Goal: Task Accomplishment & Management: Submit feedback/report problem

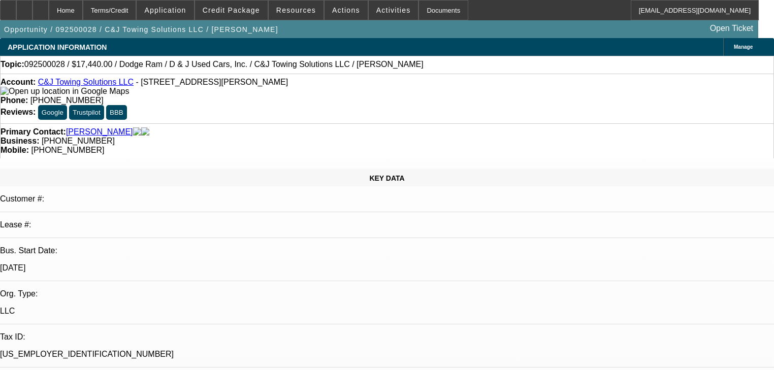
select select "0"
select select "2"
select select "0"
select select "21"
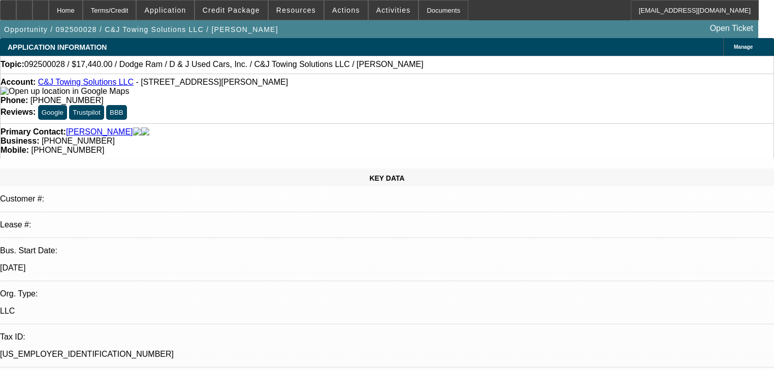
select select "0.2"
select select "0"
select select "2"
select select "0.1"
select select "4"
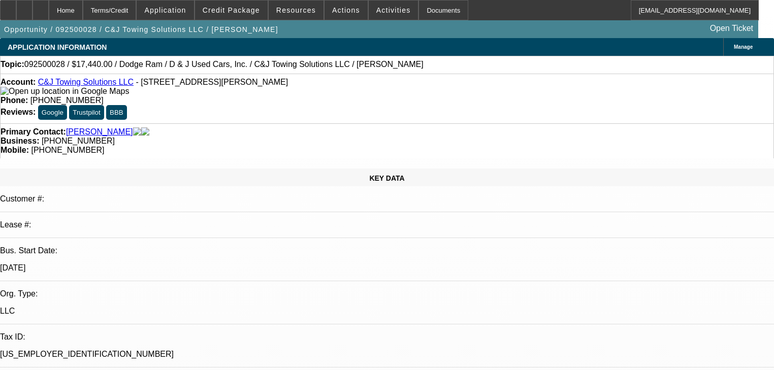
select select "0"
select select "2"
select select "0"
select select "21"
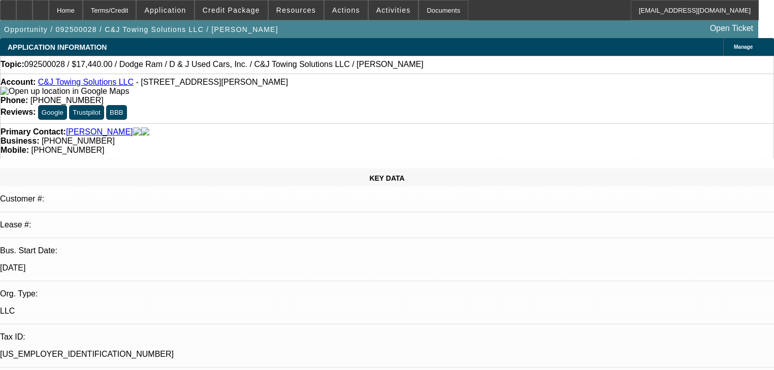
select select "0"
select select "2"
select select "0"
select select "21"
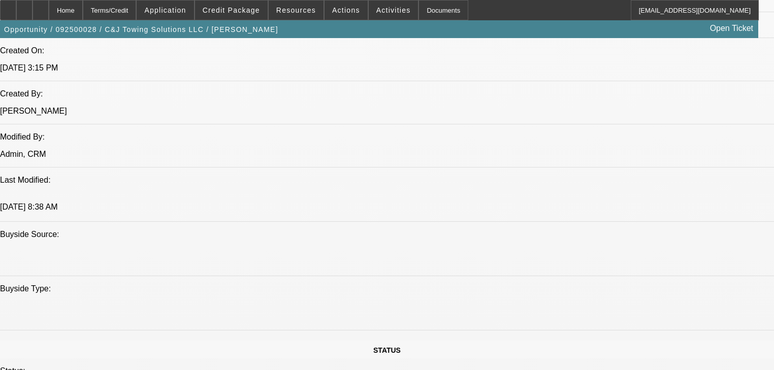
scroll to position [894, 0]
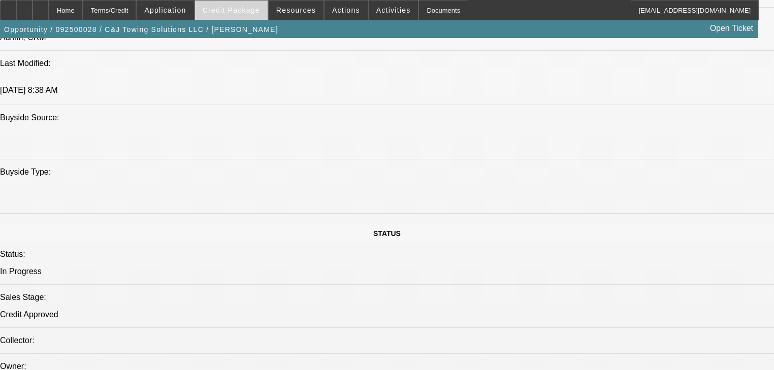
click at [245, 14] on span at bounding box center [231, 10] width 73 height 24
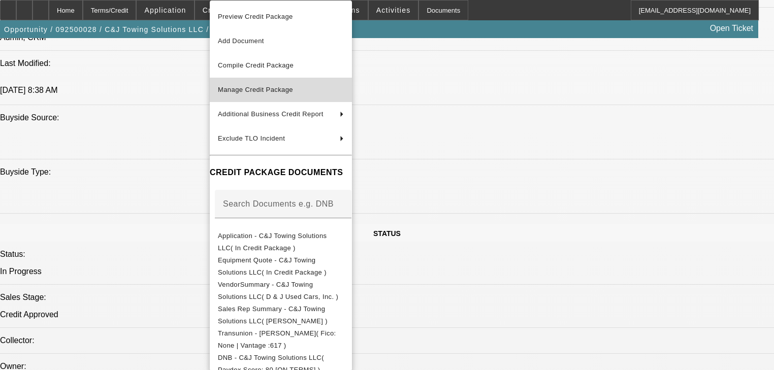
click at [272, 88] on span "Manage Credit Package" at bounding box center [255, 90] width 75 height 8
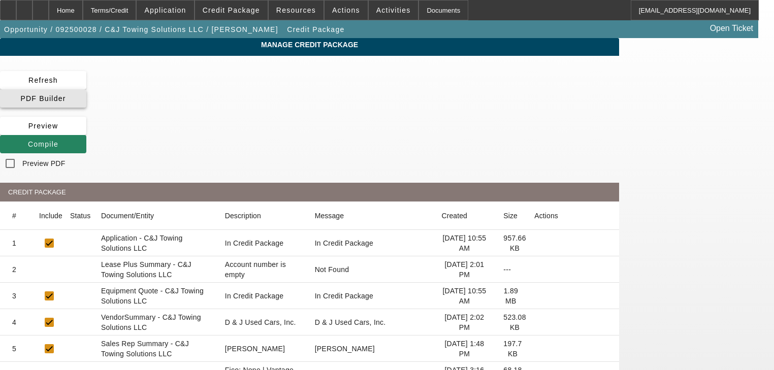
click at [86, 88] on span at bounding box center [43, 98] width 86 height 24
click at [86, 132] on span at bounding box center [43, 144] width 86 height 24
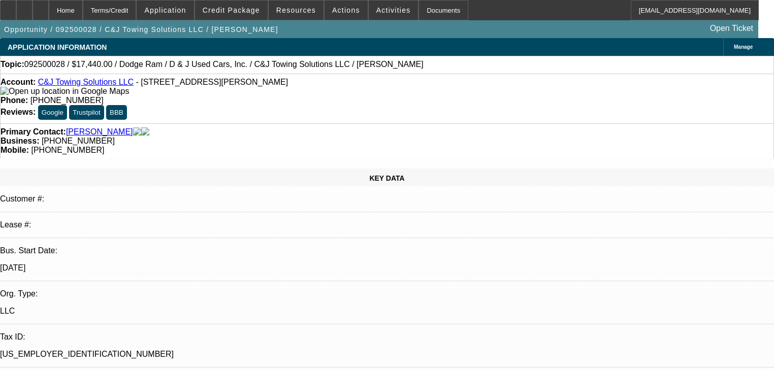
select select "0"
select select "2"
select select "0"
select select "21"
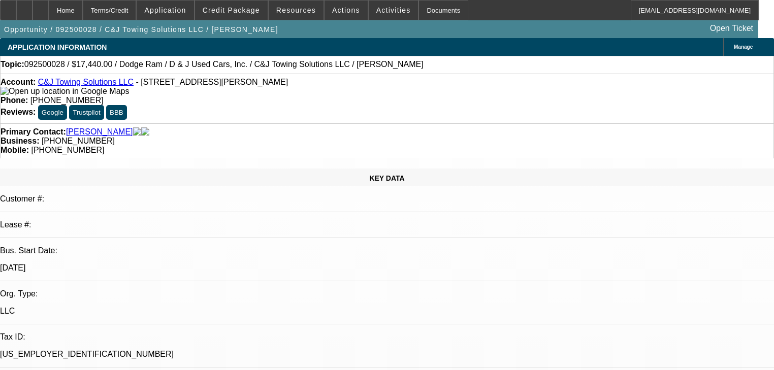
select select "0.2"
select select "0"
select select "2"
select select "0.1"
select select "4"
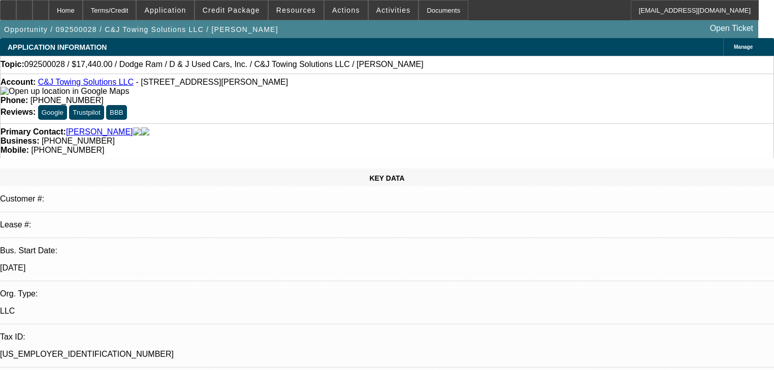
select select "0"
select select "2"
select select "0"
select select "21"
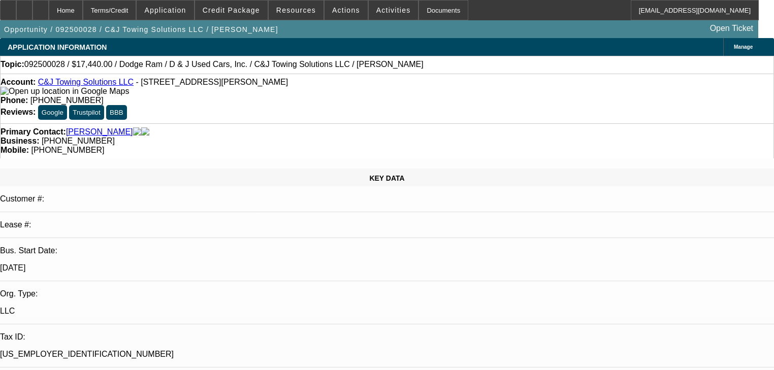
select select "0"
select select "2"
select select "0"
select select "21"
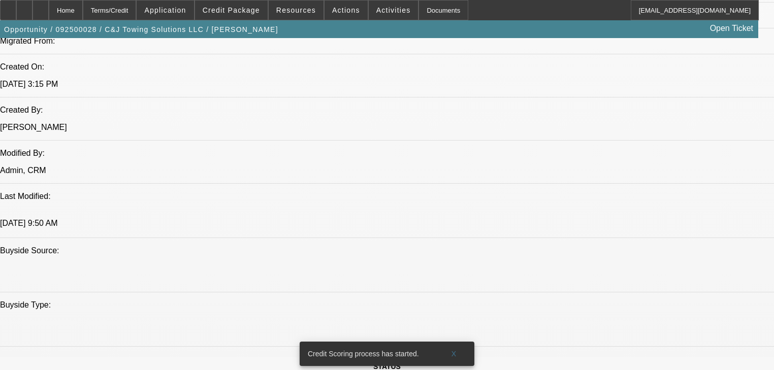
scroll to position [772, 0]
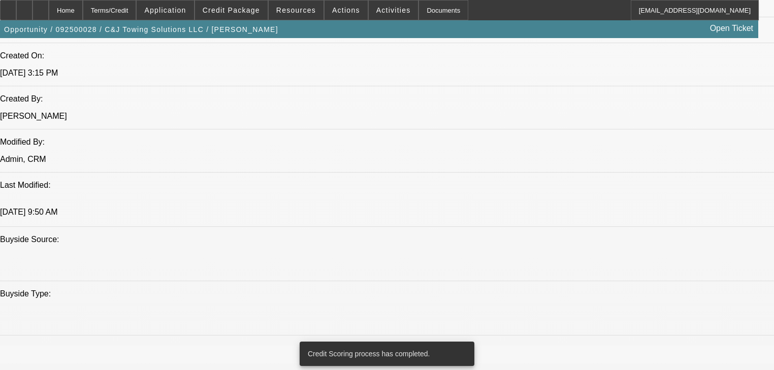
copy body "Good to doc with dakota. ID added, approval signed, POO added, Equipment Locati…"
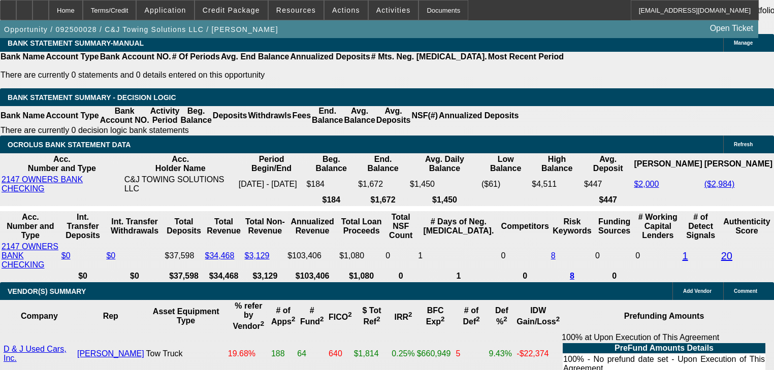
scroll to position [1726, 0]
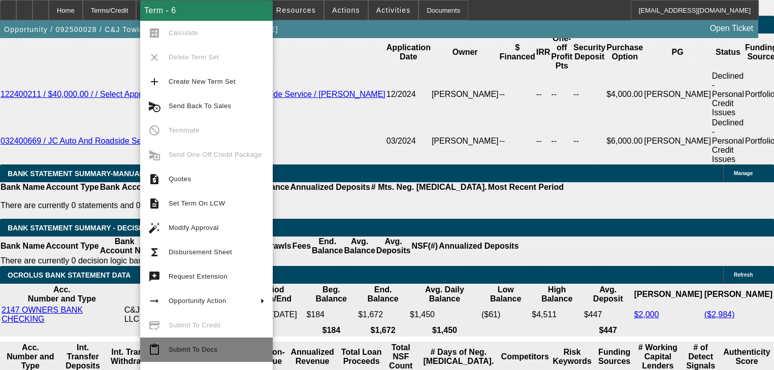
click at [238, 356] on span "Submit To Docs" at bounding box center [217, 350] width 96 height 12
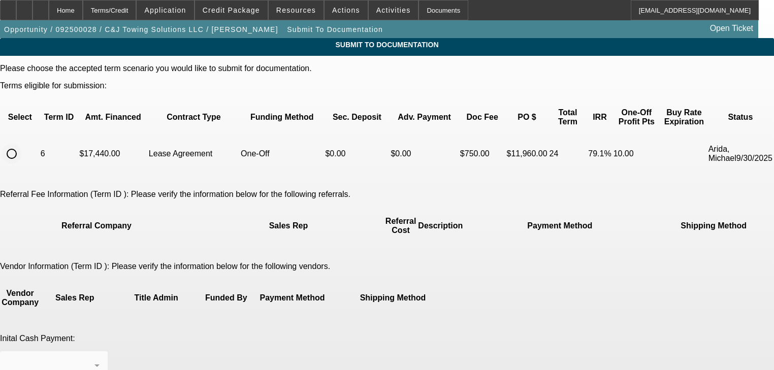
click at [22, 144] on input "radio" at bounding box center [12, 154] width 20 height 20
radio input "true"
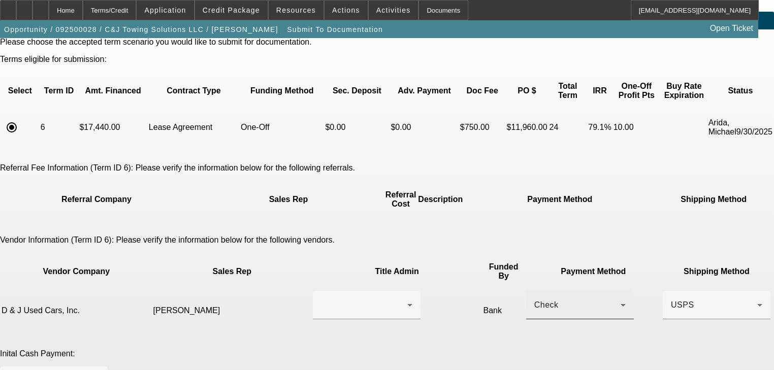
scroll to position [41, 0]
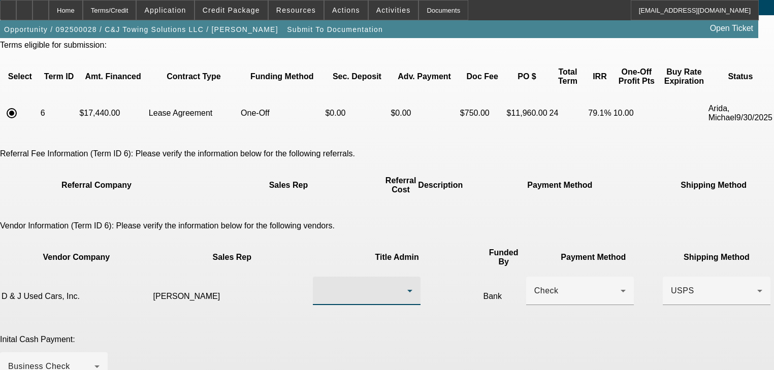
click at [373, 285] on div at bounding box center [364, 291] width 86 height 12
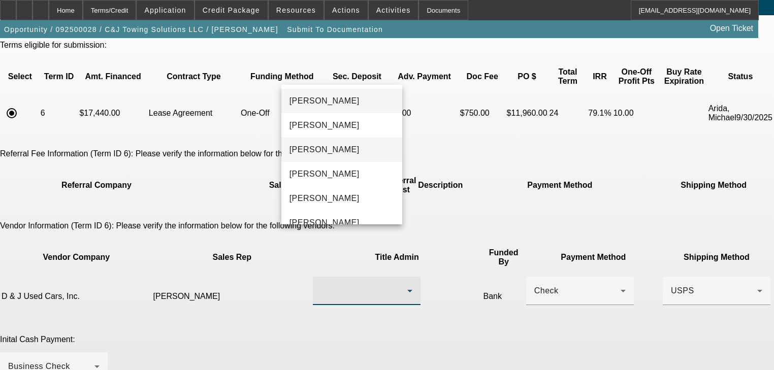
click at [357, 156] on mat-option "[PERSON_NAME]" at bounding box center [341, 150] width 121 height 24
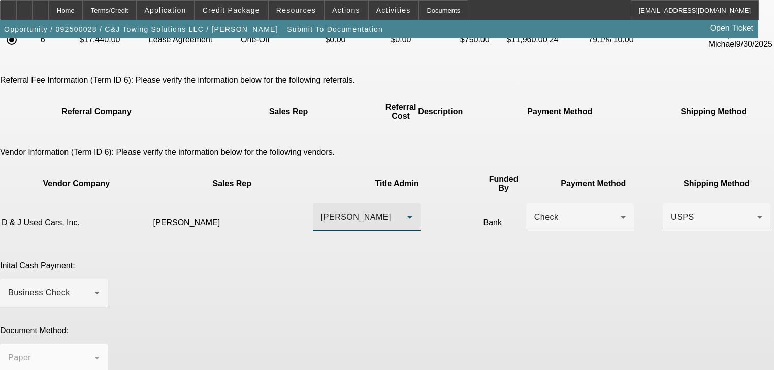
scroll to position [166, 0]
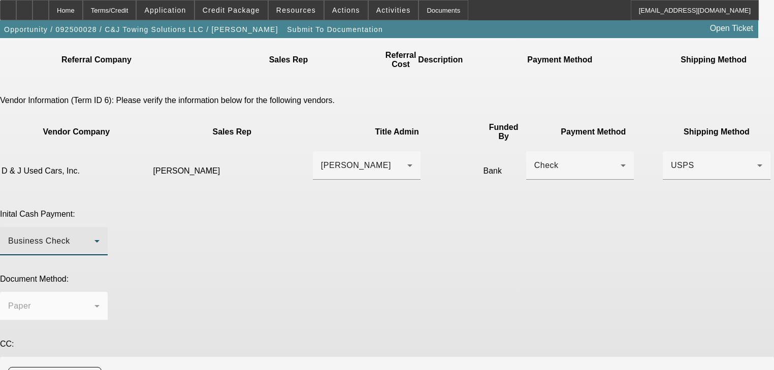
click at [95, 235] on div "Business Check" at bounding box center [51, 241] width 86 height 12
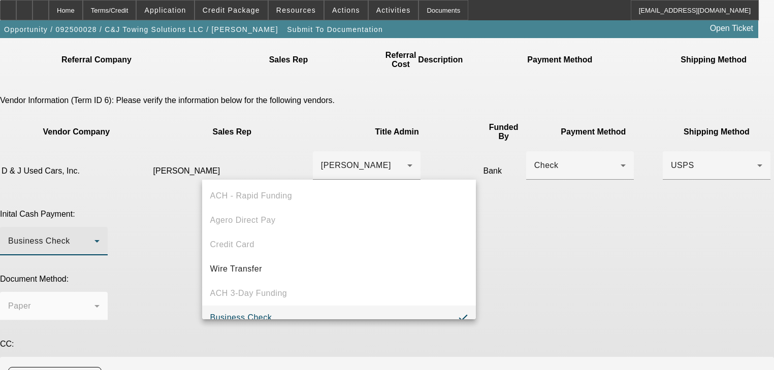
scroll to position [10, 0]
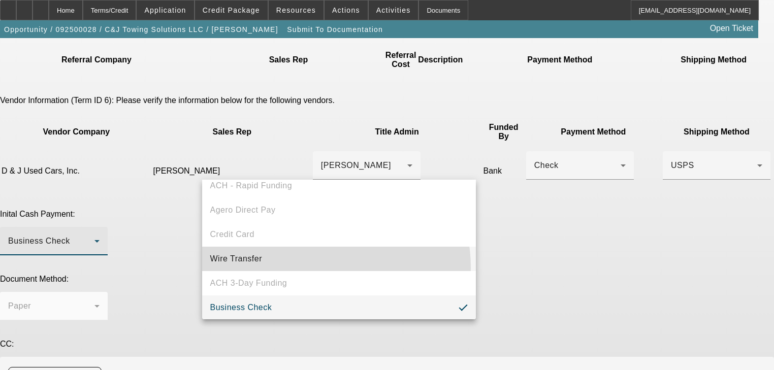
click at [308, 267] on mat-option "Wire Transfer" at bounding box center [339, 259] width 274 height 24
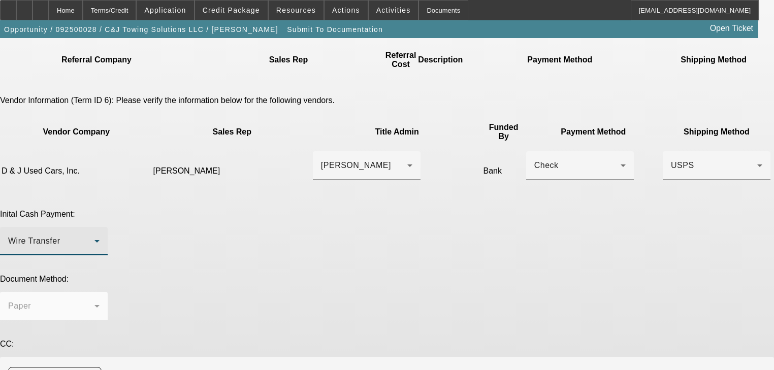
paste textarea "Good to doc with dakota. ID added, approval signed, POO added, Equipment Locati…"
drag, startPoint x: 595, startPoint y: 349, endPoint x: 505, endPoint y: 308, distance: 98.5
click at [506, 311] on div "Please choose the accepted term scenario you would like to submit for documenta…" at bounding box center [387, 205] width 774 height 615
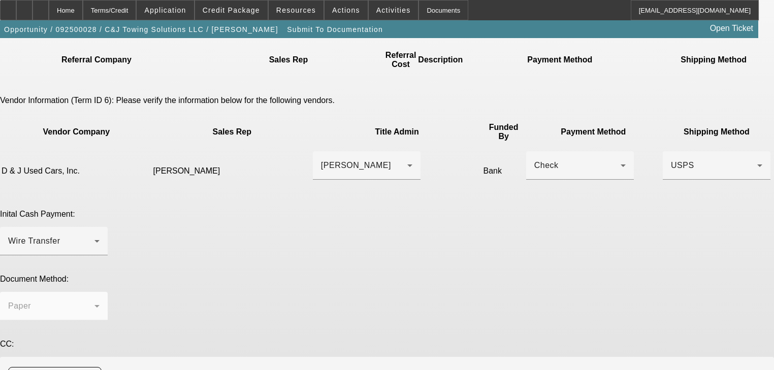
paste textarea "C&J Towing Solutions <c.jtowingsolutions@gmail.com>"
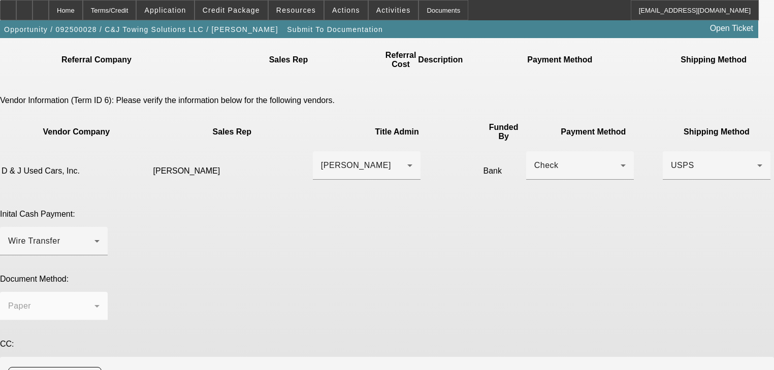
type textarea "Good to doc with dakota. ID added, approval signed, POO added, Equipment Locati…"
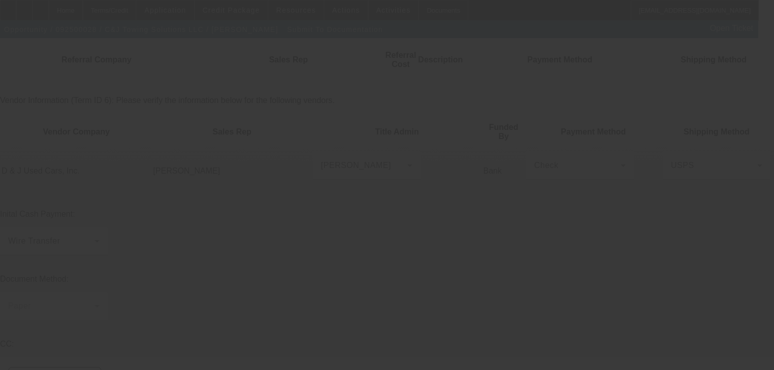
drag, startPoint x: 566, startPoint y: 317, endPoint x: 573, endPoint y: 306, distance: 12.8
click at [573, 306] on div at bounding box center [387, 185] width 774 height 370
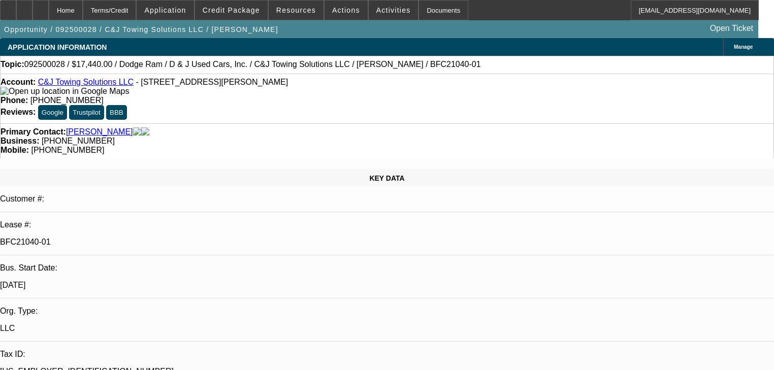
select select "0"
select select "2"
select select "0"
select select "21"
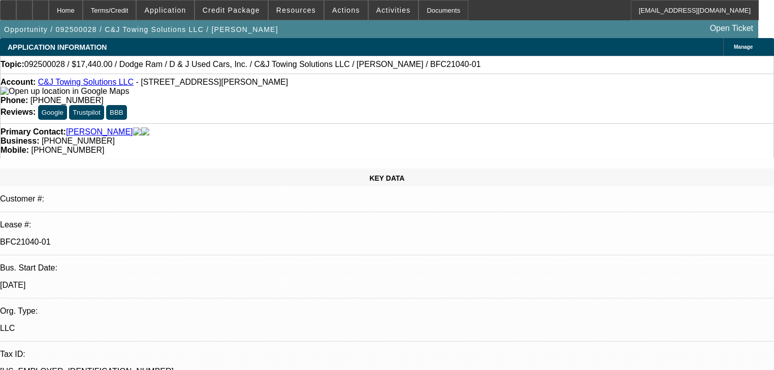
select select "0.2"
select select "0"
select select "2"
select select "0.1"
select select "4"
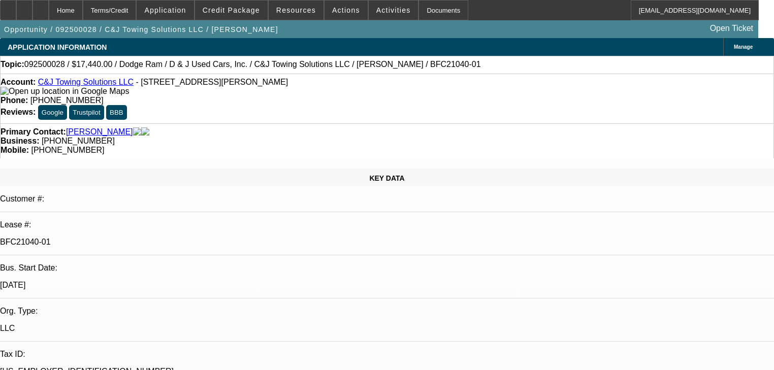
select select "0"
select select "2"
select select "0"
select select "21"
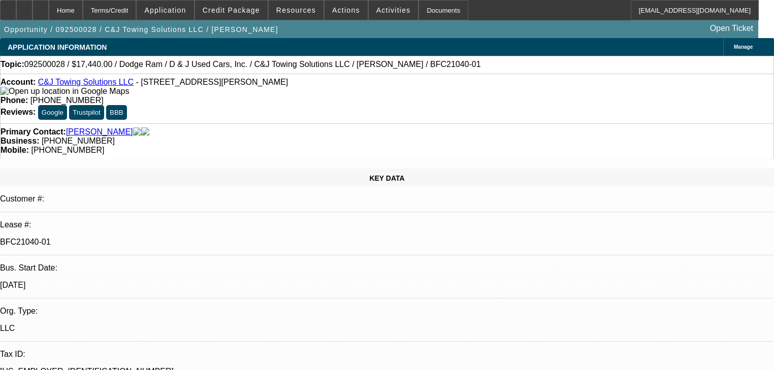
select select "0"
select select "2"
select select "0"
select select "21"
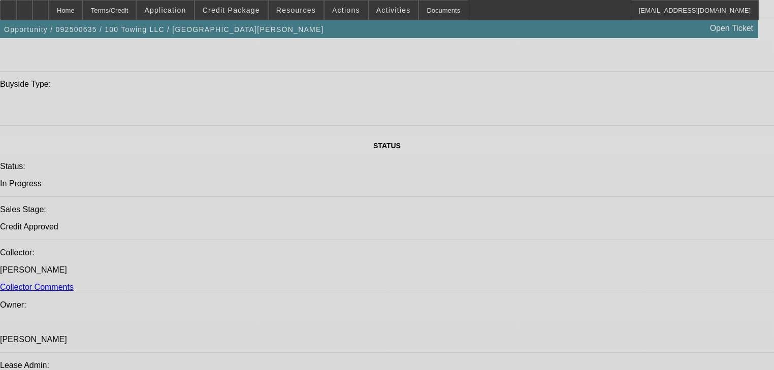
select select "0"
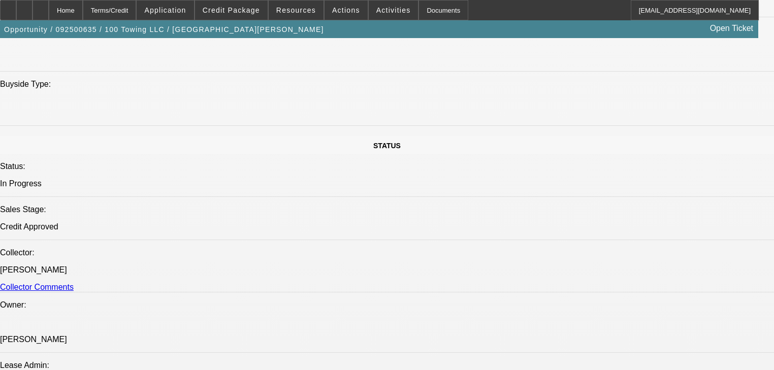
select select "0"
select select "3"
select select "0"
select select "6"
select select "0"
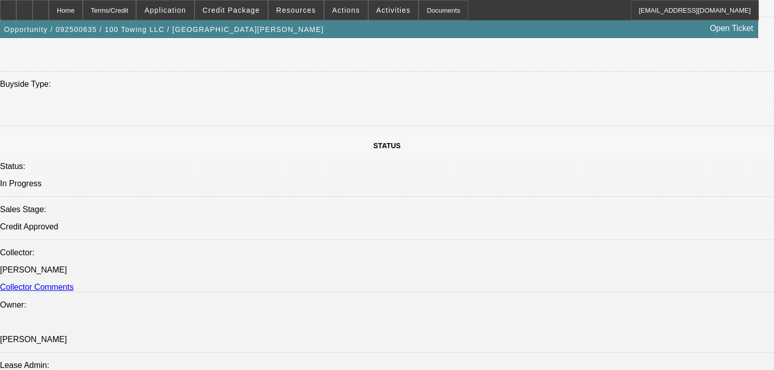
select select "0"
select select "3"
select select "0"
select select "6"
select select "0"
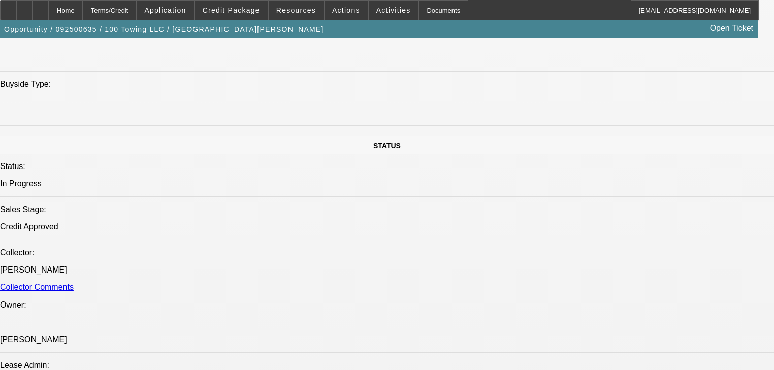
select select "0"
select select "3"
select select "0"
select select "6"
select select "0"
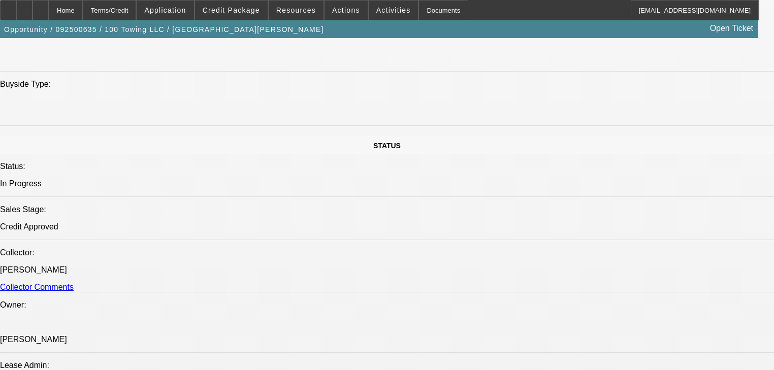
select select "0"
select select "3"
select select "0"
select select "6"
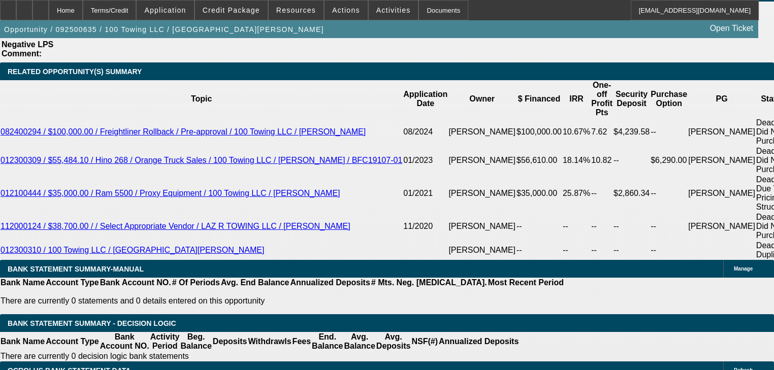
scroll to position [1746, 0]
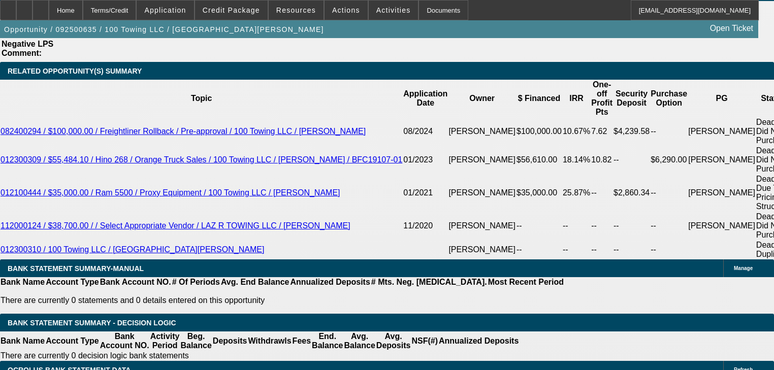
select select "0"
select select "2"
select select "0"
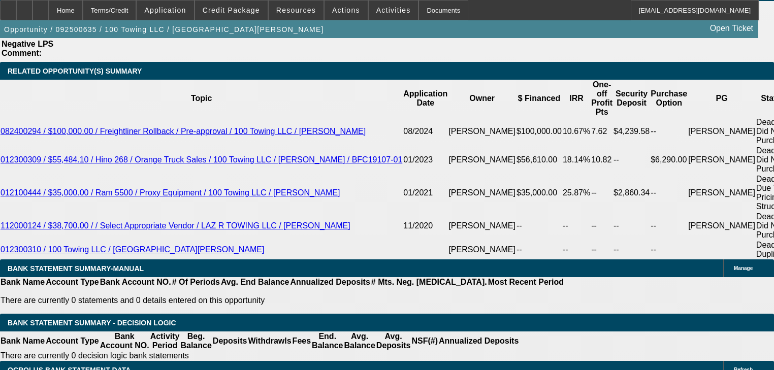
select select "6"
select select "0"
select select "2"
select select "0"
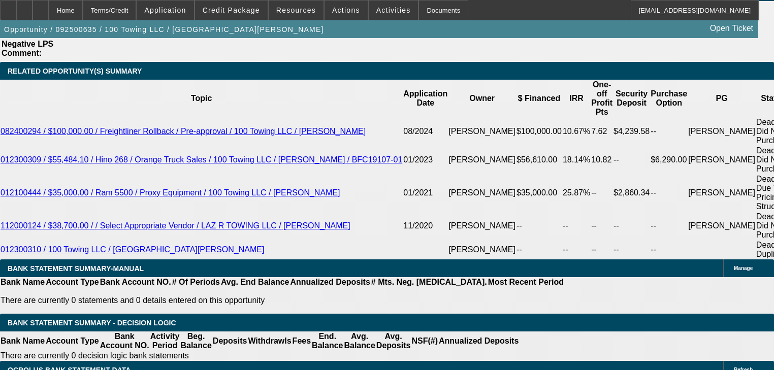
select select "6"
select select "0"
select select "2"
select select "0"
select select "6"
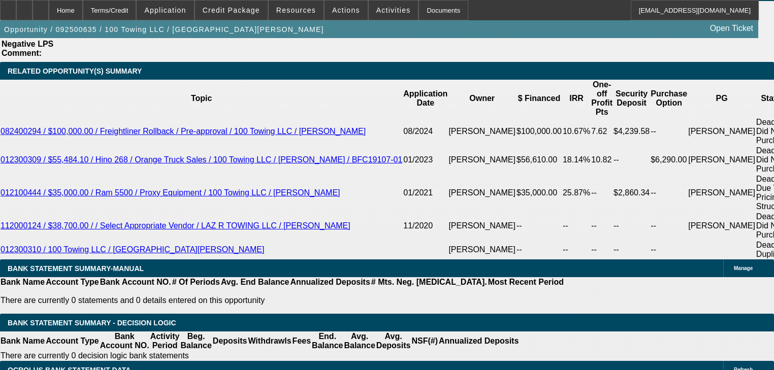
select select "0"
select select "2"
select select "0"
select select "6"
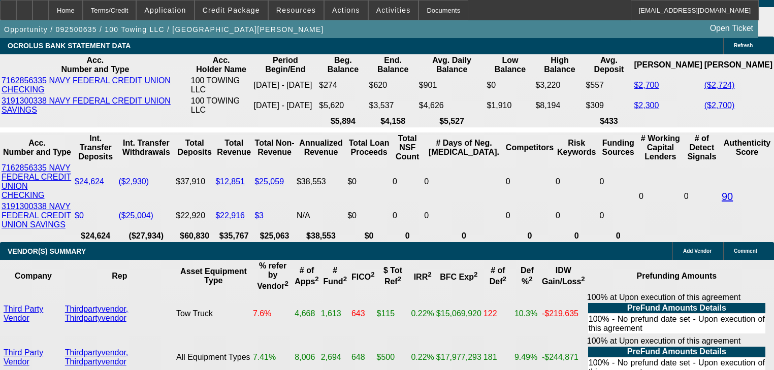
scroll to position [2071, 0]
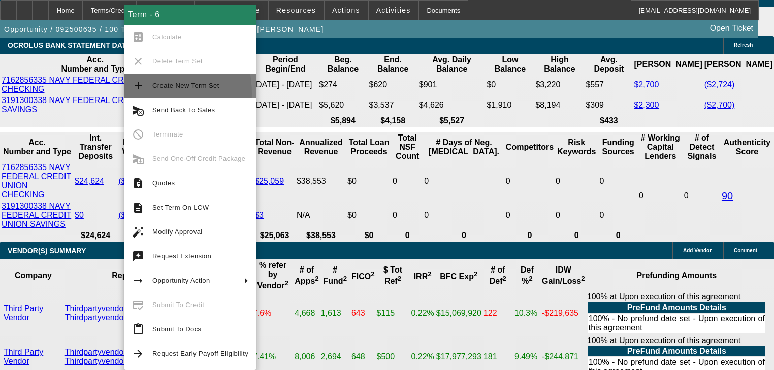
click at [127, 95] on button "add Create New Term Set" at bounding box center [190, 86] width 133 height 24
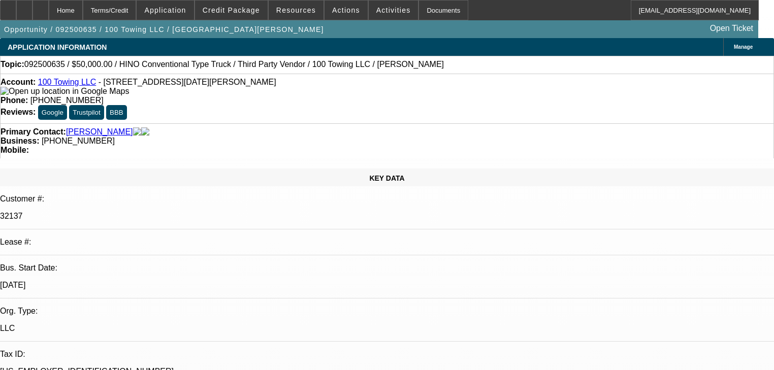
select select "0"
select select "2"
select select "0"
select select "6"
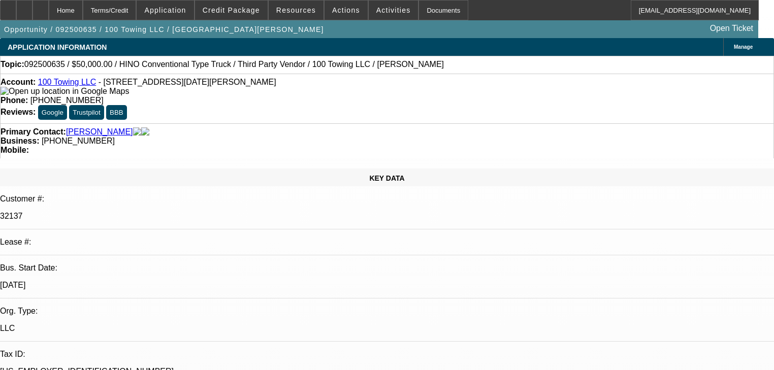
select select "0"
select select "3"
select select "0"
select select "6"
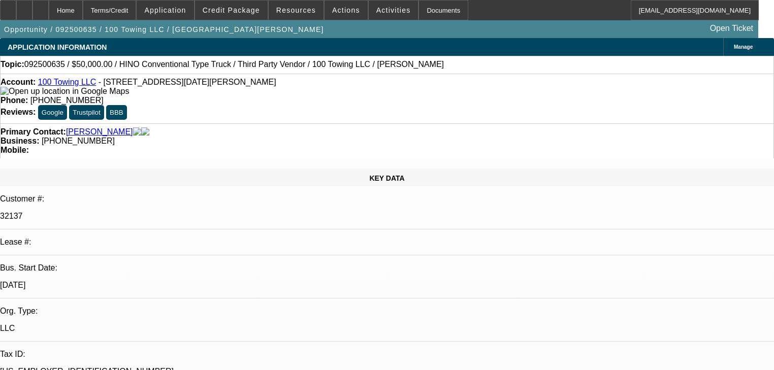
select select "0"
select select "3"
select select "0"
select select "6"
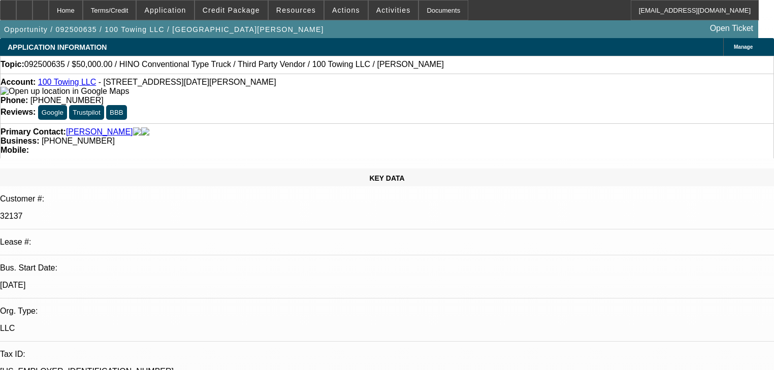
select select "0"
select select "3"
select select "0"
select select "6"
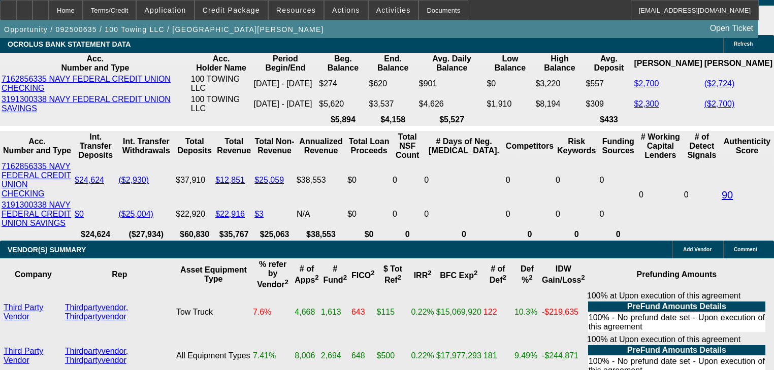
scroll to position [2073, 0]
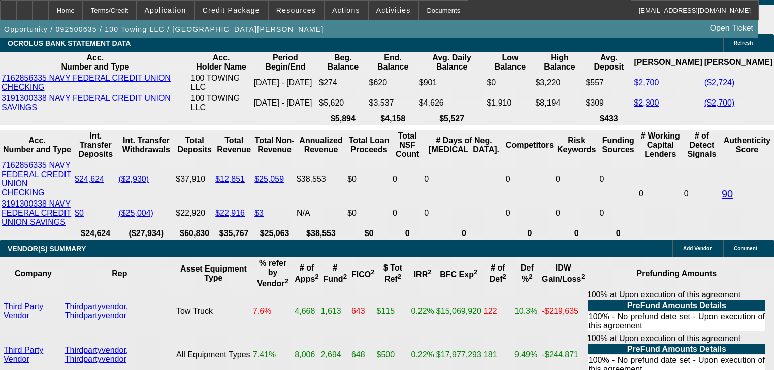
type input "3"
type input "UNKNOWN"
type input "$17,209.22"
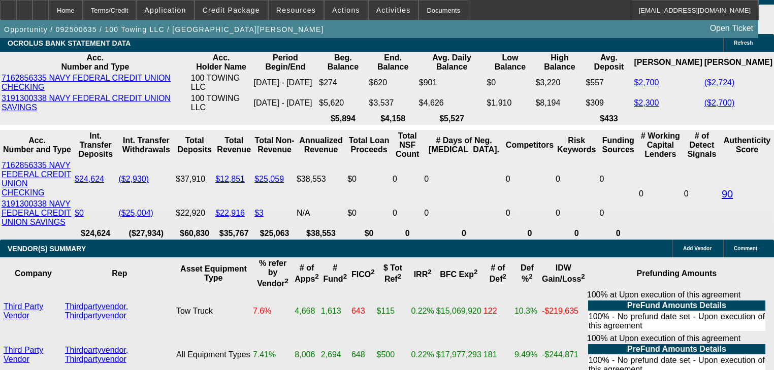
type input "$34,418.44"
type input "36"
type input "$1,843.64"
type input "$3,687.28"
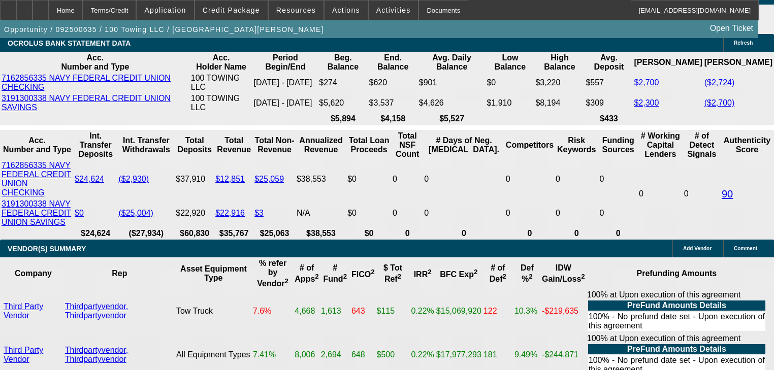
type input "2"
type input "$25,608.75"
type input "$51,217.50"
type input "24"
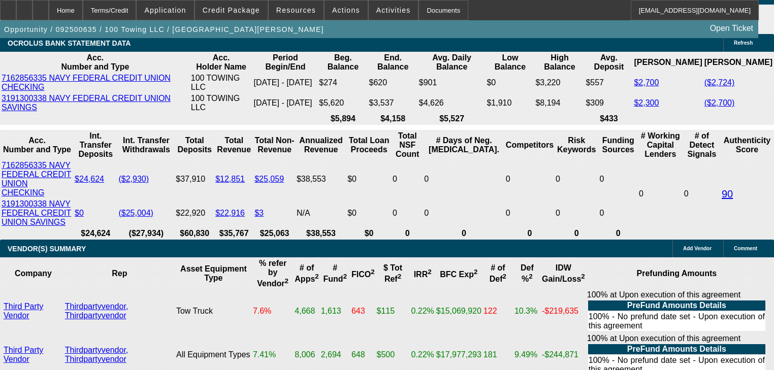
type input "$2,530.84"
type input "$5,061.68"
type input "30"
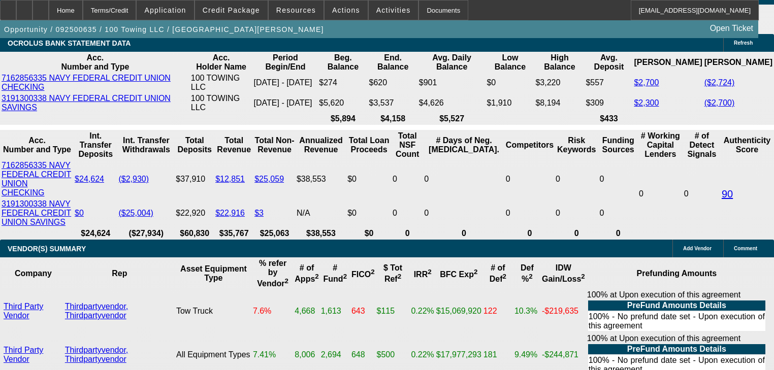
type input "$17,209.22"
type input "$34,418.44"
type input "$2,117.25"
type input "$4,234.50"
type input "32"
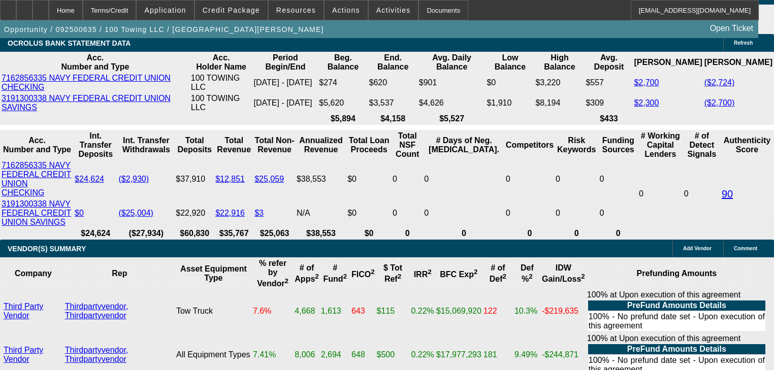
type input "$17,209.22"
type input "$34,418.44"
type input "$2,014.38"
type input "$4,028.76"
type input "3"
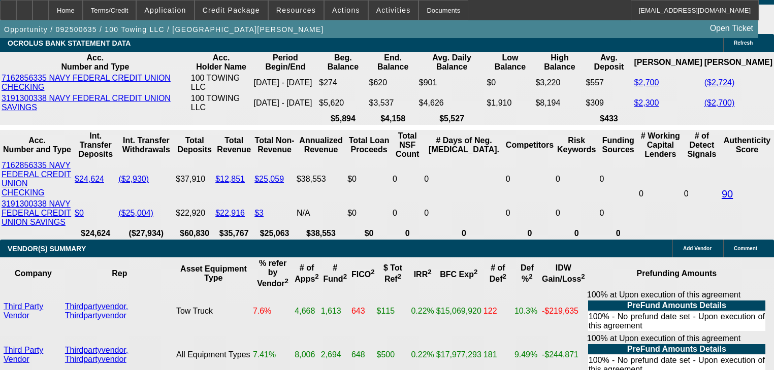
type input "$17,209.22"
type input "$34,418.44"
type input "30"
type input "$2,117.25"
type input "$4,234.50"
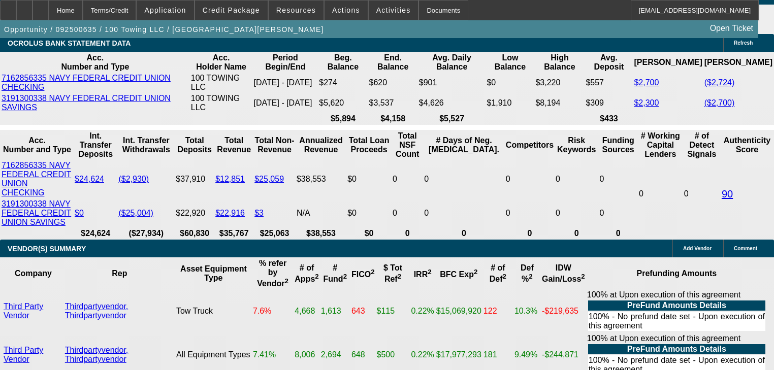
type input "3"
type input "$17,209.22"
type input "$34,418.44"
type input "36"
type input "$1,843.64"
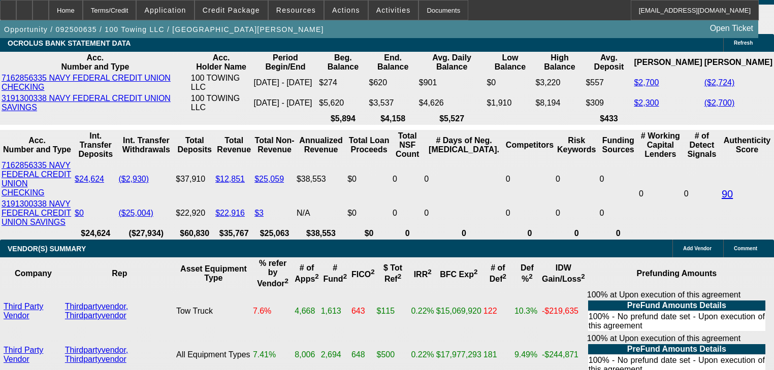
type input "$3,687.28"
type input "36"
select select "0.05"
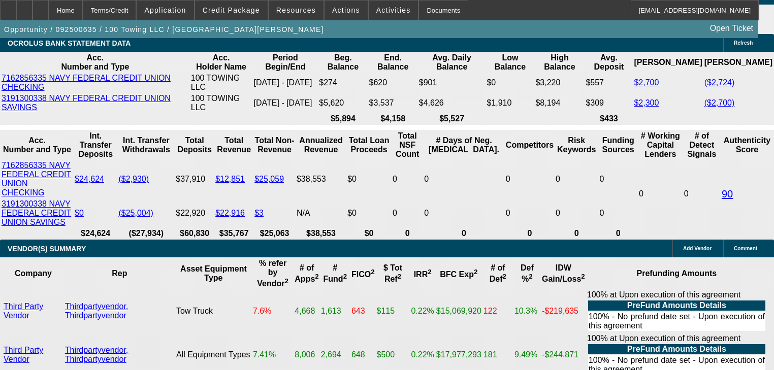
type input "$2,750.00"
type input "$1,926.60"
type input "$3,853.20"
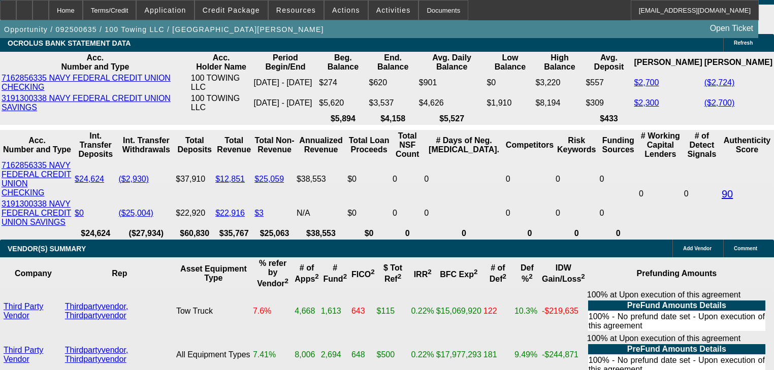
type input "$1,926.60"
type input "3"
type input "$17,983.64"
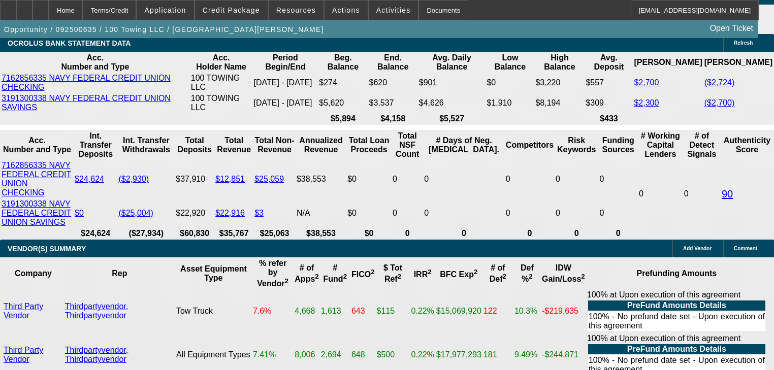
type input "$35,967.28"
type input "32"
type input "$2,105.03"
type input "$4,210.06"
type input "3"
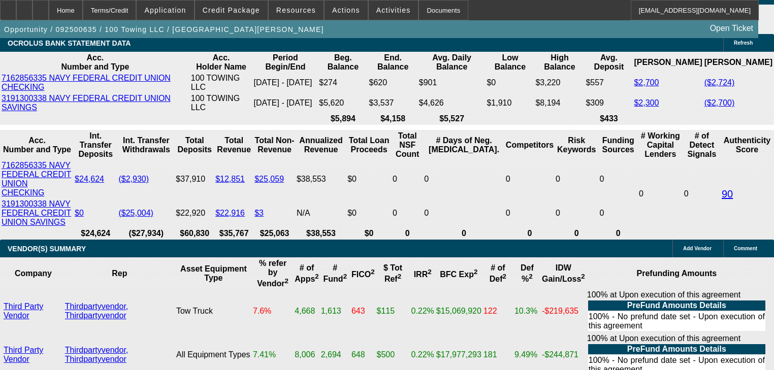
type input "$17,983.64"
type input "$35,967.28"
type input "30"
type input "$2,212.53"
type input "$4,425.06"
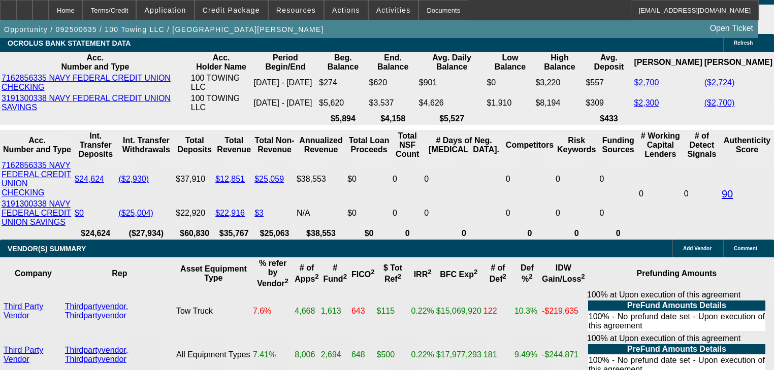
type input "32"
type input "$17,983.64"
type input "$35,967.28"
type input "$2,105.03"
type input "$4,210.06"
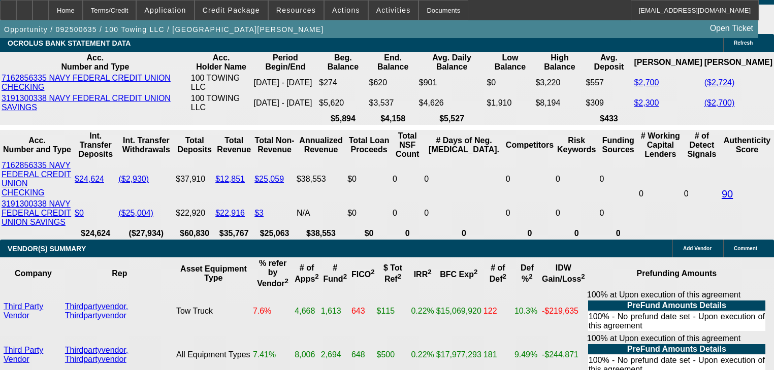
type input "34"
type input "$17,983.64"
type input "$35,967.28"
type input "$2,010.44"
type input "$4,020.88"
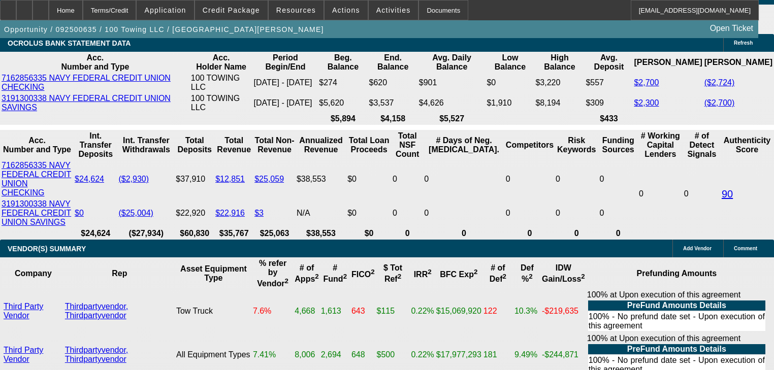
type input "34"
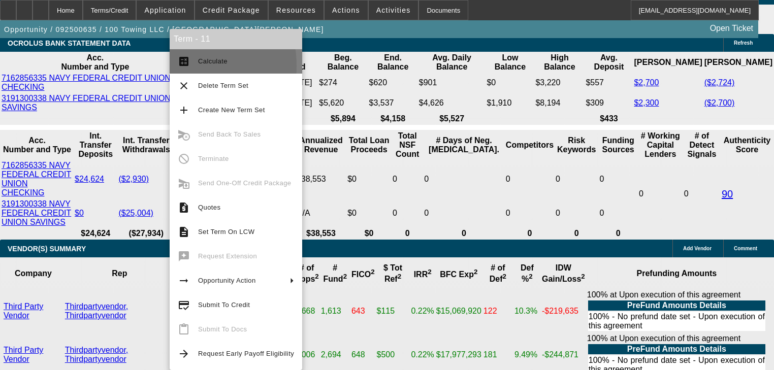
click at [173, 66] on button "calculate Calculate" at bounding box center [236, 61] width 133 height 24
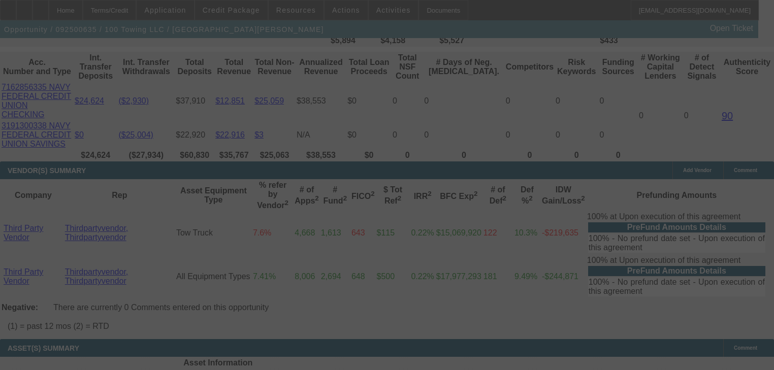
scroll to position [2154, 0]
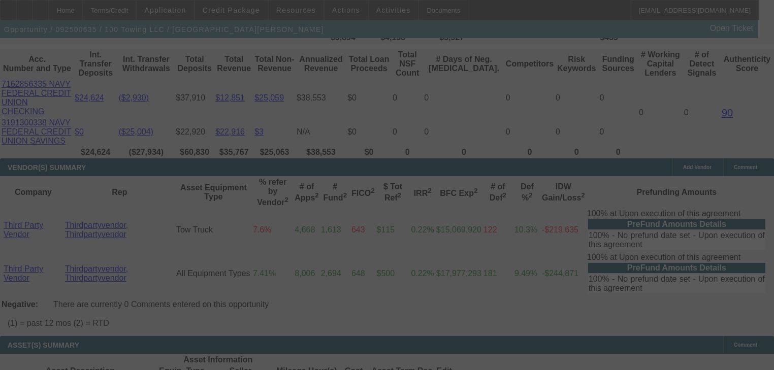
select select "2"
select select "0"
select select "6"
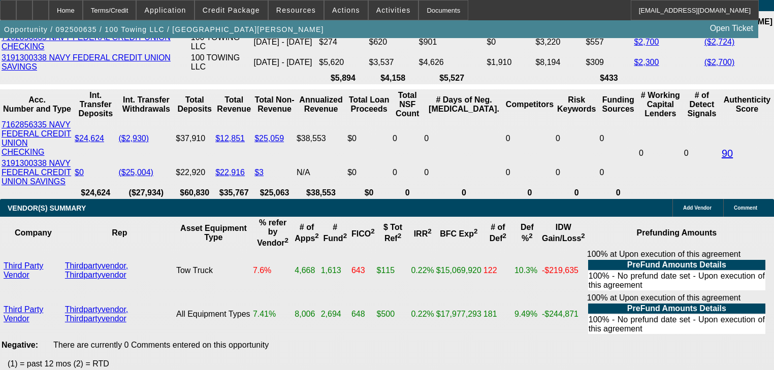
scroll to position [2073, 0]
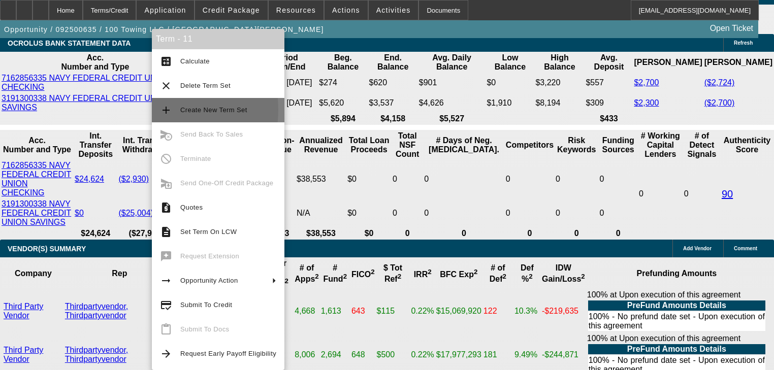
click at [164, 110] on mat-icon "add" at bounding box center [166, 110] width 12 height 12
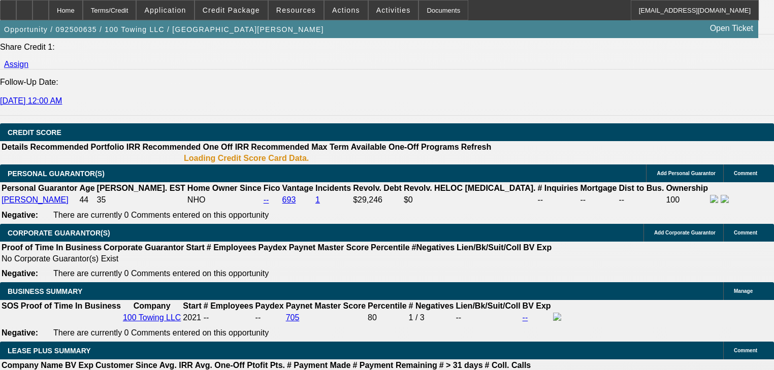
select select "2"
select select "0"
select select "6"
select select "2"
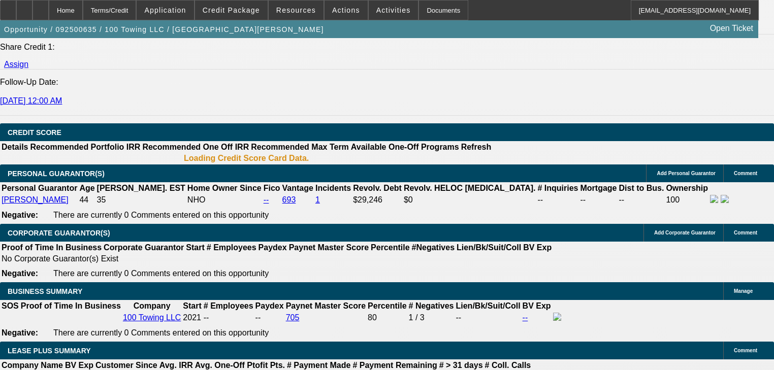
select select "2"
select select "0"
select select "6"
select select "0"
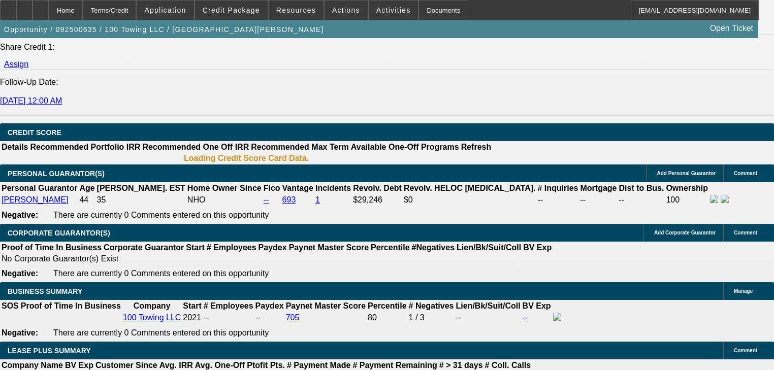
select select "3"
select select "0"
select select "6"
select select "0"
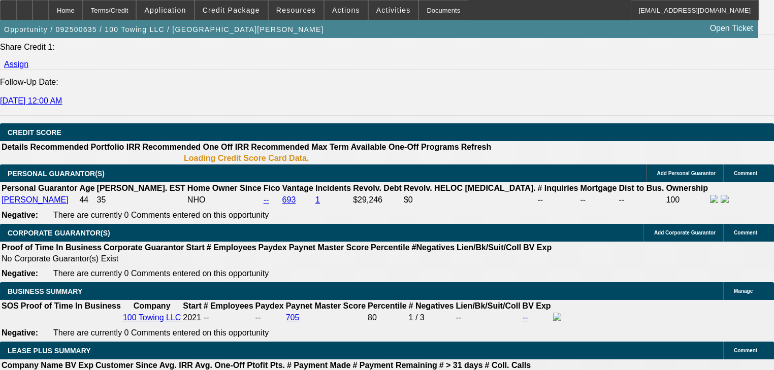
select select "3"
select select "0"
select select "6"
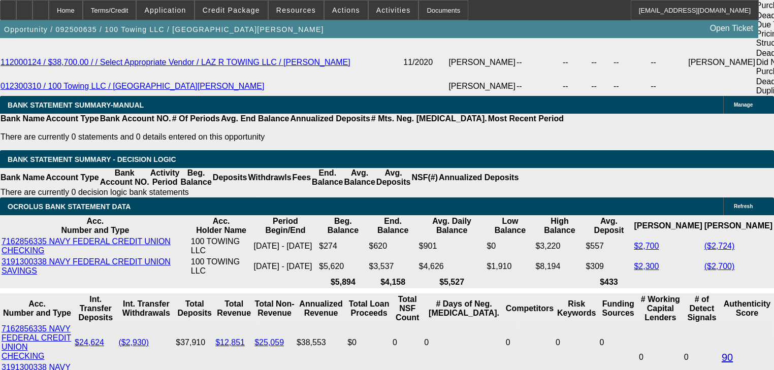
scroll to position [1912, 0]
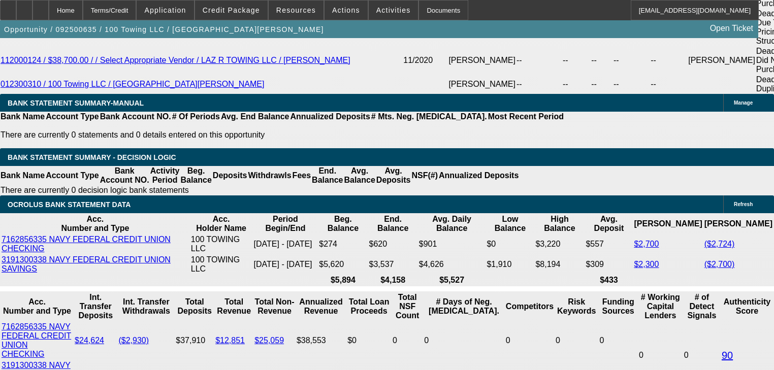
type input "2"
type input "UNKNOWN"
type input "$26,761.14"
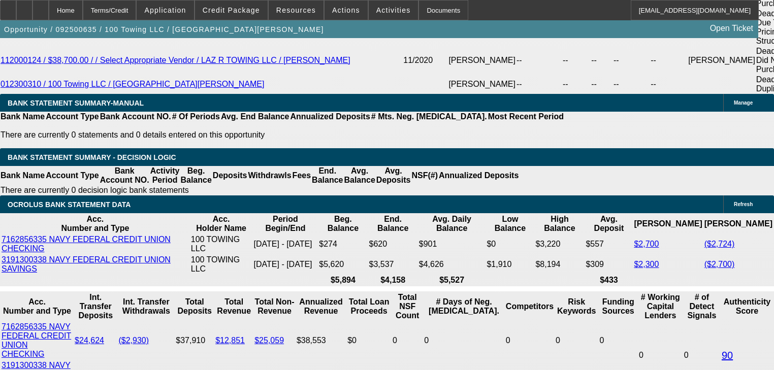
type input "$53,522.28"
type input "24"
type input "$2,644.73"
type input "$5,289.46"
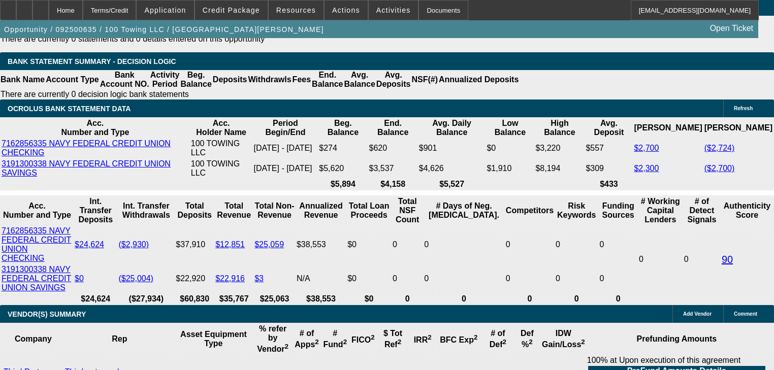
type input "3"
type input "$17,983.64"
type input "$35,967.28"
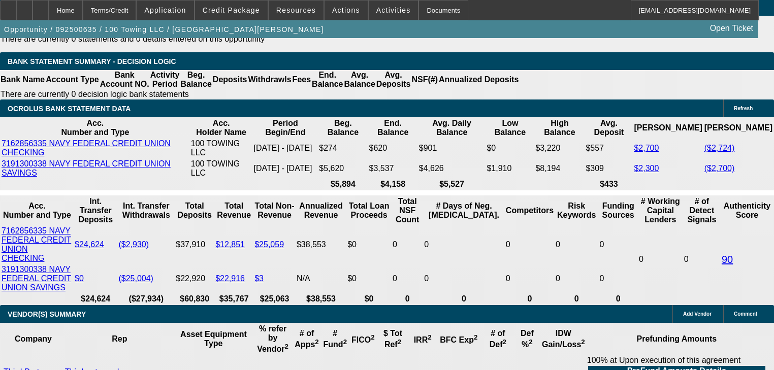
type input "30"
type input "$2,212.53"
type input "$4,425.06"
type input "3"
type input "$17,983.64"
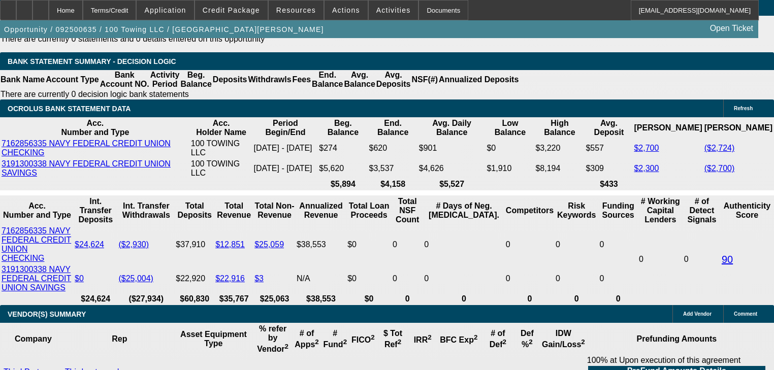
type input "$35,967.28"
type input "2"
type input "$26,761.14"
type input "$53,522.28"
type input "28"
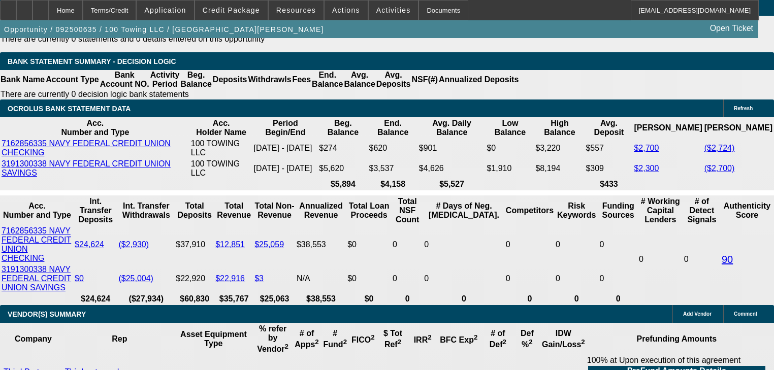
type input "$6.15"
type input "$12.29"
type input "2"
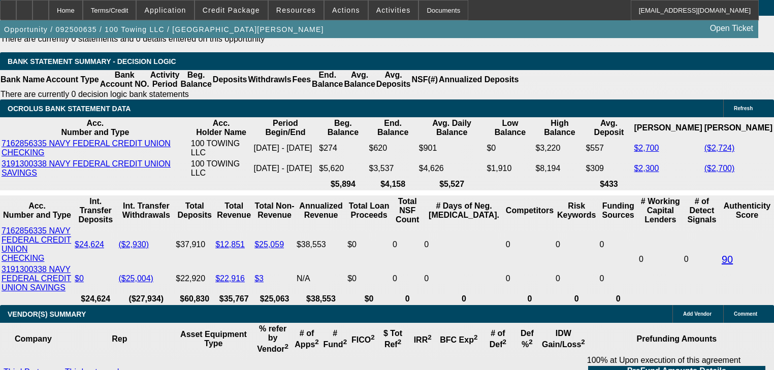
type input "$1,500.00"
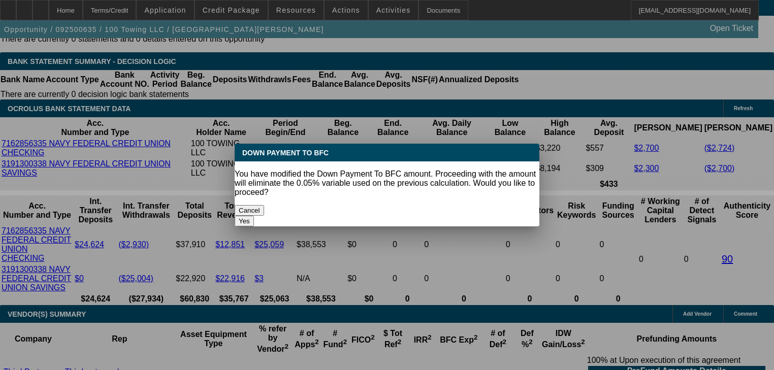
scroll to position [0, 0]
click at [254, 216] on button "Yes" at bounding box center [244, 221] width 19 height 11
select select "0"
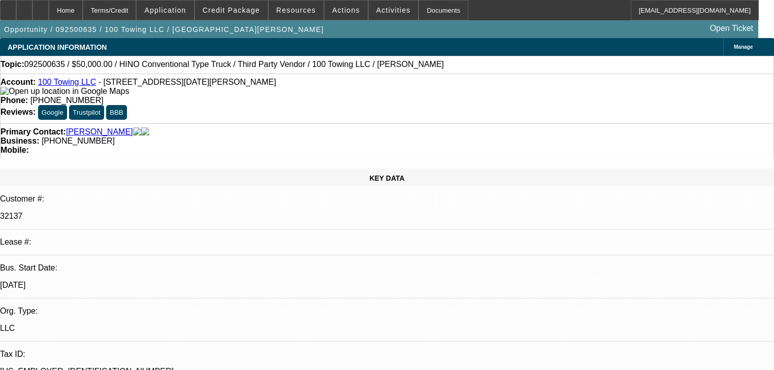
scroll to position [2008, 0]
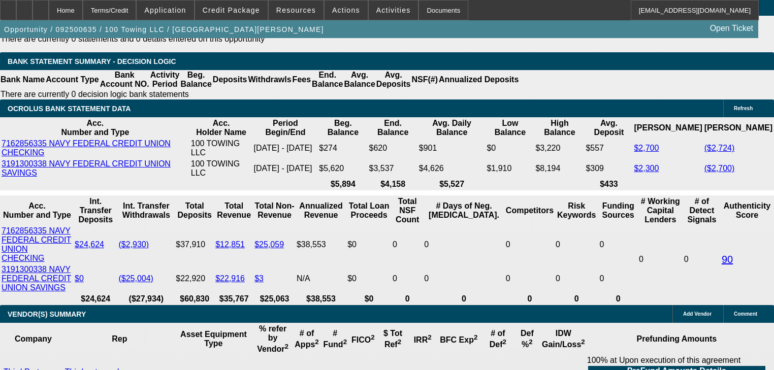
type input "30"
type input "1"
type input "$1,806.46"
type input "$3,612.92"
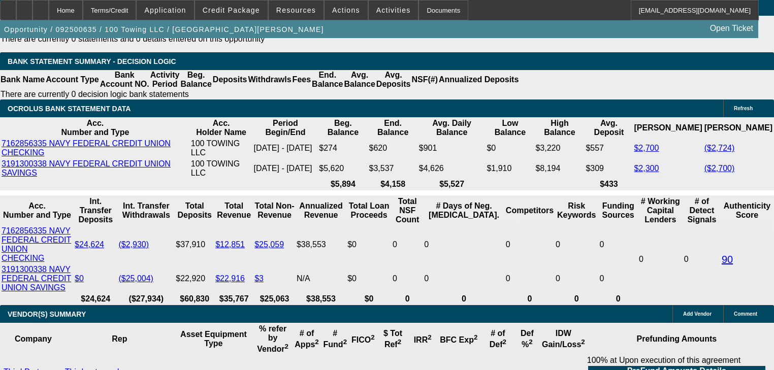
type input "19"
type input "$2,254.10"
type input "$4,508.20"
type input "19.4"
type input "$2,264.71"
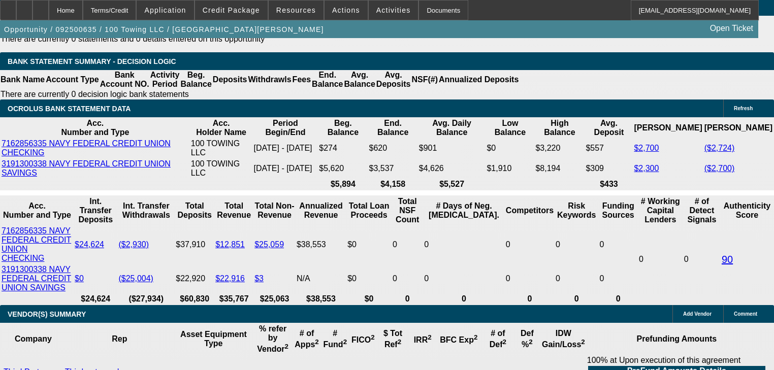
type input "$4,529.42"
type input "19.4"
type input "2"
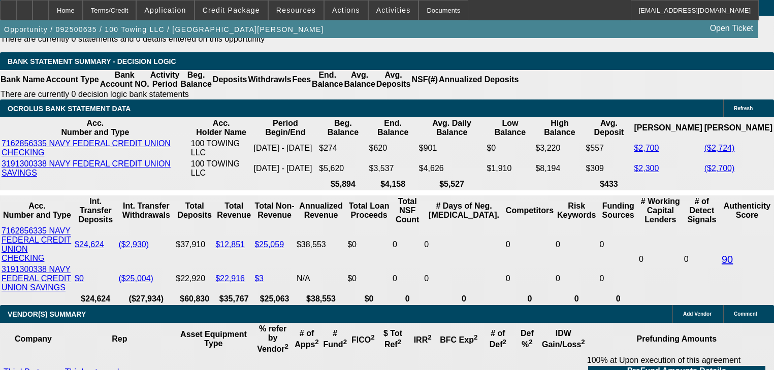
type input "$27,400.42"
type input "28"
type input "$54,800.84"
type input "$2,390.83"
type input "$4,781.66"
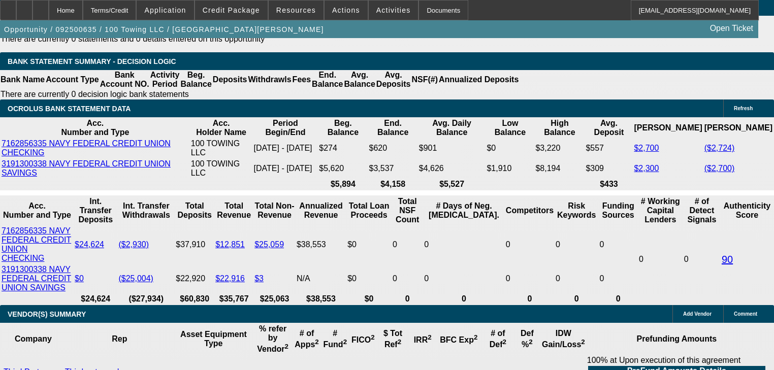
type input "28"
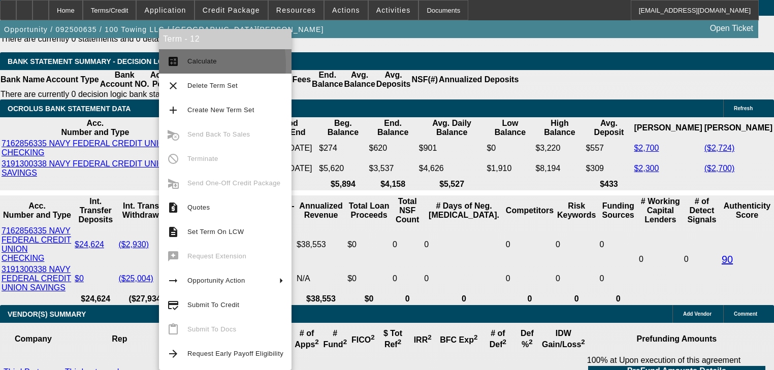
click at [171, 65] on mat-icon "calculate" at bounding box center [173, 61] width 12 height 12
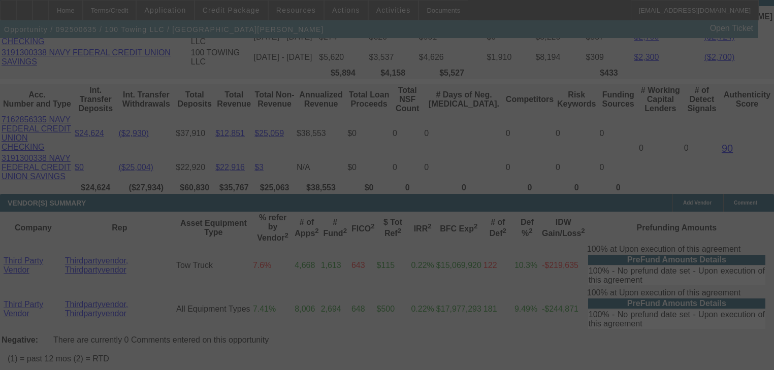
scroll to position [2129, 0]
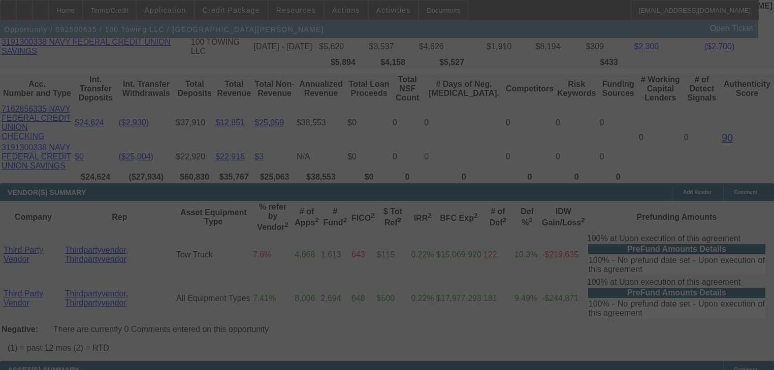
select select "0"
select select "2"
select select "0"
select select "6"
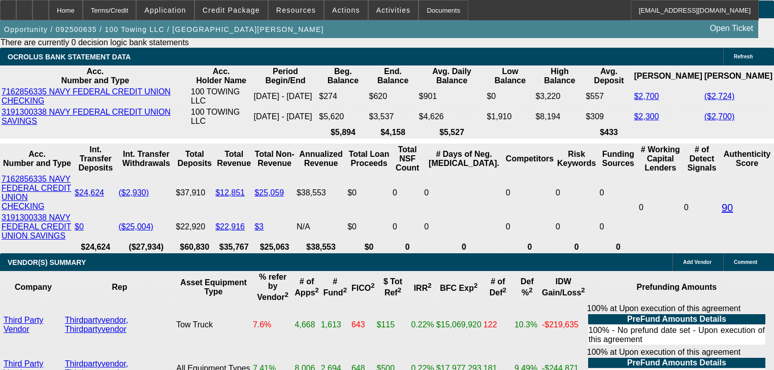
scroll to position [1899, 0]
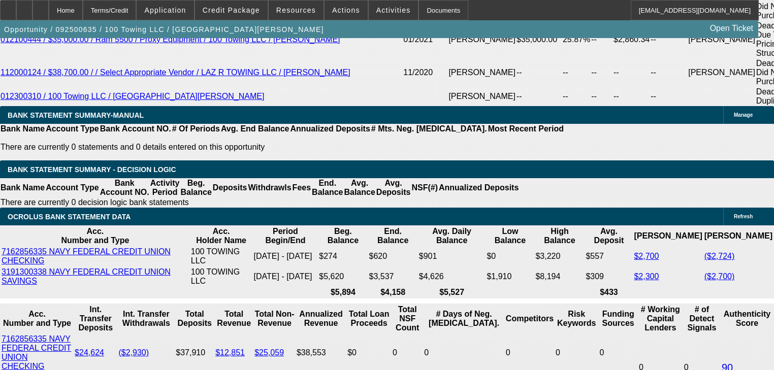
select select "0"
select select "3"
select select "0"
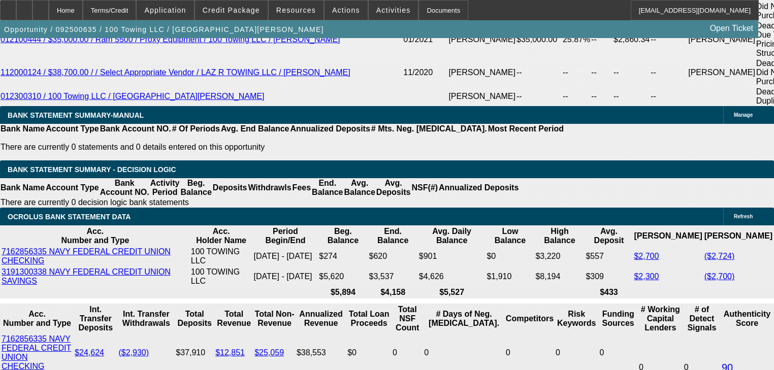
select select "6"
select select "0"
select select "3"
select select "0"
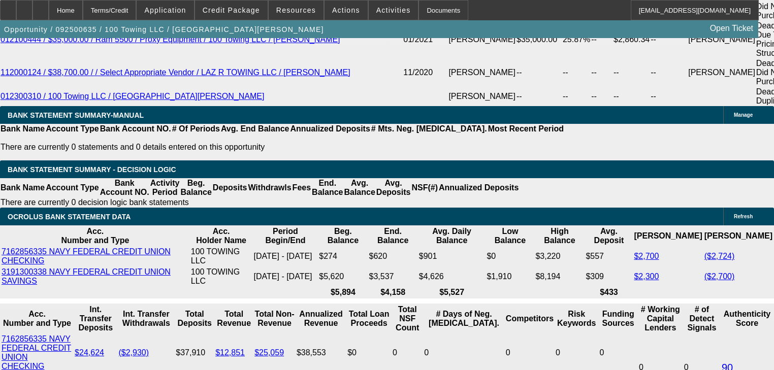
select select "6"
select select "0"
select select "2"
select select "0"
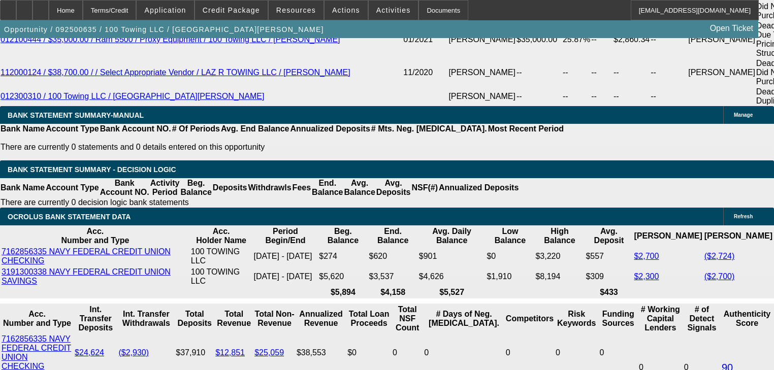
select select "6"
select select "0"
select select "2"
select select "0"
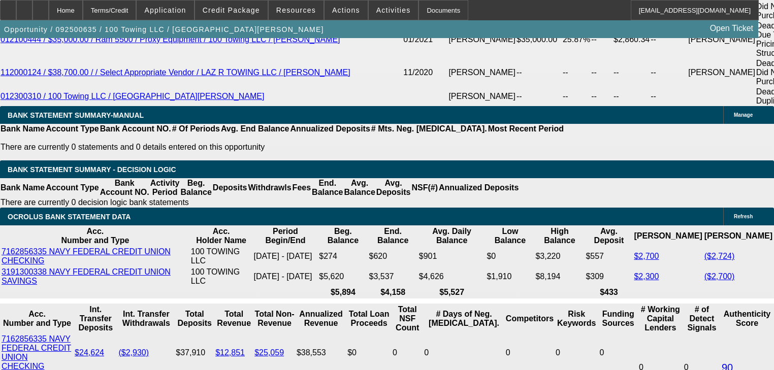
select select "6"
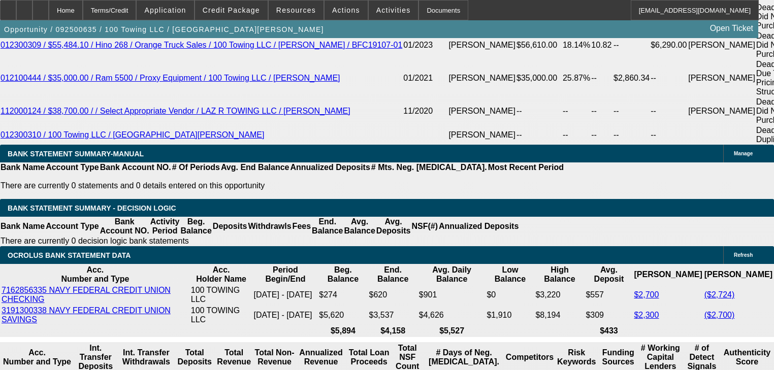
scroll to position [1696, 0]
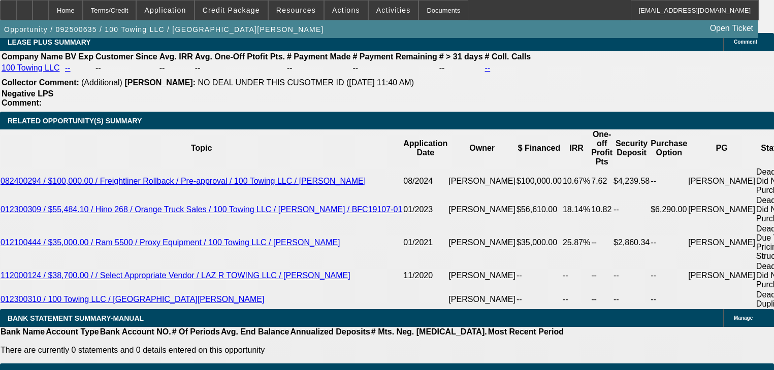
select select "0"
select select "2"
select select "0"
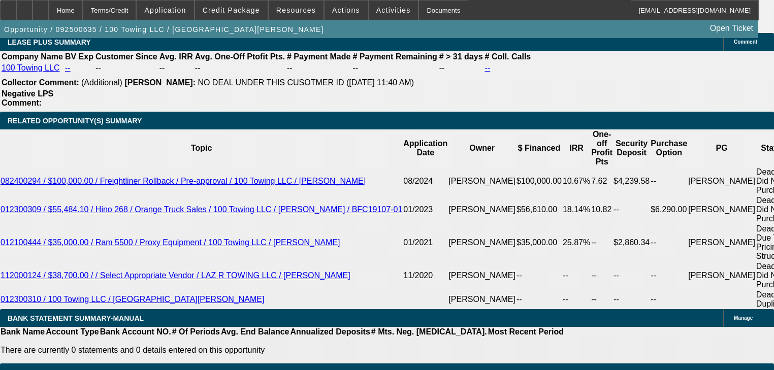
select select "6"
select select "2"
select select "0"
select select "6"
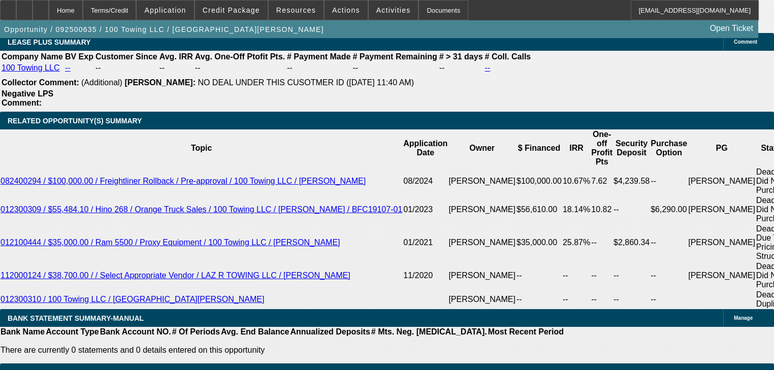
select select "0"
select select "3"
select select "0"
select select "6"
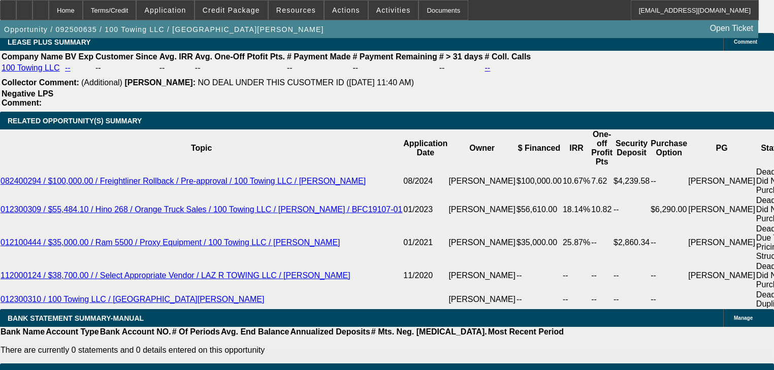
select select "0"
select select "3"
select select "0"
select select "6"
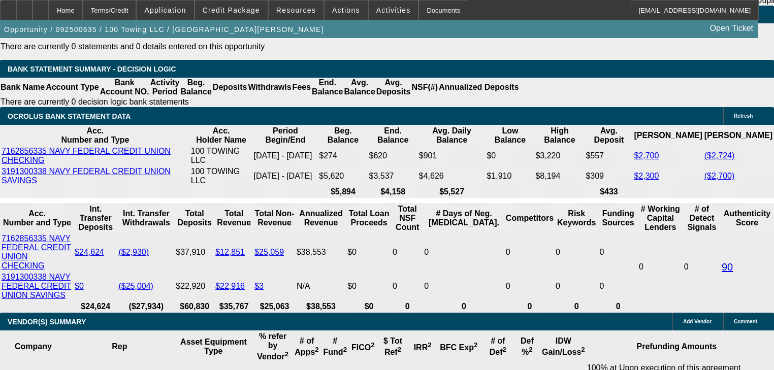
scroll to position [1951, 0]
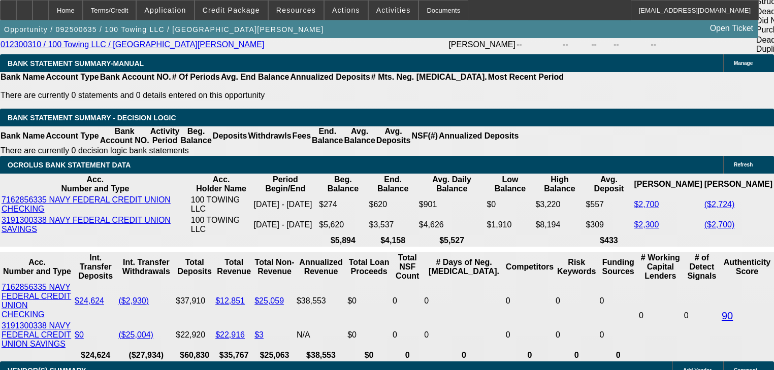
radio input "true"
type textarea "S"
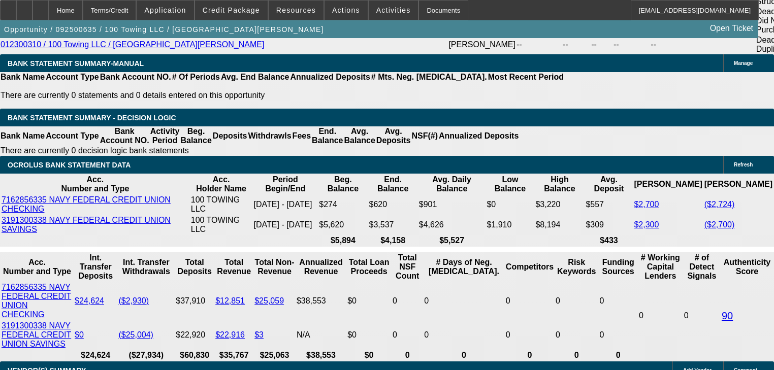
type textarea "trying to come up with dp"
radio input "true"
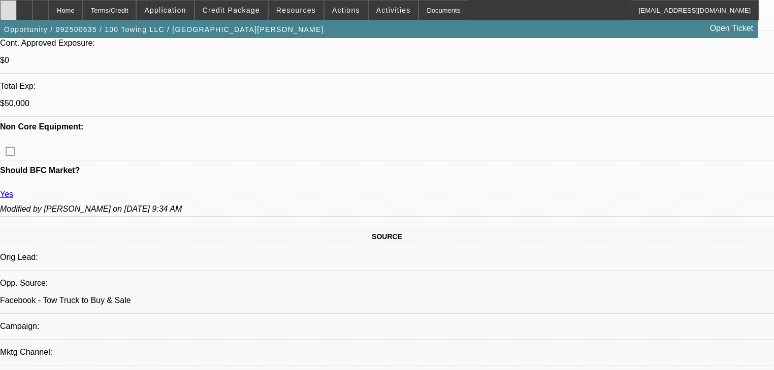
scroll to position [244, 0]
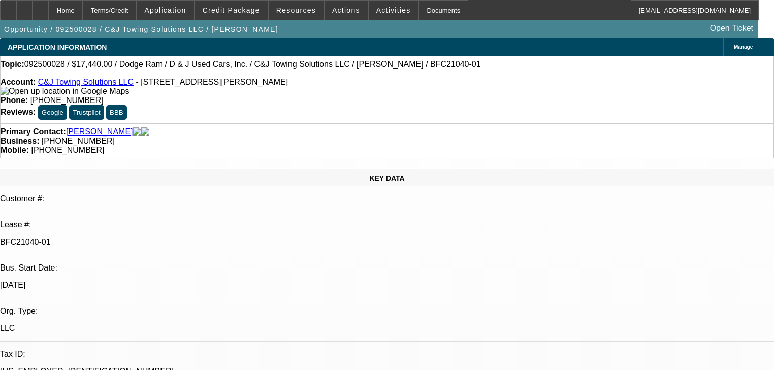
select select "0"
select select "2"
select select "0"
select select "21"
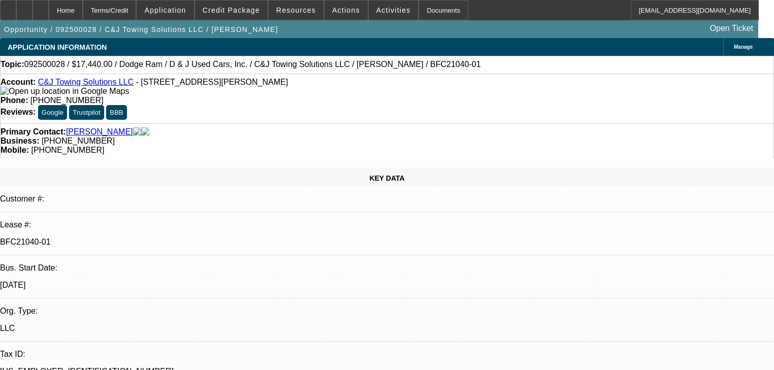
select select "0.2"
select select "0"
select select "2"
select select "0.1"
select select "4"
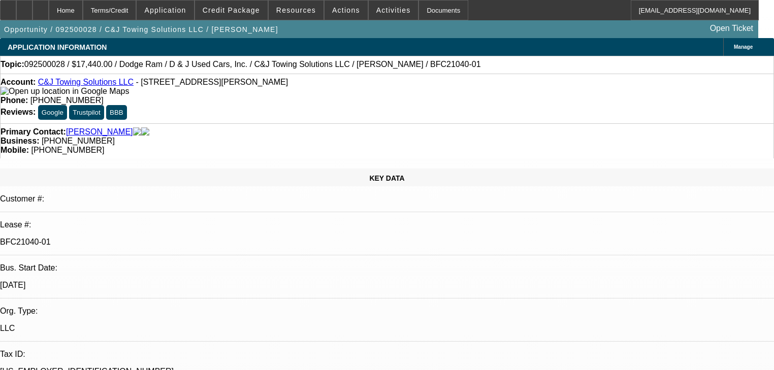
select select "0"
select select "2"
select select "0"
select select "21"
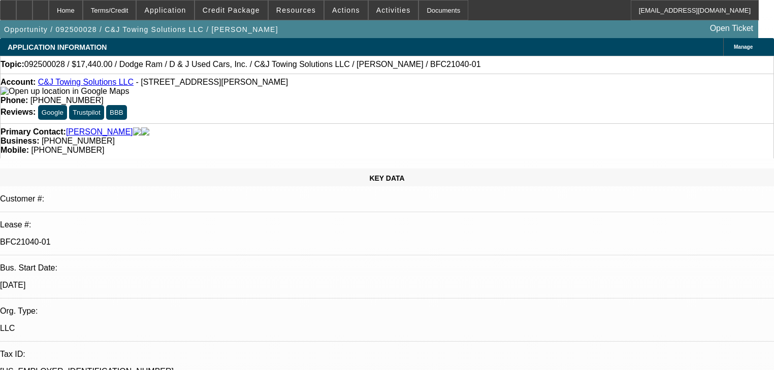
select select "0"
select select "2"
select select "0"
select select "21"
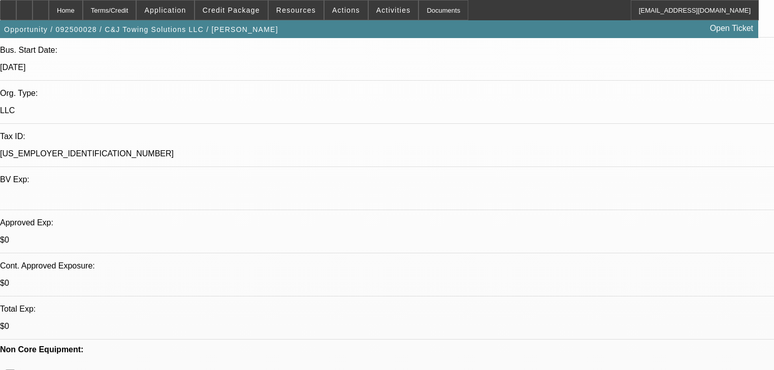
scroll to position [285, 0]
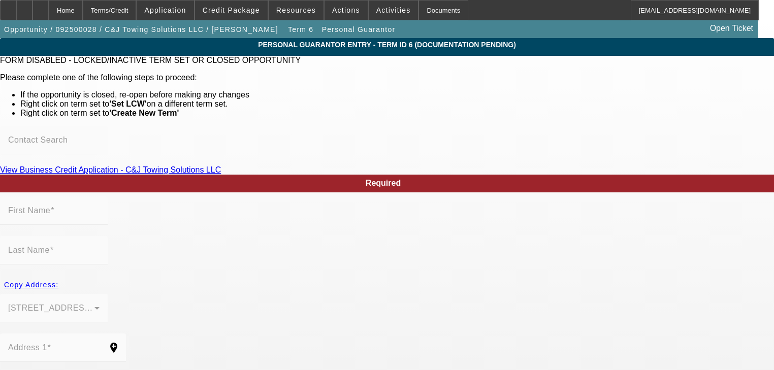
type input "Jeff"
type input "Donath"
type input "319 Manchester Dr"
radio input "true"
type input "18324"
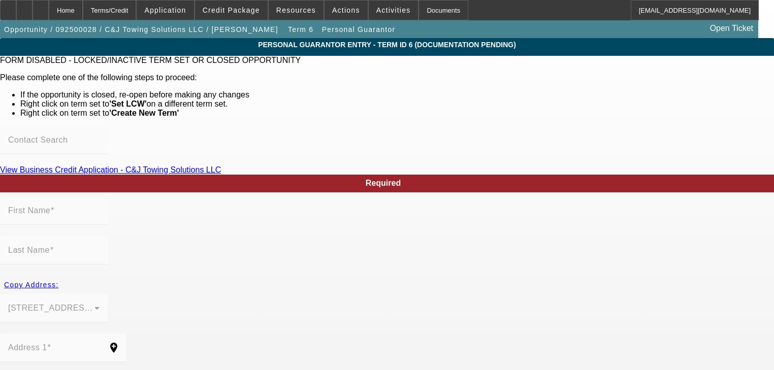
type input "Bushkill"
type input "(570) 202-2613"
type input "0"
type input "304-90-0407"
type input "jeff@jcautoandroadsideservice.com"
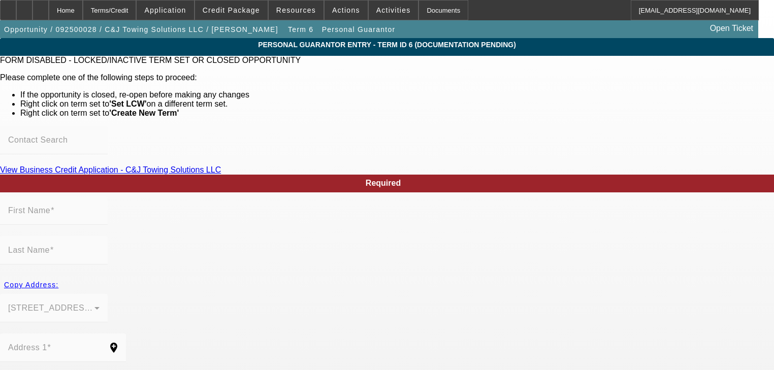
type input "(941) 822-1484"
click at [77, 12] on div "Home" at bounding box center [66, 10] width 34 height 20
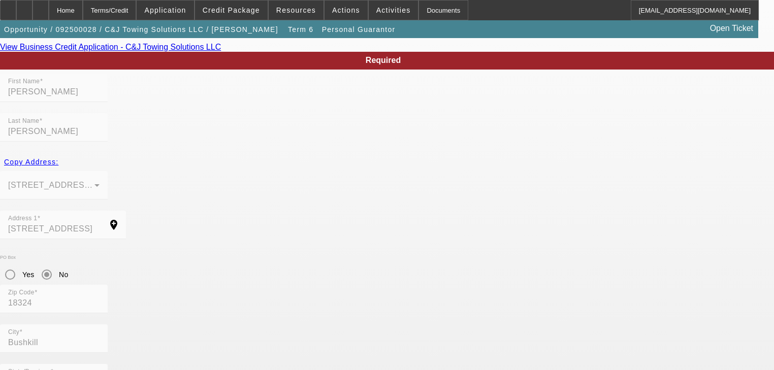
scroll to position [144, 0]
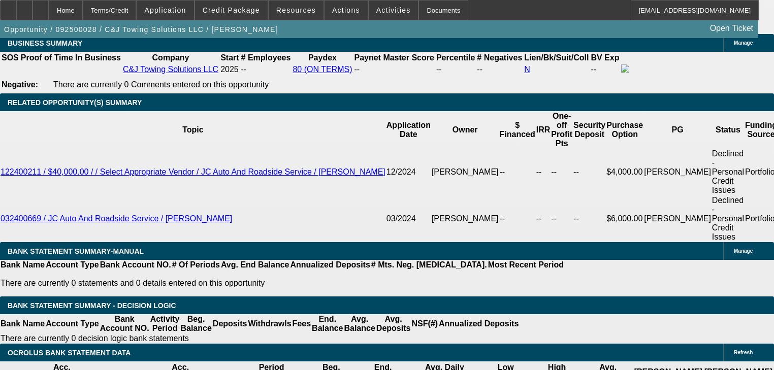
select select "0"
select select "2"
select select "0"
select select "21"
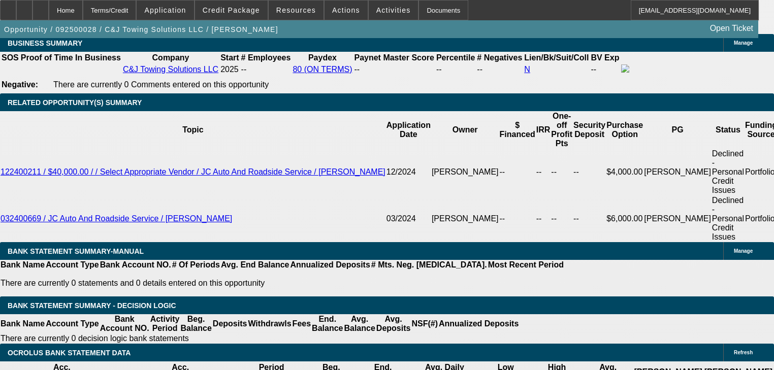
select select "0.2"
select select "0"
select select "2"
select select "0.1"
select select "4"
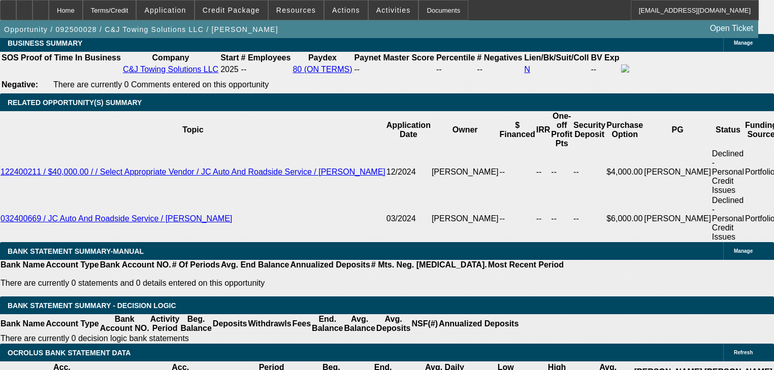
select select "0"
select select "2"
select select "0"
select select "21"
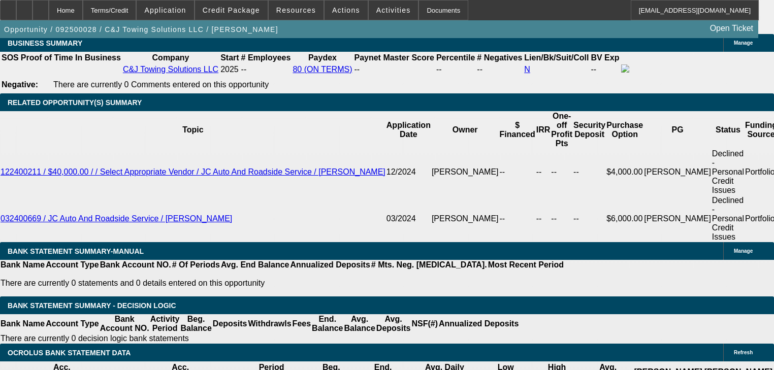
select select "0"
select select "2"
select select "0"
select select "21"
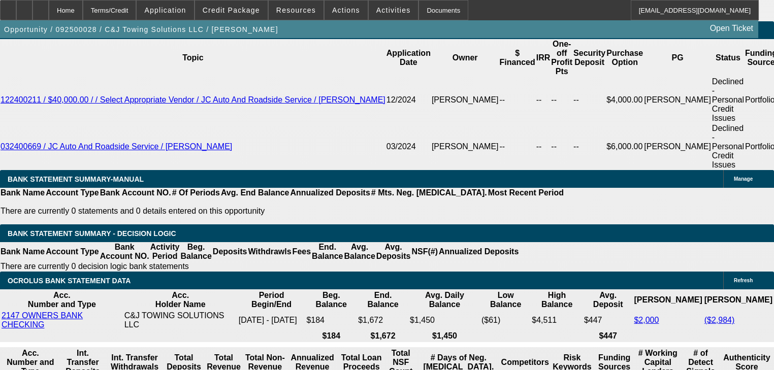
scroll to position [1598, 0]
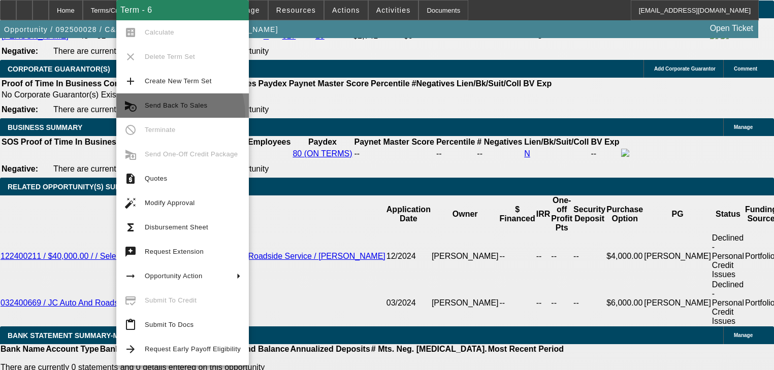
click at [163, 115] on button "cancel_schedule_send Send Back To Sales" at bounding box center [182, 105] width 133 height 24
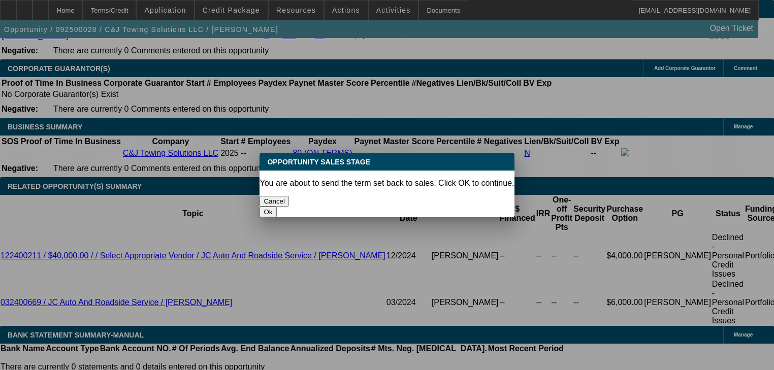
click at [289, 197] on button "Cancel" at bounding box center [274, 201] width 29 height 11
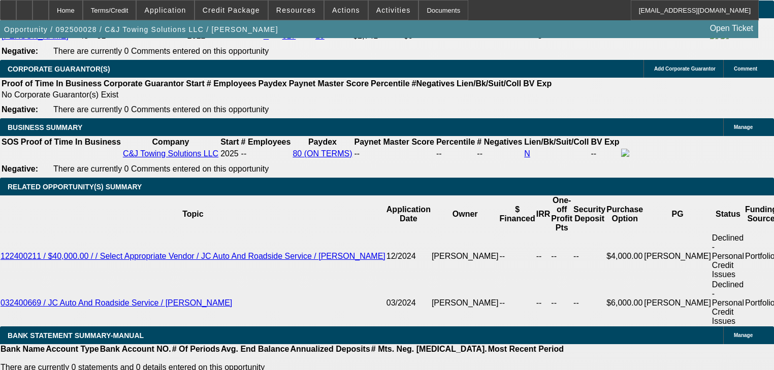
scroll to position [1675, 0]
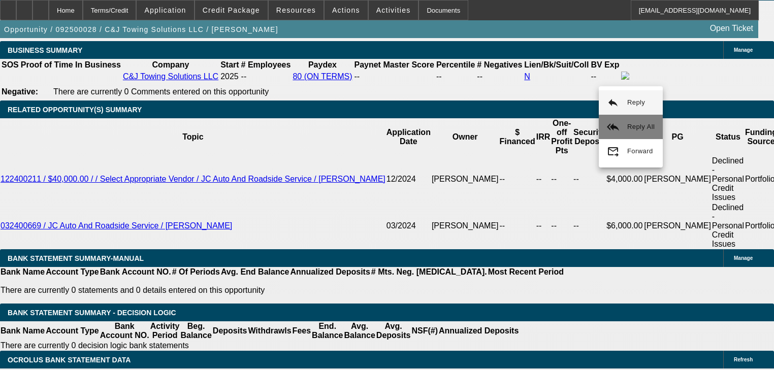
click at [620, 129] on button "reply_all Reply All" at bounding box center [631, 127] width 64 height 24
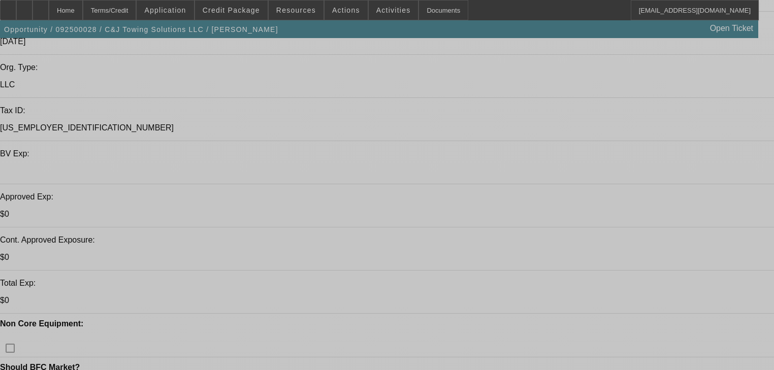
select select "0"
select select "2"
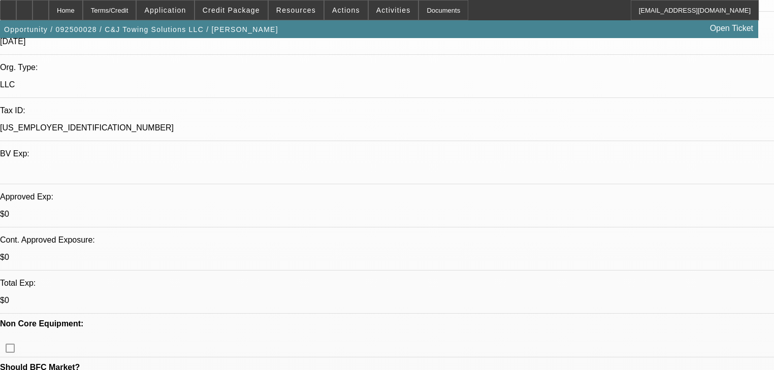
select select "0"
select select "21"
select select "0.2"
select select "0"
select select "2"
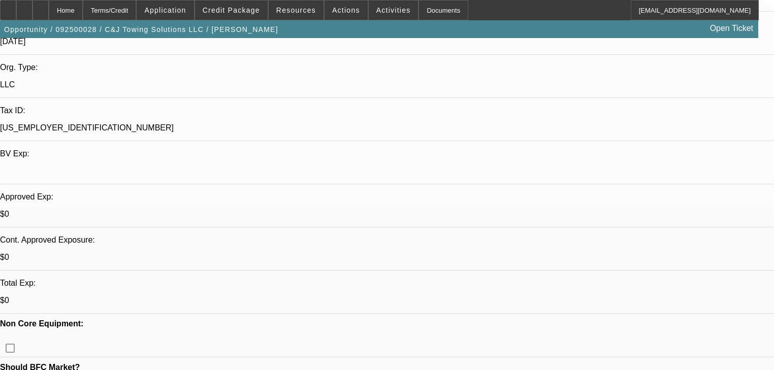
select select "0.1"
select select "4"
select select "0"
select select "2"
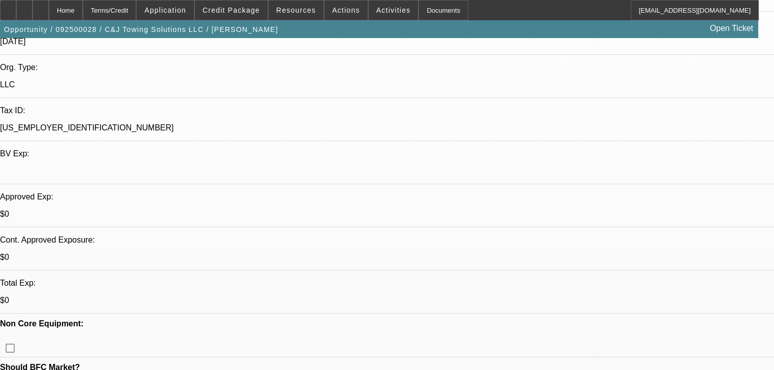
select select "0"
select select "21"
select select "0"
select select "2"
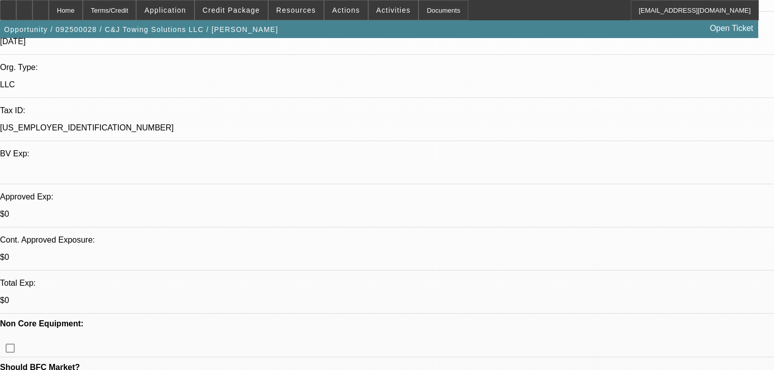
select select "0"
select select "21"
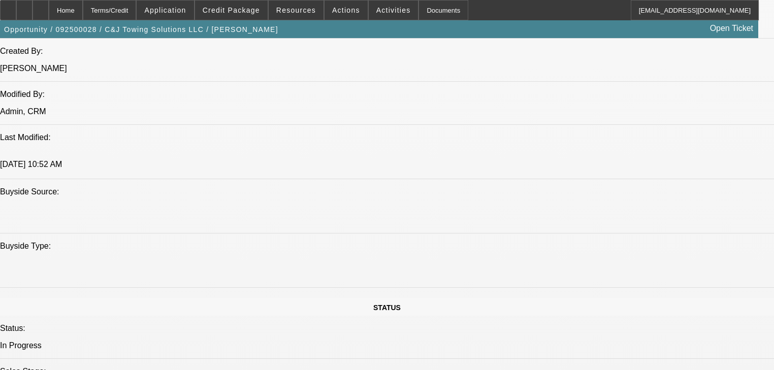
scroll to position [976, 0]
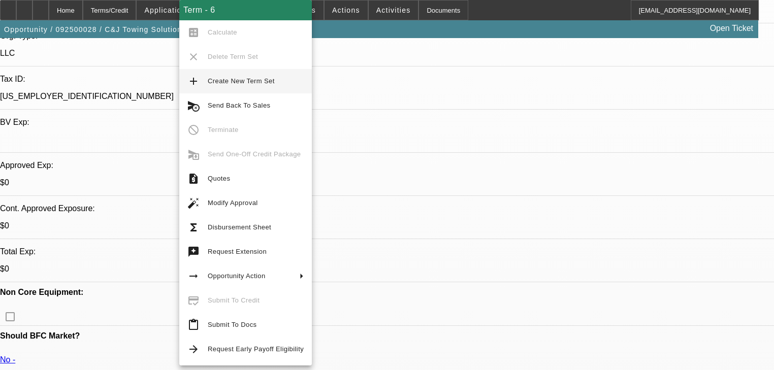
scroll to position [285, 0]
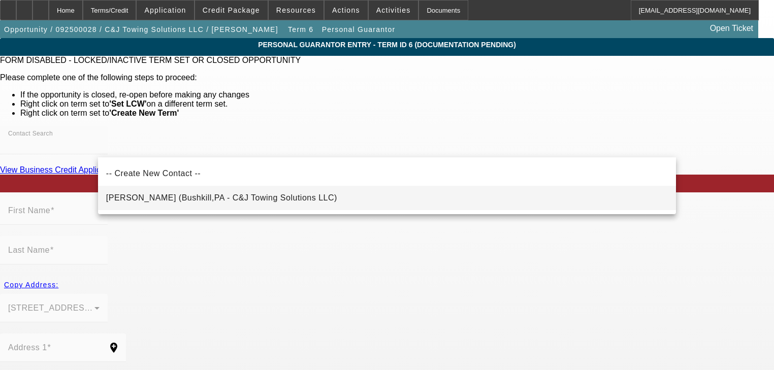
click at [342, 199] on mat-option "[PERSON_NAME] (Bushkill,PA - C&J Towing Solutions LLC)" at bounding box center [387, 198] width 578 height 24
type input "[PERSON_NAME] (Bushkill,PA - C&J Towing Solutions LLC)"
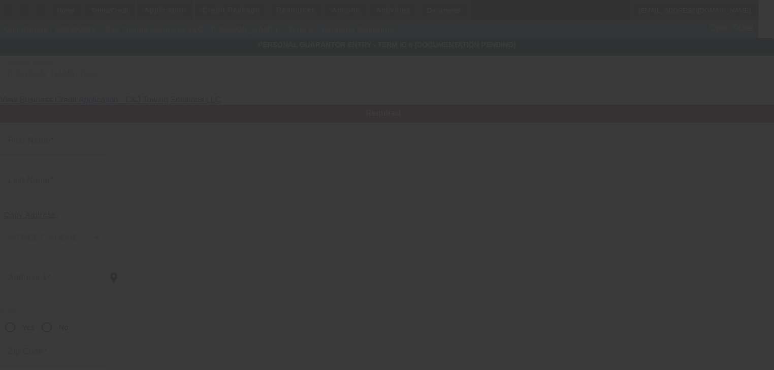
type input "[PERSON_NAME]"
type input "[STREET_ADDRESS]"
radio input "true"
type input "18324"
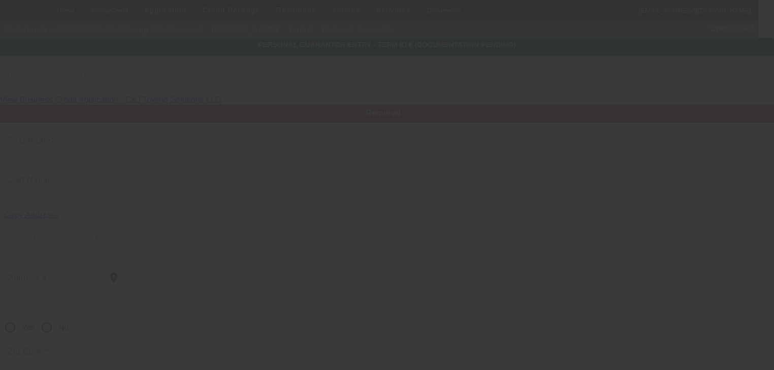
type input "Bushkill"
type input "[PHONE_NUMBER]"
type input "100"
type input "513-84-6874"
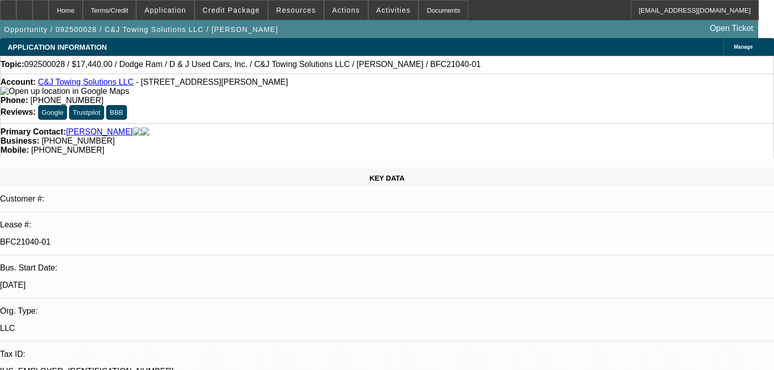
select select "0"
select select "2"
select select "0"
select select "21"
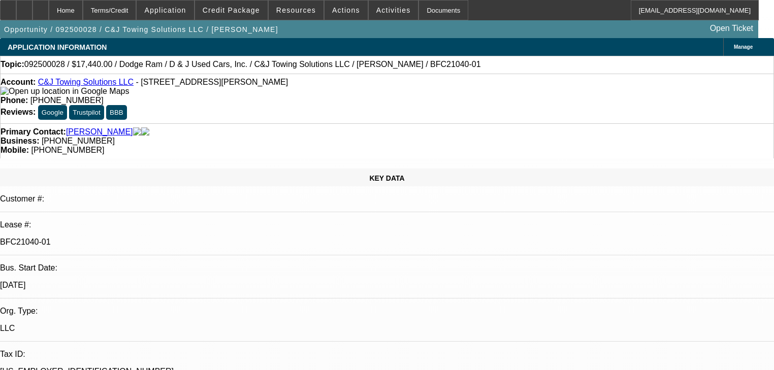
select select "0.2"
select select "0"
select select "2"
select select "0.1"
select select "4"
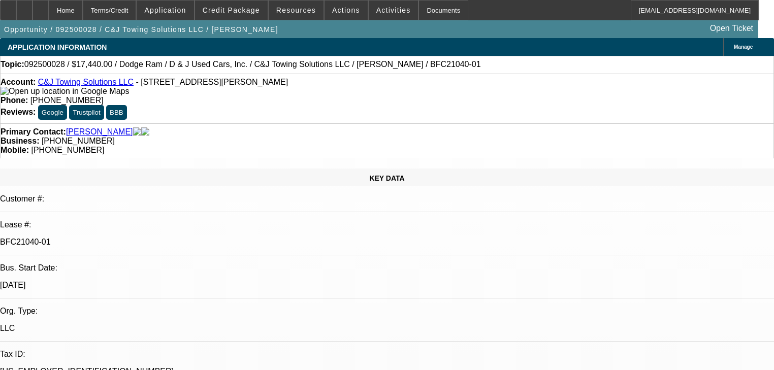
select select "0"
select select "2"
select select "0"
select select "21"
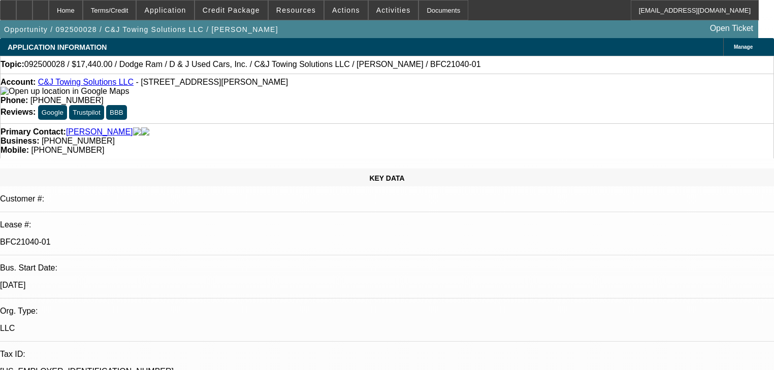
select select "0"
select select "2"
select select "0"
select select "21"
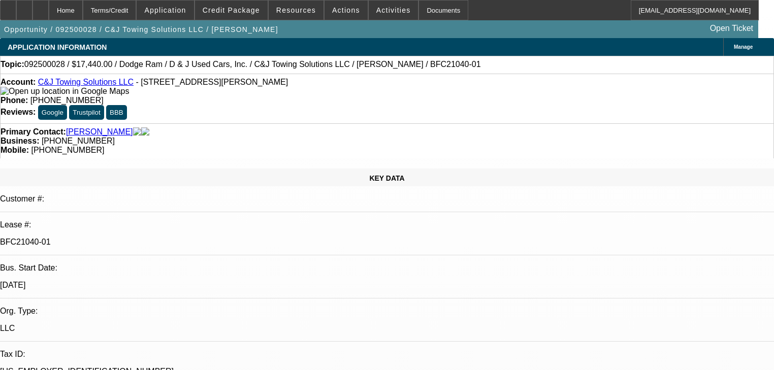
scroll to position [163, 0]
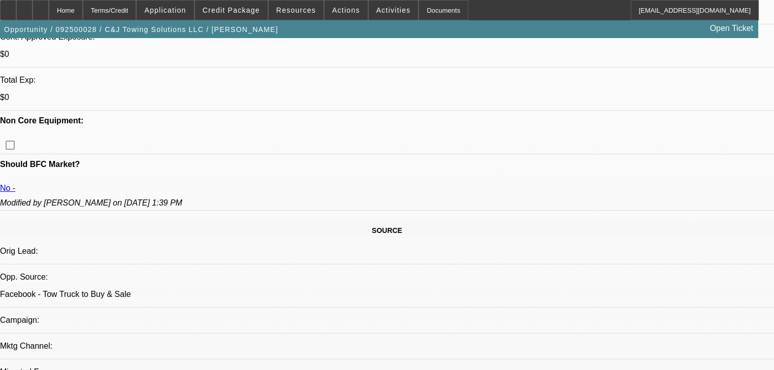
scroll to position [244, 0]
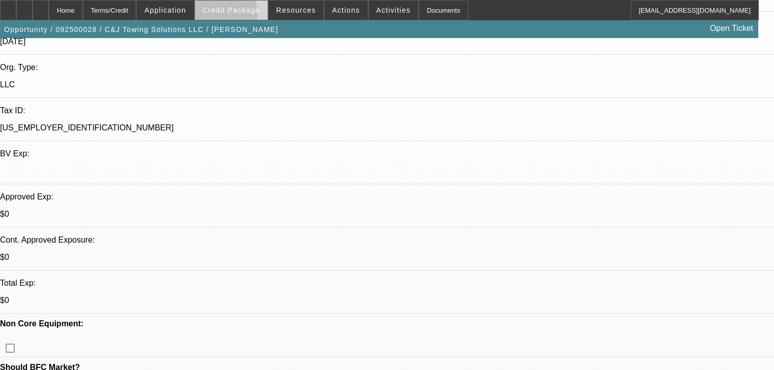
click at [223, 18] on span at bounding box center [231, 10] width 73 height 24
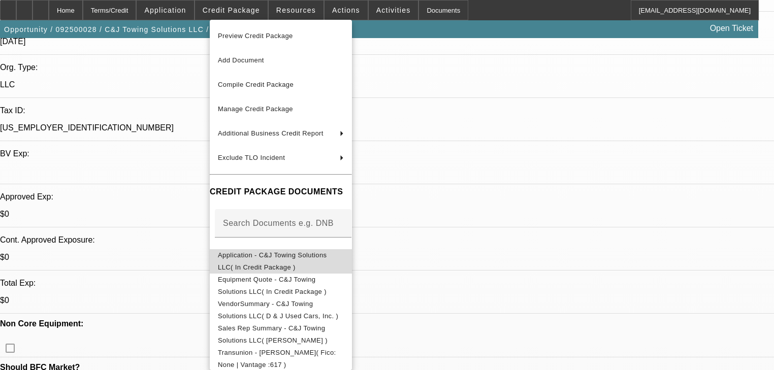
click at [278, 258] on span "Application - C&J Towing Solutions LLC( In Credit Package )" at bounding box center [272, 262] width 109 height 20
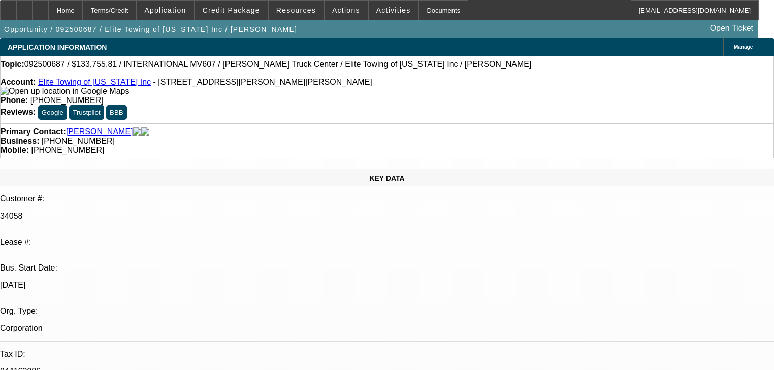
select select "0"
select select "2"
select select "0"
select select "6"
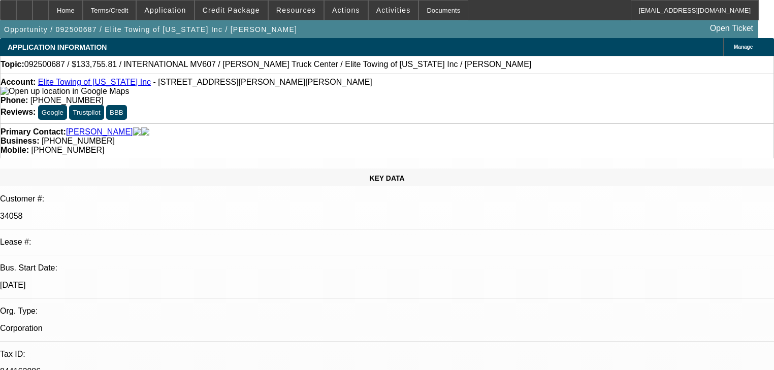
select select "0.1"
select select "2"
select select "0"
select select "6"
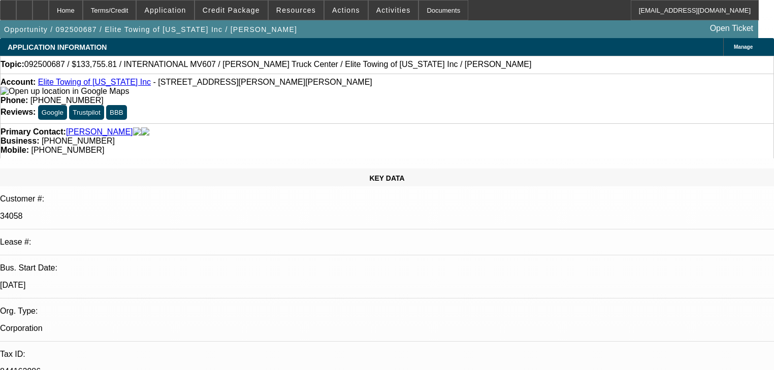
select select "0.1"
select select "0"
select select "2"
select select "0"
select select "6"
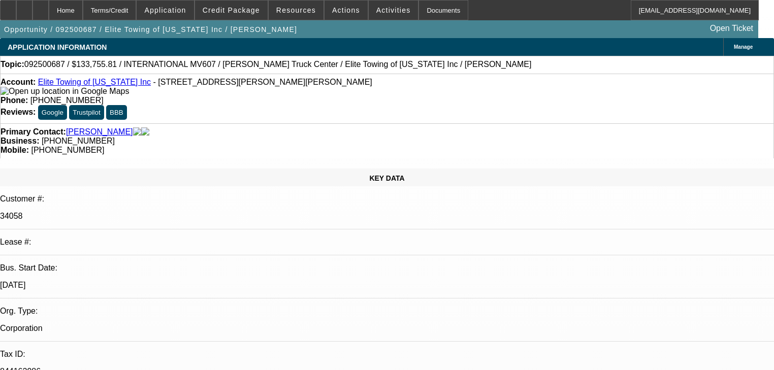
click at [88, 86] on link "Elite Towing of [US_STATE] Inc" at bounding box center [94, 82] width 113 height 9
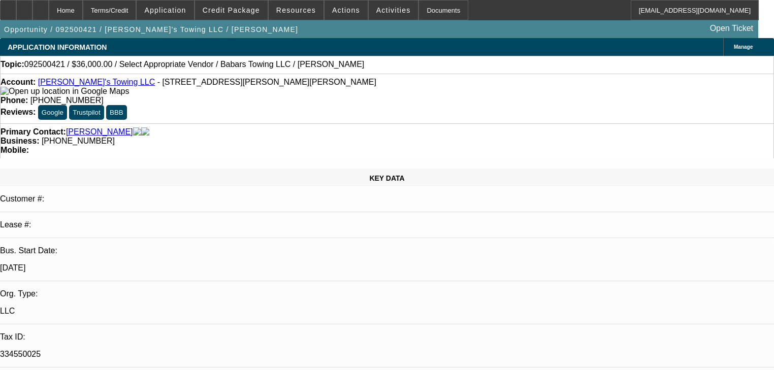
select select "0.2"
select select "2"
select select "0.1"
select select "4"
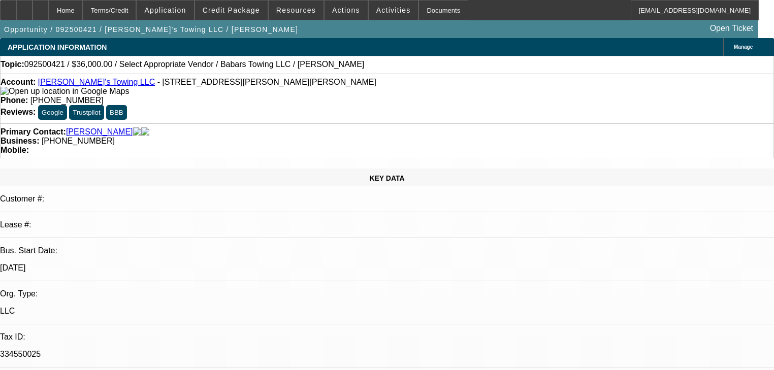
select select "0.2"
select select "2"
select select "0"
select select "6"
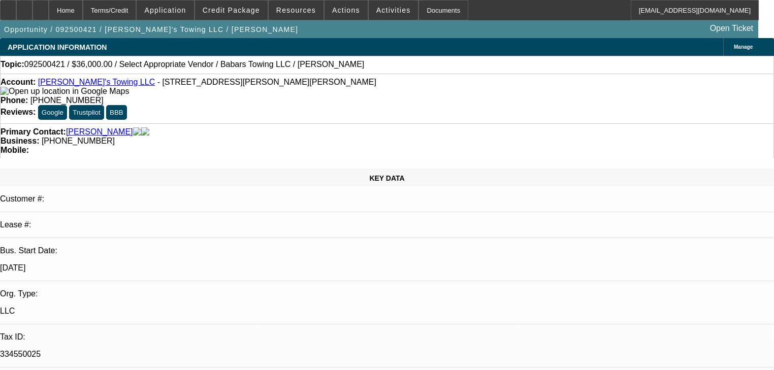
select select "0.2"
select select "2"
select select "0"
select select "6"
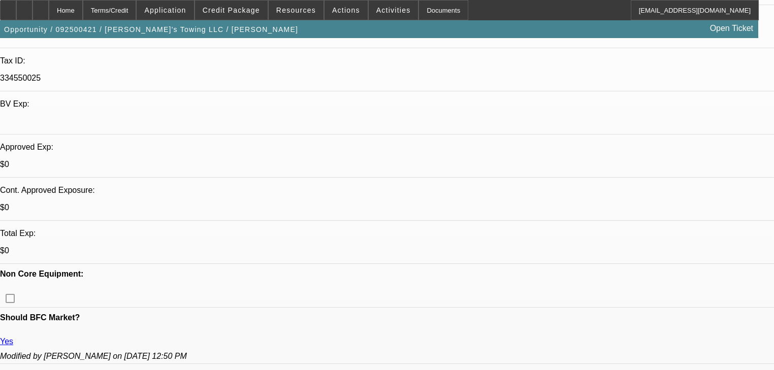
scroll to position [406, 0]
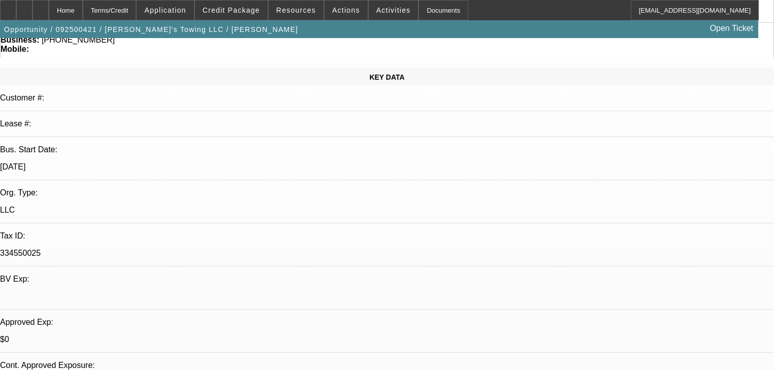
scroll to position [81, 0]
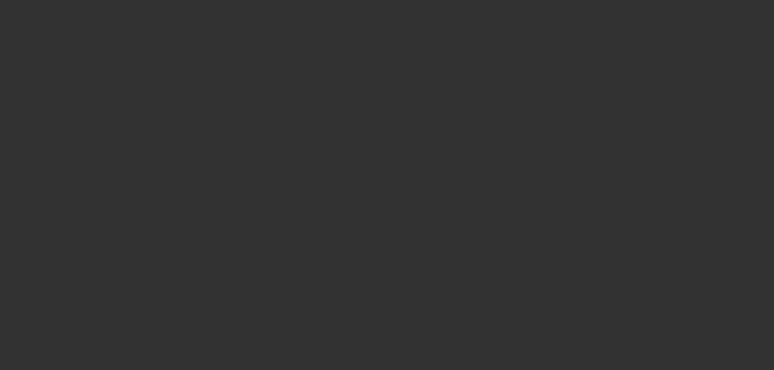
scroll to position [0, 0]
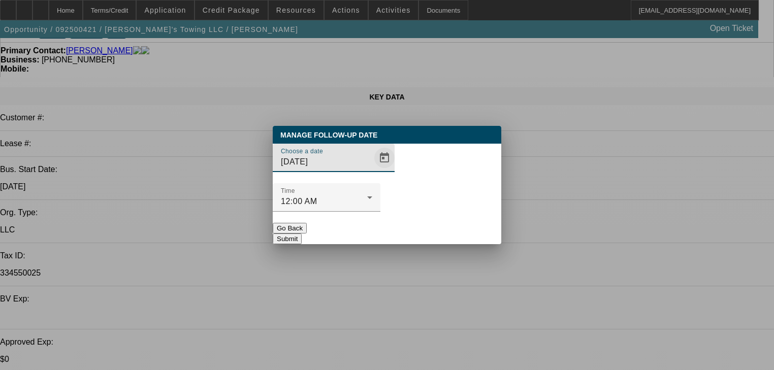
click at [372, 170] on span "Open calendar" at bounding box center [384, 158] width 24 height 24
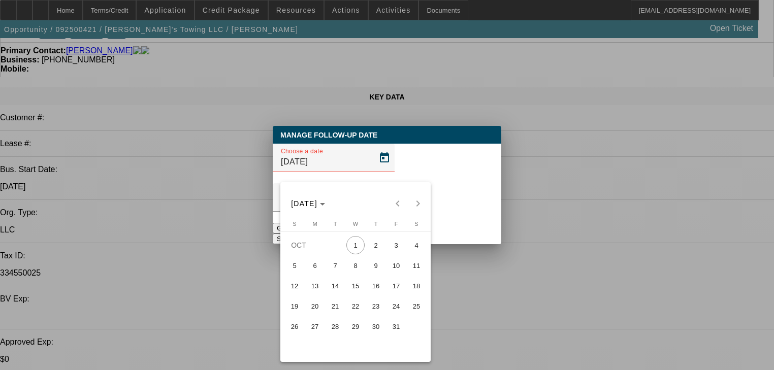
click at [356, 275] on span "8" at bounding box center [356, 266] width 18 height 18
type input "[DATE]"
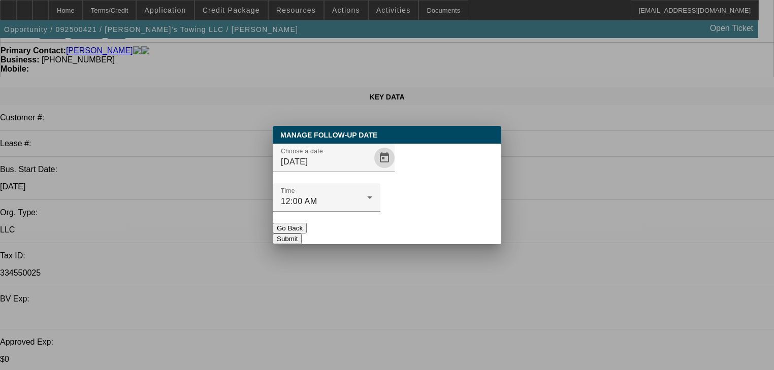
click at [302, 234] on button "Submit" at bounding box center [287, 239] width 29 height 11
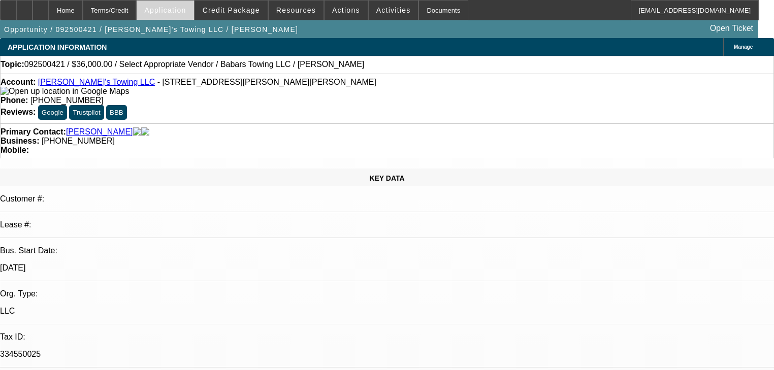
scroll to position [81, 0]
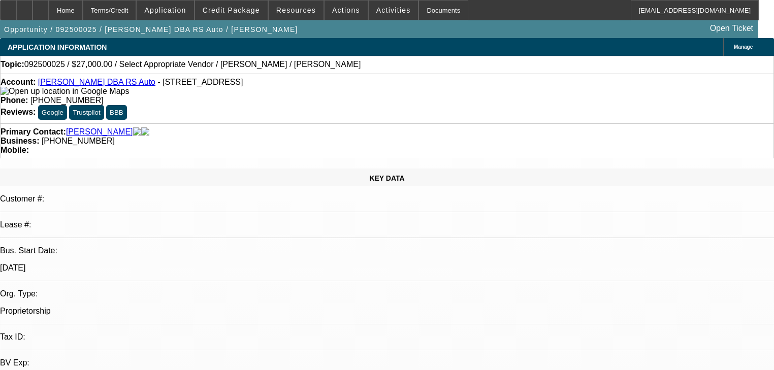
select select "0"
select select "2"
select select "0.1"
select select "4"
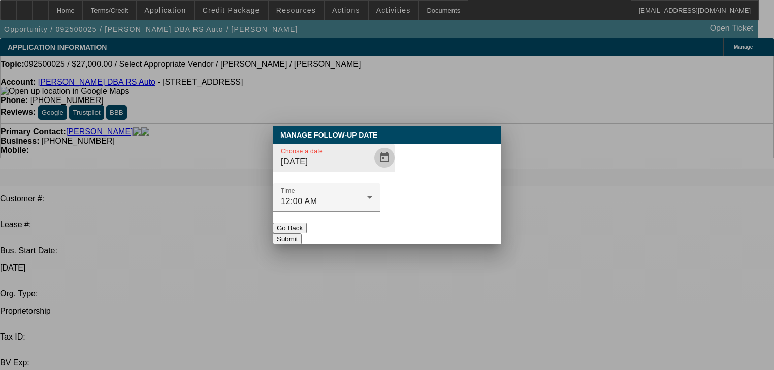
click at [372, 170] on span "Open calendar" at bounding box center [384, 158] width 24 height 24
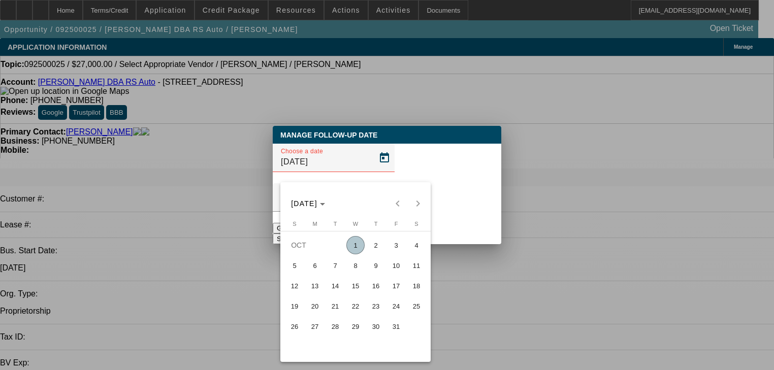
click at [356, 267] on span "8" at bounding box center [356, 266] width 18 height 18
type input "[DATE]"
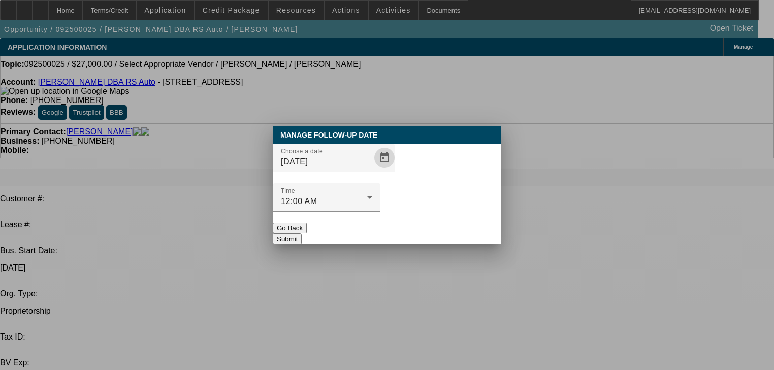
click at [302, 234] on button "Submit" at bounding box center [287, 239] width 29 height 11
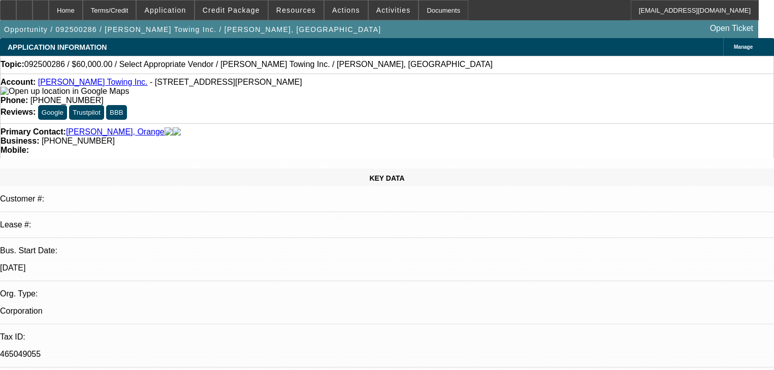
select select "0"
select select "2"
select select "0.1"
select select "4"
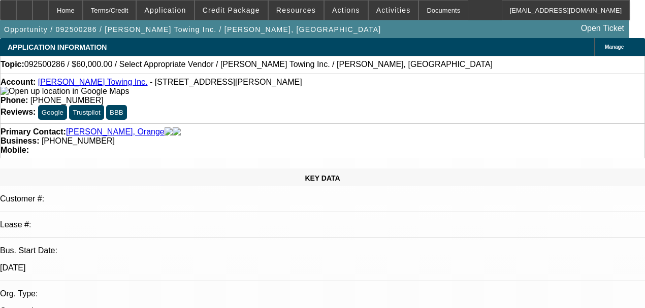
drag, startPoint x: 295, startPoint y: 11, endPoint x: 341, endPoint y: 133, distance: 131.1
click at [342, 133] on div "Primary Contact: [PERSON_NAME], [GEOGRAPHIC_DATA] Business: [PHONE_NUMBER] Mobi…" at bounding box center [322, 140] width 645 height 35
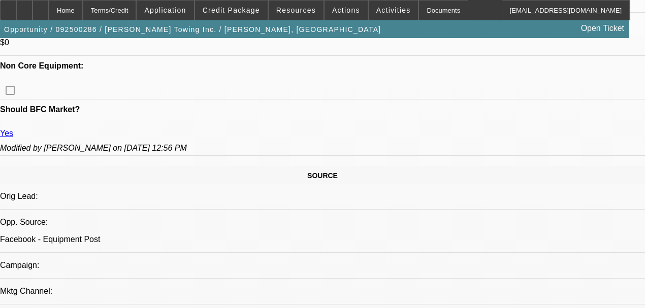
scroll to position [474, 0]
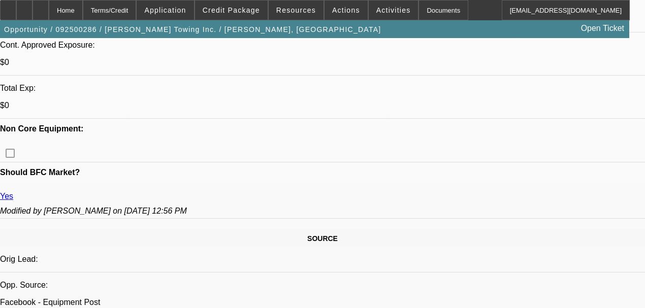
scroll to position [406, 0]
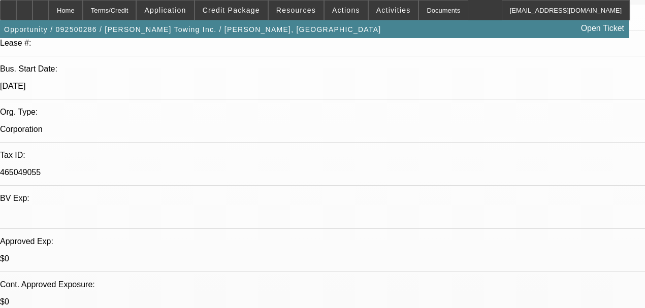
scroll to position [372, 0]
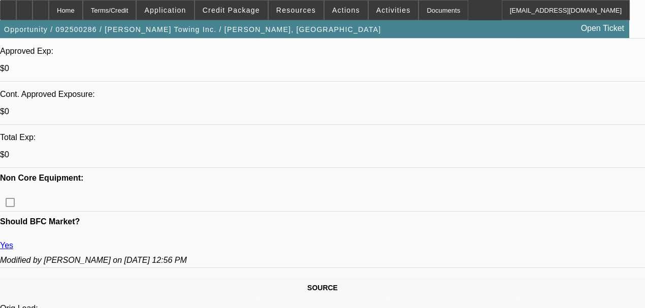
radio input "true"
type textarea "2"
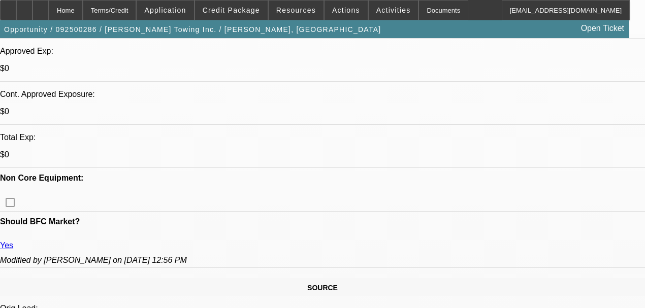
type textarea "1,500 a month is what he wants 50-60k truck."
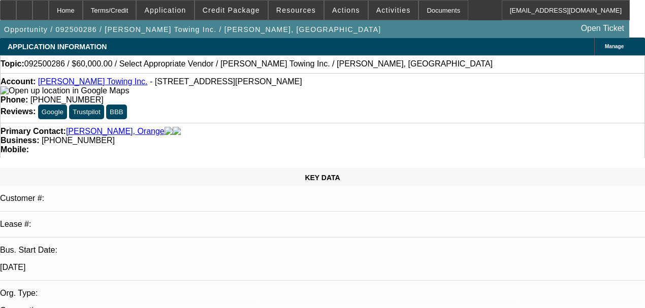
scroll to position [0, 0]
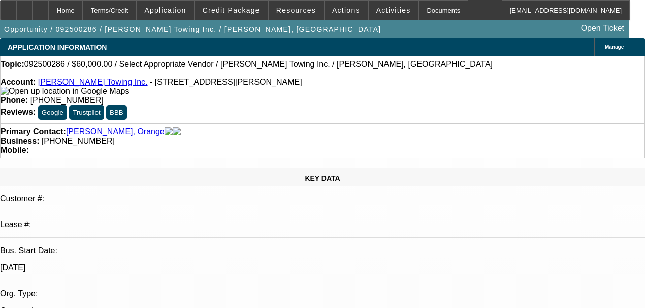
radio input "true"
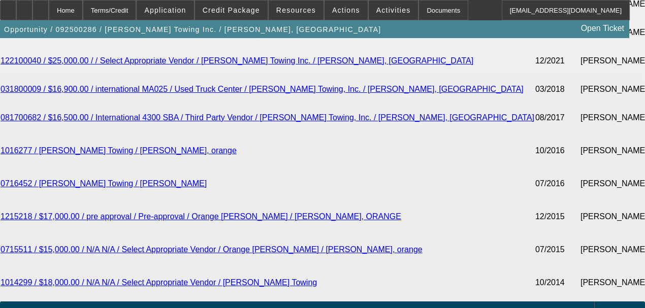
scroll to position [1761, 0]
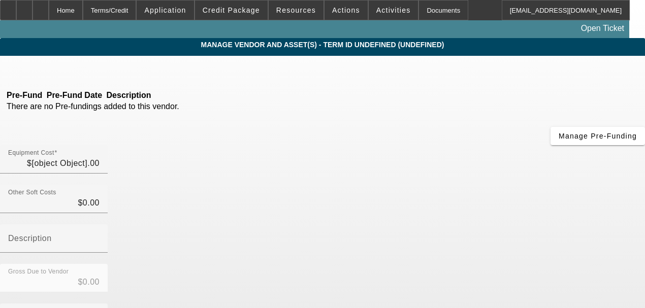
type input "$60,000.00"
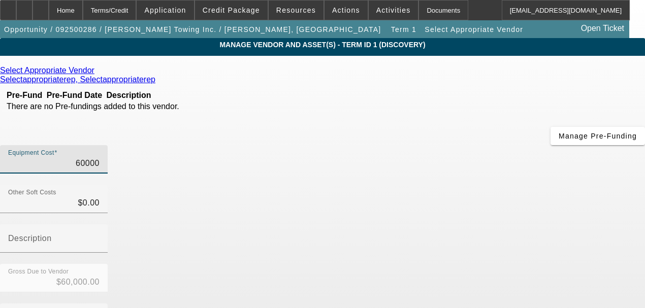
click at [100, 158] on input "60000" at bounding box center [53, 164] width 91 height 12
type input "4"
type input "$4.00"
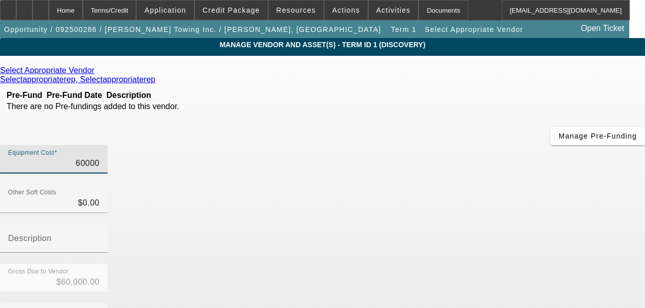
type input "$4.00"
type input "$0.00"
type input "5"
type input "$5.00"
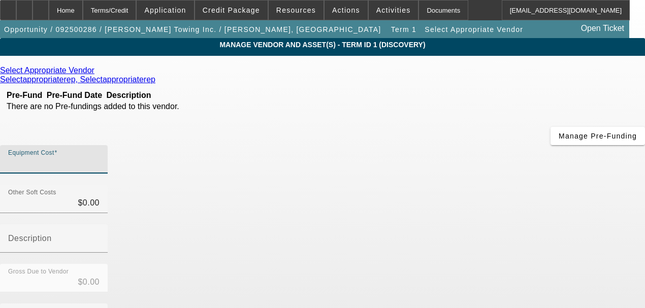
type input "$5.00"
type input "57"
type input "$57.00"
type input "570"
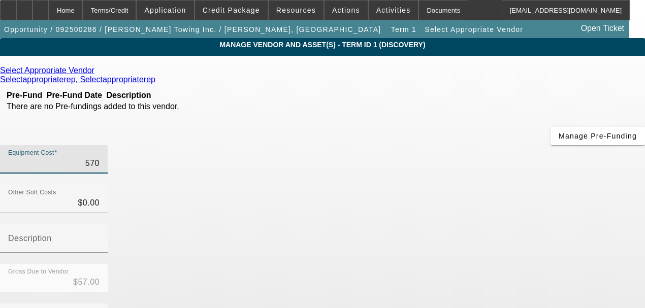
type input "$570.00"
type input "5700"
type input "$5,700.00"
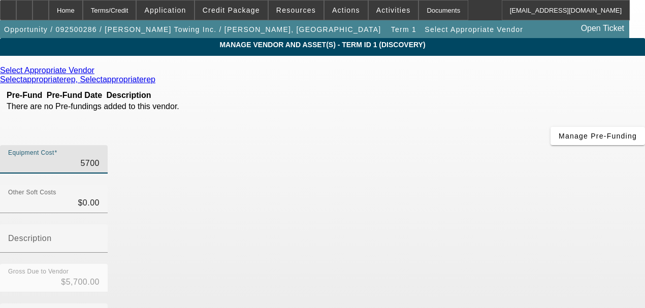
type input "57000"
type input "$57,000.00"
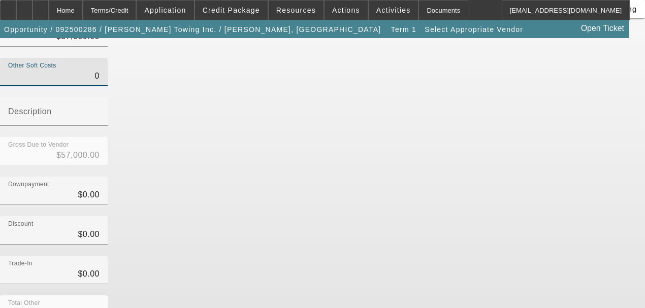
scroll to position [163, 0]
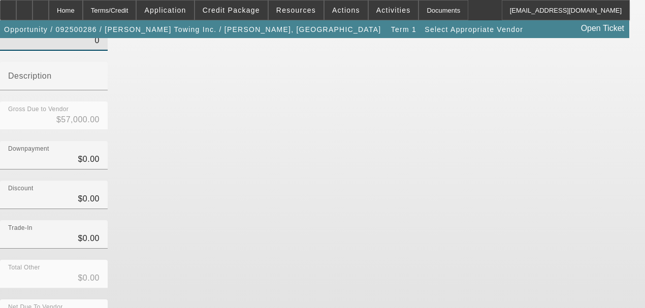
type input "$0.00"
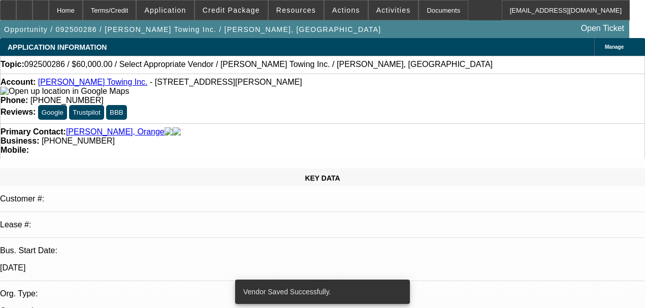
select select "0"
select select "2"
select select "0.1"
select select "4"
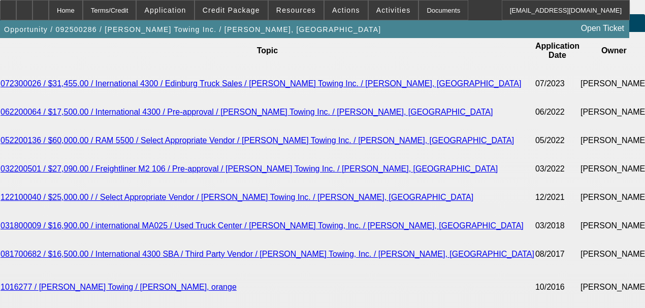
scroll to position [1795, 0]
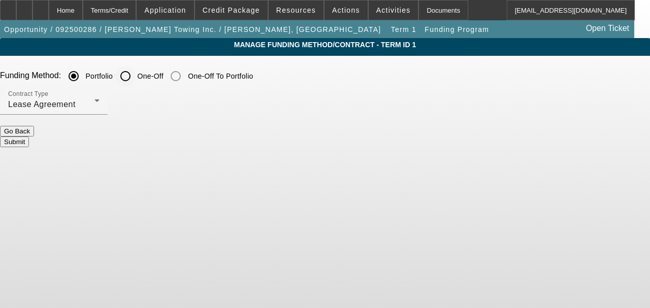
click at [136, 84] on input "One-Off" at bounding box center [125, 76] width 20 height 20
radio input "true"
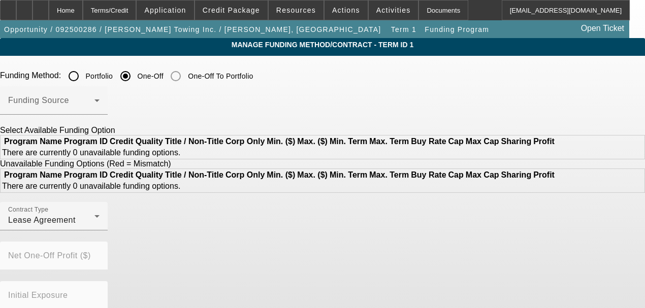
click at [84, 75] on input "Portfolio" at bounding box center [74, 76] width 20 height 20
radio input "true"
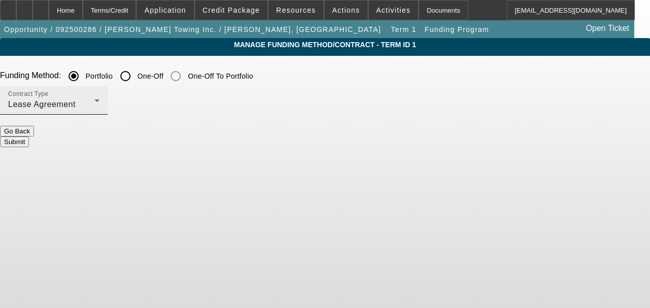
click at [100, 95] on div "Contract Type Lease Agreement" at bounding box center [53, 100] width 91 height 28
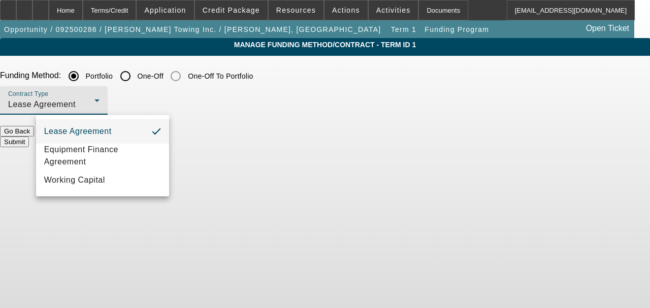
click at [112, 95] on div at bounding box center [325, 154] width 650 height 308
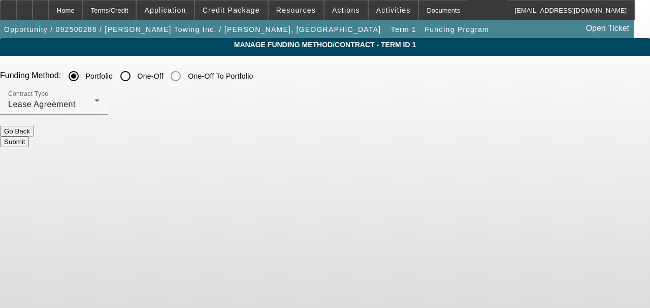
click at [29, 137] on button "Submit" at bounding box center [14, 142] width 29 height 11
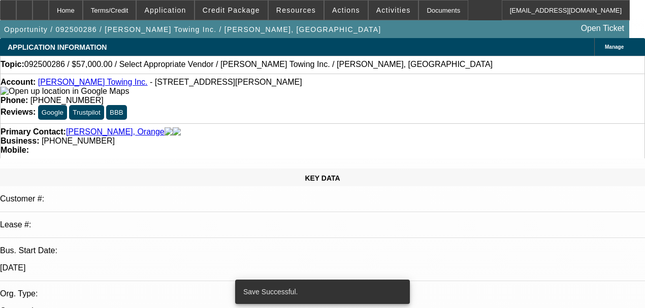
select select "0"
select select "2"
select select "0.1"
select select "4"
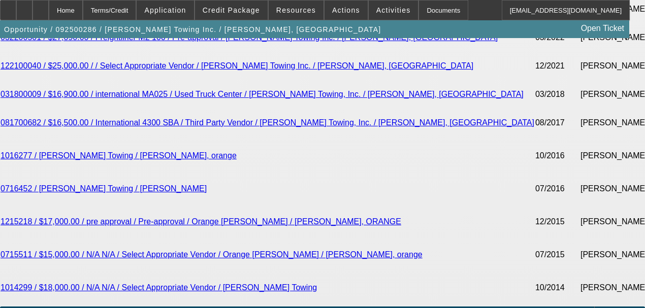
scroll to position [1829, 0]
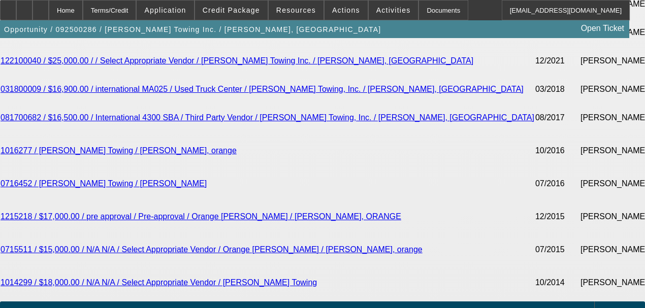
type input "24"
type input "1"
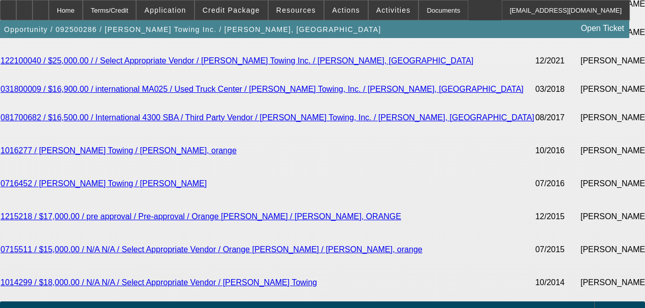
type input "$4,799.64"
type input "$2,399.82"
type input "15"
type input "$5,527.48"
type input "$2,763.74"
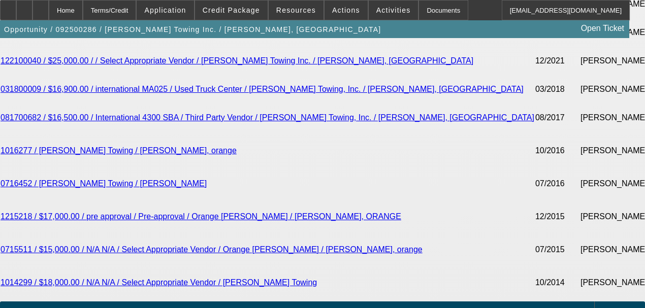
type input "15"
select select "0.1"
type input "$5,700.00"
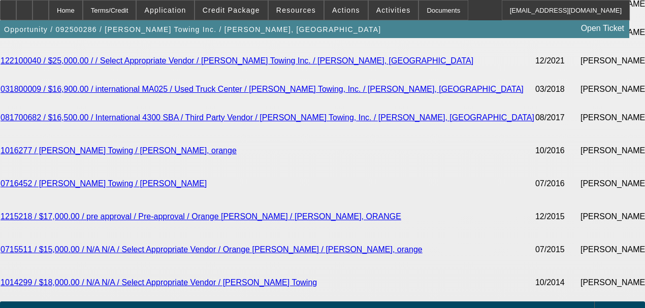
type input "$4,974.74"
type input "$2,487.37"
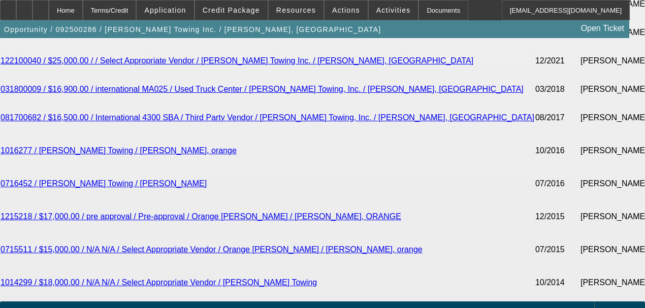
type input "30"
type input "$35,058.54"
type input "$17,529.27"
type input "$4,122.32"
type input "$2,061.16"
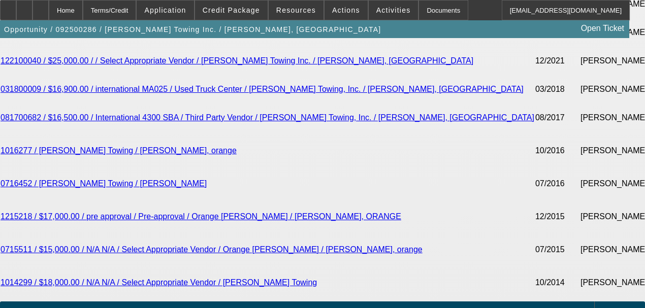
type input "3"
type input "$35,058.54"
type input "$17,529.27"
type input "36"
type input "$3,556.66"
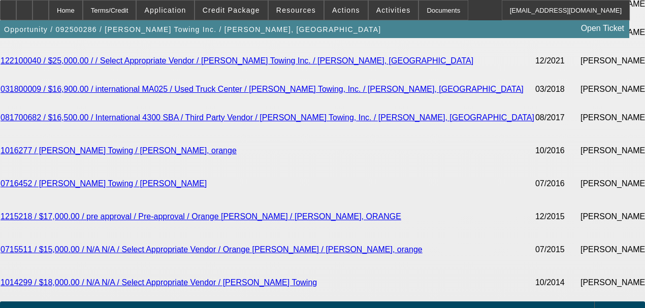
type input "$1,778.33"
type input "36"
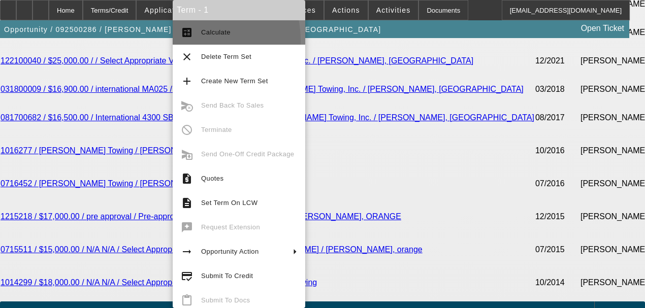
click at [191, 41] on button "calculate Calculate" at bounding box center [239, 32] width 133 height 24
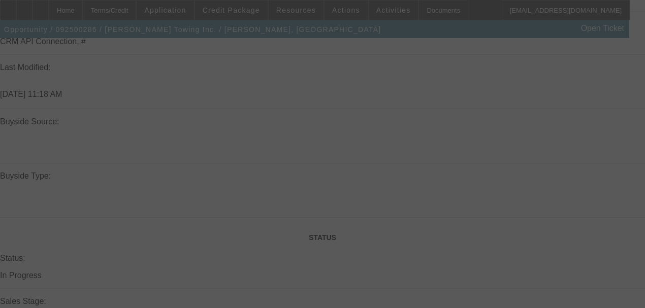
scroll to position [881, 0]
select select "0.1"
select select "2"
select select "0.1"
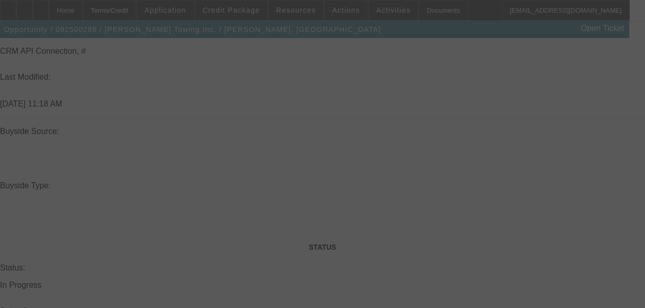
select select "4"
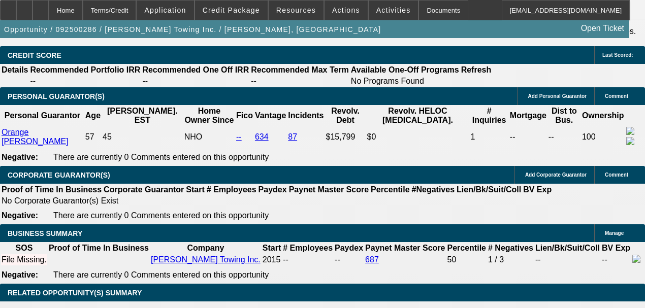
scroll to position [1423, 0]
click at [240, 12] on span "Credit Package" at bounding box center [231, 10] width 57 height 8
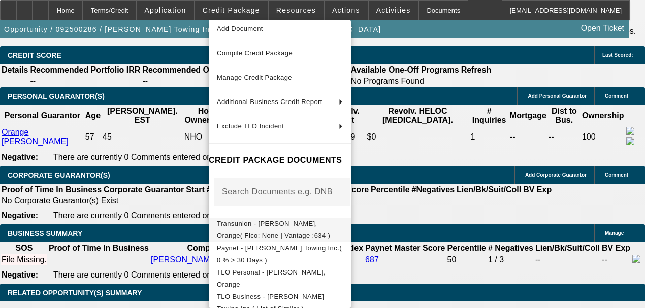
scroll to position [68, 0]
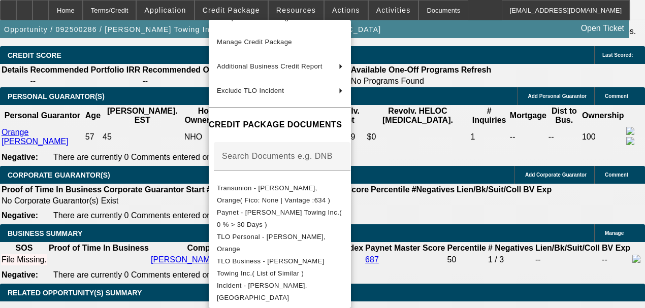
click at [154, 187] on div at bounding box center [322, 154] width 645 height 308
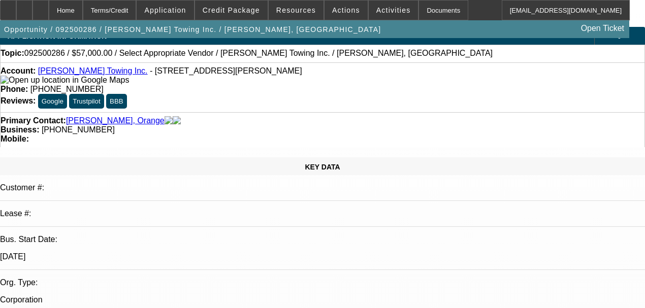
scroll to position [0, 0]
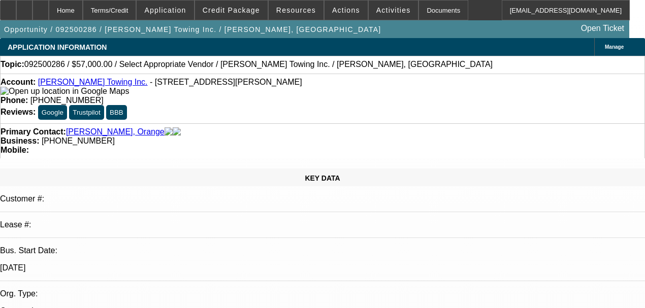
click at [68, 84] on link "Big L Towing Inc." at bounding box center [93, 82] width 110 height 9
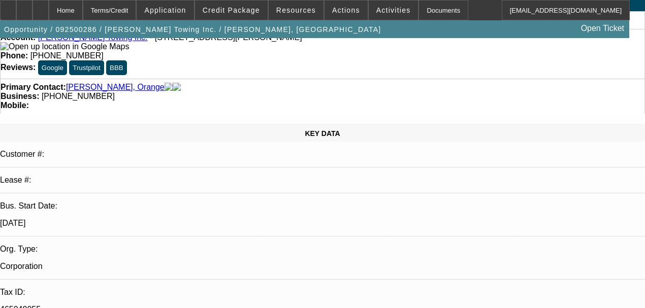
scroll to position [34, 0]
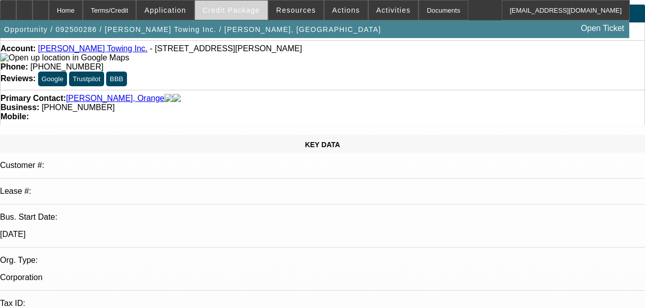
click at [223, 17] on span at bounding box center [231, 10] width 73 height 24
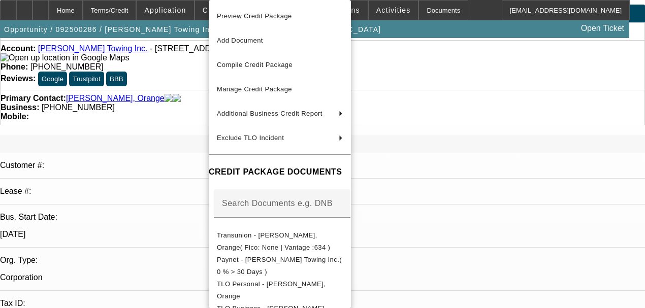
click at [193, 12] on div at bounding box center [322, 154] width 645 height 308
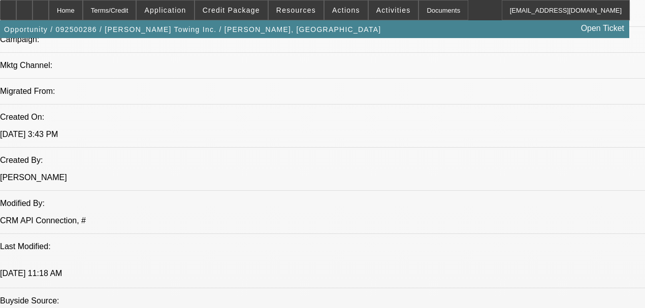
scroll to position [711, 0]
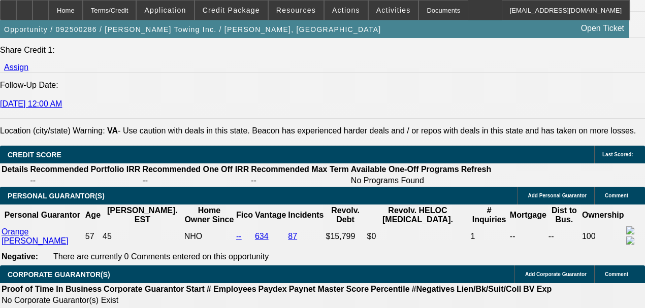
scroll to position [1423, 0]
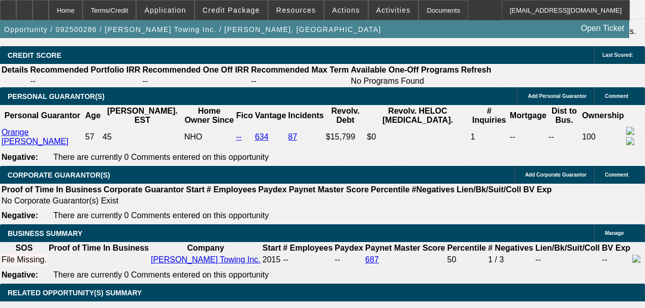
click at [250, 10] on span "Credit Package" at bounding box center [231, 10] width 57 height 8
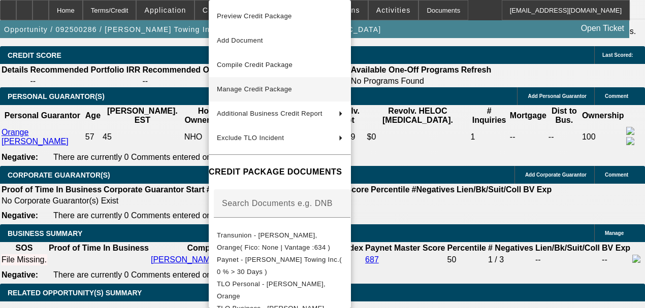
click at [258, 82] on button "Manage Credit Package" at bounding box center [280, 89] width 142 height 24
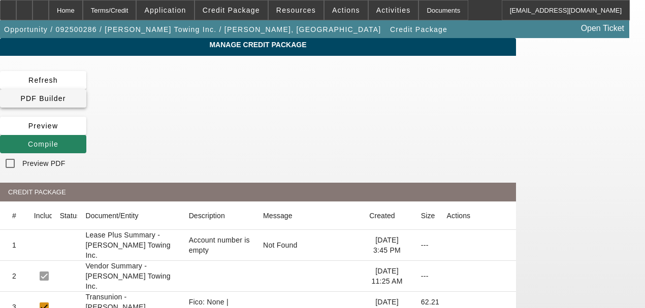
click at [66, 95] on span "PDF Builder" at bounding box center [42, 99] width 45 height 8
click at [28, 140] on icon at bounding box center [28, 144] width 0 height 8
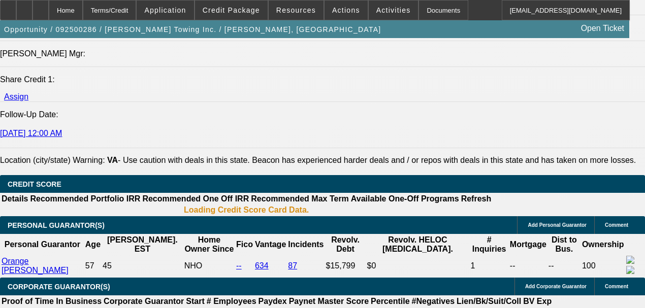
select select "0.1"
select select "2"
select select "0.1"
select select "4"
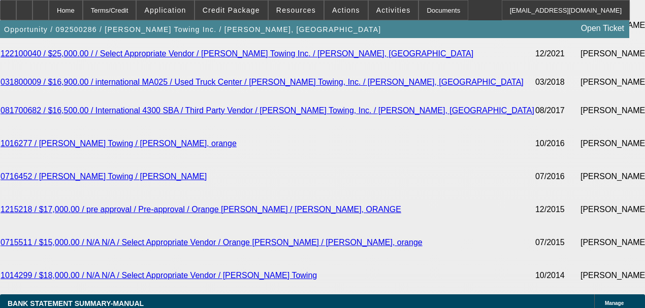
scroll to position [1835, 0]
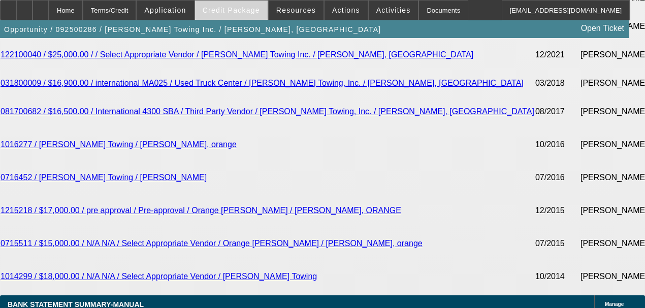
click at [230, 11] on span "Credit Package" at bounding box center [231, 10] width 57 height 8
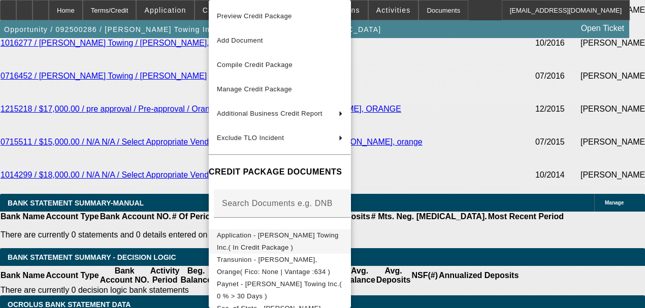
scroll to position [97, 0]
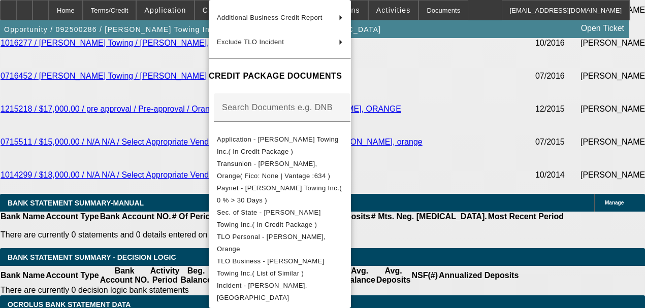
click at [499, 226] on div at bounding box center [322, 154] width 645 height 308
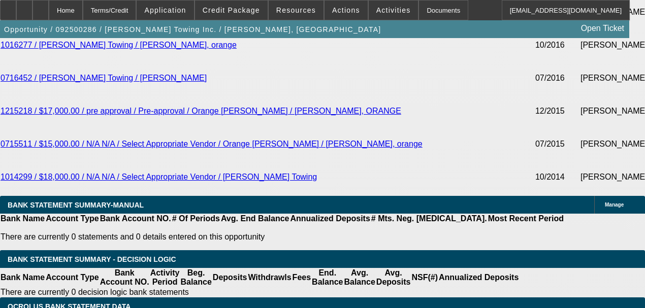
scroll to position [1903, 0]
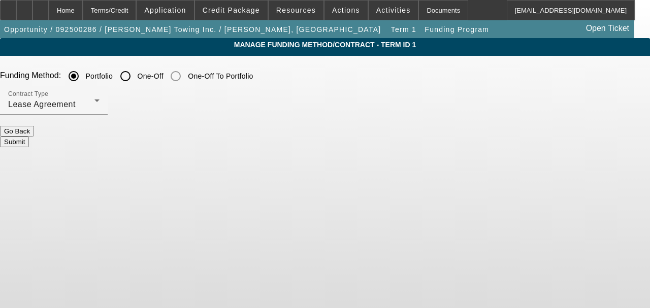
click at [136, 79] on input "One-Off" at bounding box center [125, 76] width 20 height 20
radio input "true"
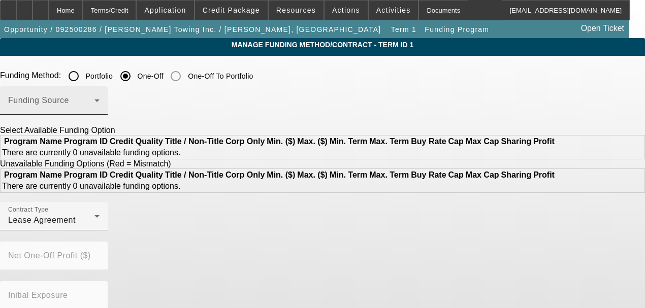
click at [95, 106] on span at bounding box center [51, 105] width 86 height 12
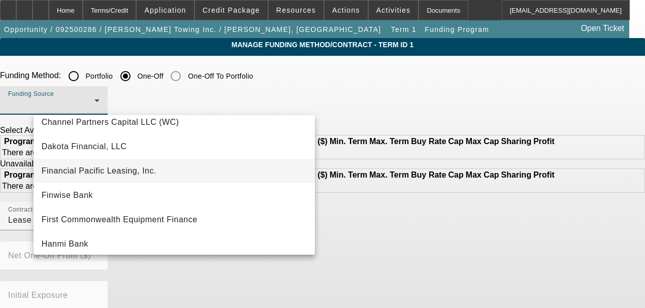
scroll to position [68, 0]
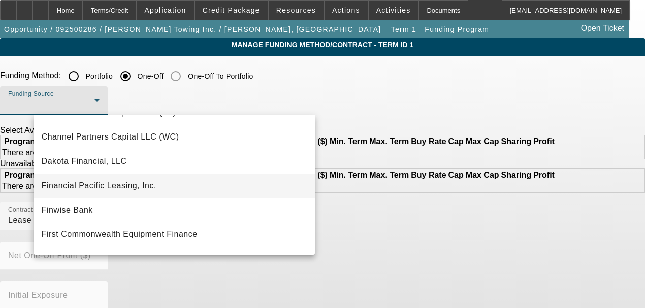
click at [177, 178] on mat-option "Financial Pacific Leasing, Inc." at bounding box center [174, 186] width 281 height 24
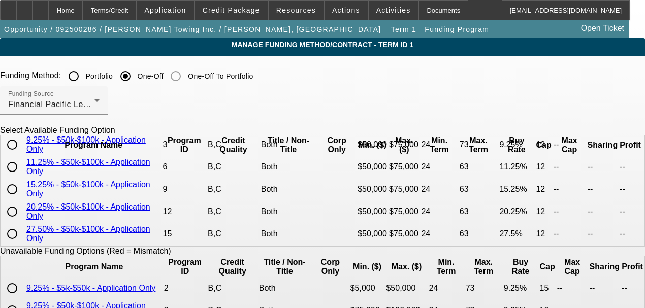
click at [22, 193] on input "radio" at bounding box center [12, 189] width 20 height 20
radio input "true"
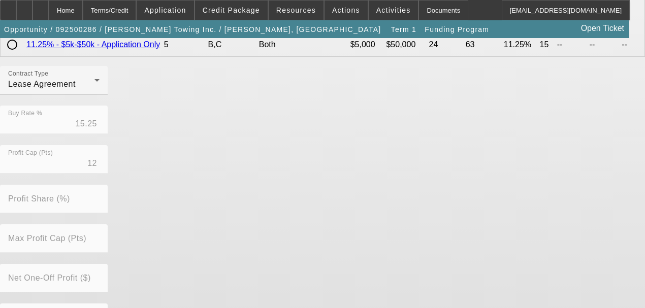
scroll to position [372, 0]
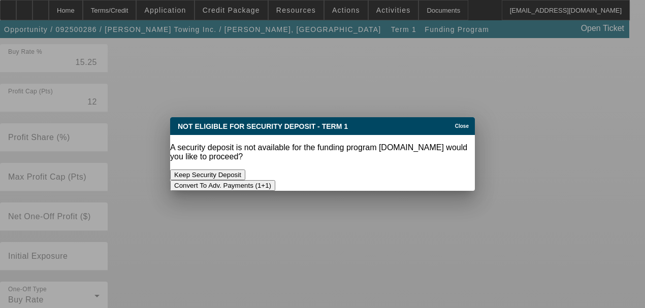
click at [275, 180] on button "Convert To Adv. Payments (1+1)" at bounding box center [222, 185] width 105 height 11
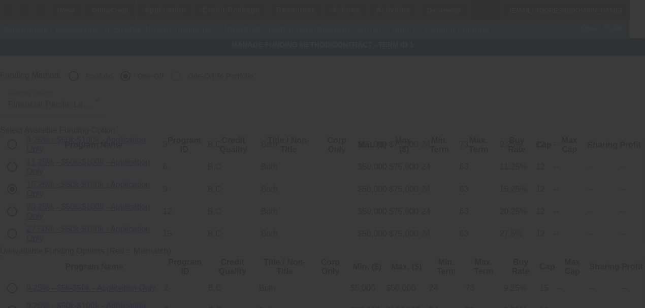
scroll to position [374, 0]
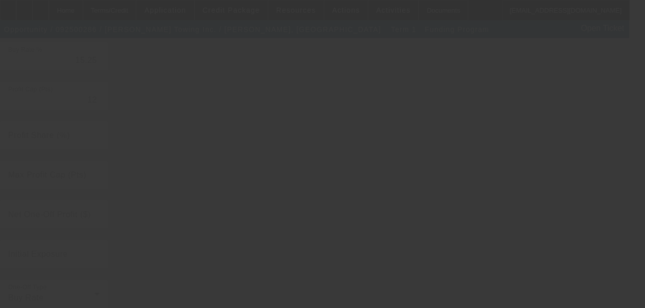
radio input "true"
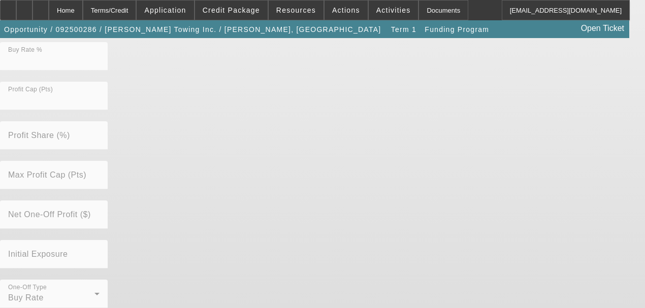
scroll to position [0, 0]
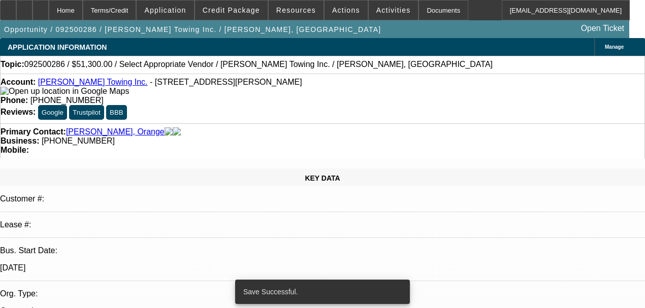
select select "0.1"
select select "0"
select select "0.1"
select select "4"
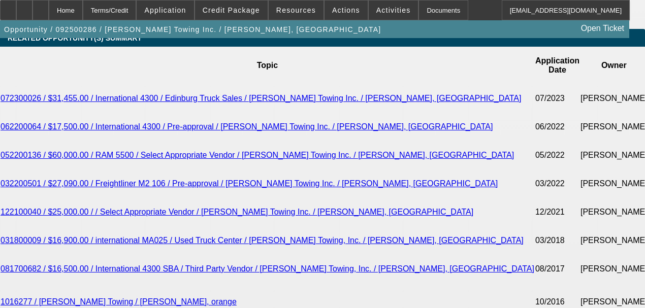
scroll to position [1728, 0]
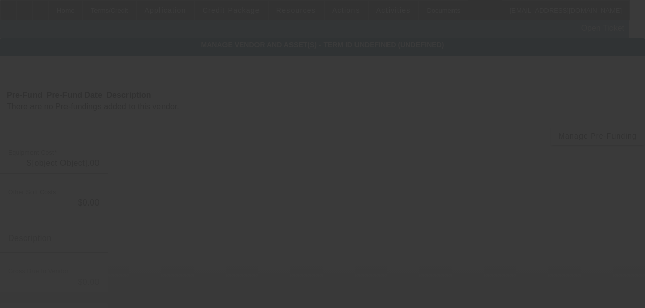
type input "$57,000.00"
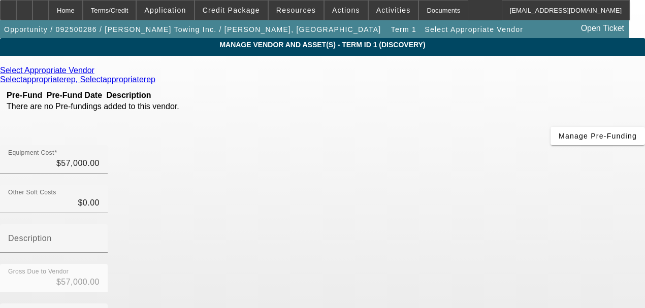
click at [97, 75] on icon at bounding box center [97, 70] width 0 height 9
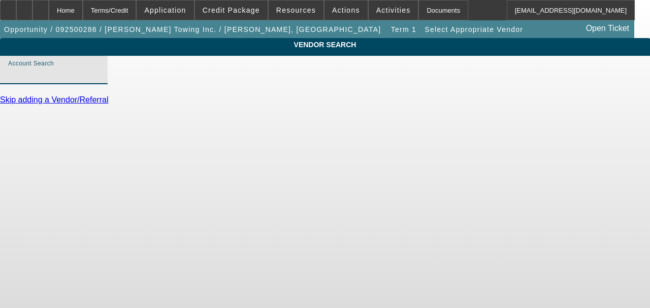
click at [100, 80] on input "Account Search" at bounding box center [53, 74] width 91 height 12
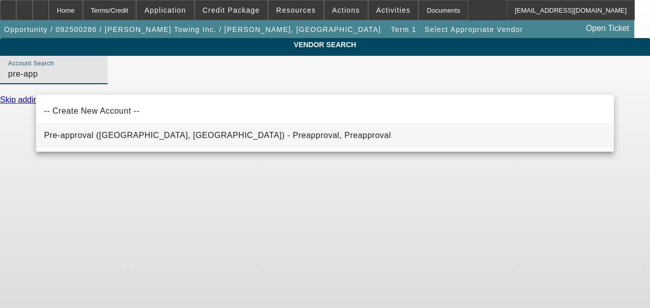
click at [179, 126] on mat-option "Pre-approval (Northbrook, IL) - Preapproval, Preapproval" at bounding box center [325, 135] width 579 height 24
type input "Pre-approval (Northbrook, IL) - Preapproval, Preapproval"
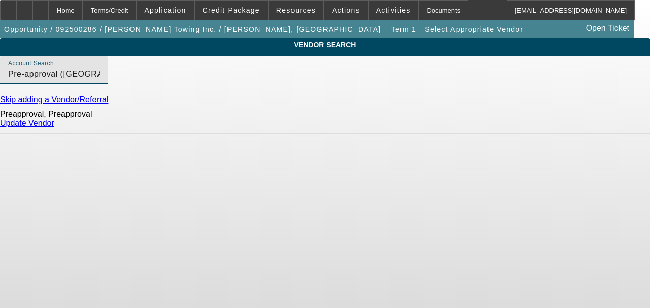
click at [585, 126] on div "Update Vendor" at bounding box center [325, 123] width 650 height 9
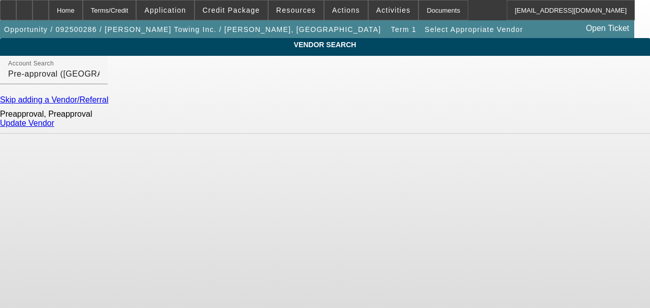
click at [54, 128] on link "Update Vendor" at bounding box center [27, 123] width 54 height 9
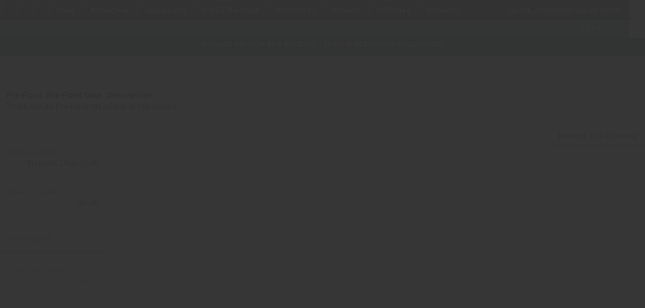
type input "$57,000.00"
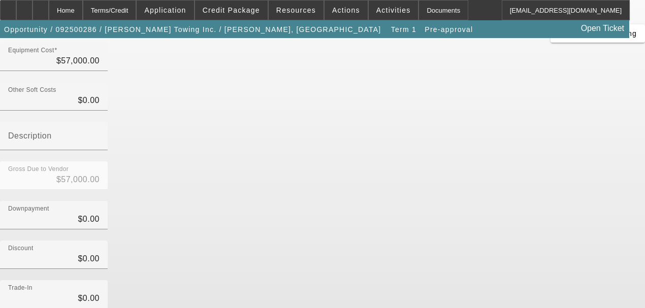
scroll to position [163, 0]
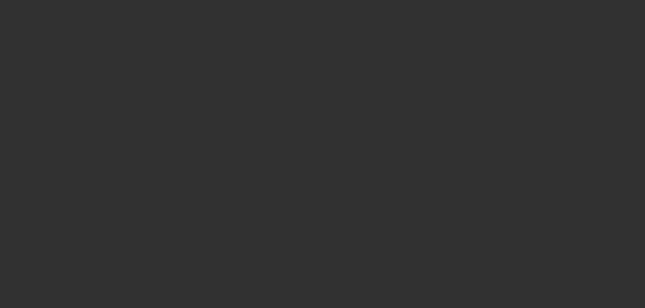
type input "1513 Carter St"
type input "Richmond"
type input "23220"
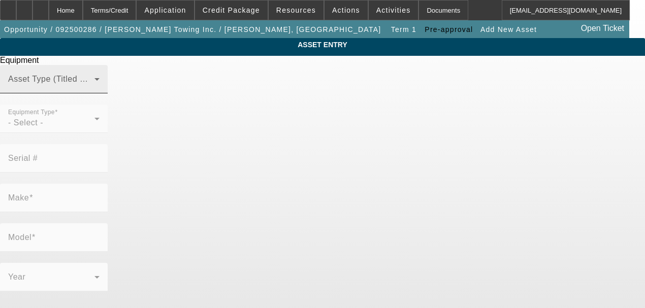
click at [108, 93] on div "Asset Type (Titled or Non-Titled)" at bounding box center [54, 79] width 108 height 28
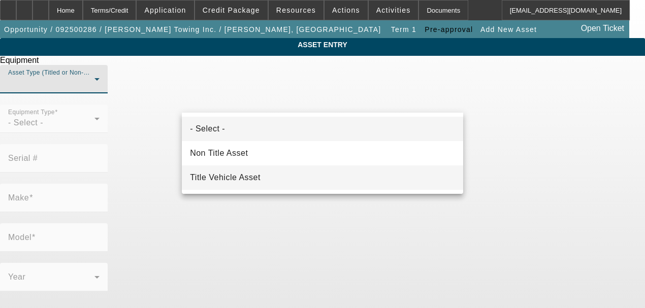
click at [287, 181] on mat-option "Title Vehicle Asset" at bounding box center [322, 178] width 281 height 24
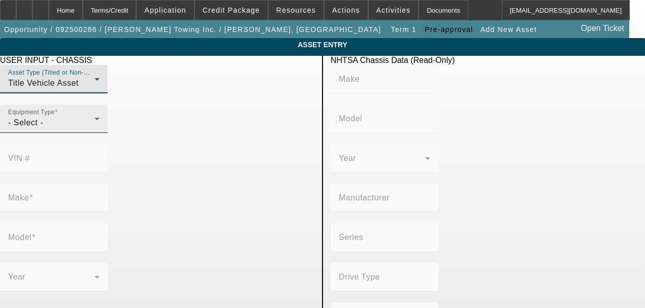
click at [95, 129] on div "- Select -" at bounding box center [51, 123] width 86 height 12
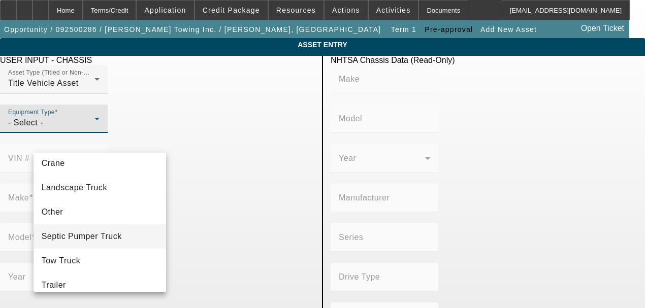
scroll to position [112, 0]
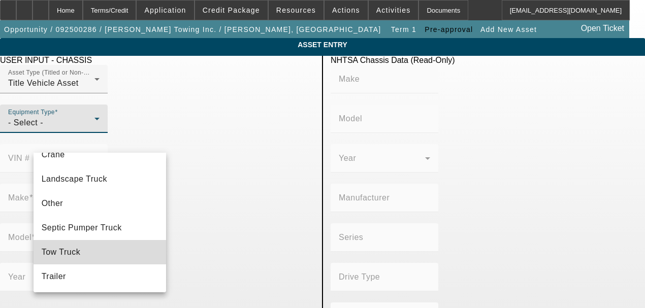
click at [108, 250] on mat-option "Tow Truck" at bounding box center [100, 252] width 133 height 24
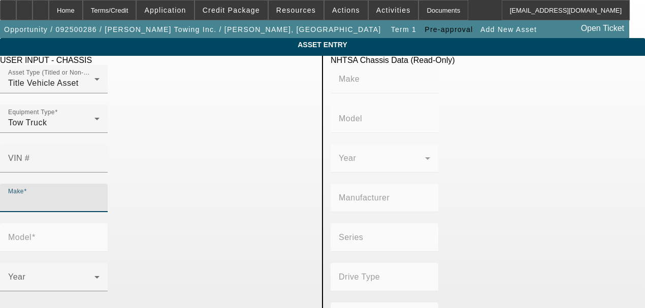
click at [100, 196] on input "Make" at bounding box center [53, 202] width 91 height 12
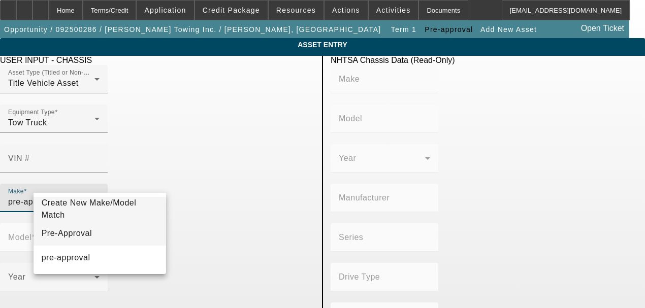
click at [82, 232] on mat-option "Pre-Approval" at bounding box center [100, 234] width 133 height 24
type input "Pre-Approval"
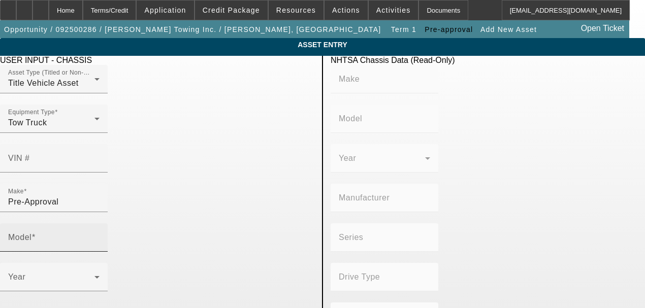
click at [100, 224] on div "Model" at bounding box center [53, 238] width 91 height 28
click at [100, 236] on input "Model" at bounding box center [53, 242] width 91 height 12
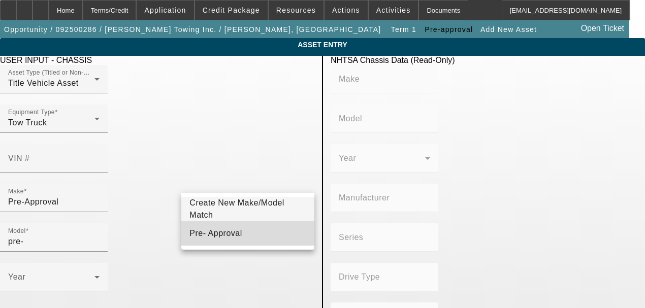
click at [231, 232] on mat-option "Pre- Approval" at bounding box center [247, 234] width 133 height 24
type input "Pre- Approval"
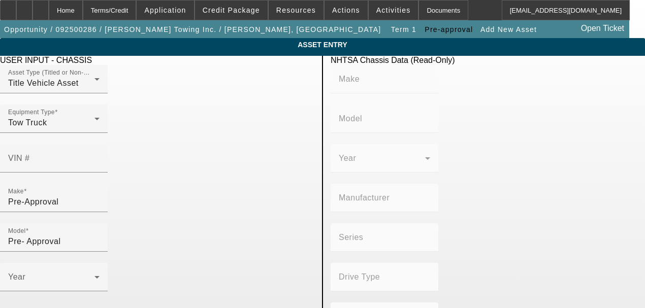
radio input "true"
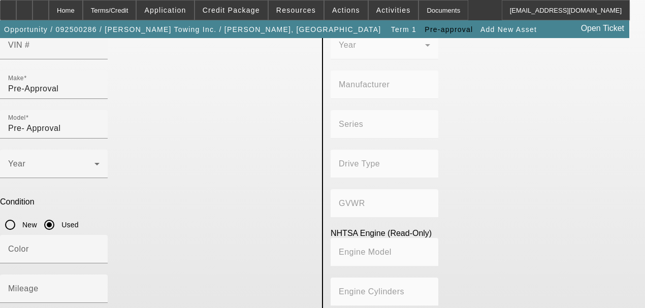
scroll to position [135, 0]
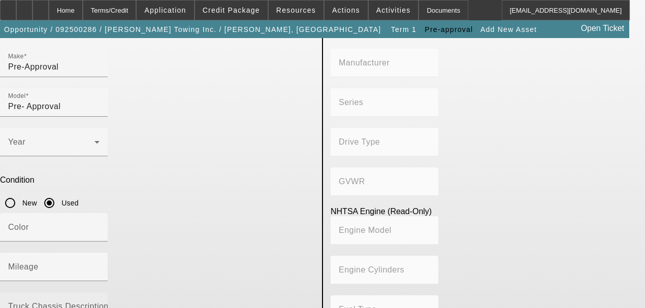
type textarea "Rollback Tow Truck"
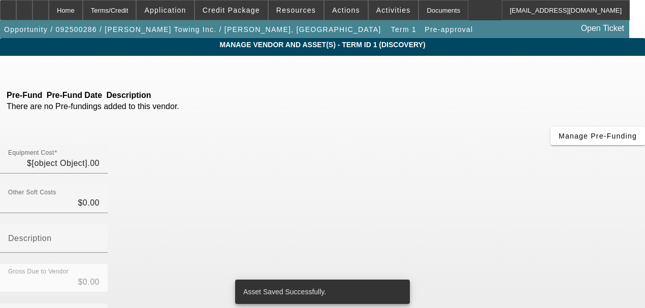
type input "$57,000.00"
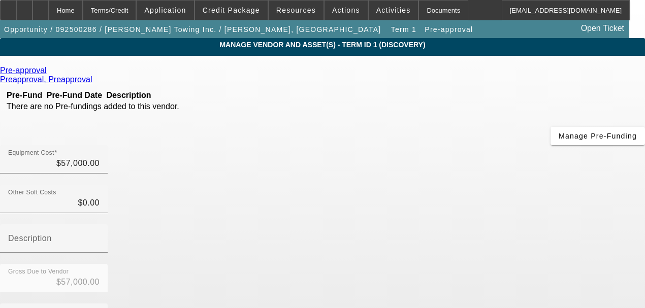
scroll to position [166, 0]
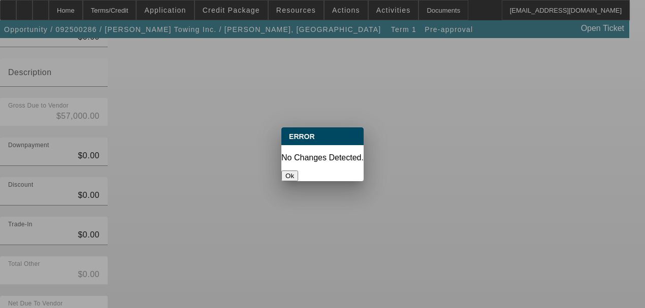
click at [298, 171] on button "Ok" at bounding box center [289, 176] width 17 height 11
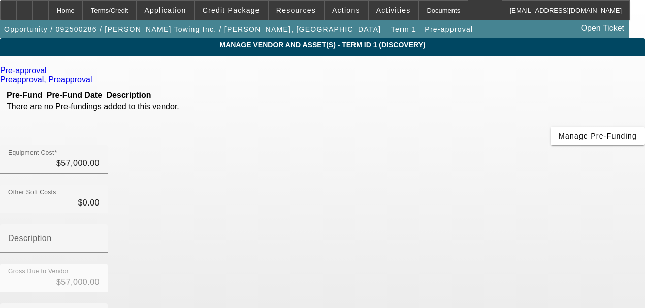
scroll to position [166, 0]
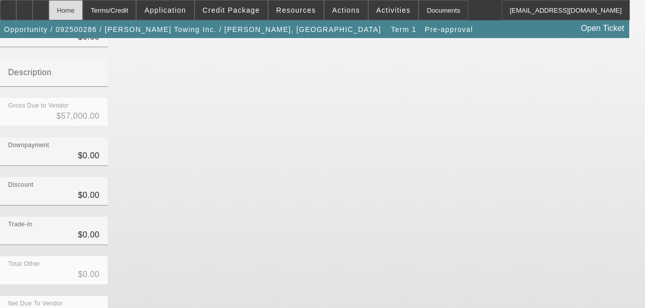
click at [83, 15] on div "Home" at bounding box center [66, 10] width 34 height 20
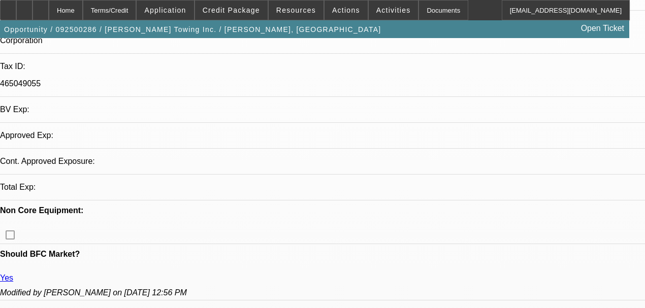
select select "0.1"
select select "0"
select select "0.1"
select select "4"
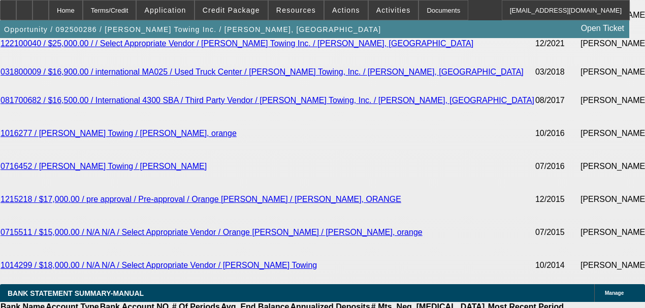
scroll to position [1806, 0]
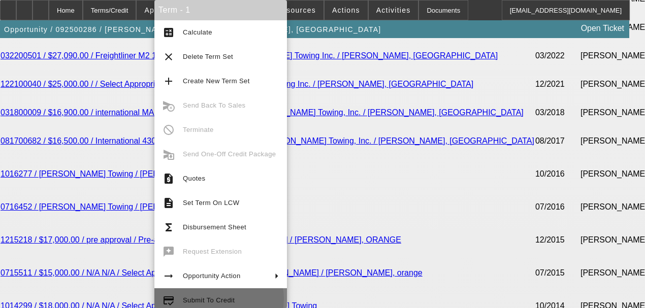
click at [218, 299] on span "Submit To Credit" at bounding box center [209, 301] width 52 height 8
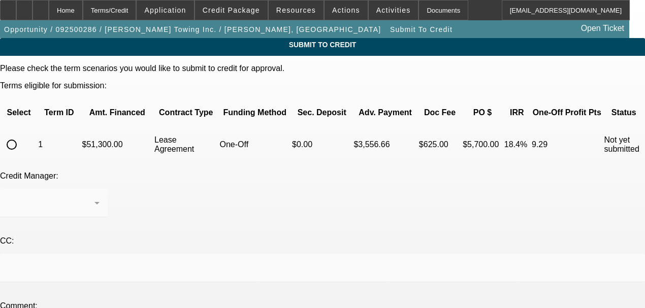
click at [22, 136] on input "radio" at bounding box center [12, 145] width 20 height 20
radio input "true"
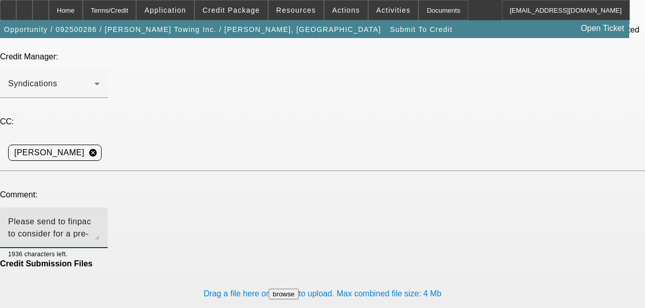
scroll to position [123, 0]
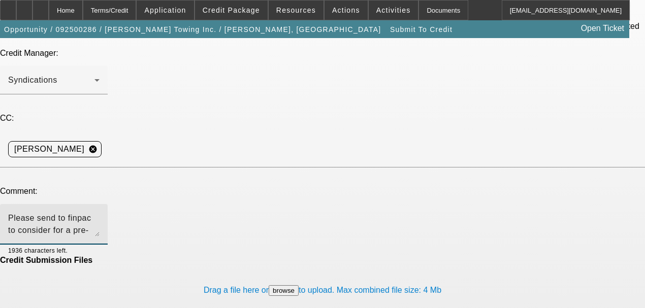
type textarea "Please send to finpac to consider for a pre-approval. Thank you!"
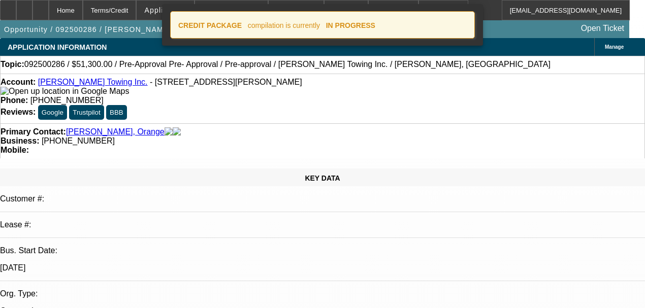
select select "0.1"
select select "0"
select select "0.1"
select select "4"
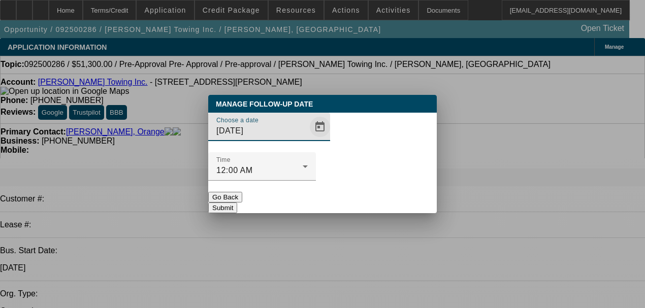
click at [308, 139] on span "Open calendar" at bounding box center [320, 127] width 24 height 24
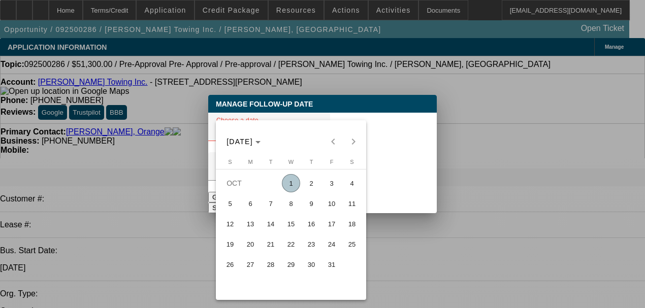
click at [253, 212] on span "6" at bounding box center [250, 204] width 18 height 18
type input "10/6/2025"
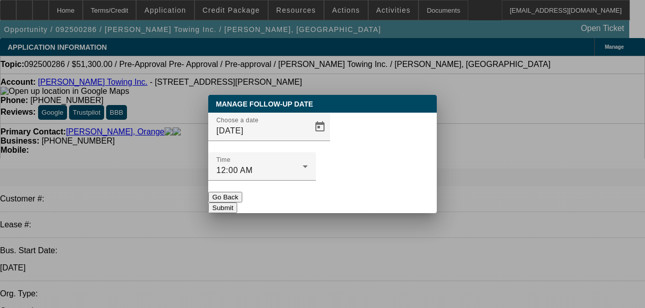
click at [372, 193] on div "Manage Follow-Up Date Choose a date 10/6/2025 Time 12:00 AM Go Back Submit" at bounding box center [322, 154] width 229 height 118
click at [237, 203] on button "Submit" at bounding box center [222, 208] width 29 height 11
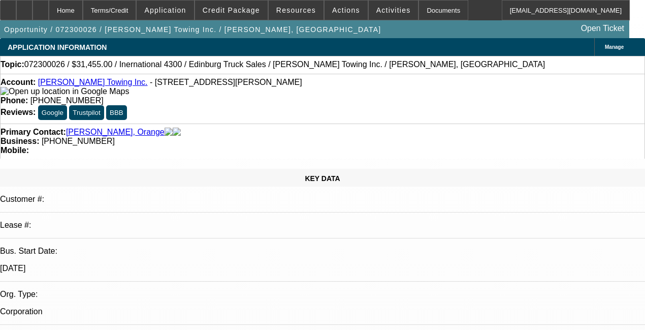
select select "0"
select select "2"
select select "0"
select select "6"
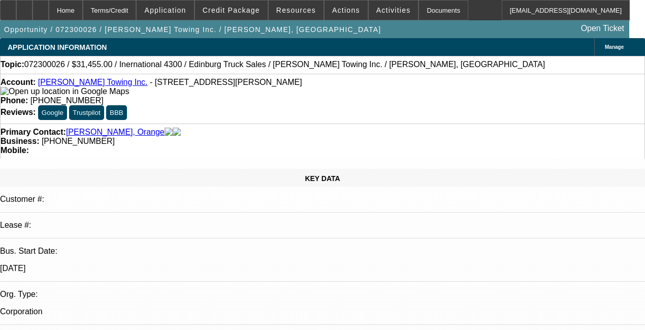
select select "0.1"
select select "2"
select select "0"
select select "6"
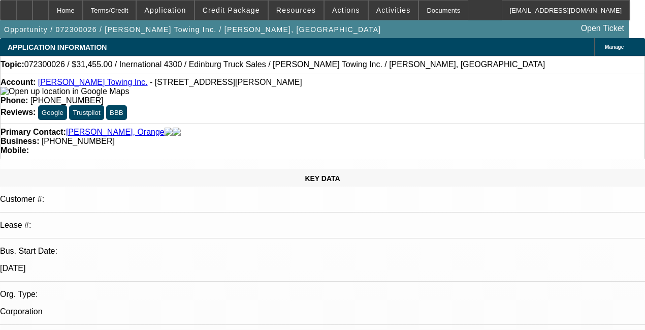
select select "0.1"
select select "2"
select select "0"
select select "6"
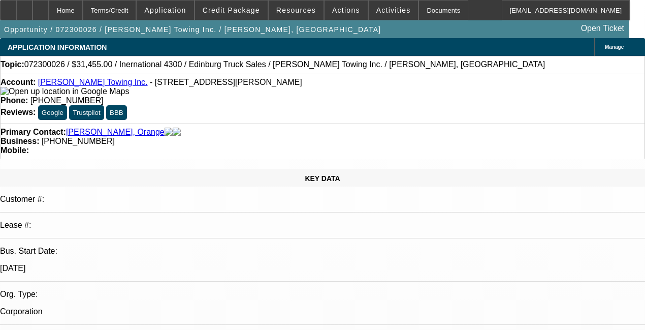
select select "0"
select select "2"
select select "0"
select select "6"
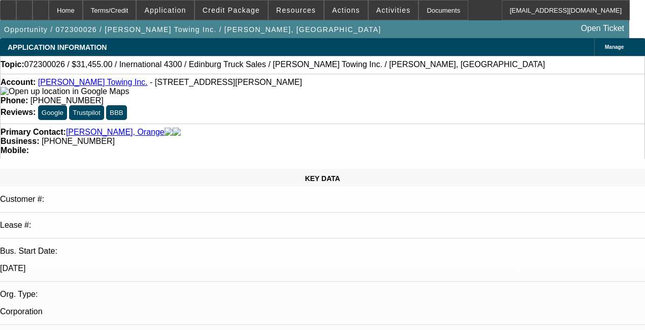
scroll to position [610, 0]
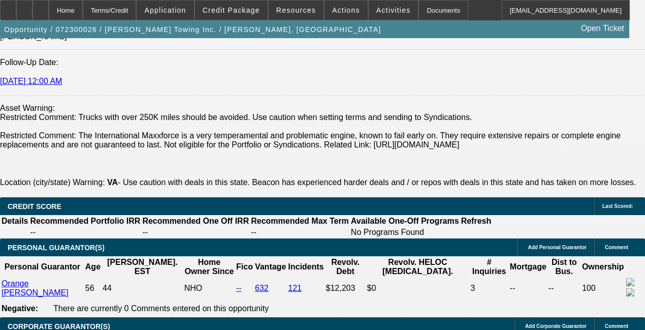
scroll to position [1185, 0]
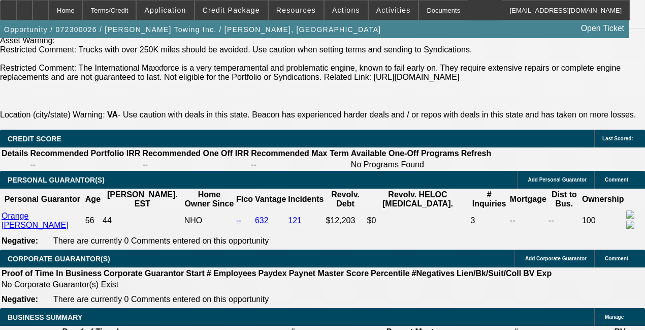
scroll to position [1355, 0]
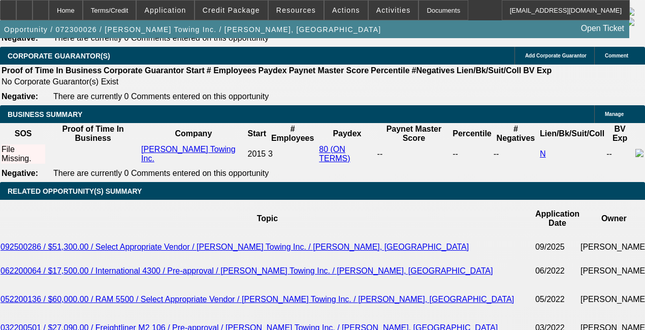
scroll to position [1659, 0]
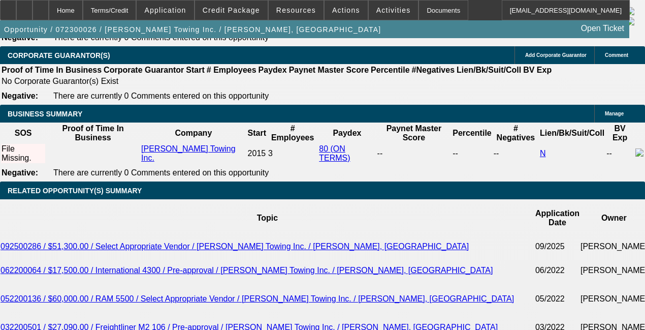
drag, startPoint x: 471, startPoint y: 300, endPoint x: 466, endPoint y: 297, distance: 5.5
drag, startPoint x: 456, startPoint y: 307, endPoint x: 439, endPoint y: 279, distance: 32.9
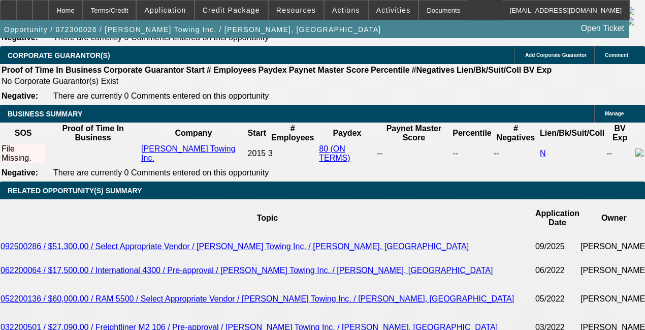
copy div "Orange Dixon started Big L Towing Inc out of Richmond, Virginia in December of …"
click at [220, 16] on span at bounding box center [231, 10] width 73 height 24
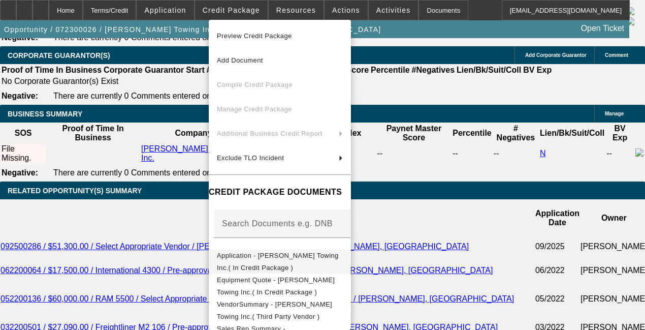
click at [270, 259] on span "Application - [PERSON_NAME] Towing Inc.( In Credit Package )" at bounding box center [278, 262] width 122 height 20
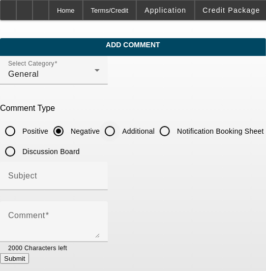
click at [118, 130] on input "Additional" at bounding box center [110, 131] width 20 height 20
radio input "true"
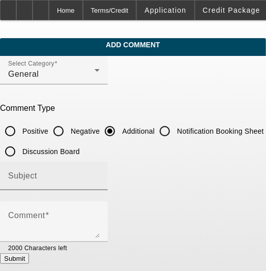
click at [86, 180] on input "Subject" at bounding box center [53, 180] width 91 height 12
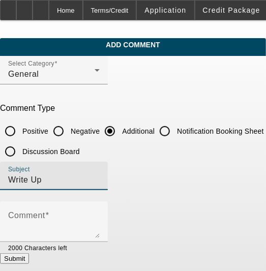
type input "Write Up"
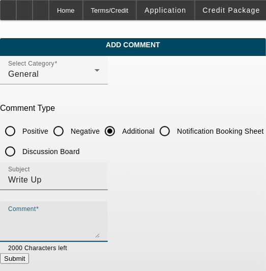
paste textarea "Orange [PERSON_NAME] started [PERSON_NAME] Towing Inc out of [GEOGRAPHIC_DATA],…"
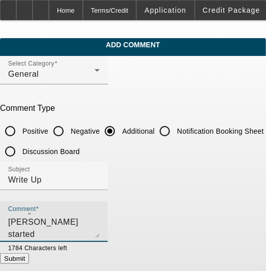
type textarea "Orange [PERSON_NAME] started [PERSON_NAME] Towing Inc out of [GEOGRAPHIC_DATA],…"
click at [29, 262] on button "Submit" at bounding box center [14, 258] width 29 height 11
radio input "true"
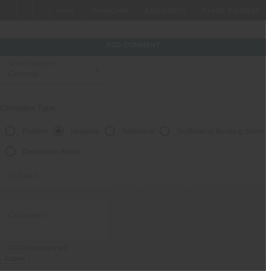
scroll to position [0, 0]
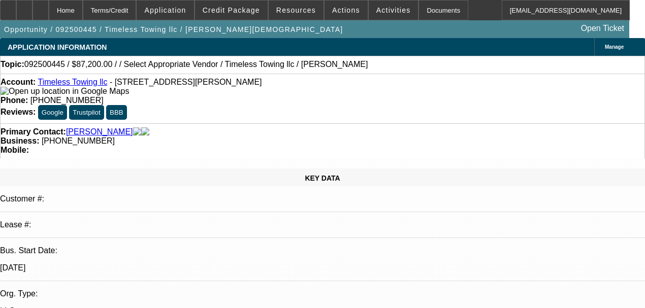
select select "0"
select select "2"
select select "0"
select select "6"
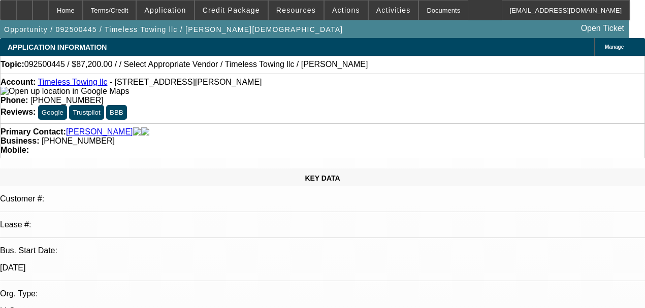
select select "0.2"
select select "2"
select select "0"
select select "6"
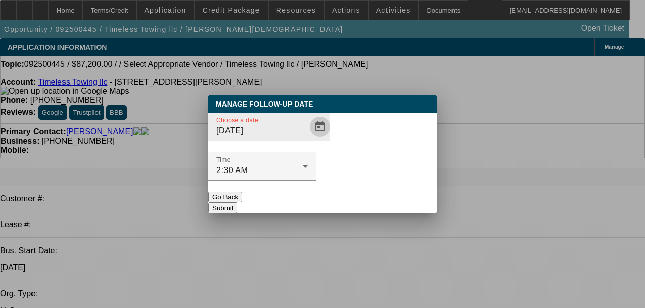
click at [308, 139] on span "Open calendar" at bounding box center [320, 127] width 24 height 24
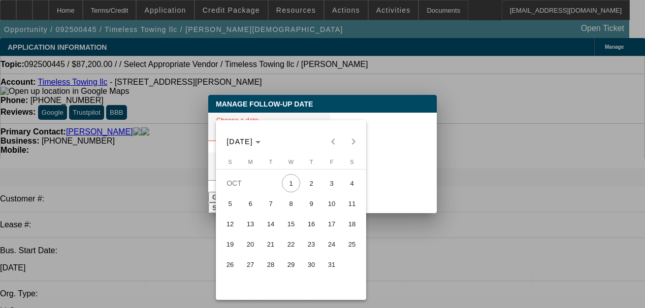
click at [271, 208] on span "7" at bounding box center [271, 204] width 18 height 18
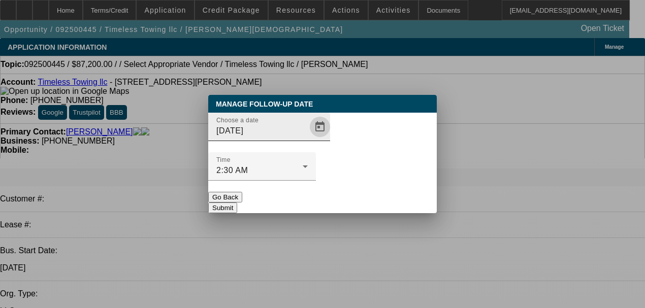
click at [308, 139] on span "Open calendar" at bounding box center [320, 127] width 24 height 24
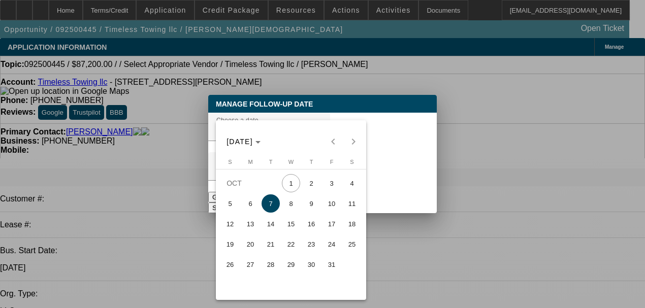
click at [295, 204] on span "8" at bounding box center [291, 204] width 18 height 18
type input "[DATE]"
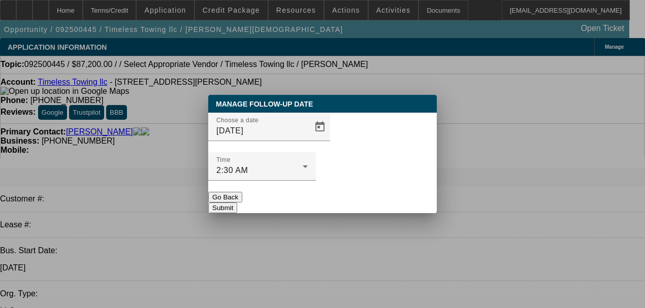
click at [237, 203] on button "Submit" at bounding box center [222, 208] width 29 height 11
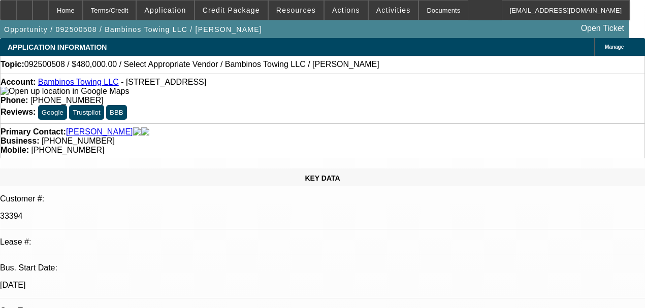
select select "0.2"
select select "2"
select select "0"
select select "6"
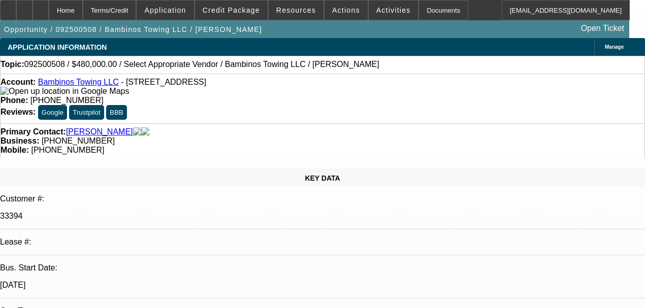
select select "0.2"
select select "2"
select select "0"
select select "6"
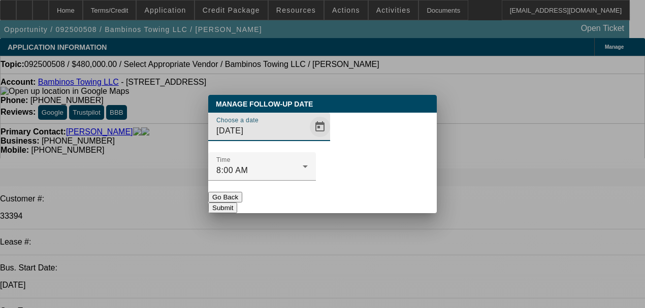
click at [308, 139] on span "Open calendar" at bounding box center [320, 127] width 24 height 24
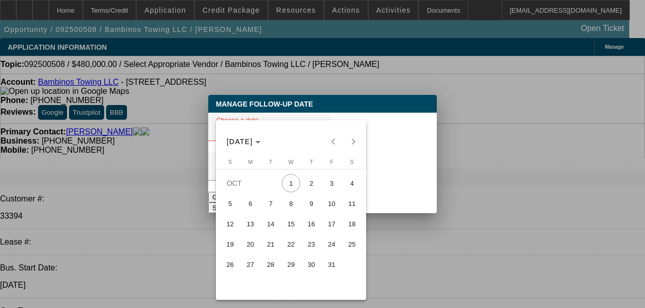
click at [258, 209] on span "6" at bounding box center [250, 204] width 18 height 18
type input "[DATE]"
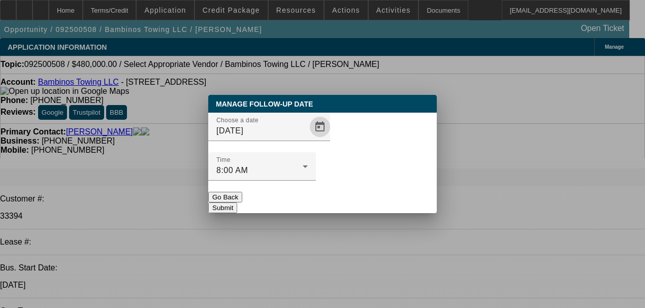
click at [237, 203] on button "Submit" at bounding box center [222, 208] width 29 height 11
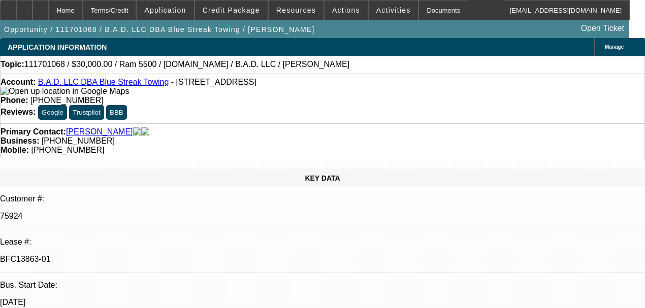
select select "0"
select select "2"
select select "0.1"
select select "4"
select select "0"
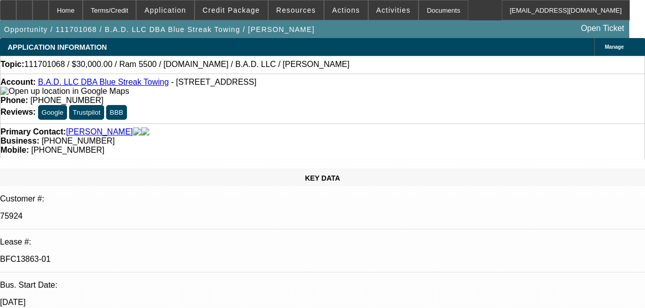
select select "2"
select select "0.1"
select select "4"
select select "0"
select select "2"
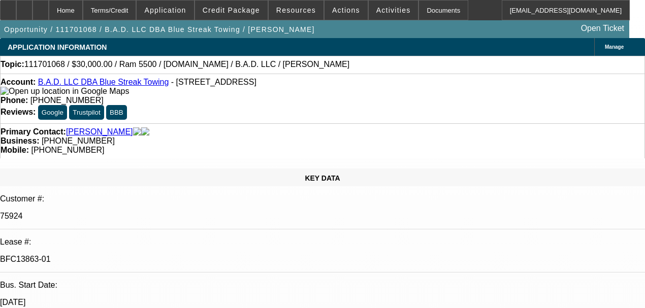
select select "2"
select select "0.1"
select select "4"
select select "0"
select select "2"
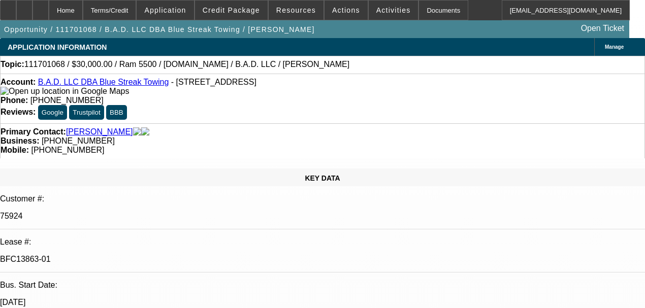
select select "2"
select select "0.1"
select select "4"
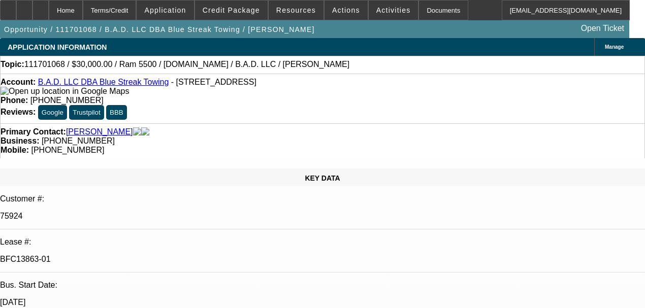
scroll to position [1016, 0]
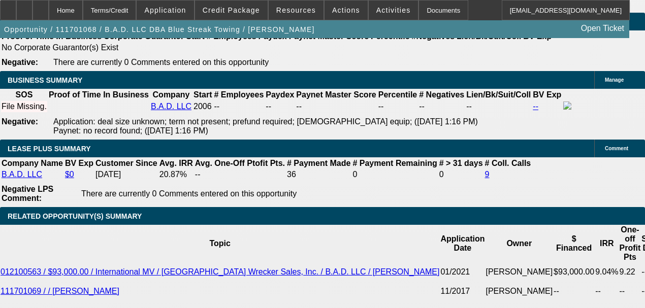
scroll to position [1728, 0]
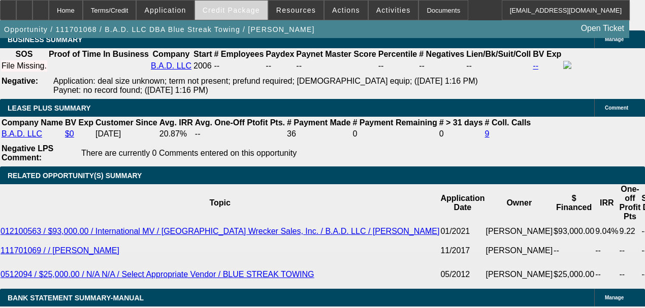
click at [217, 12] on span "Credit Package" at bounding box center [231, 10] width 57 height 8
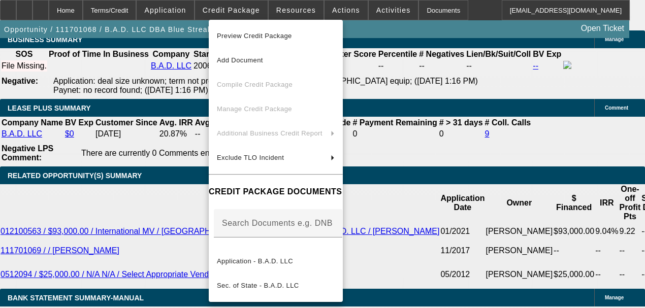
click at [226, 13] on div at bounding box center [322, 154] width 645 height 308
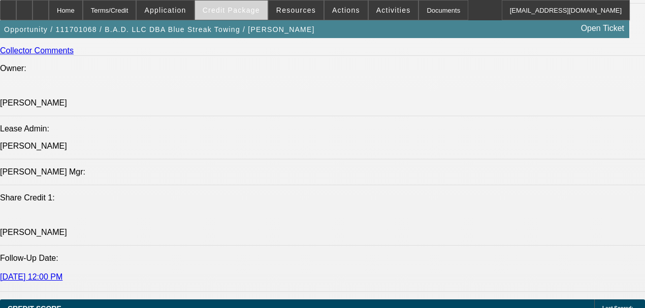
click at [218, 14] on span at bounding box center [231, 10] width 73 height 24
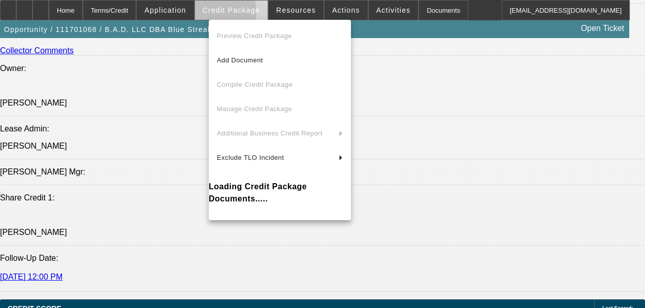
scroll to position [1253, 0]
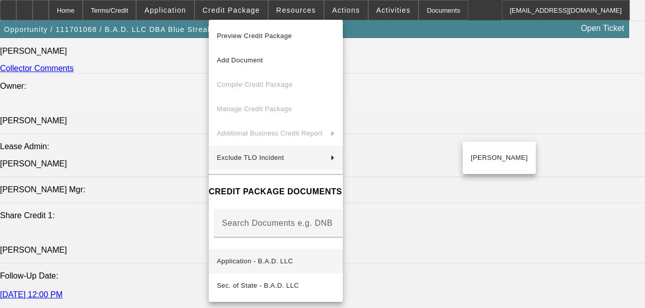
click at [286, 263] on button "Application - B.A.D. LLC" at bounding box center [276, 261] width 134 height 24
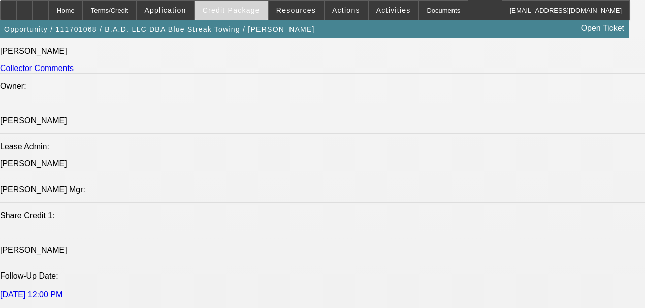
click at [224, 7] on span "Credit Package" at bounding box center [231, 10] width 57 height 8
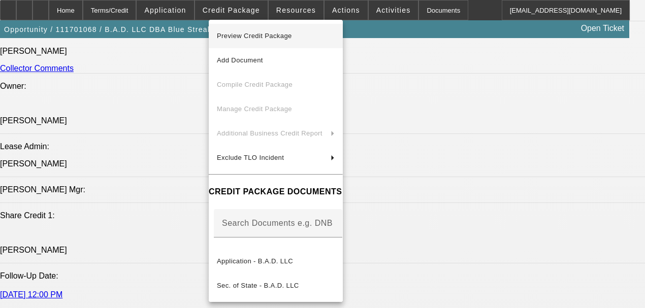
click at [232, 32] on span "Preview Credit Package" at bounding box center [276, 36] width 118 height 12
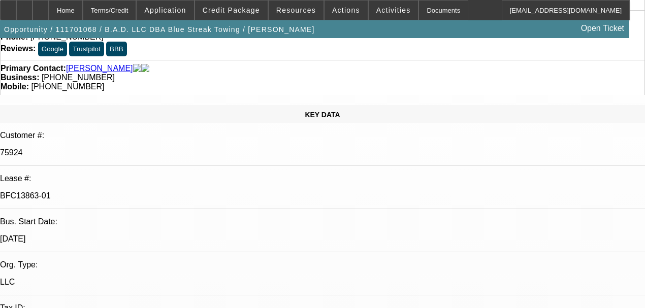
scroll to position [0, 0]
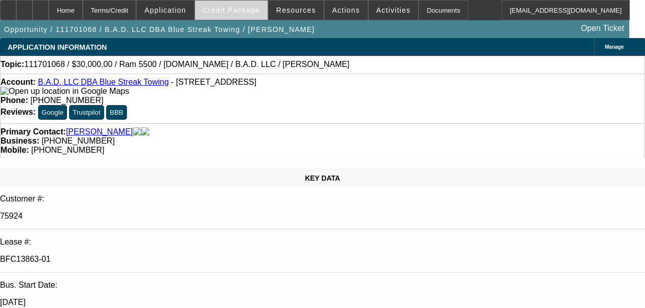
click at [233, 9] on span "Credit Package" at bounding box center [231, 10] width 57 height 8
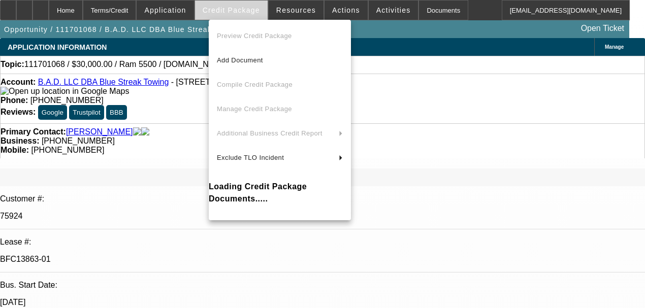
click at [233, 9] on div at bounding box center [322, 154] width 645 height 308
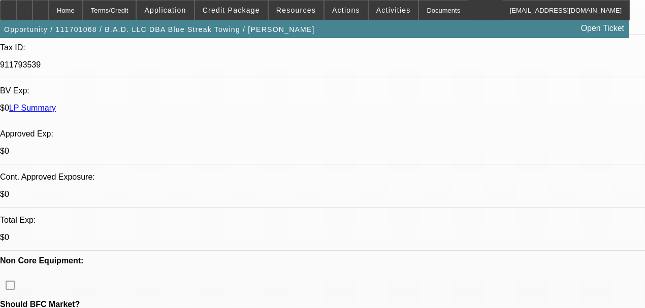
scroll to position [372, 0]
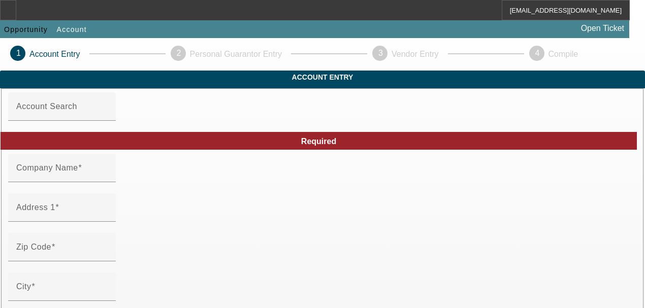
type input "B.A.D. LLC"
type input "[STREET_ADDRESS]"
type input "95623"
type input "El Dorado"
type input "[PHONE_NUMBER]"
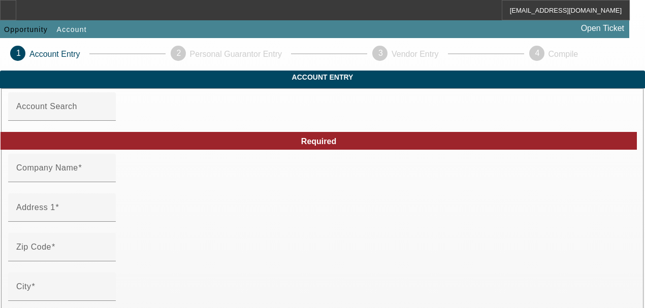
type input "Blue Streak Towing"
type input "Ste A"
type input "[EMAIL_ADDRESS][DOMAIN_NAME]"
type input "El Dorado"
type input "911793539"
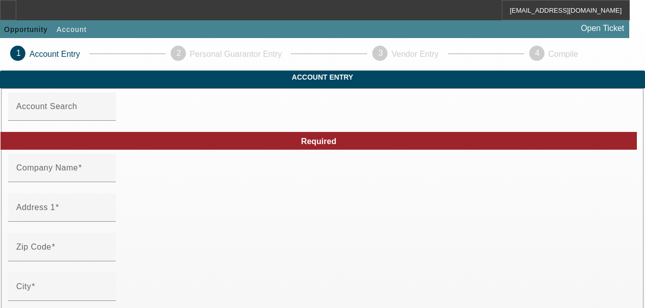
type input "[URL][DOMAIN_NAME]"
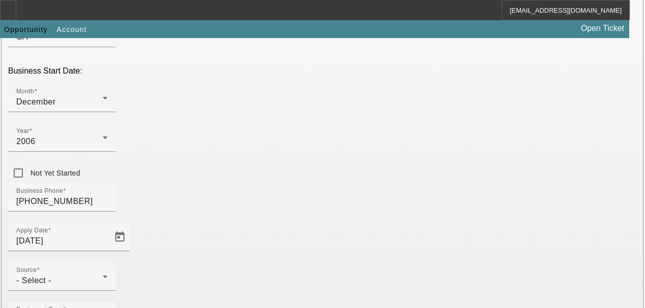
scroll to position [330, 0]
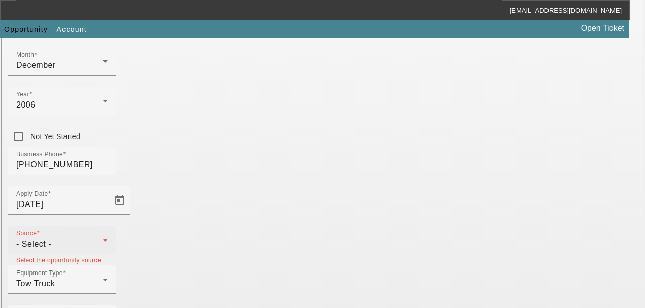
click at [108, 226] on div "Source - Select -" at bounding box center [61, 240] width 91 height 28
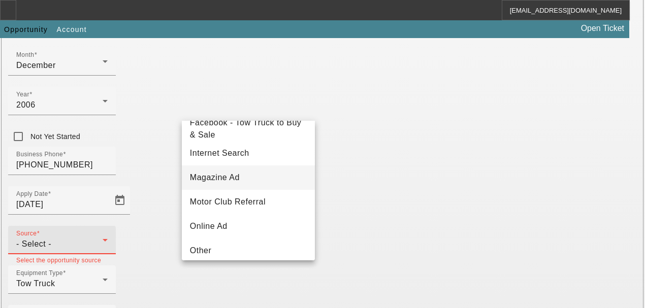
scroll to position [169, 0]
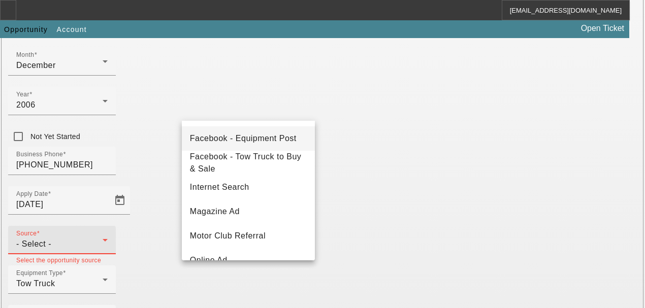
click at [226, 141] on span "Facebook - Equipment Post" at bounding box center [243, 139] width 107 height 12
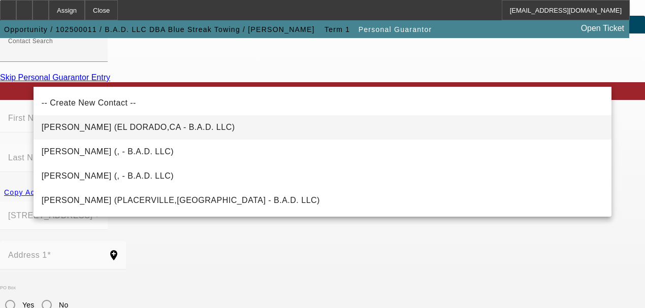
scroll to position [68, 0]
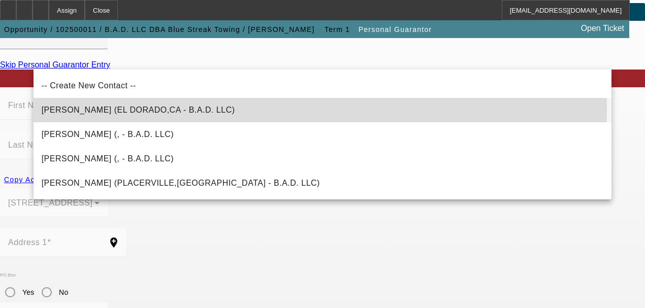
click at [120, 109] on span "[PERSON_NAME] (EL DORADO,CA - B.A.D. LLC)" at bounding box center [139, 110] width 194 height 9
type input "[PERSON_NAME] (EL DORADO,CA - B.A.D. LLC)"
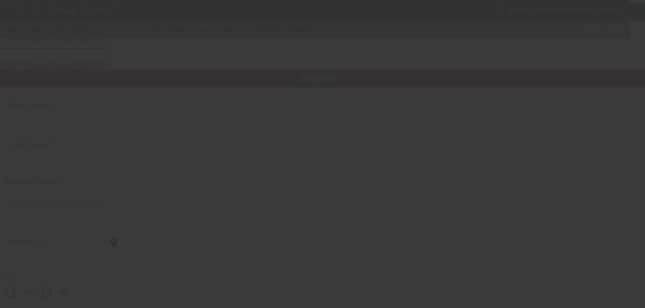
type input "[PERSON_NAME]"
type input "[STREET_ADDRESS]"
radio input "true"
type input "95623"
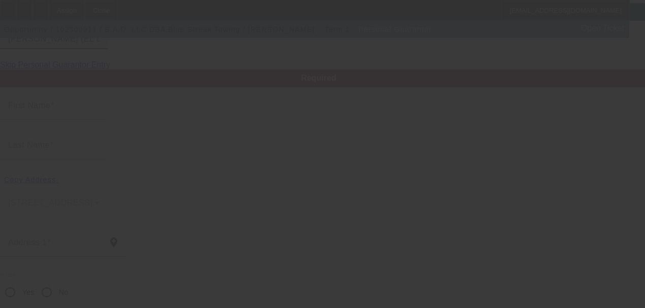
type input "EL DORADO"
type input "[PHONE_NUMBER]"
type input "100"
type input "566-37-0719"
type input "[EMAIL_ADDRESS][DOMAIN_NAME]"
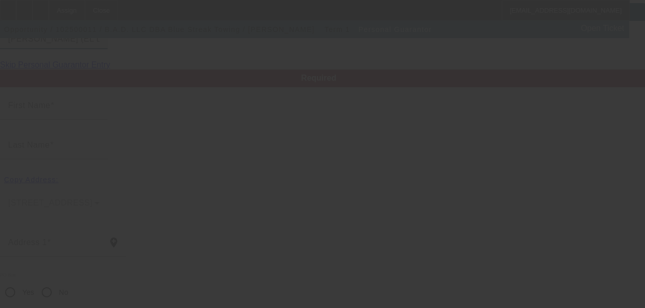
type input "[PHONE_NUMBER]"
type input "$0.00"
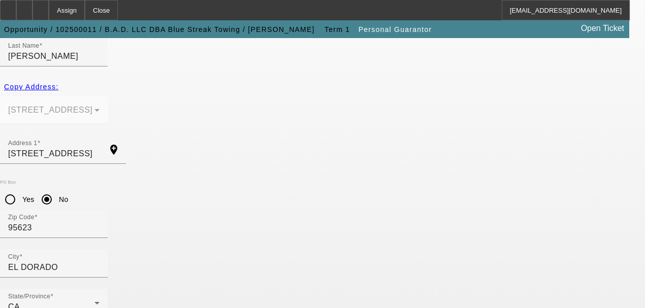
scroll to position [187, 0]
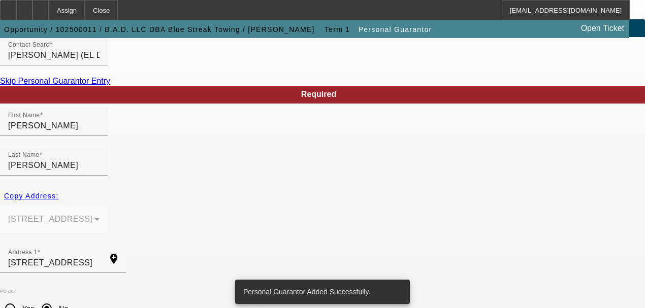
scroll to position [0, 0]
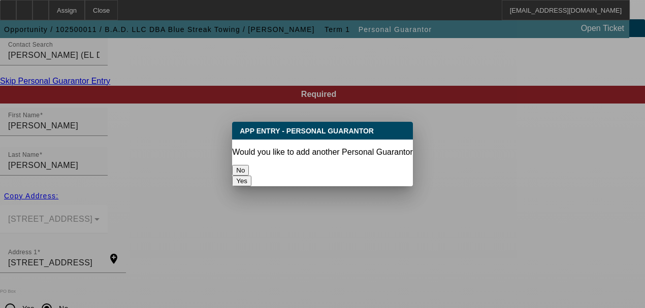
click at [249, 169] on button "No" at bounding box center [240, 170] width 17 height 11
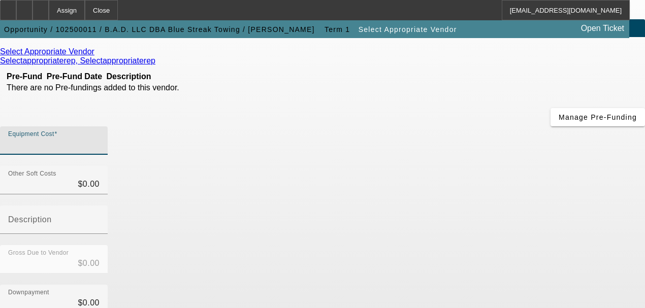
click at [100, 139] on input "Equipment Cost" at bounding box center [53, 145] width 91 height 12
type input "9"
type input "$9.00"
type input "90"
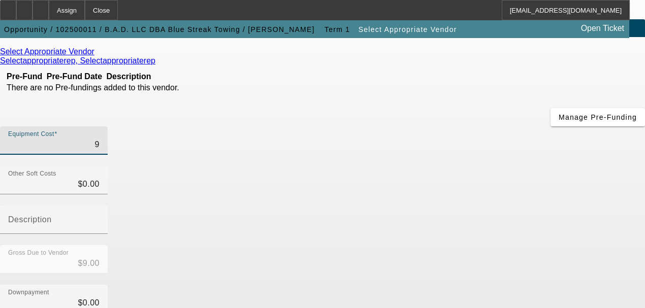
type input "$90.00"
type input "900"
type input "$900.00"
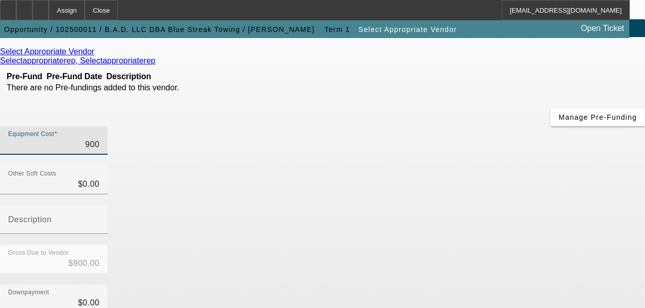
type input "9000"
type input "$9,000.00"
type input "90000"
type input "$90,000.00"
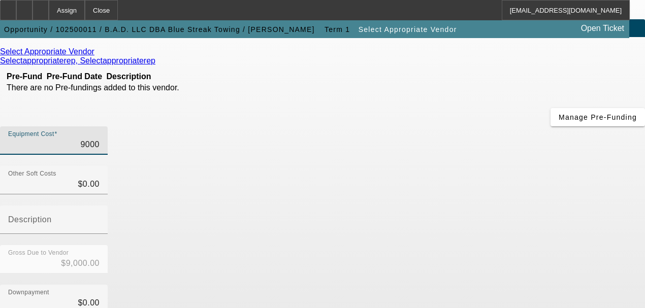
type input "$90,000.00"
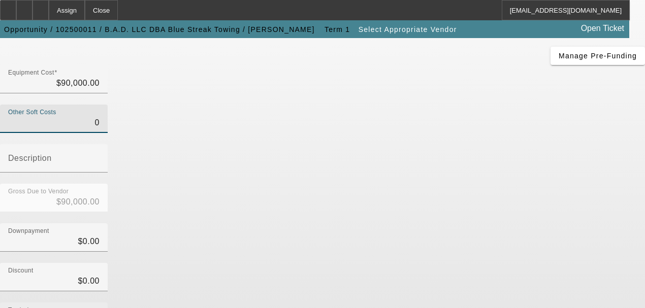
scroll to position [204, 0]
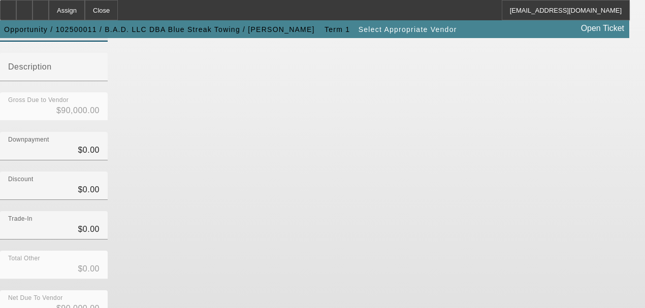
type input "$0.00"
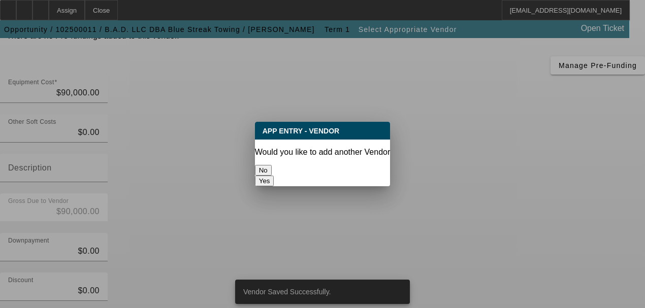
scroll to position [0, 0]
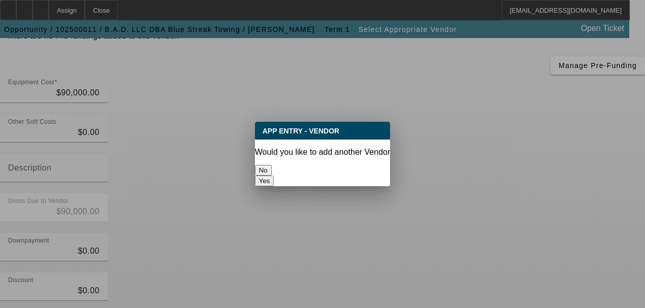
click at [274, 176] on button "Yes" at bounding box center [264, 181] width 19 height 11
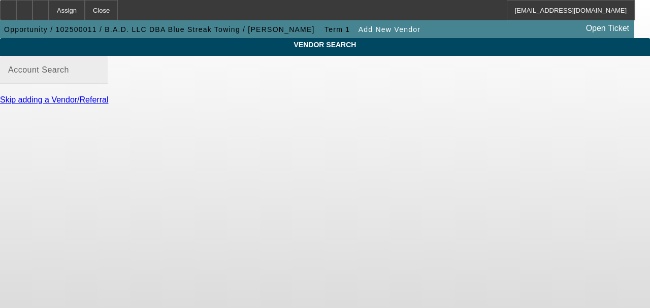
click at [100, 80] on input "Account Search" at bounding box center [53, 74] width 91 height 12
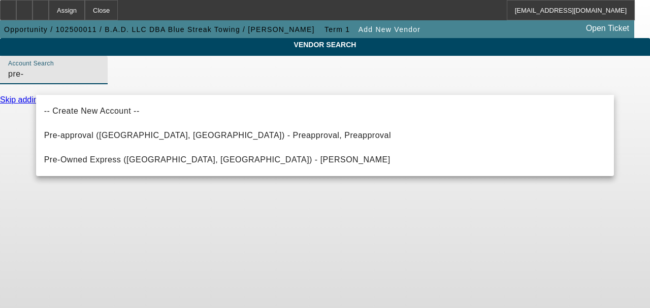
click at [100, 80] on input "pre-" at bounding box center [53, 74] width 91 height 12
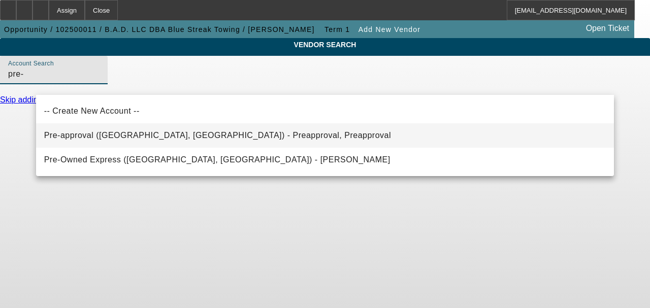
click at [227, 141] on mat-option "Pre-approval ([GEOGRAPHIC_DATA], [GEOGRAPHIC_DATA]) - Preapproval, Preapproval" at bounding box center [325, 135] width 579 height 24
type input "Pre-approval ([GEOGRAPHIC_DATA], [GEOGRAPHIC_DATA]) - Preapproval, Preapproval"
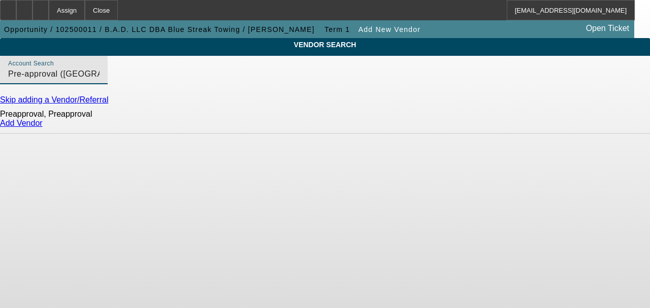
click at [43, 128] on link "Add Vendor" at bounding box center [21, 123] width 43 height 9
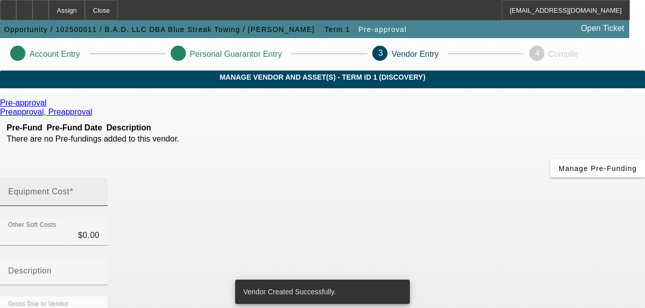
click at [70, 187] on mat-label "Equipment Cost" at bounding box center [38, 191] width 61 height 9
click at [100, 190] on input "Equipment Cost" at bounding box center [53, 196] width 91 height 12
type input "1"
type input "$1.00"
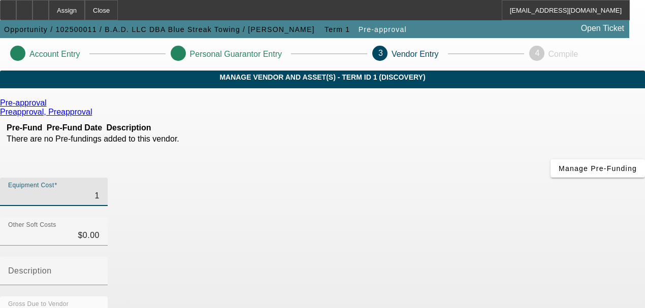
type input "16"
type input "$16.00"
type input "160"
type input "$160.00"
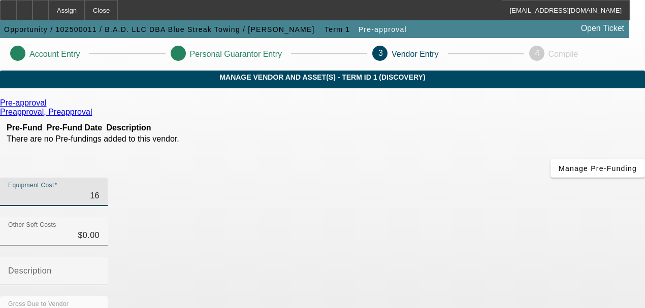
type input "$160.00"
type input "1600"
type input "$1,600.00"
type input "16000"
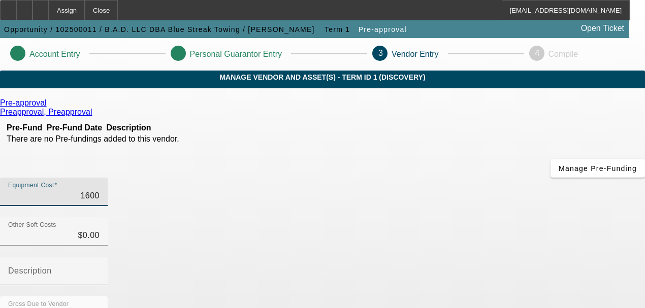
type input "$16,000.00"
type input "160000"
type input "$160,000.00"
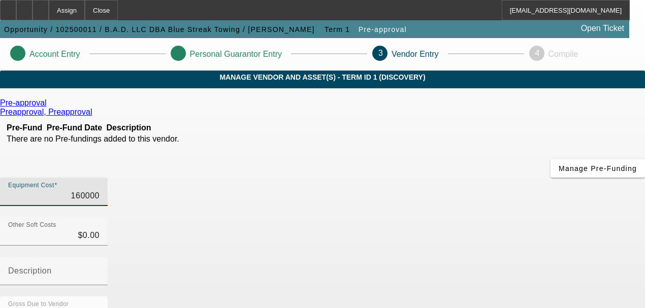
type input "$160,000.00"
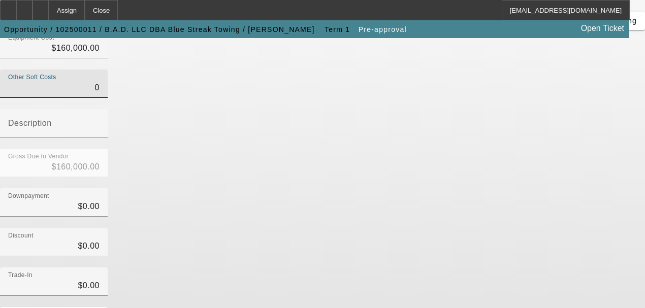
scroll to position [204, 0]
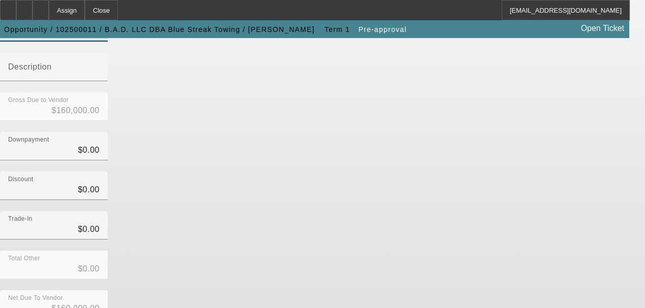
type input "$0.00"
click at [499, 242] on form "Pre-approval Preapproval, Preapproval Pre-Fund Pre-Fund Date Description There …" at bounding box center [322, 142] width 645 height 497
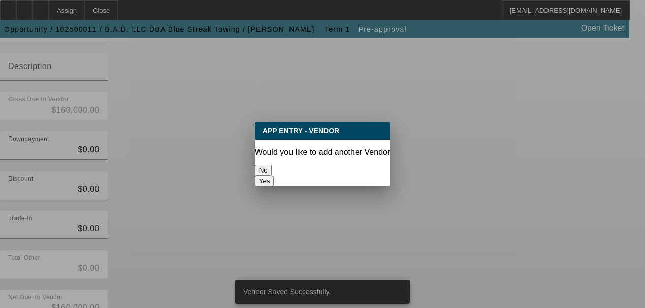
scroll to position [0, 0]
click at [272, 168] on button "No" at bounding box center [263, 170] width 17 height 11
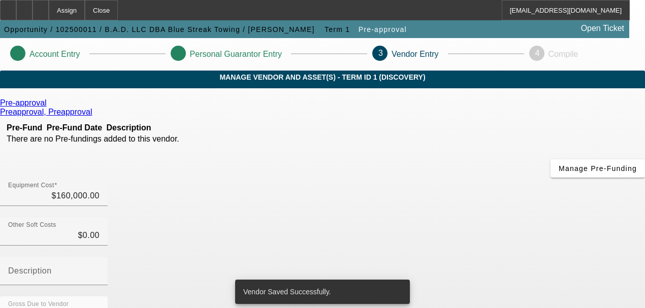
scroll to position [204, 0]
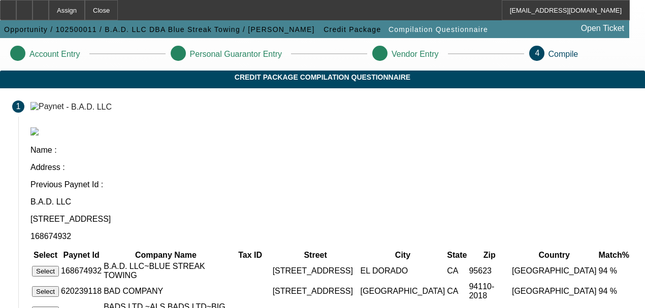
click at [59, 266] on button "Select" at bounding box center [45, 271] width 27 height 11
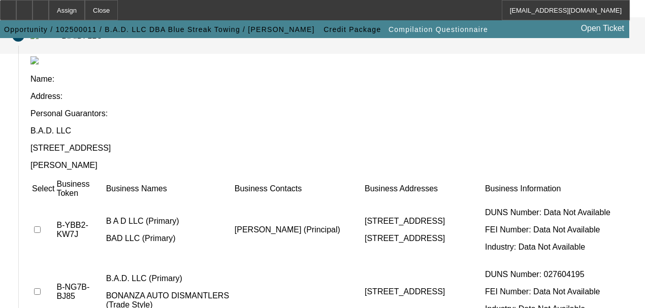
scroll to position [16, 0]
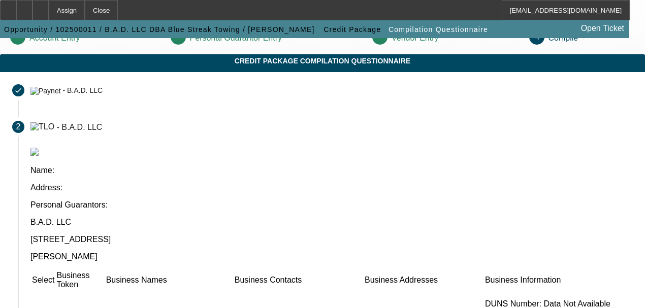
checkbox input "true"
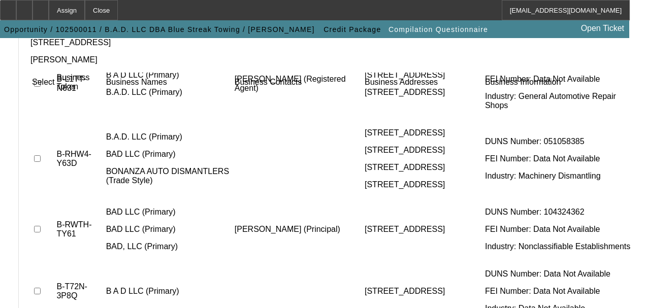
scroll to position [254, 0]
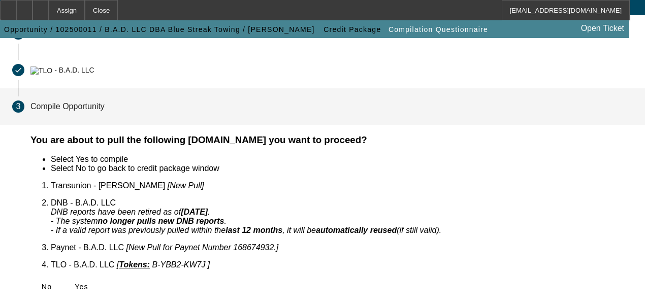
scroll to position [59, 0]
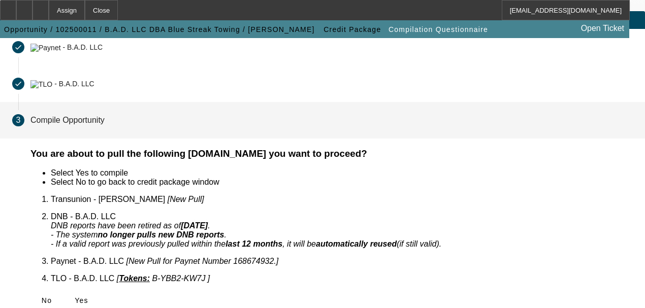
click at [75, 297] on icon at bounding box center [75, 301] width 0 height 8
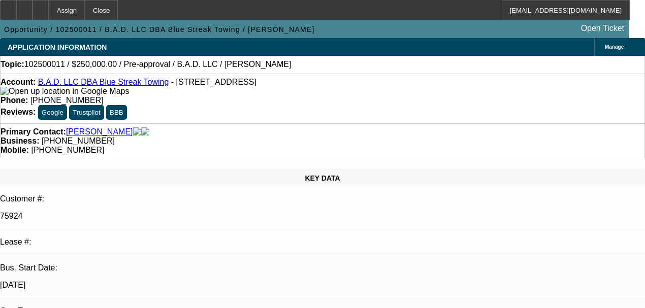
select select "0"
select select "2"
select select "0.1"
select select "4"
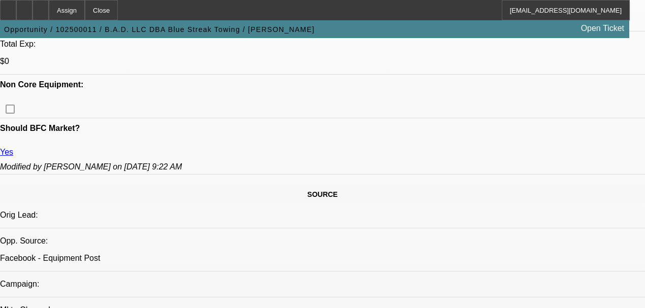
scroll to position [508, 0]
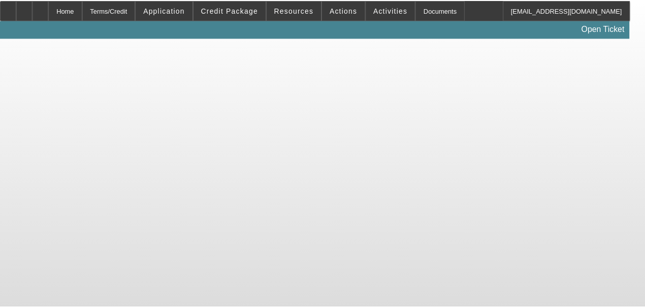
scroll to position [34, 0]
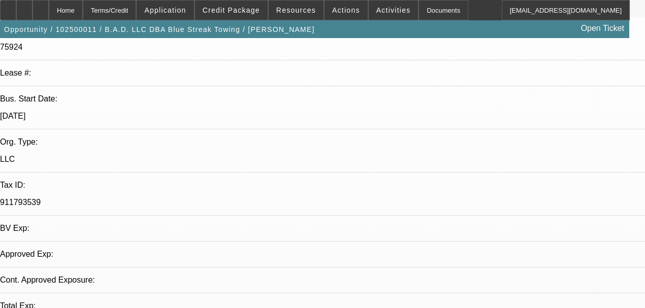
select select "0"
select select "2"
select select "0.1"
select select "4"
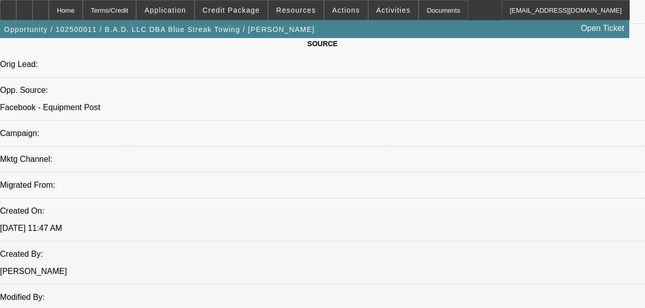
scroll to position [813, 0]
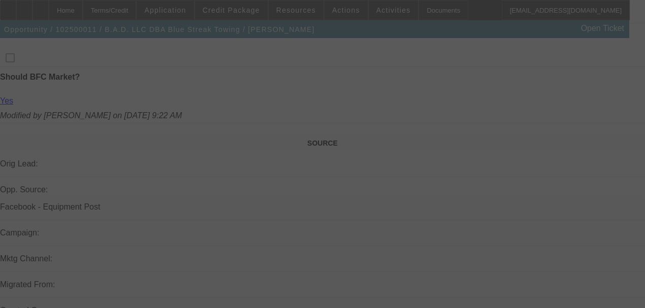
scroll to position [313, 0]
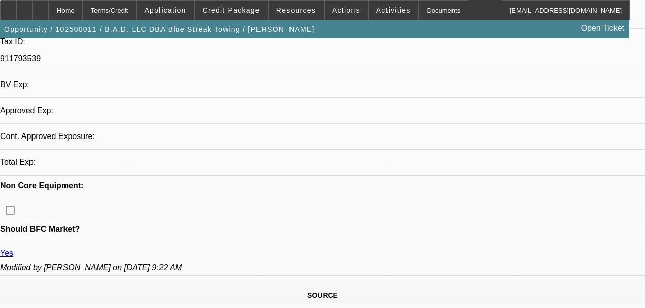
select select "0"
select select "2"
select select "0.1"
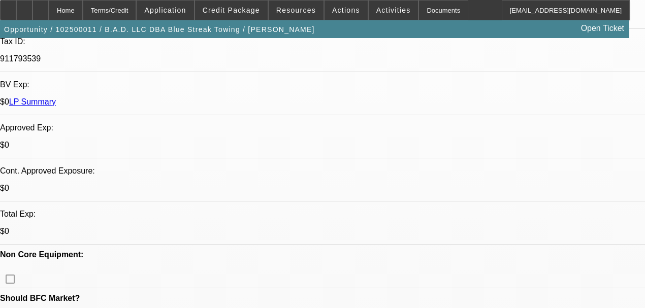
select select "4"
select select "2"
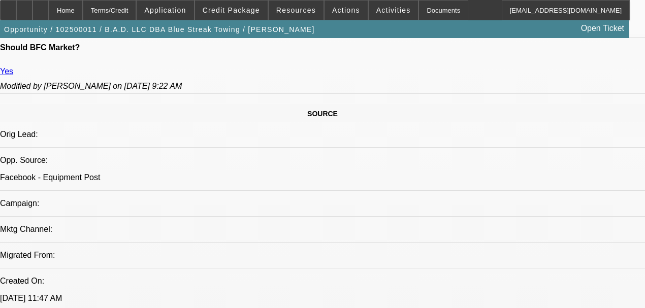
scroll to position [579, 0]
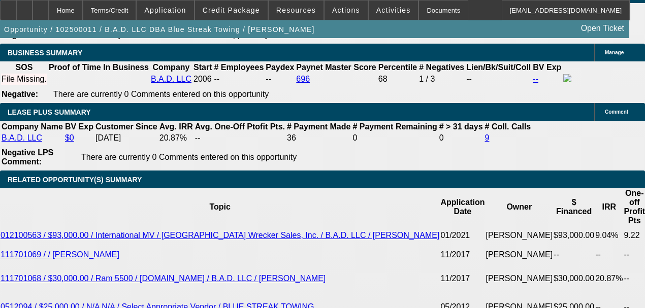
scroll to position [1629, 0]
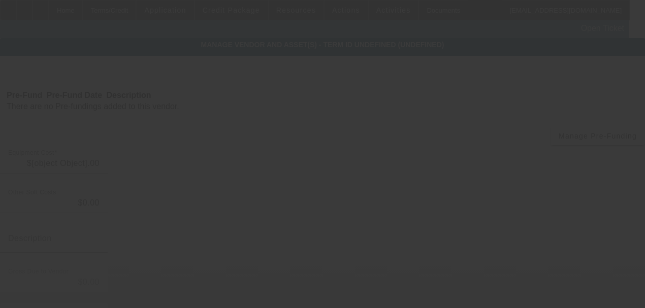
type input "$160,000.00"
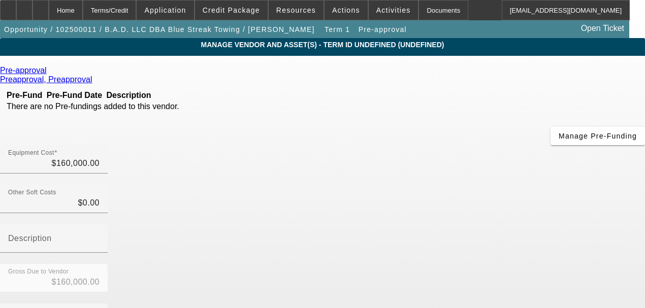
click at [592, 12] on span "Remove Vendor" at bounding box center [591, 9] width 39 height 6
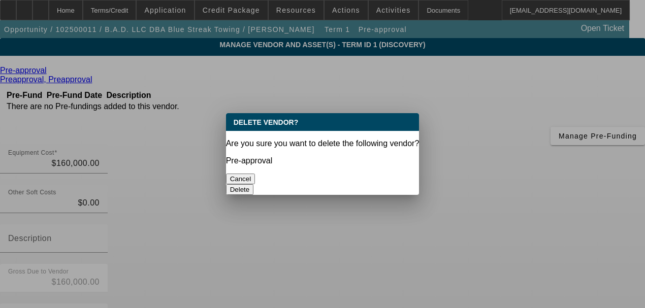
click at [254, 184] on button "Delete" at bounding box center [240, 189] width 28 height 11
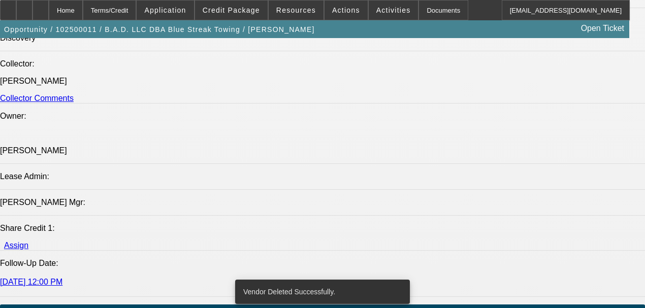
select select "0"
select select "2"
select select "0.1"
select select "4"
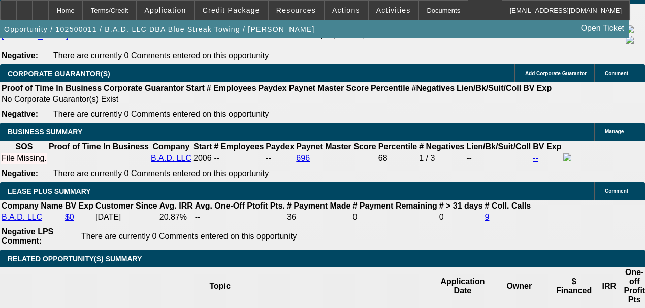
scroll to position [1506, 0]
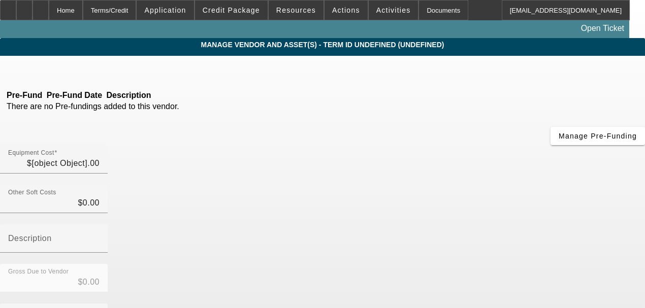
type input "$90,000.00"
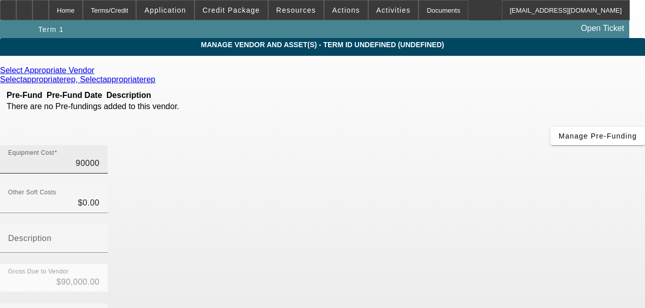
click at [100, 158] on input "90000" at bounding box center [53, 164] width 91 height 12
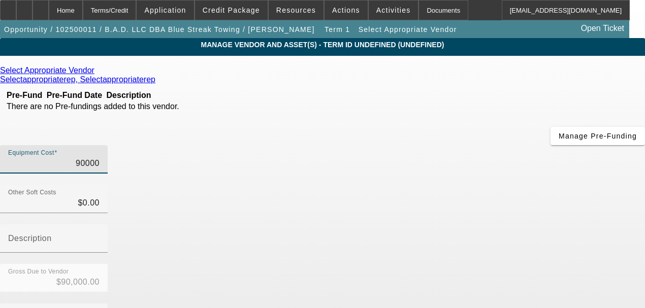
click at [100, 158] on input "90000" at bounding box center [53, 164] width 91 height 12
type input "1"
type input "$1.00"
type input "16"
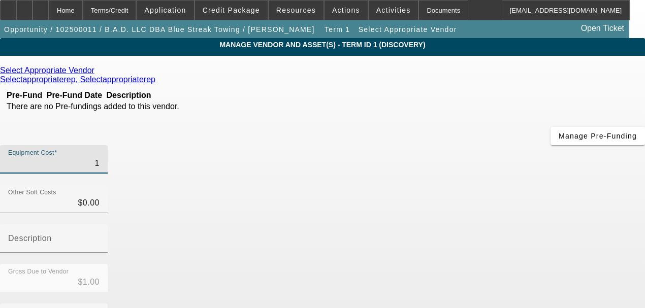
type input "$16.00"
type input "160"
type input "$160.00"
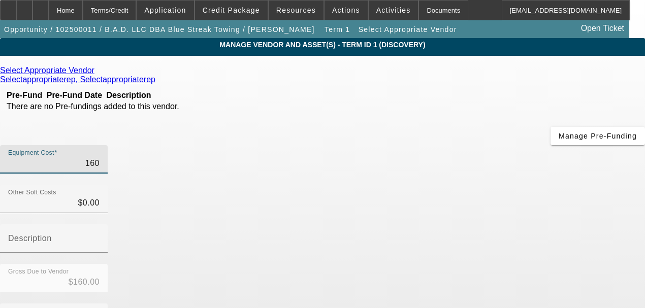
type input "1600"
type input "$1,600.00"
type input "16000"
type input "$16,000.00"
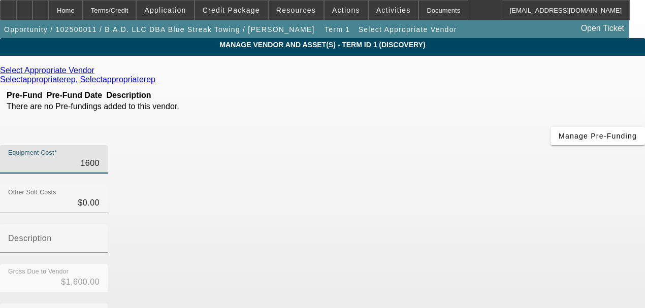
type input "$16,000.00"
type input "160000"
type input "$160,000.00"
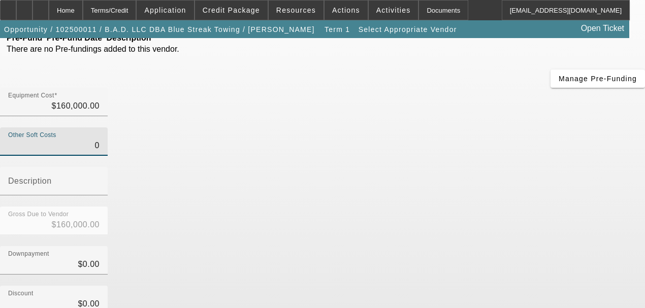
scroll to position [163, 0]
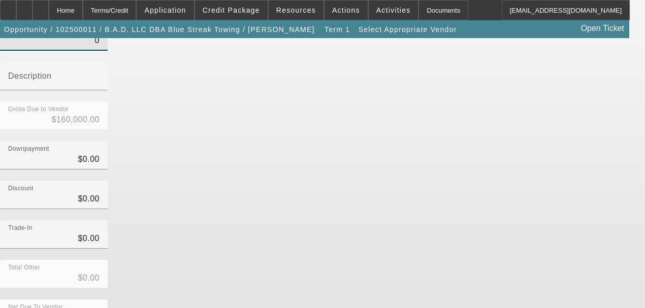
type input "$0.00"
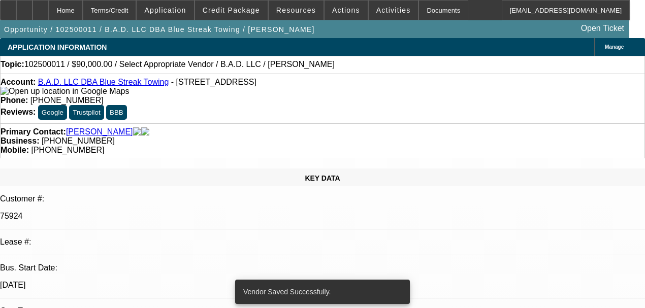
select select "0"
select select "2"
select select "0.1"
select select "4"
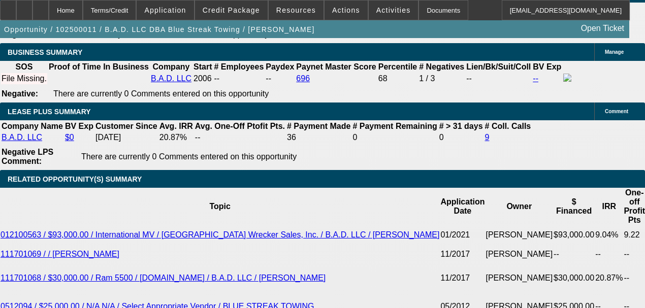
scroll to position [1626, 0]
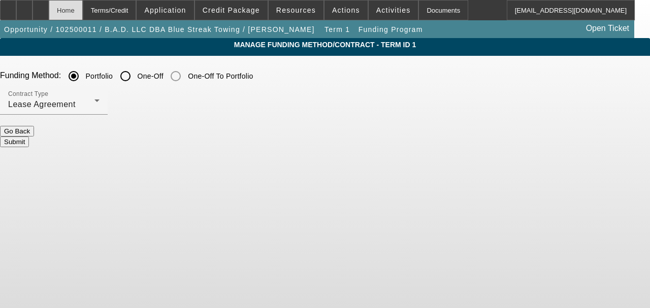
click at [83, 13] on div "Home" at bounding box center [66, 10] width 34 height 20
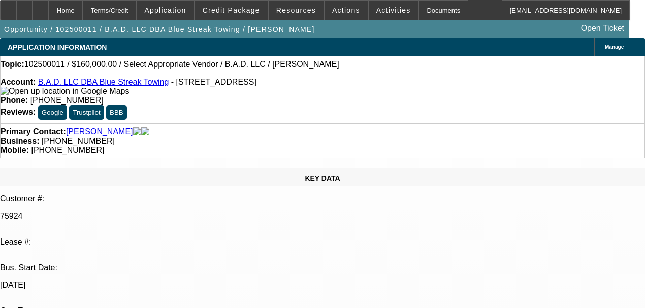
select select "0"
select select "2"
select select "0.1"
select select "4"
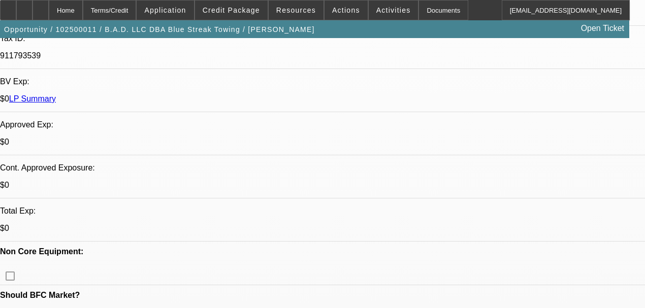
scroll to position [440, 0]
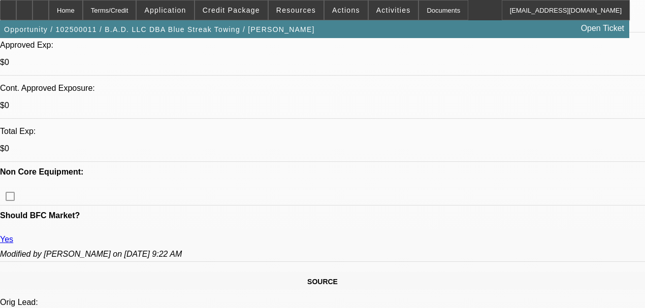
scroll to position [338, 0]
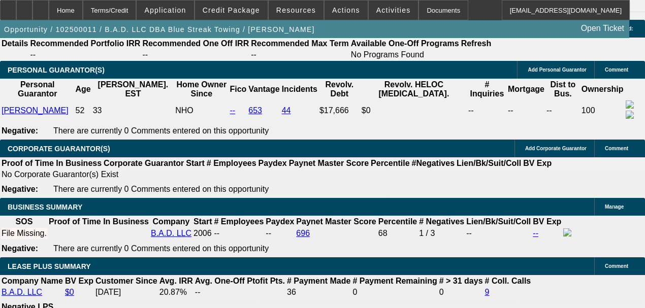
scroll to position [1592, 0]
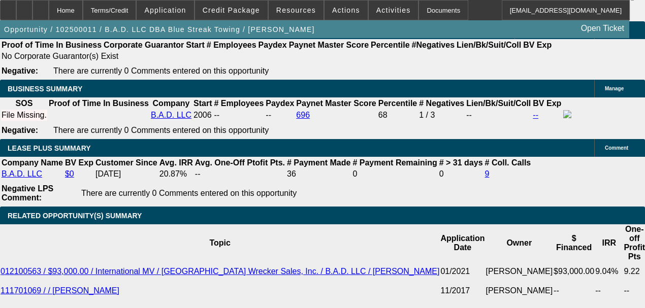
select select "0.2"
type input "$32,000.00"
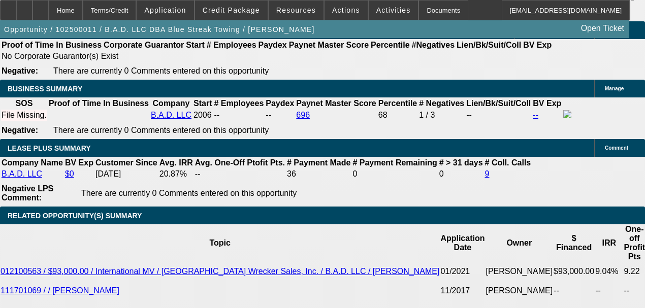
type input "72"
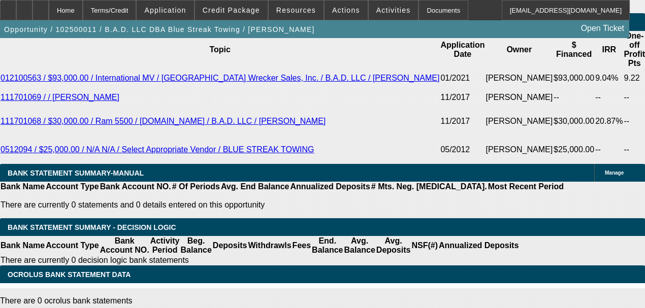
scroll to position [1700, 0]
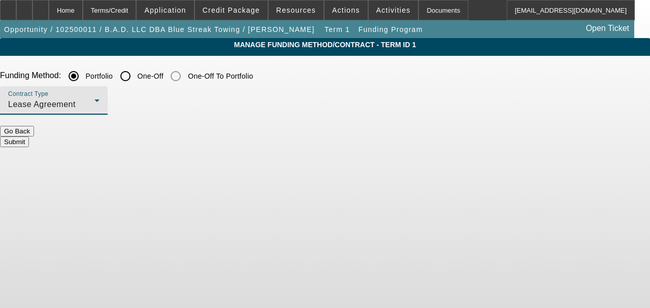
click at [95, 100] on div "Lease Agreement" at bounding box center [51, 105] width 86 height 12
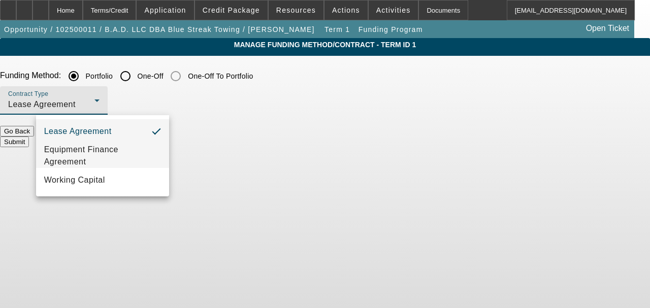
click at [142, 156] on span "Equipment Finance Agreement" at bounding box center [102, 156] width 117 height 24
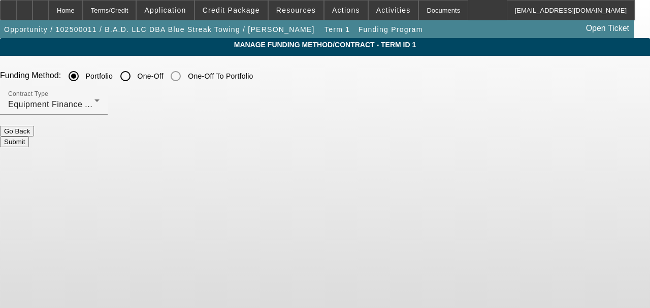
click at [29, 139] on button "Submit" at bounding box center [14, 142] width 29 height 11
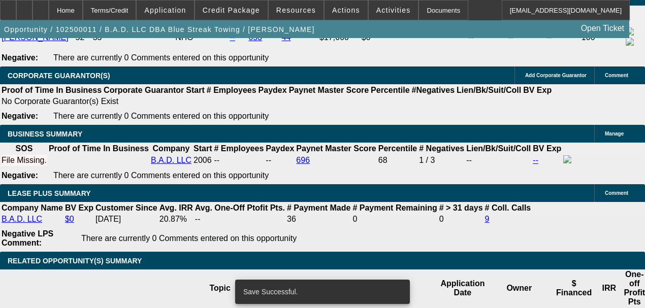
select select "0.2"
select select "2"
select select "0"
select select "6"
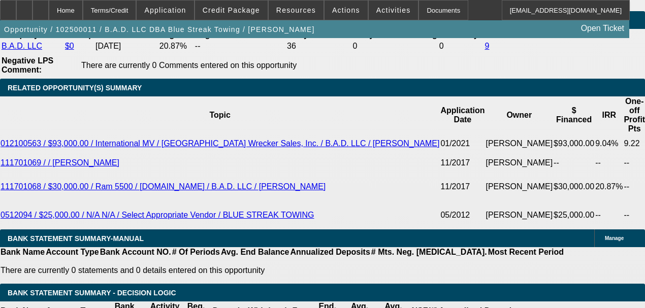
type input "1"
type input "$1,832.38"
type input "$3,664.76"
type input "1"
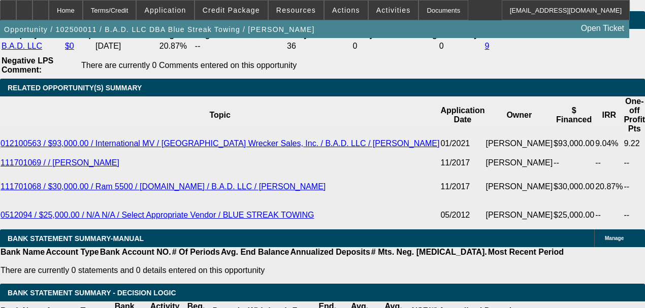
type input "12"
type input "$2,502.42"
type input "$5,004.84"
type input "1"
type input "$1,832.38"
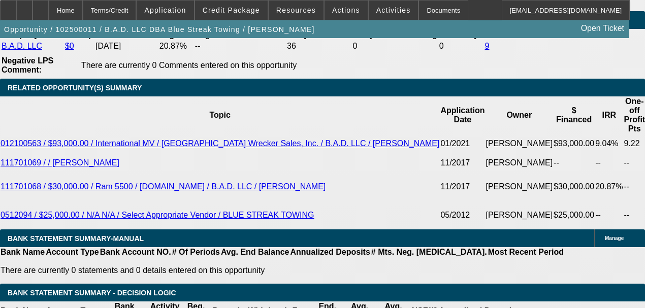
type input "$3,664.76"
type input "1"
type input "11"
type input "$2,436.36"
type input "$4,872.72"
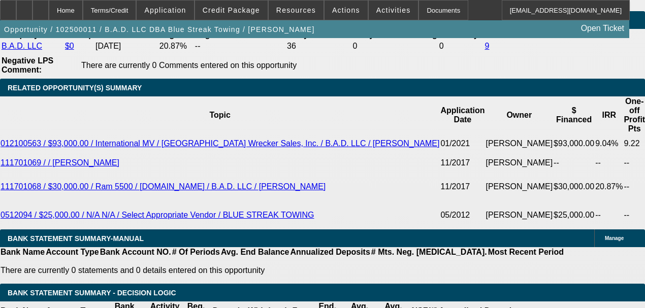
type input "1"
type input "$1,832.38"
type input "$3,664.76"
type input "10"
type input "$2,371.31"
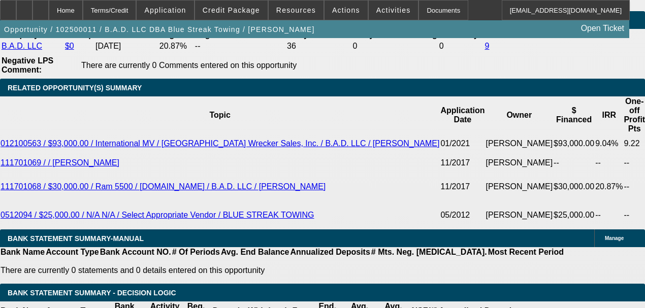
type input "$4,742.62"
type input "1"
type input "$1,832.38"
type input "$3,664.76"
type input "19"
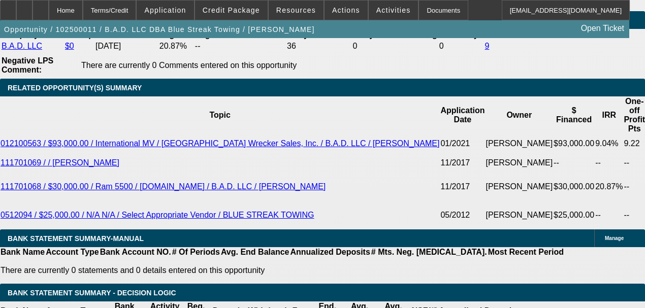
type input "$2,992.22"
type input "$5,984.44"
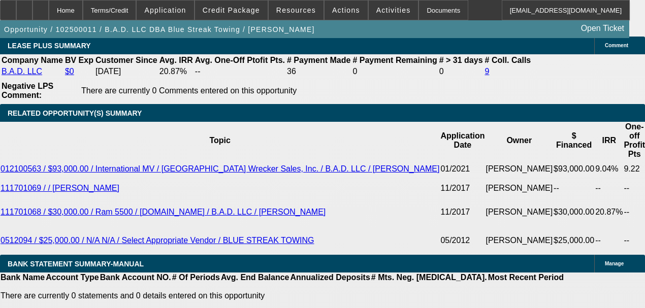
scroll to position [1652, 0]
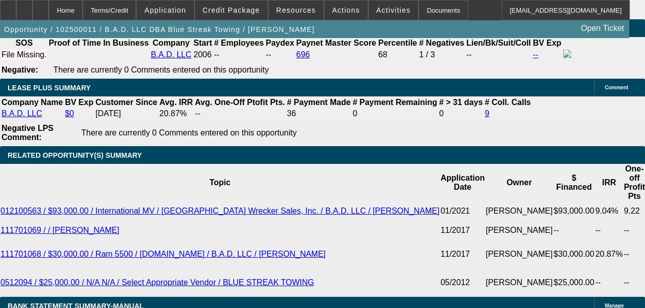
type input "19"
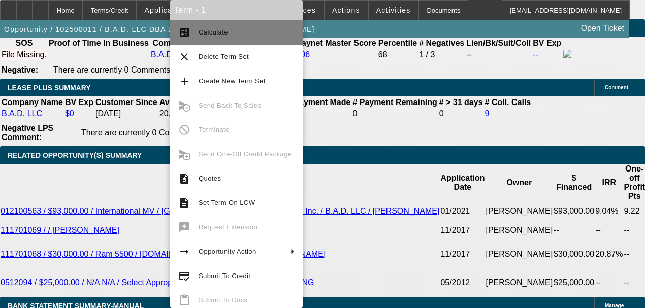
click at [196, 23] on button "calculate Calculate" at bounding box center [236, 32] width 133 height 24
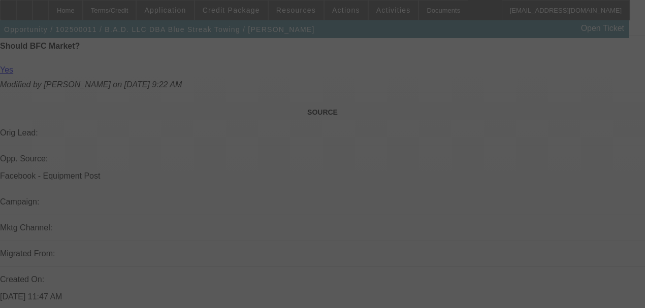
scroll to position [568, 0]
select select "0.2"
select select "2"
select select "0"
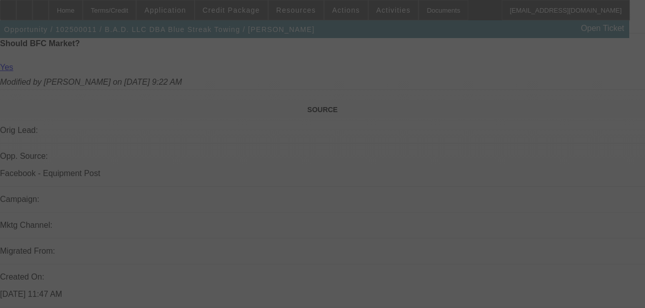
select select "6"
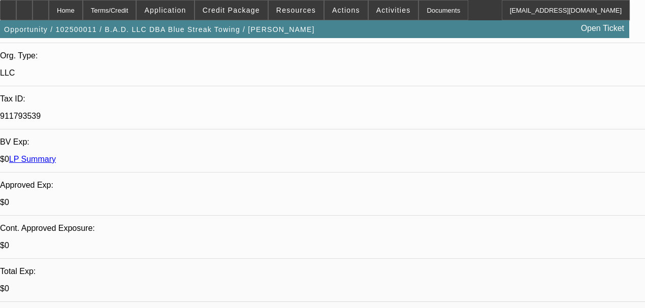
scroll to position [263, 0]
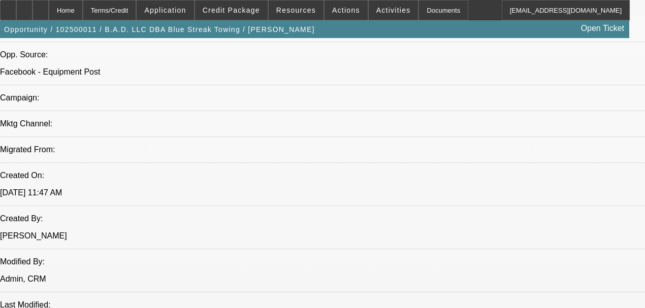
scroll to position [568, 0]
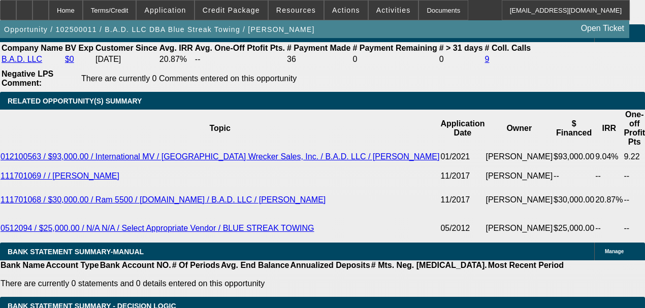
scroll to position [1720, 0]
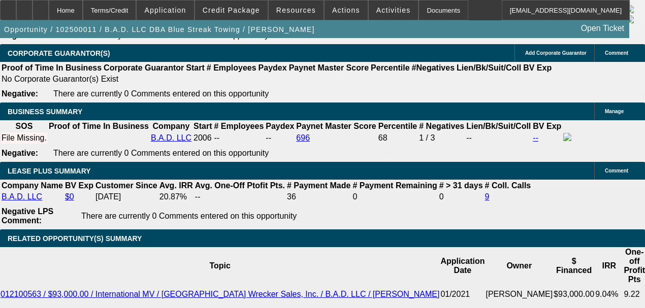
scroll to position [1584, 0]
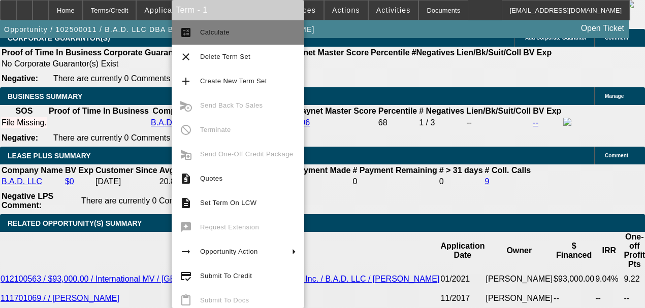
click at [218, 39] on button "calculate Calculate" at bounding box center [238, 32] width 133 height 24
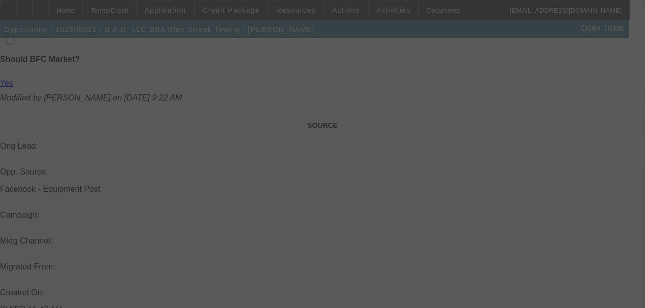
scroll to position [568, 0]
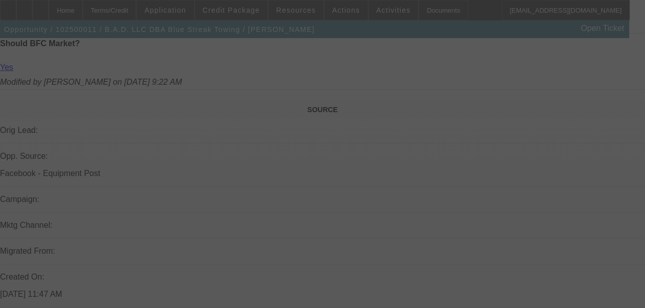
select select "0.2"
select select "2"
select select "0"
select select "6"
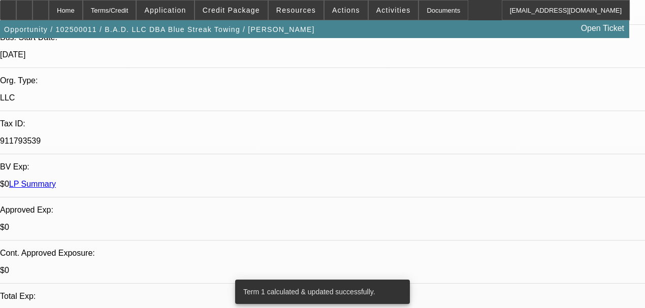
scroll to position [297, 0]
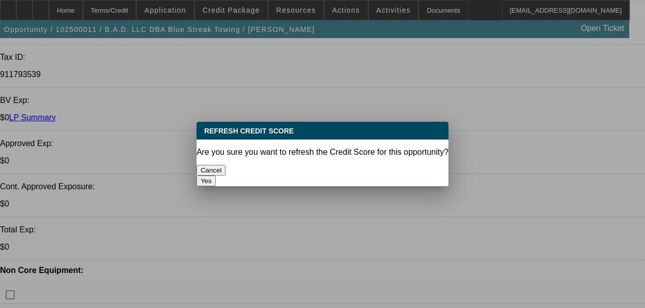
scroll to position [0, 0]
click at [216, 176] on button "Yes" at bounding box center [206, 181] width 19 height 11
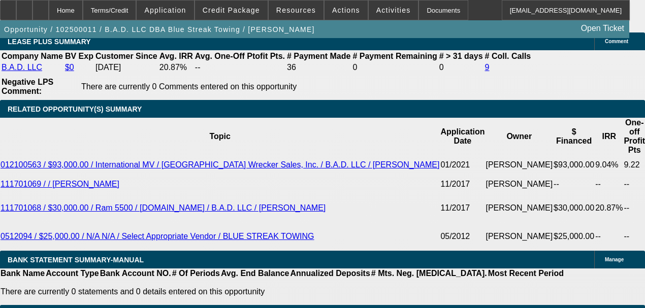
scroll to position [1689, 0]
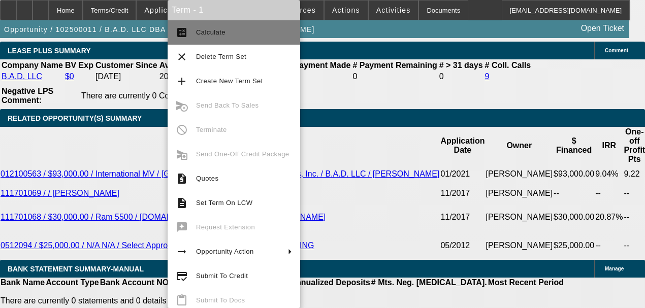
click at [184, 36] on mat-icon "calculate" at bounding box center [182, 32] width 12 height 12
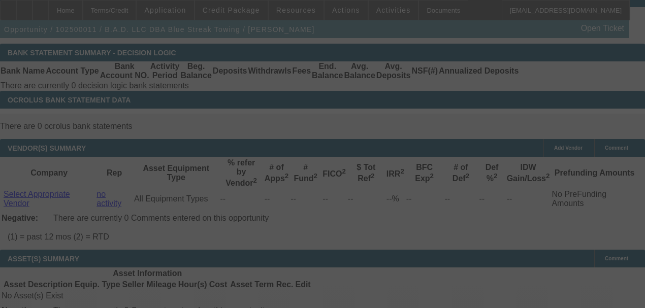
scroll to position [1927, 0]
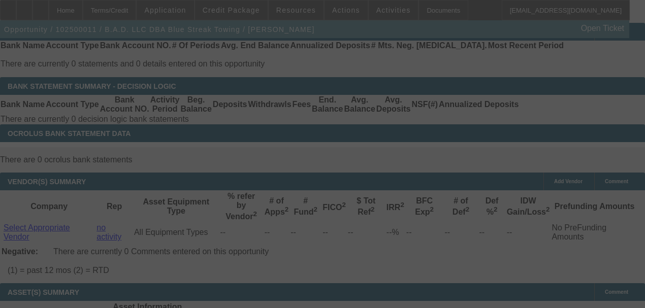
select select "0.2"
select select "2"
select select "0"
select select "6"
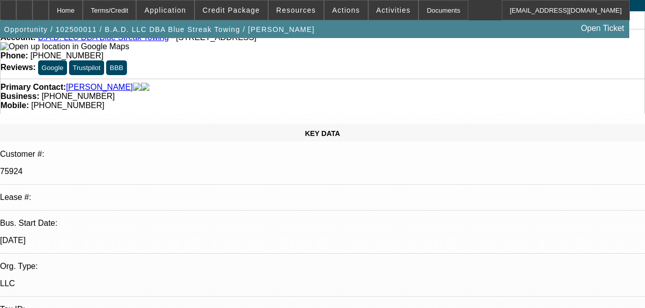
scroll to position [42, 0]
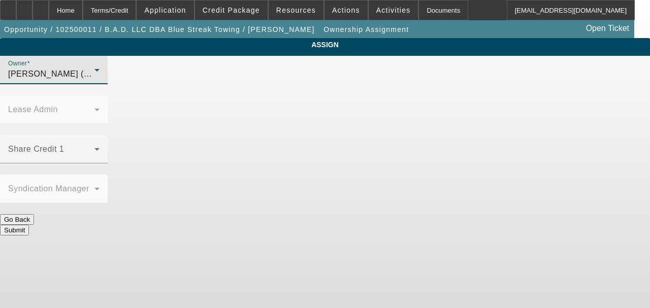
click at [105, 78] on span "Workman, Taylor (Lvl 4)" at bounding box center [56, 74] width 97 height 9
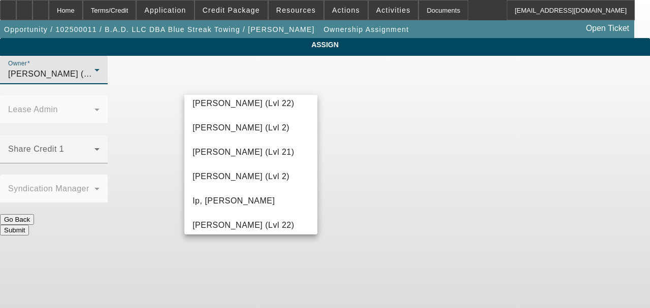
scroll to position [582, 0]
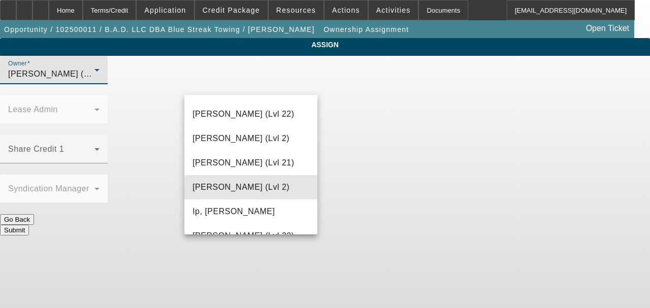
click at [253, 189] on span "Higgins, Samuel (Lvl 2)" at bounding box center [241, 187] width 97 height 12
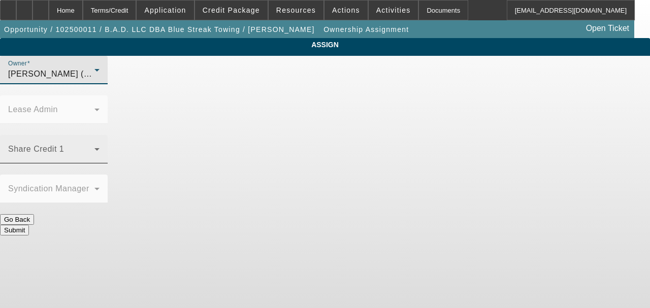
click at [64, 145] on mat-label "Share Credit 1" at bounding box center [36, 149] width 56 height 9
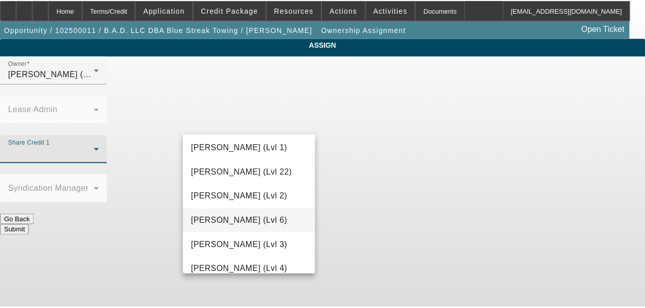
scroll to position [1287, 0]
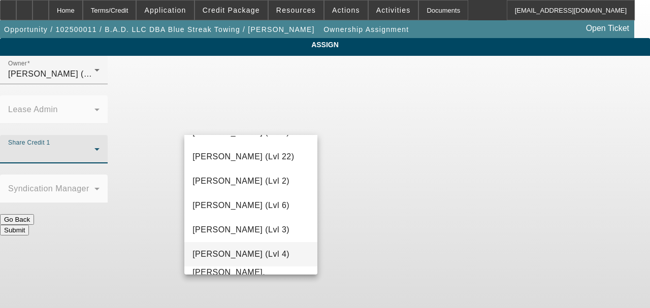
click at [244, 252] on span "Workman, Taylor (Lvl 4)" at bounding box center [241, 254] width 97 height 12
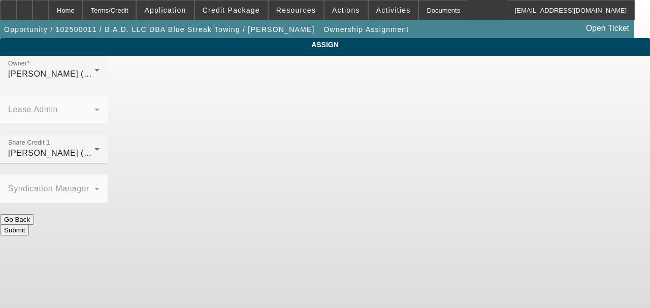
click at [29, 225] on button "Submit" at bounding box center [14, 230] width 29 height 11
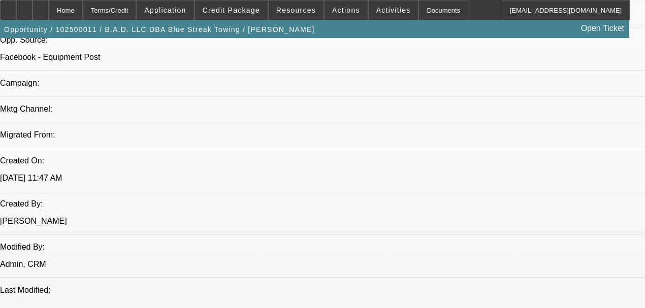
select select "0.2"
select select "2"
select select "0"
select select "6"
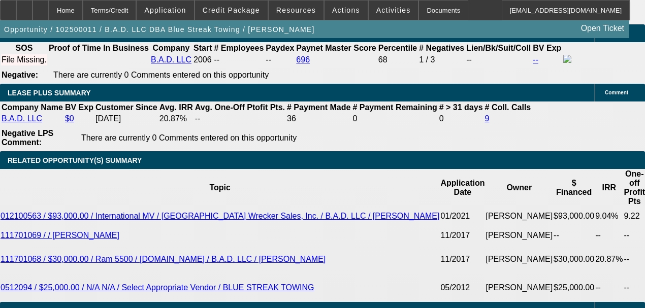
scroll to position [1699, 0]
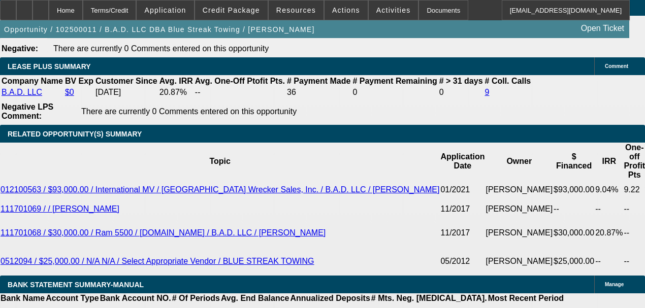
type input "UNKNOWN"
type input "6"
type input "$45,062.06"
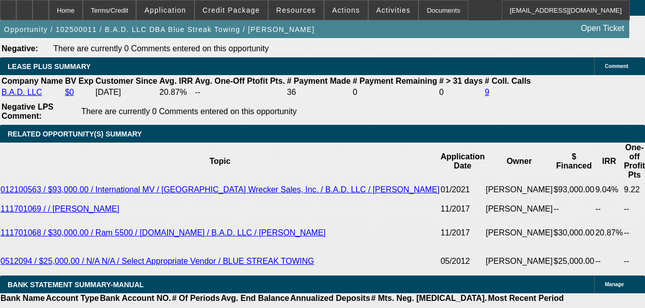
type input "$22,531.03"
type input "60"
type input "$6,640.78"
type input "$3,320.39"
type input "6"
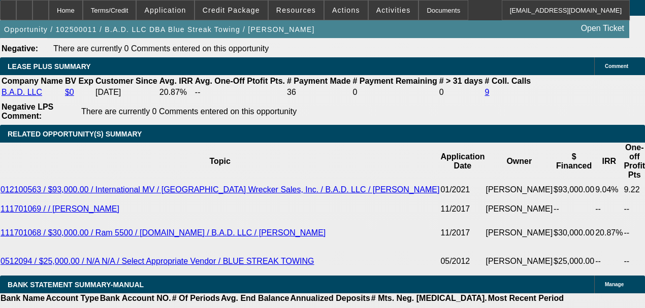
type input "$45,062.06"
type input "$22,531.03"
type input "7"
type input "$1.32"
type input "$0.66"
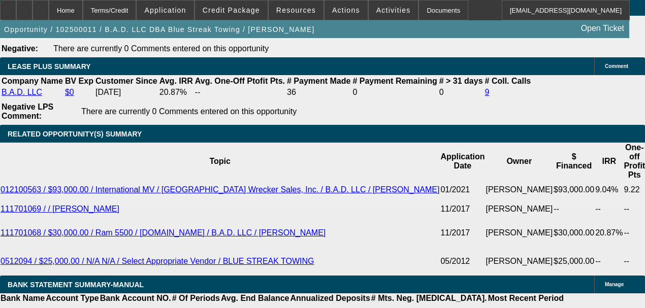
type input "72"
type input "1"
type input "$3,664.76"
type input "$1,832.38"
type input "19"
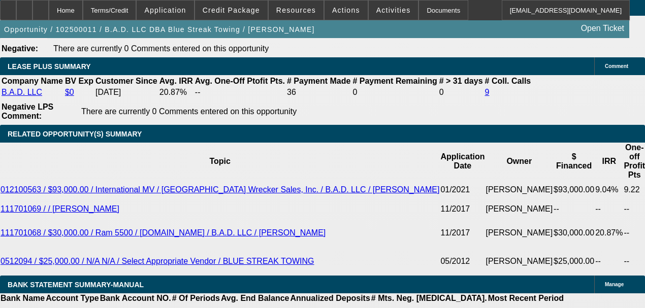
type input "$5,984.44"
type input "$2,992.22"
type input "19"
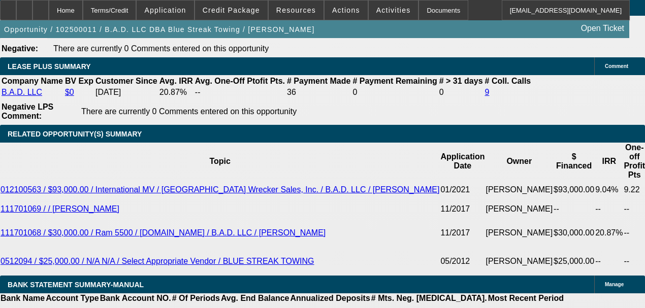
type input "60"
type input "$45,062.06"
type input "$22,531.03"
type input "$6,640.78"
type input "$3,320.39"
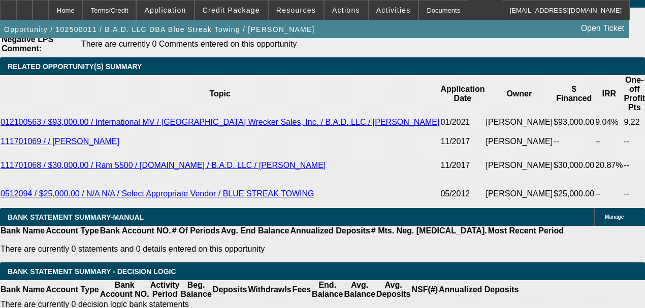
scroll to position [1767, 0]
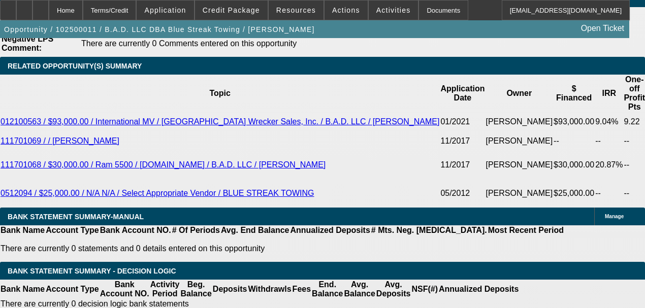
type input "6"
type input "$45,062.06"
type input "$22,531.03"
type input "72"
type input "$1.32"
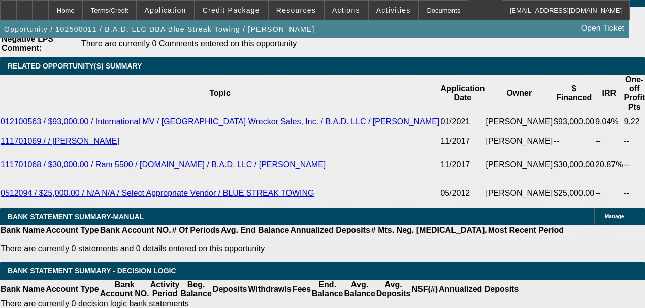
type input "$0.66"
type input "$4.22"
type input "$2.11"
type input "1"
type input "$3,664.76"
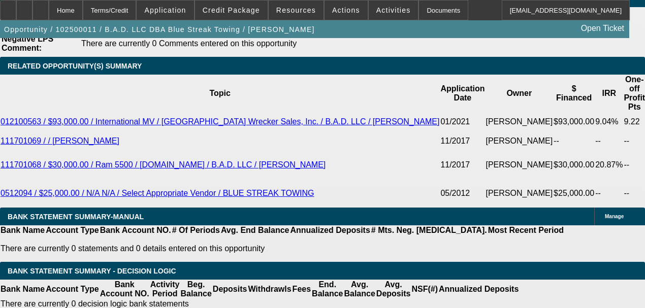
type input "$1,832.38"
type input "19"
type input "0"
type input "$5,984.44"
type input "$2,992.22"
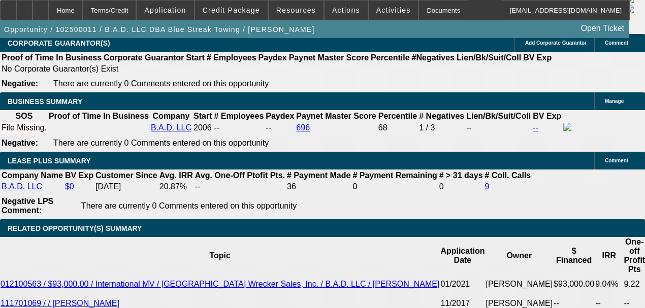
scroll to position [1564, 0]
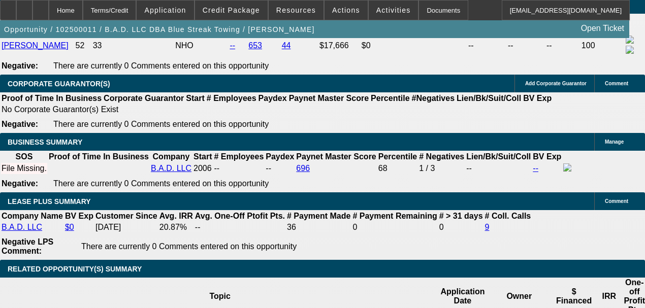
type input "$0.00"
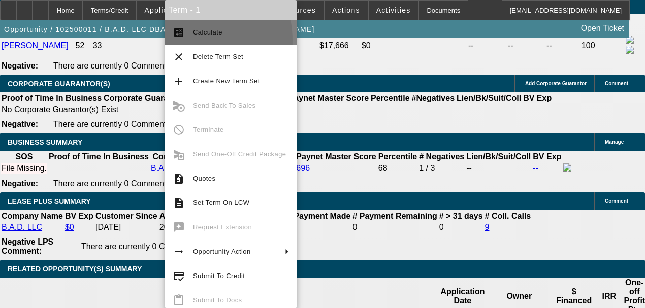
click at [185, 41] on button "calculate Calculate" at bounding box center [231, 32] width 133 height 24
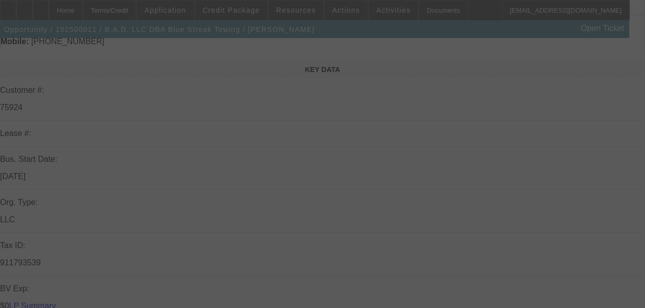
scroll to position [107, 0]
select select "0.2"
select select "2"
select select "0"
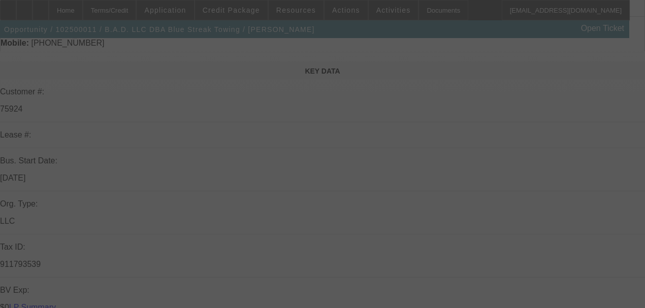
select select "6"
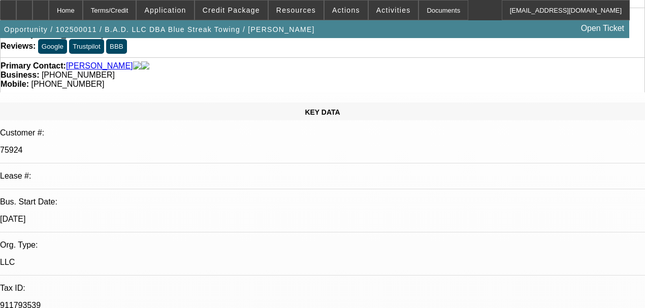
scroll to position [0, 0]
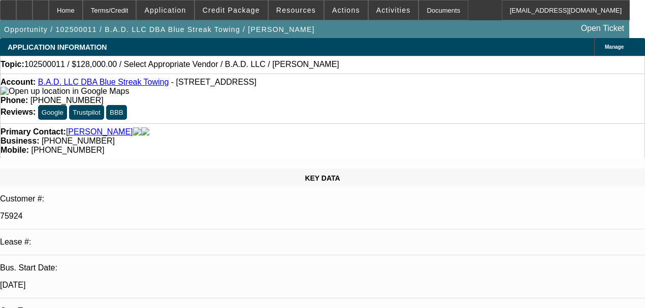
select select "0.2"
select select "2"
select select "0"
select select "6"
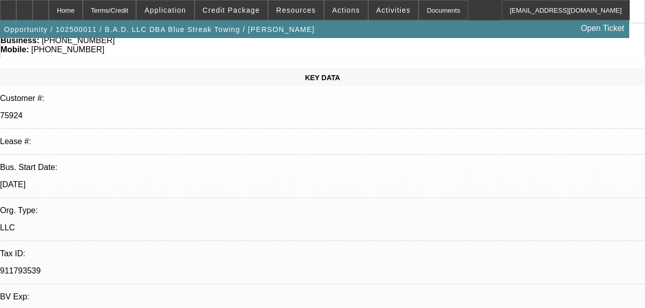
scroll to position [102, 0]
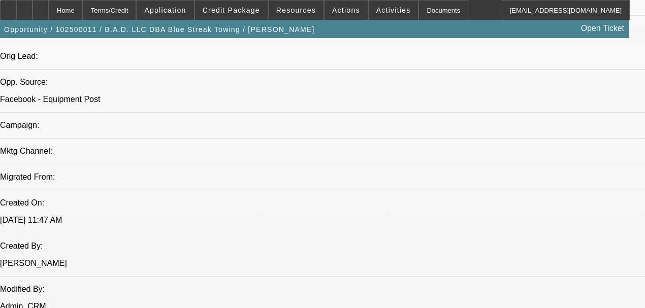
scroll to position [643, 0]
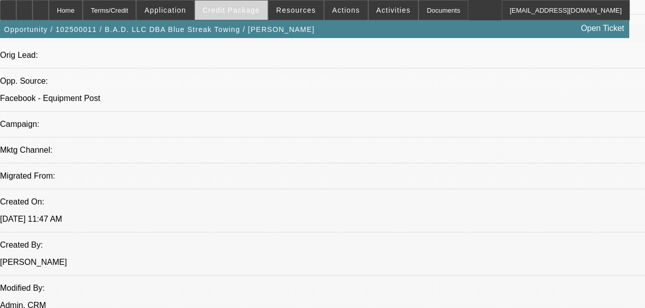
click at [228, 13] on span "Credit Package" at bounding box center [231, 10] width 57 height 8
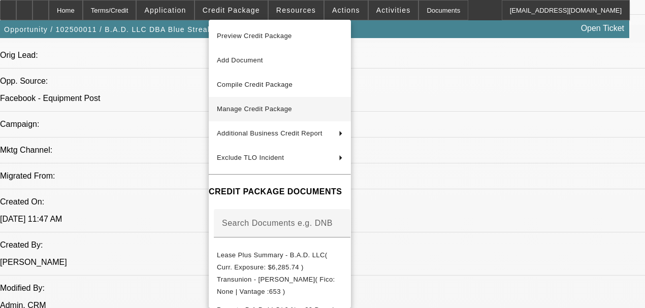
click at [232, 107] on span "Manage Credit Package" at bounding box center [254, 109] width 75 height 8
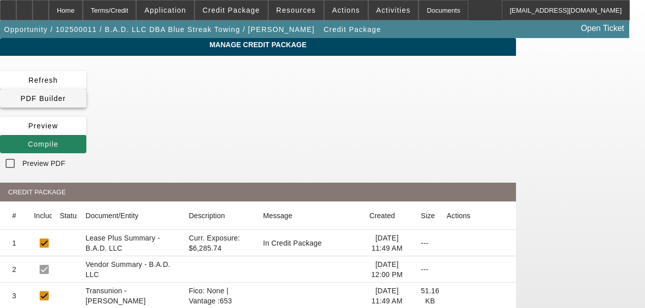
click at [66, 95] on span "PDF Builder" at bounding box center [42, 99] width 45 height 8
click at [58, 140] on span "Compile" at bounding box center [43, 144] width 30 height 8
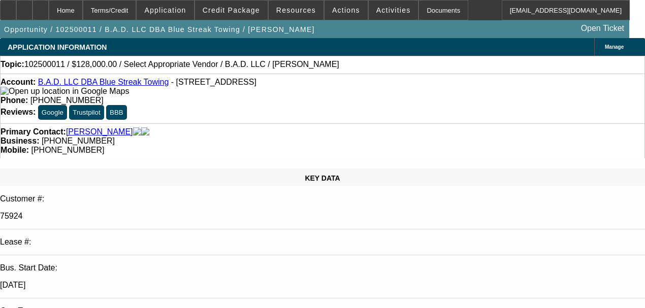
select select "0.2"
select select "2"
select select "0"
select select "6"
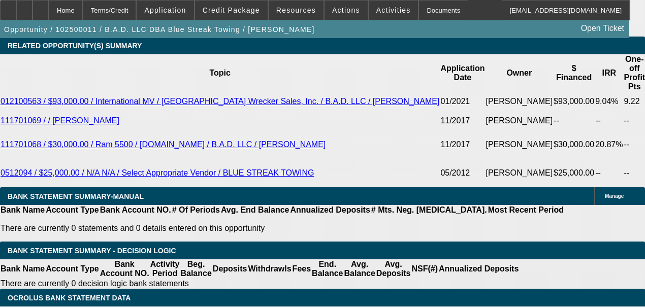
scroll to position [1795, 0]
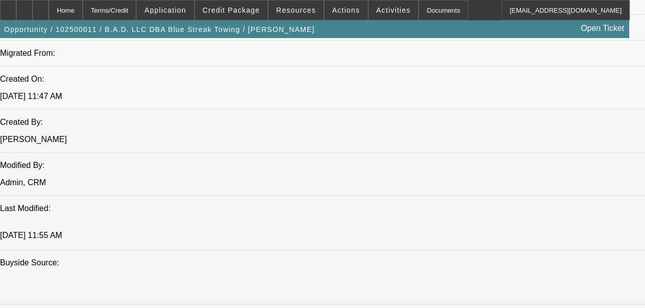
scroll to position [745, 0]
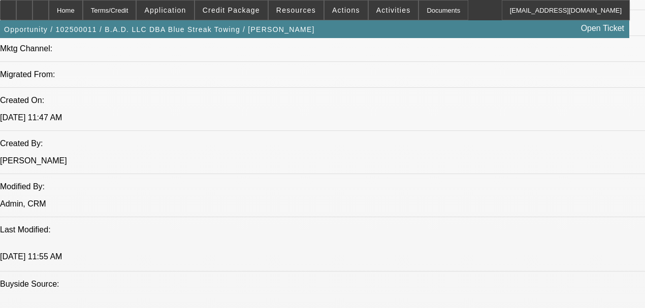
radio input "true"
type textarea "Need: banks, vin, odo, pictures. 16 ton. Port, comp is too old and small, no pe…"
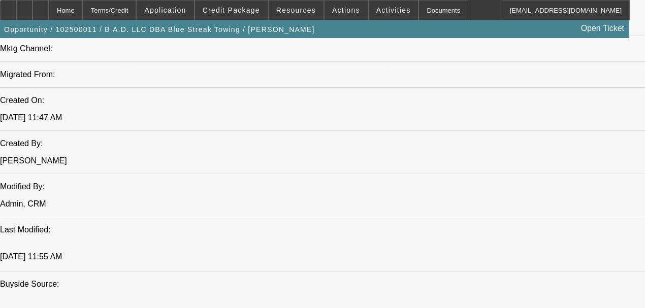
radio input "true"
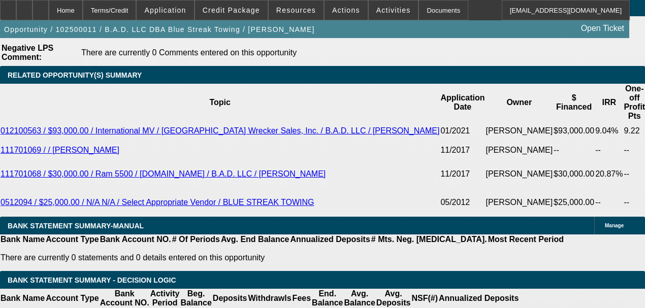
scroll to position [1757, 0]
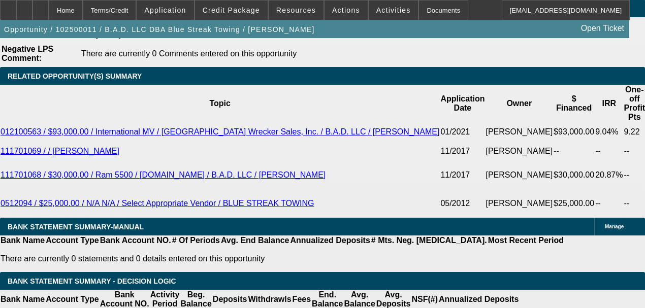
type input "UNKNOWN"
type input "4"
type input "$66,553.24"
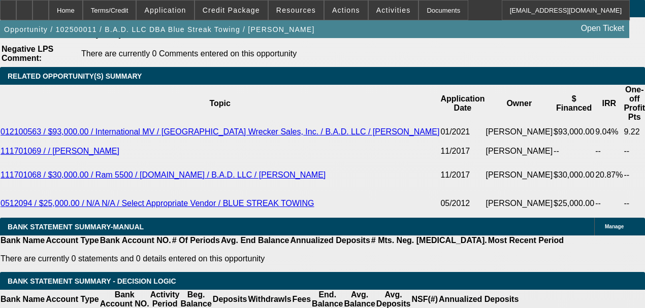
type input "$33,276.62"
type input "48"
type input "$7,654.44"
type input "$3,827.22"
type input "4"
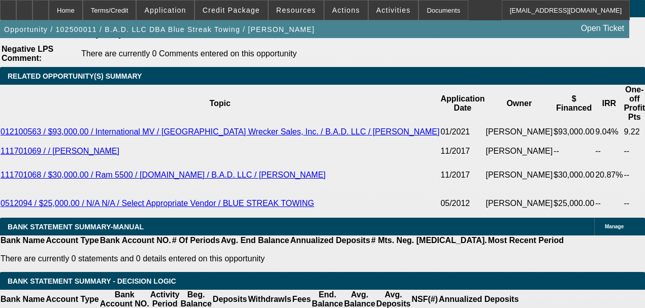
type input "$66,553.24"
type input "$33,276.62"
type input "60"
type input "$3.46"
type input "$1.73"
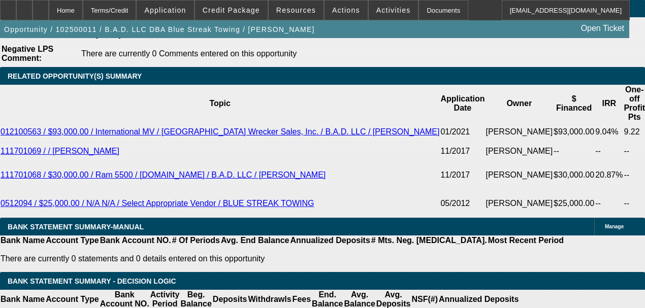
type input "$6.24"
type input "$3.12"
type input "60"
type input "1"
type input "$4,376.00"
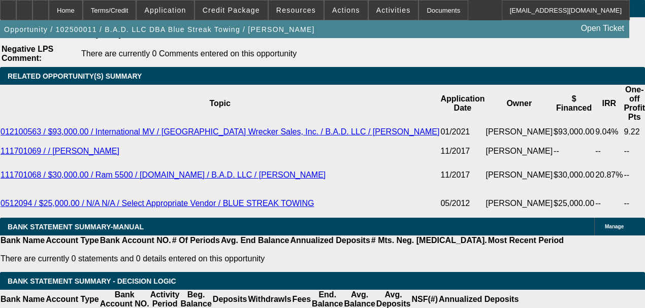
type input "$2,188.00"
type input "19"
type input "$6,640.78"
type input "$3,320.39"
type input "19"
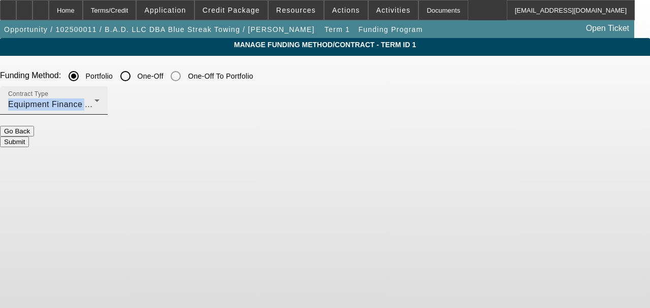
click at [100, 95] on div "Contract Type Equipment Finance Agreement" at bounding box center [53, 100] width 91 height 28
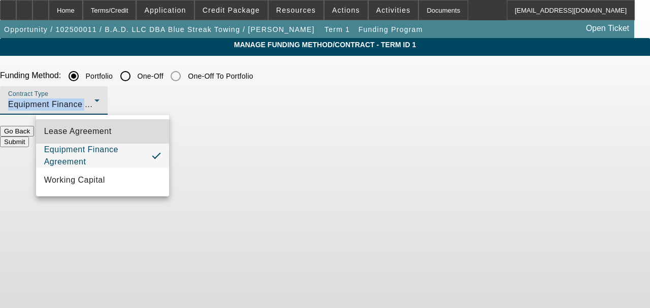
click at [128, 141] on mat-option "Lease Agreement" at bounding box center [102, 131] width 133 height 24
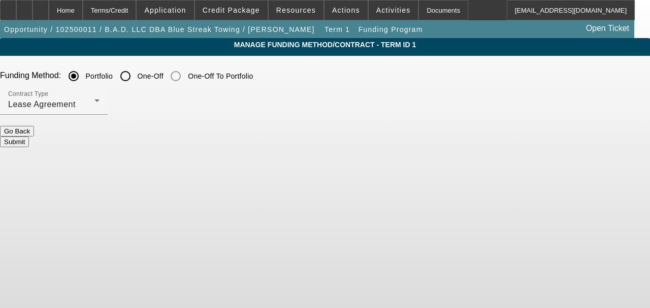
click at [253, 159] on div "Manage Funding Method/Contract - Term ID 1 Funding Method: Portfolio One-Off On…" at bounding box center [325, 114] width 650 height 152
click at [29, 137] on button "Submit" at bounding box center [14, 142] width 29 height 11
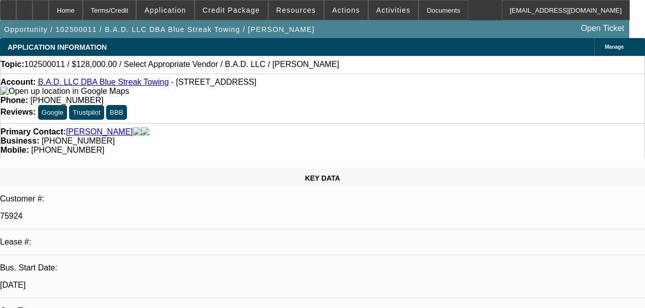
select select "0.2"
select select "2"
select select "0"
select select "6"
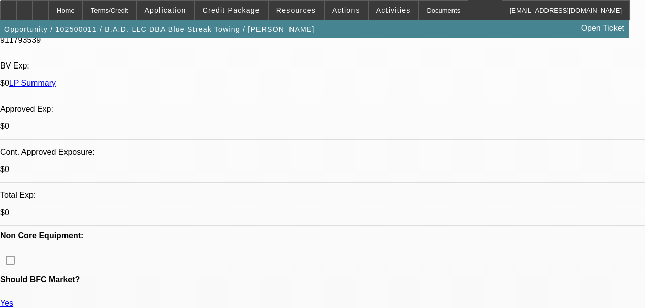
scroll to position [338, 0]
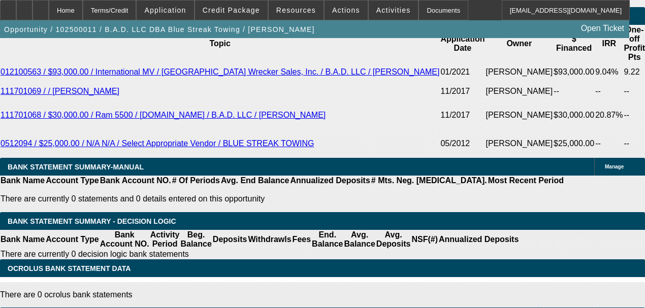
scroll to position [1795, 0]
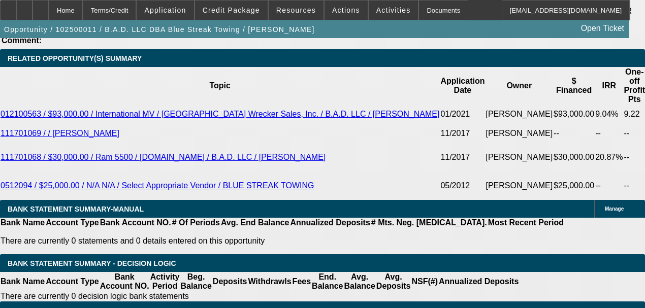
type input "UNKNOWN"
type input "16"
type input "$4,376.00"
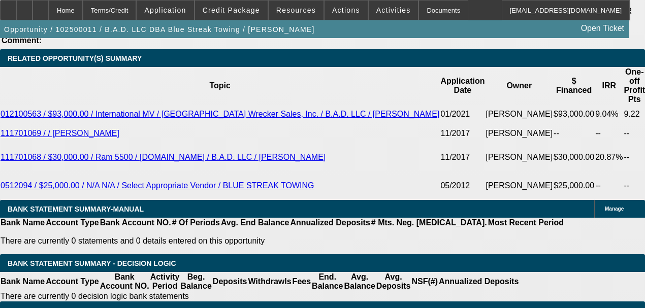
type input "$2,188.00"
type input "$6,225.42"
type input "$3,112.71"
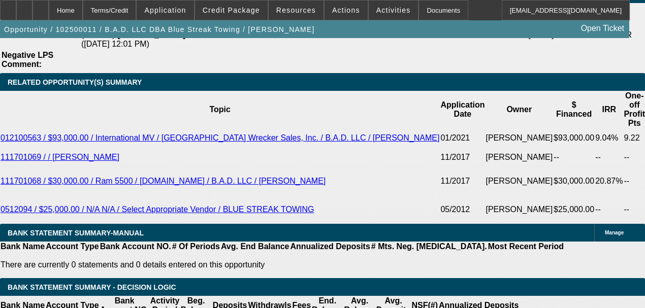
scroll to position [1728, 0]
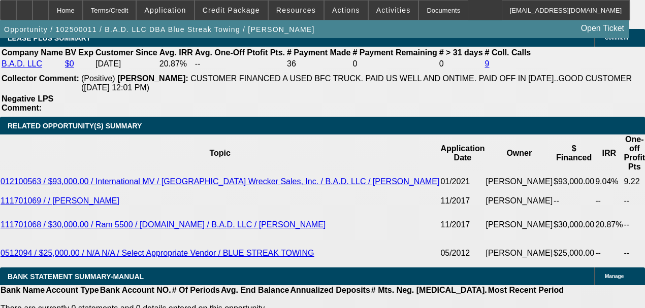
type input "16"
type input "6"
type input "$44,679.76"
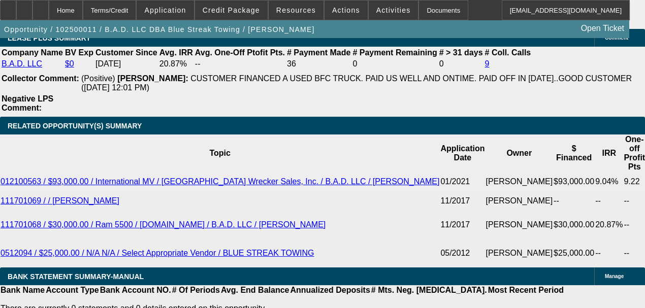
type input "$22,339.88"
type input "66"
type input "$5,856.80"
type input "$2,928.40"
type input "66"
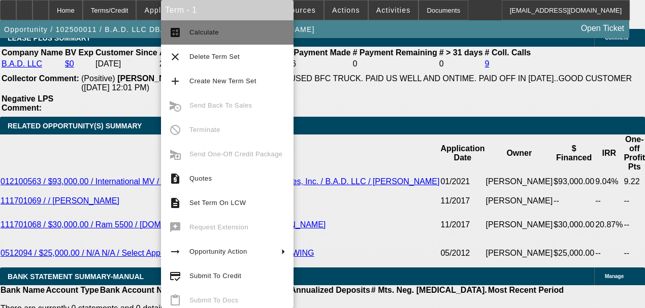
click at [176, 40] on button "calculate Calculate" at bounding box center [227, 32] width 133 height 24
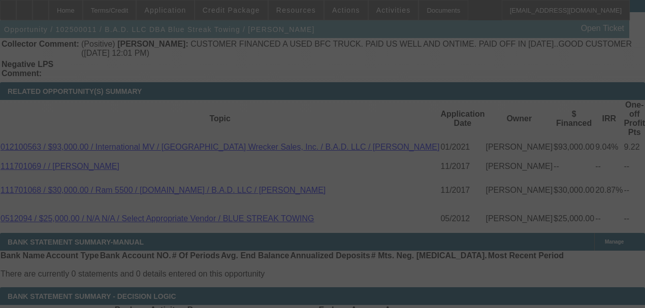
scroll to position [1829, 0]
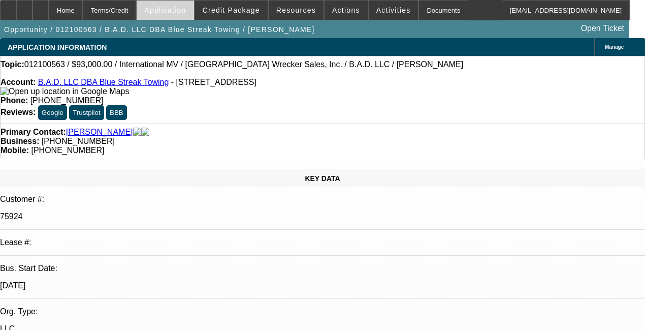
select select "0"
select select "2"
select select "0.1"
select select "4"
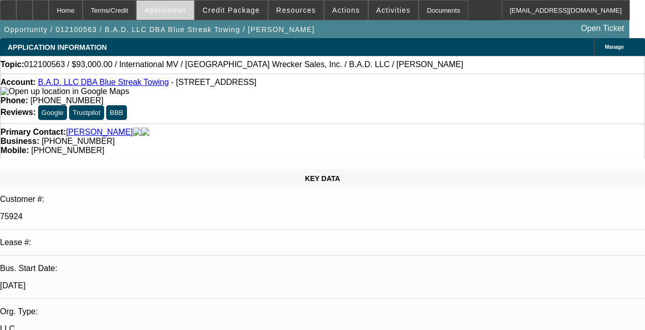
select select "0"
select select "2"
select select "0.1"
select select "4"
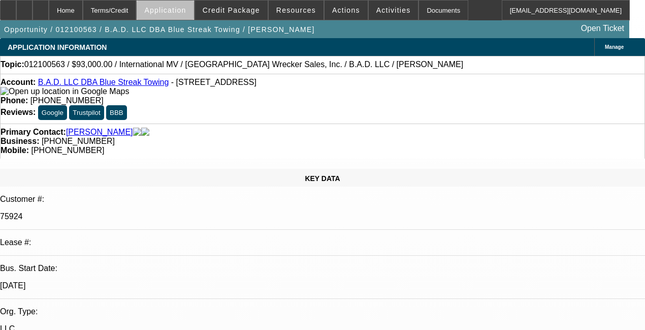
click at [194, 17] on span at bounding box center [165, 10] width 57 height 24
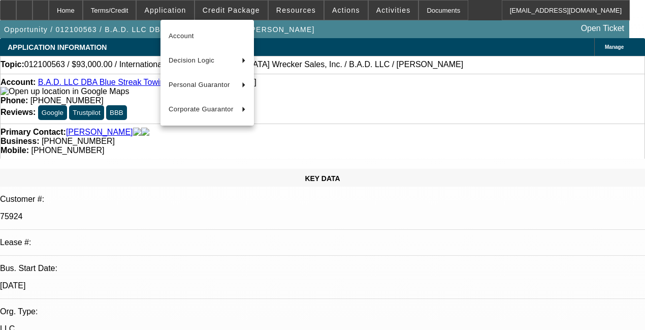
click at [227, 11] on div at bounding box center [322, 165] width 645 height 330
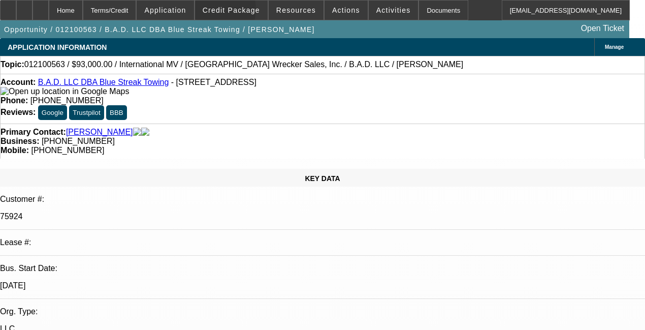
click at [227, 11] on span "Credit Package" at bounding box center [231, 10] width 57 height 8
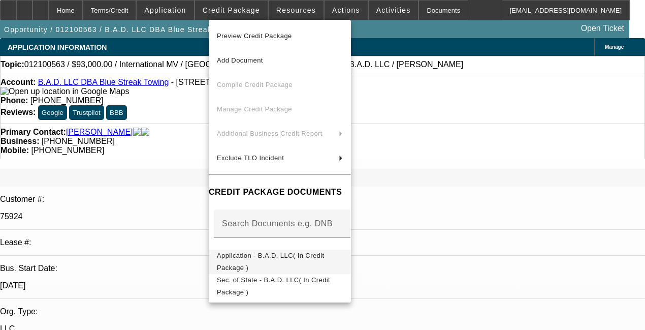
click at [266, 250] on button "Application - B.A.D. LLC( In Credit Package )" at bounding box center [280, 261] width 142 height 24
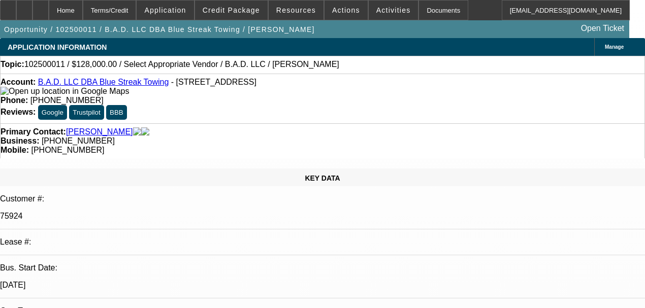
select select "0.2"
select select "2"
select select "0"
select select "6"
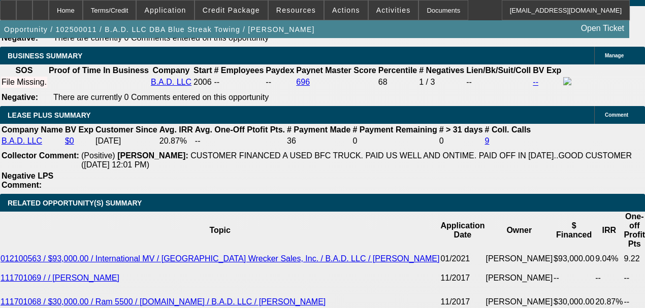
scroll to position [1626, 0]
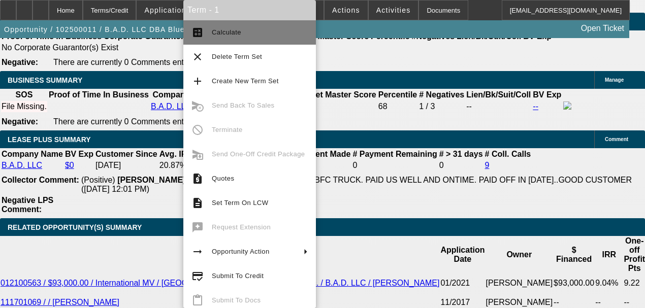
click at [228, 40] on button "calculate Calculate" at bounding box center [249, 32] width 133 height 24
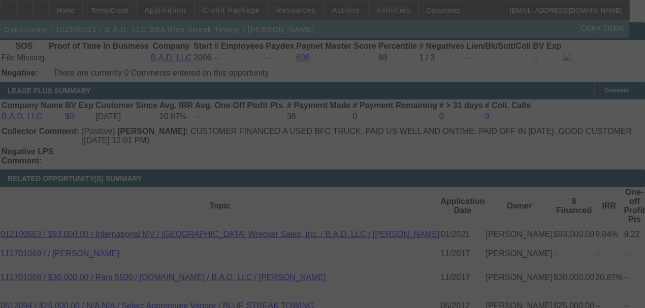
scroll to position [1761, 0]
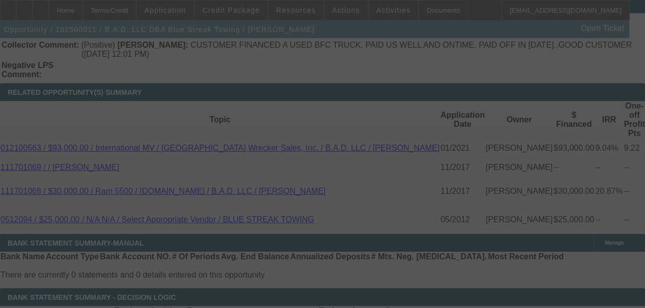
select select "0.2"
select select "2"
select select "0"
select select "6"
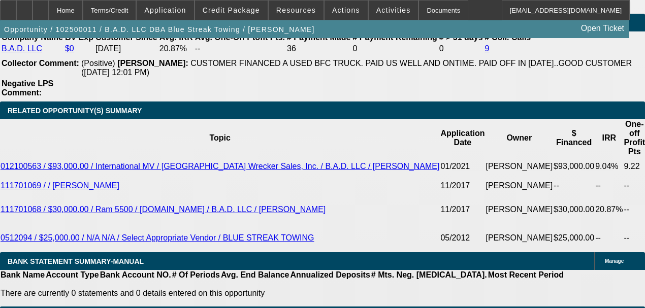
scroll to position [1728, 0]
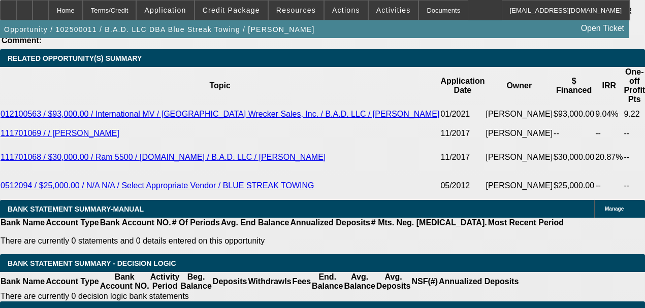
scroll to position [1829, 0]
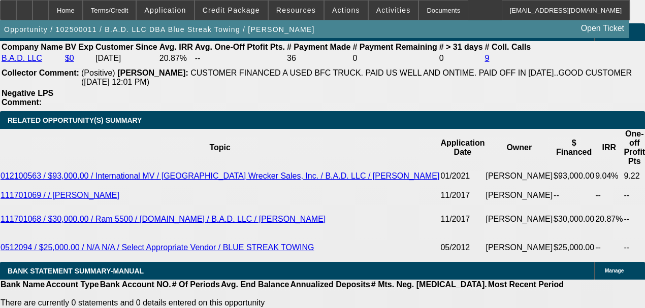
scroll to position [1728, 0]
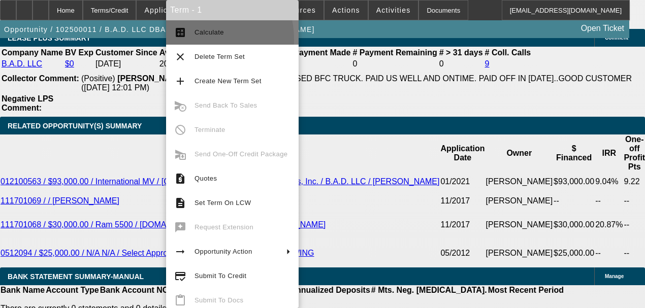
click at [194, 40] on button "calculate Calculate" at bounding box center [232, 32] width 133 height 24
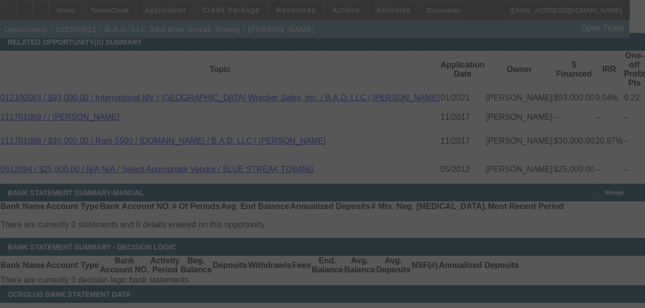
scroll to position [1829, 0]
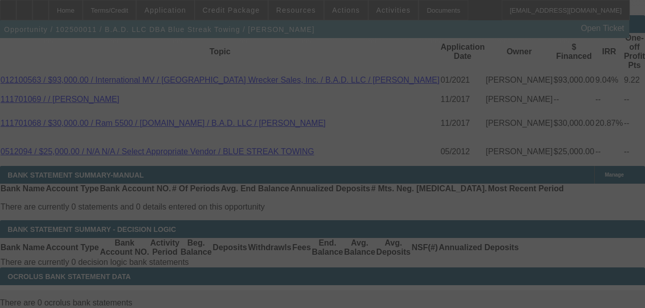
click at [203, 110] on div at bounding box center [322, 154] width 645 height 308
select select "0.2"
select select "2"
select select "0"
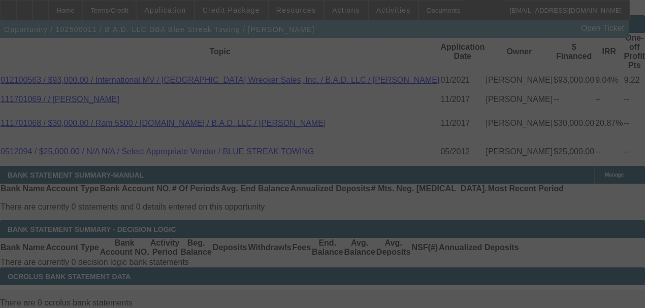
select select "6"
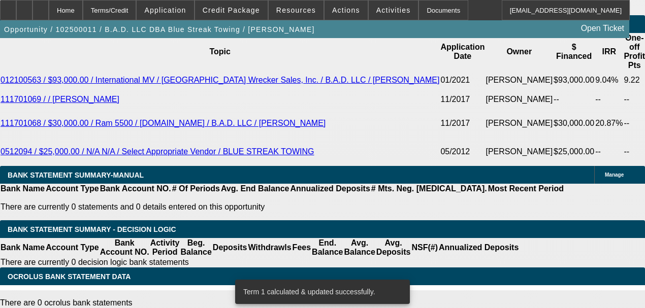
click at [203, 110] on div at bounding box center [322, 154] width 645 height 308
type input "UNKNOWN"
type input "1"
type input "$3,988.04"
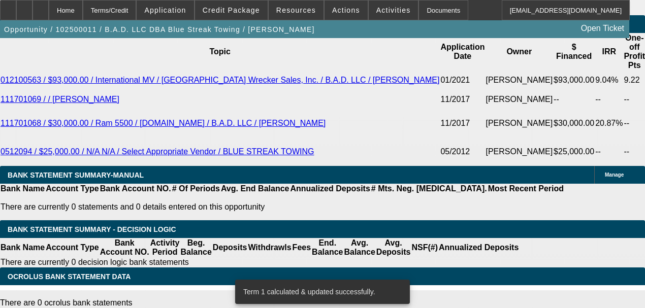
type input "$1,994.02"
type input "15"
type input "$5,719.20"
type input "$2,859.60"
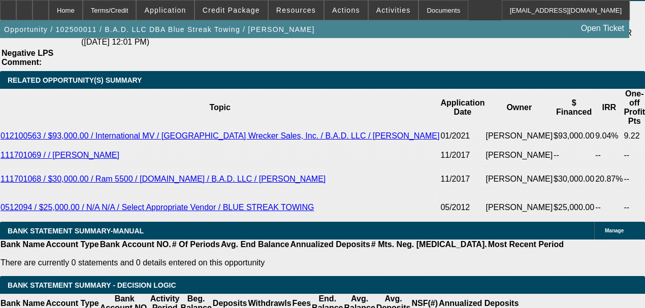
scroll to position [1761, 0]
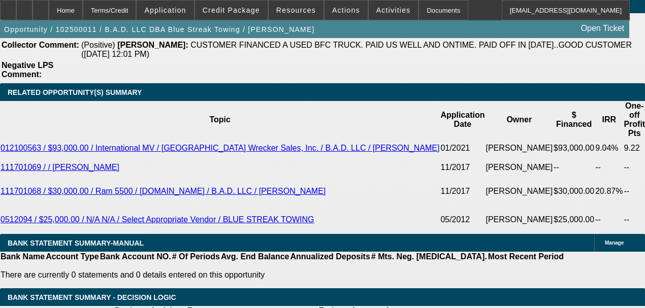
type input "15"
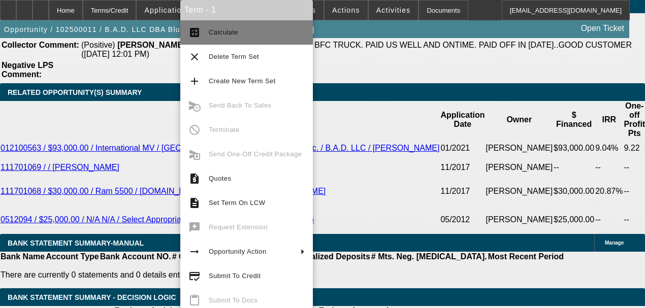
click at [207, 39] on button "calculate Calculate" at bounding box center [246, 32] width 133 height 24
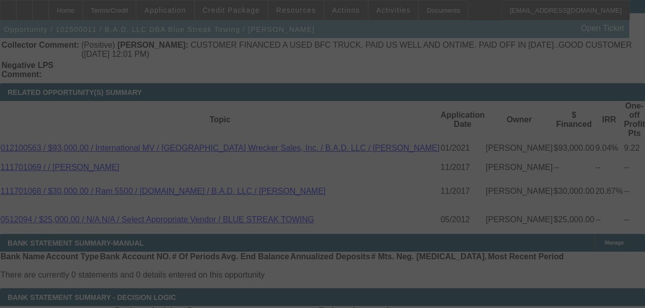
select select "0.2"
select select "2"
select select "0"
select select "6"
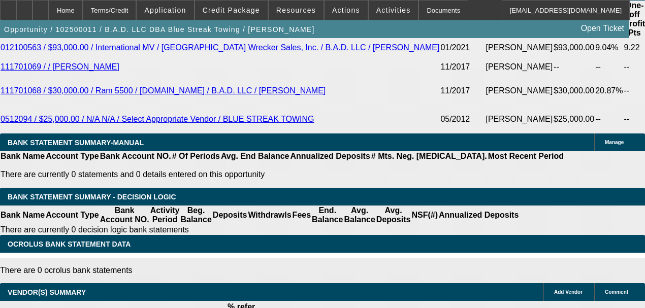
scroll to position [1863, 0]
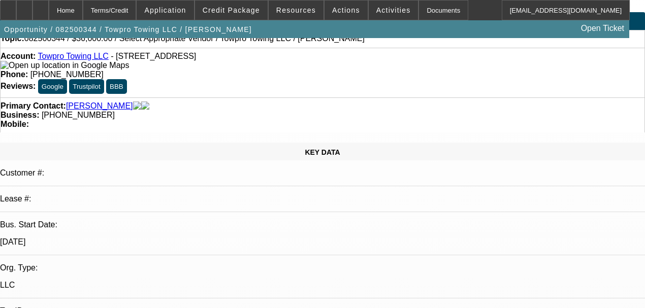
select select "0.2"
select select "0"
select select "0.1"
select select "4"
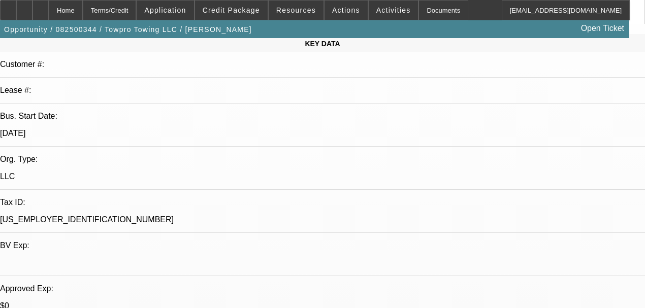
scroll to position [135, 0]
click at [327, 14] on span at bounding box center [346, 10] width 43 height 24
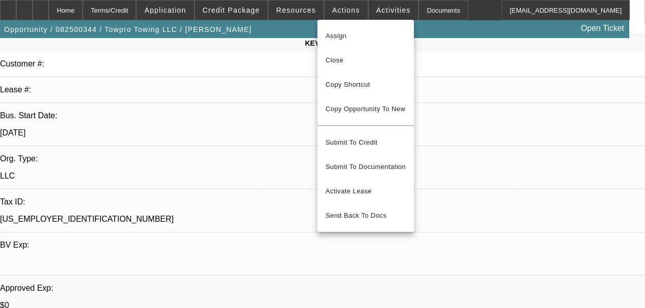
click at [276, 92] on div at bounding box center [322, 154] width 645 height 308
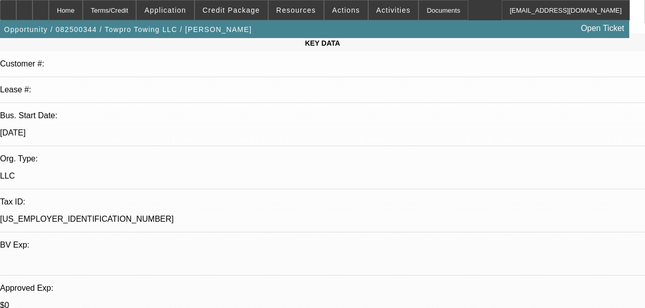
radio input "true"
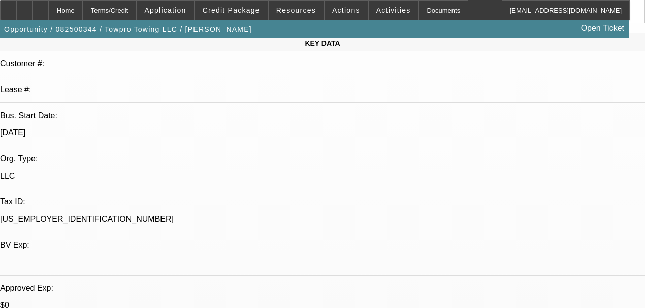
type textarea "No response on the dakota, closing out, kiss off text"
radio input "true"
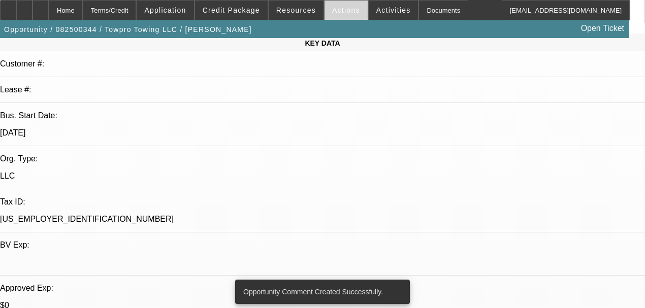
click at [337, 12] on span "Actions" at bounding box center [346, 10] width 28 height 8
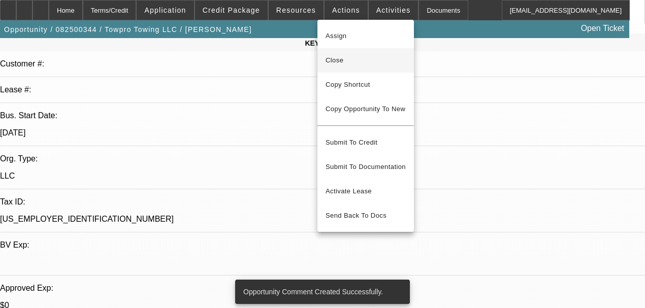
click at [340, 57] on span "Close" at bounding box center [366, 60] width 80 height 12
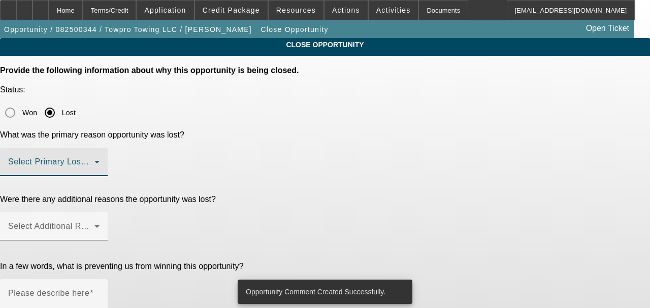
click at [95, 160] on span at bounding box center [51, 166] width 86 height 12
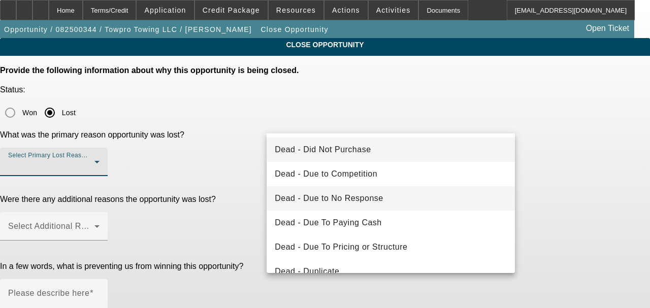
click at [311, 187] on mat-option "Dead - Due to No Response" at bounding box center [391, 198] width 248 height 24
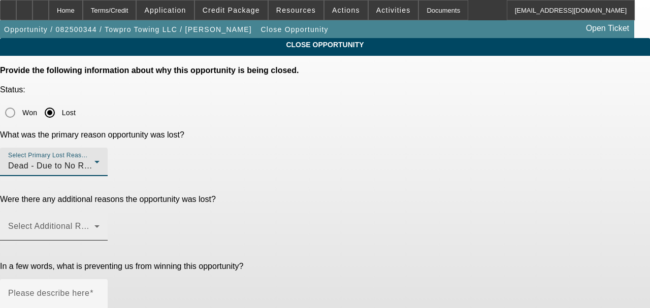
click at [109, 222] on mat-label "Select Additional Reasons" at bounding box center [58, 226] width 101 height 9
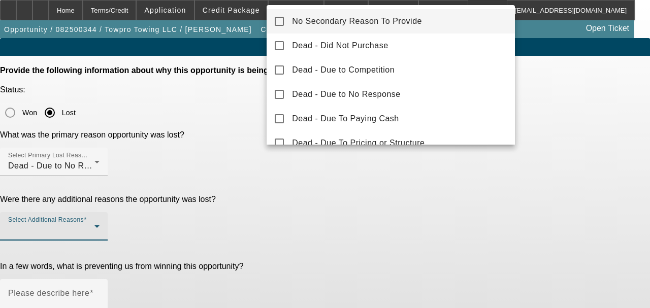
click at [307, 25] on span "No Secondary Reason To Provide" at bounding box center [357, 21] width 130 height 12
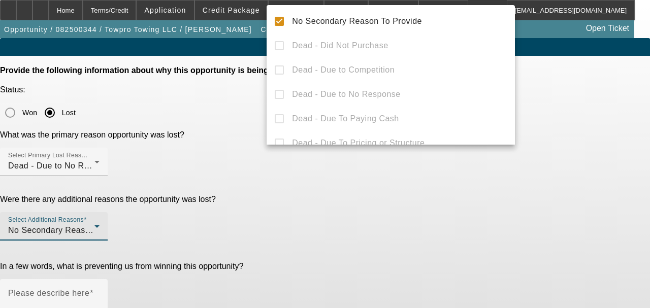
drag, startPoint x: 201, startPoint y: 175, endPoint x: 260, endPoint y: 200, distance: 63.3
click at [201, 176] on div at bounding box center [325, 154] width 650 height 308
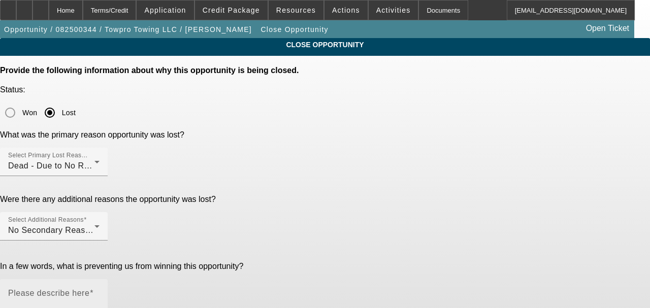
type textarea "D"
type textarea "no response, strong dakota"
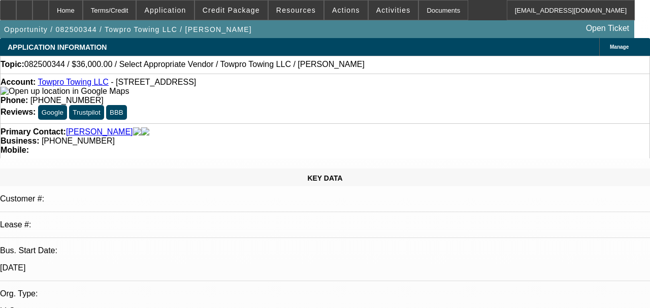
select select "0.2"
select select "0"
select select "0.1"
select select "4"
select select "0.15"
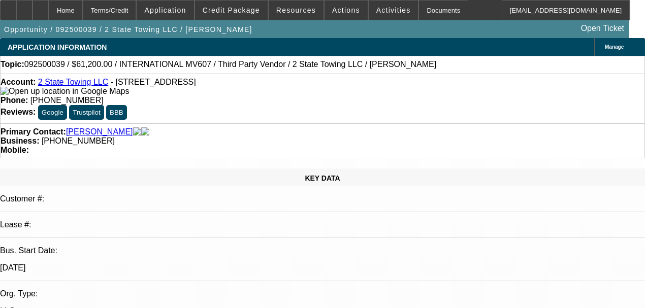
select select "2"
select select "0"
select select "6"
select select "0.1"
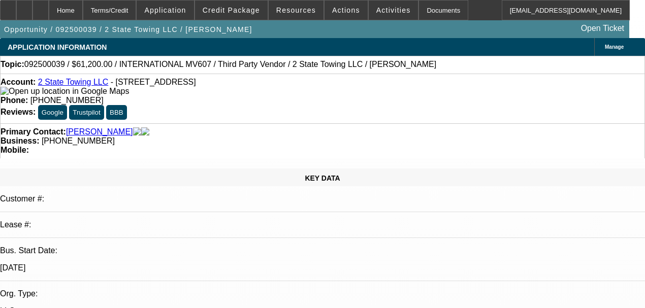
select select "2"
select select "0"
select select "6"
select select "0.15"
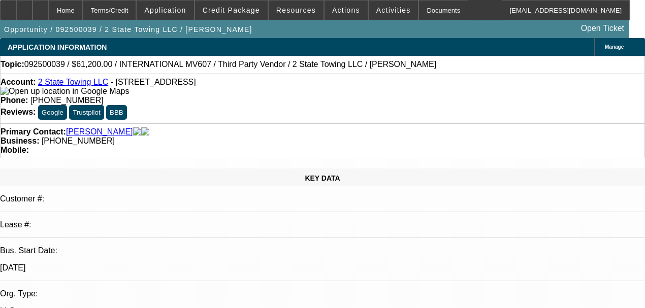
select select "2"
select select "0"
select select "6"
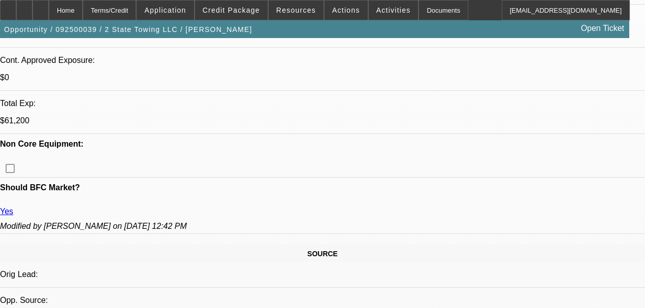
scroll to position [169, 0]
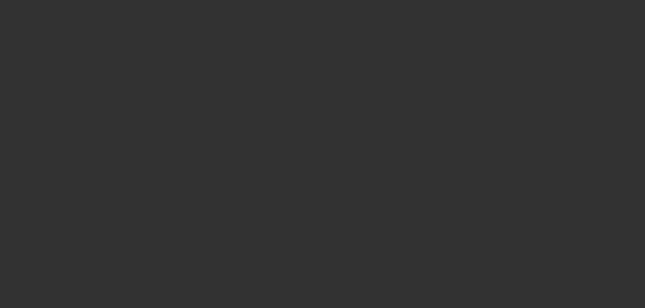
scroll to position [0, 0]
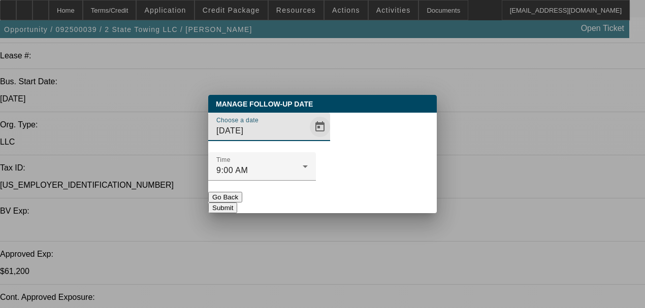
click at [308, 139] on span "Open calendar" at bounding box center [320, 127] width 24 height 24
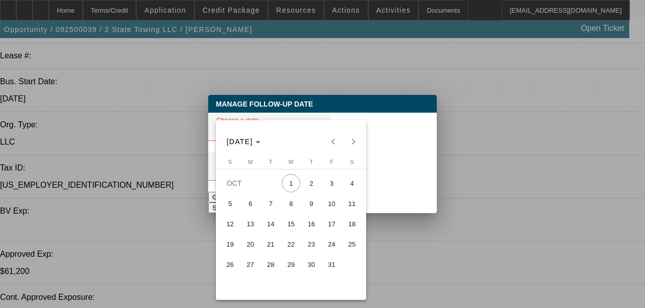
click at [326, 206] on span "10" at bounding box center [332, 204] width 18 height 18
type input "[DATE]"
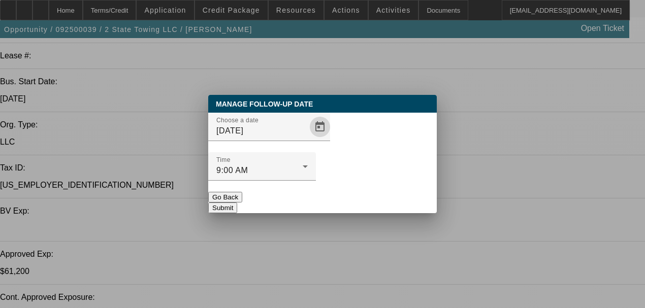
click at [237, 203] on button "Submit" at bounding box center [222, 208] width 29 height 11
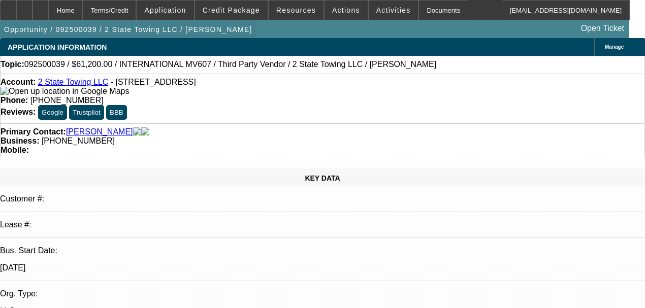
scroll to position [169, 0]
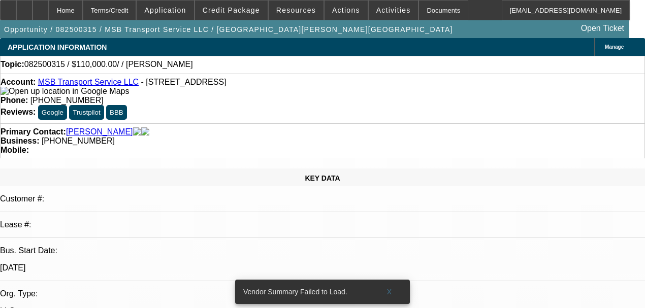
select select "0"
select select "2"
select select "0.1"
select select "4"
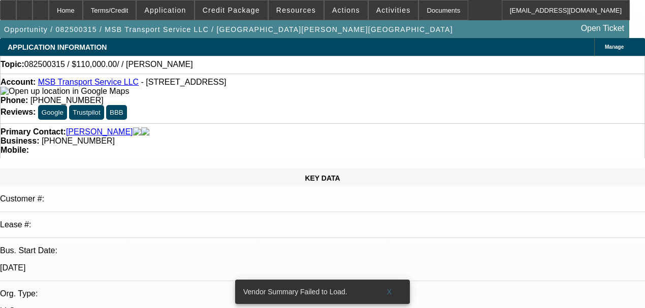
radio input "true"
type textarea "he told me not to close it, said he has been sick but will fill out form soon"
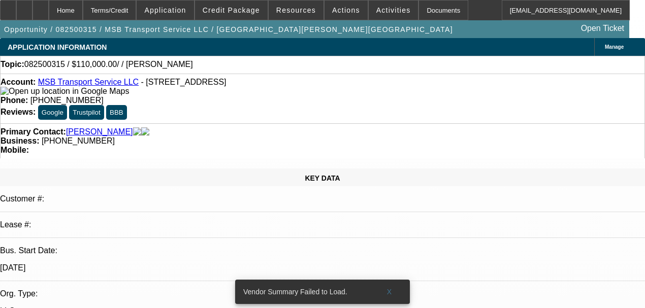
radio input "true"
click at [402, 280] on mat-snack-bar-container "Opportunity Comment Created Successfully." at bounding box center [322, 292] width 175 height 24
click at [408, 276] on div "Opportunity Comment Created Successfully." at bounding box center [322, 292] width 183 height 33
click at [404, 276] on div "Opportunity Comment Created Successfully." at bounding box center [322, 292] width 183 height 33
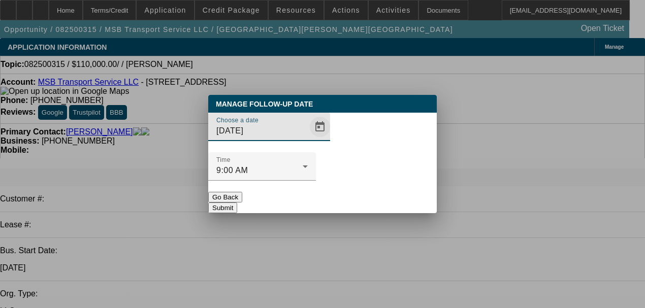
click at [308, 139] on span "Open calendar" at bounding box center [320, 127] width 24 height 24
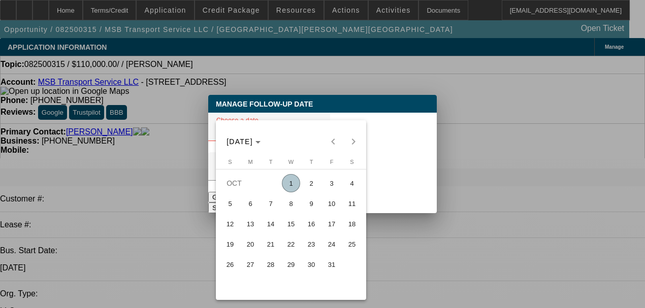
click at [259, 269] on span "27" at bounding box center [250, 265] width 18 height 18
type input "10/27/2025"
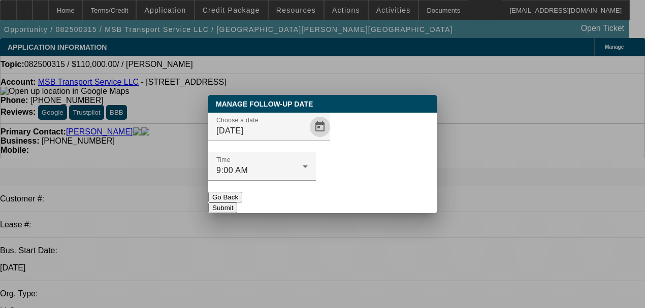
click at [237, 203] on button "Submit" at bounding box center [222, 208] width 29 height 11
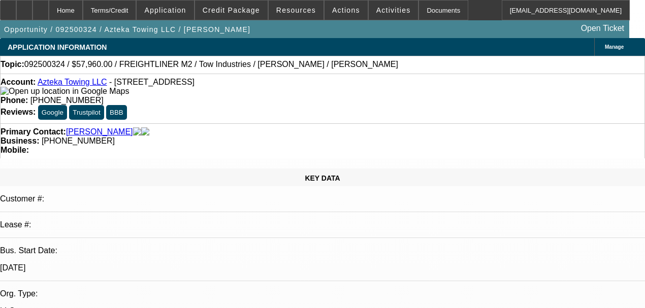
select select "0"
select select "2"
select select "0.1"
select select "4"
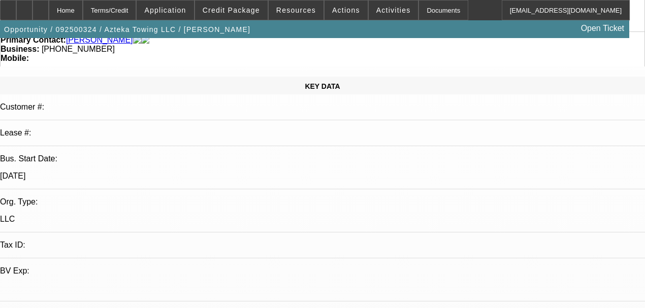
scroll to position [81, 0]
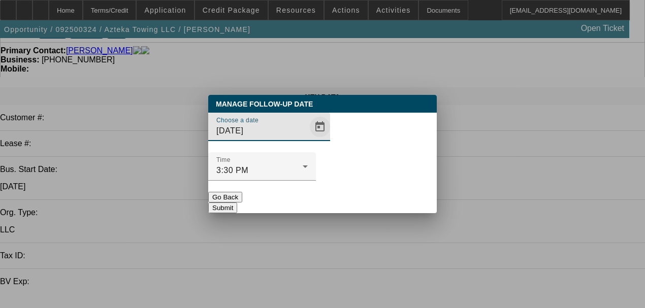
click at [308, 139] on span "Open calendar" at bounding box center [320, 127] width 24 height 24
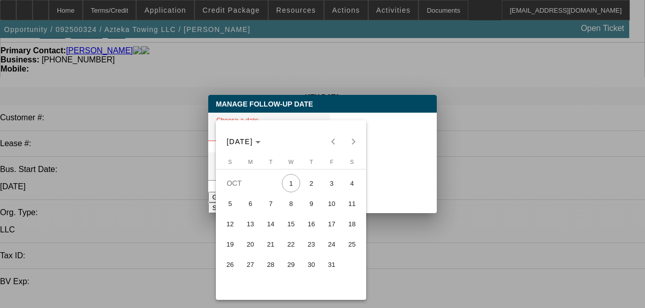
click at [426, 165] on div at bounding box center [322, 154] width 645 height 308
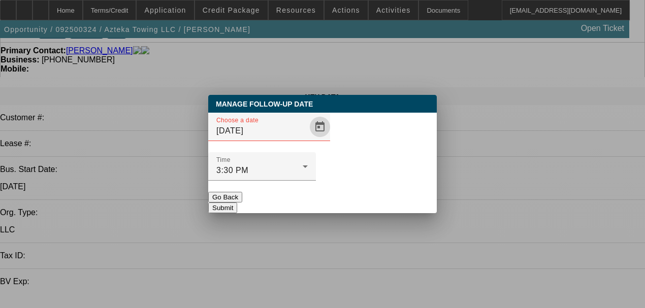
click at [242, 192] on button "Go Back" at bounding box center [225, 197] width 34 height 11
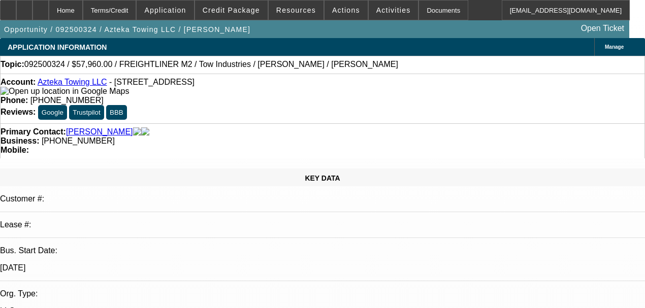
scroll to position [81, 0]
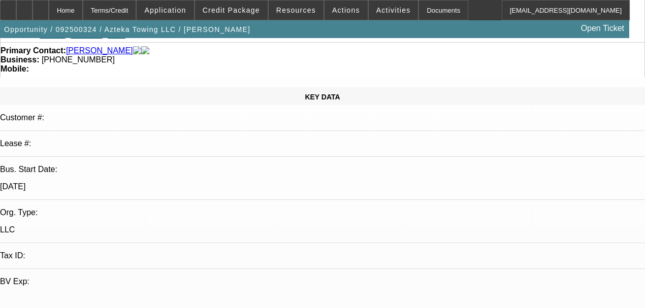
radio input "true"
type textarea "Ghost, closing on FU date, kiss off text"
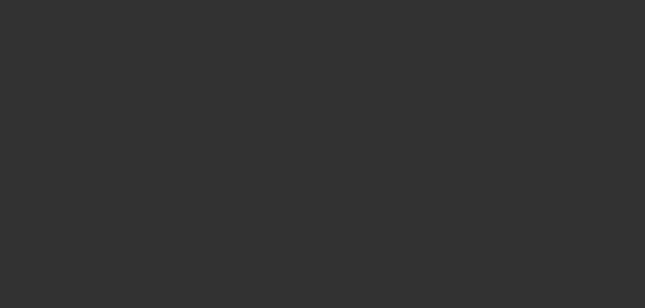
scroll to position [0, 0]
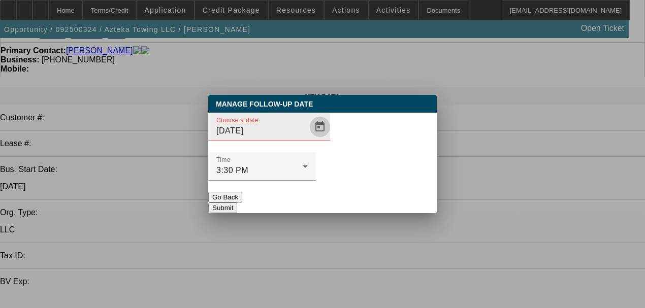
click at [308, 139] on span "Open calendar" at bounding box center [320, 127] width 24 height 24
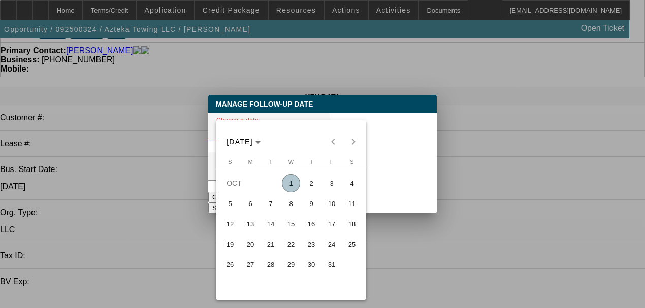
click at [296, 211] on span "8" at bounding box center [291, 204] width 18 height 18
type input "[DATE]"
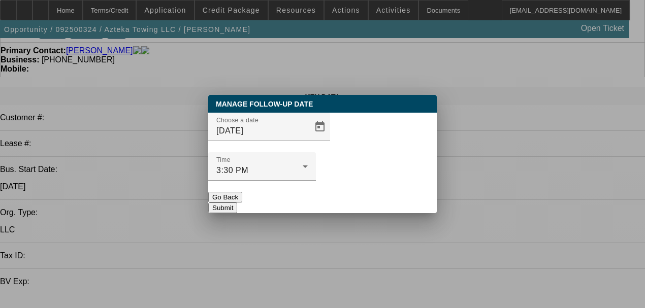
click at [237, 203] on button "Submit" at bounding box center [222, 208] width 29 height 11
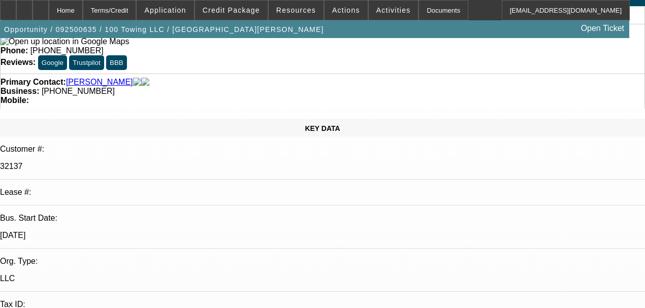
select select "0"
select select "2"
select select "0"
select select "6"
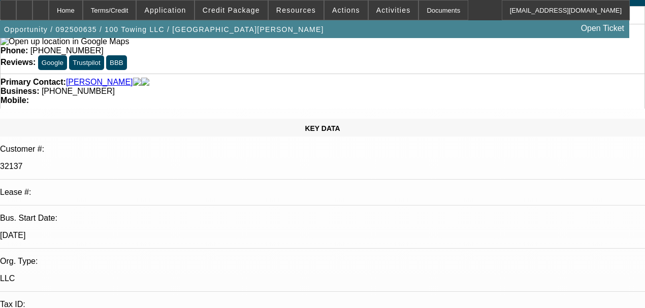
select select "2"
select select "0"
select select "6"
select select "0"
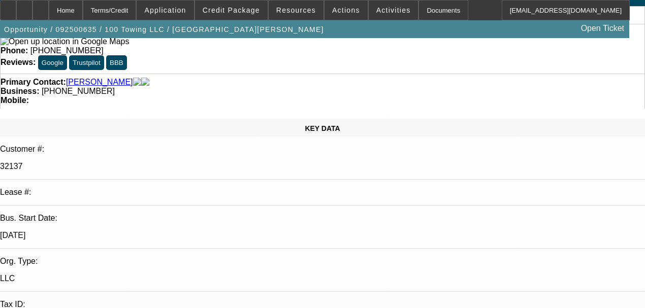
select select "0"
select select "3"
select select "0"
select select "6"
select select "0"
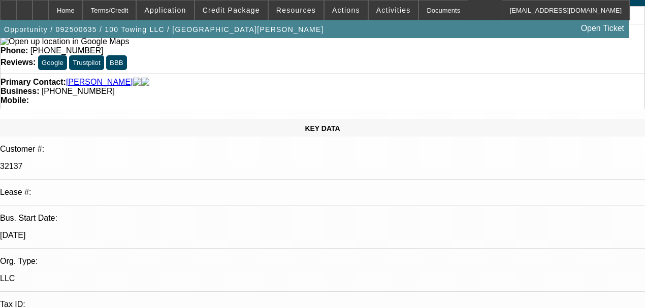
select select "0"
select select "3"
select select "0"
select select "6"
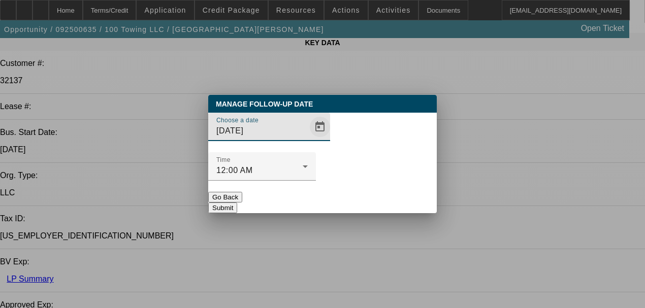
click at [308, 139] on span "Open calendar" at bounding box center [320, 127] width 24 height 24
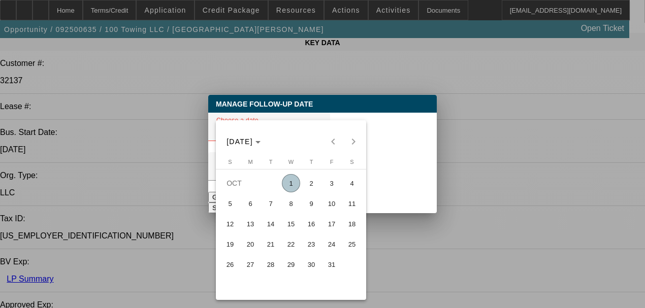
click at [337, 210] on span "10" at bounding box center [332, 204] width 18 height 18
type input "[DATE]"
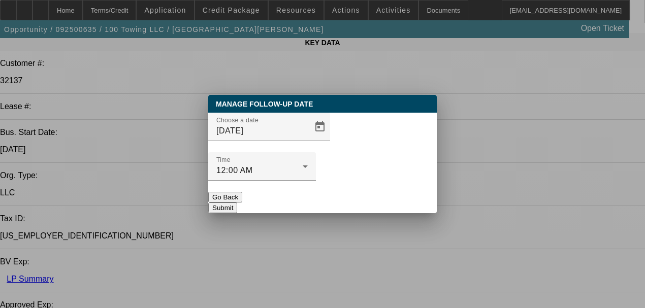
click at [237, 203] on button "Submit" at bounding box center [222, 208] width 29 height 11
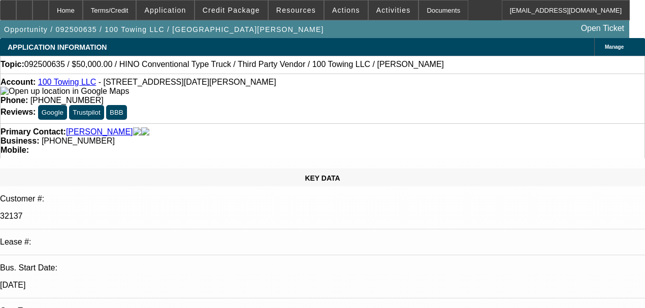
scroll to position [135, 0]
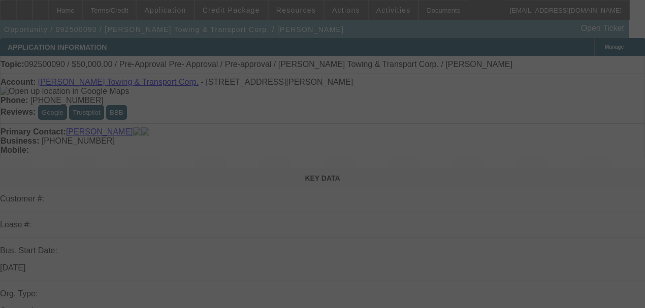
scroll to position [135, 0]
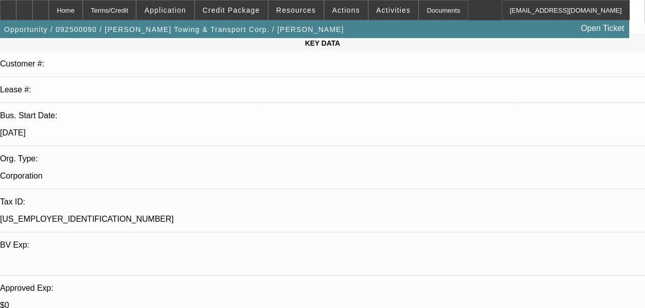
select select "0"
select select "2"
select select "0"
select select "1"
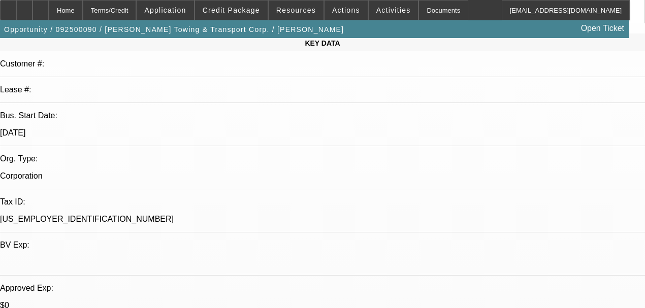
select select "0"
select select "2"
select select "0"
select select "1"
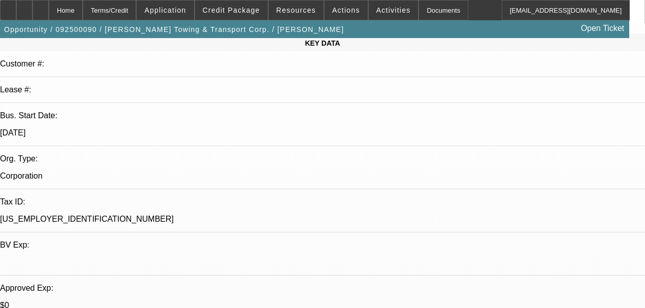
select select "0"
select select "0.1"
select select "4"
select select "0"
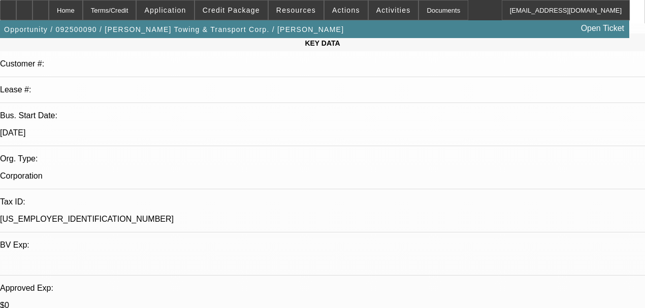
select select "0.1"
select select "4"
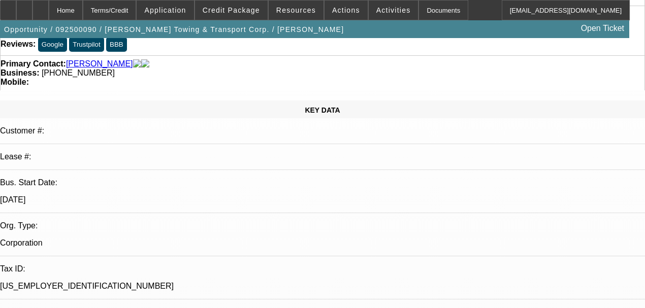
scroll to position [0, 0]
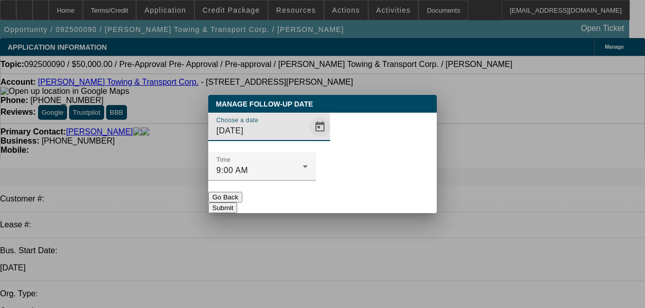
click at [308, 139] on span "Open calendar" at bounding box center [320, 127] width 24 height 24
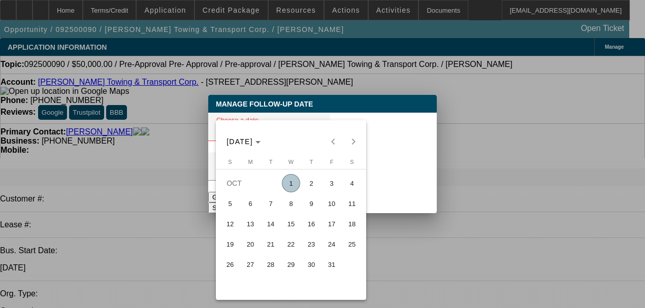
click at [325, 210] on span "10" at bounding box center [332, 204] width 18 height 18
type input "10/10/2025"
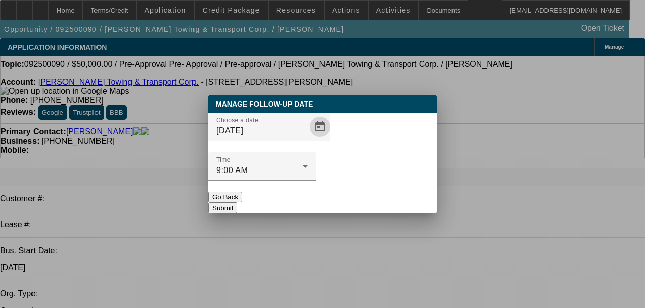
click at [237, 203] on button "Submit" at bounding box center [222, 208] width 29 height 11
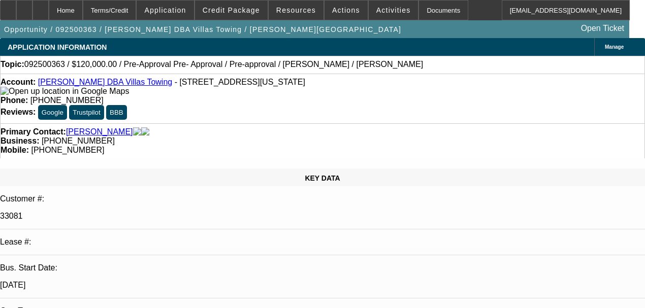
select select "0"
select select "2"
select select "0.1"
select select "4"
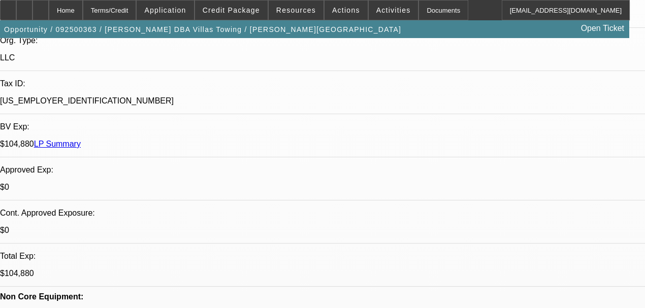
scroll to position [81, 0]
drag, startPoint x: 591, startPoint y: 294, endPoint x: 607, endPoint y: 305, distance: 19.3
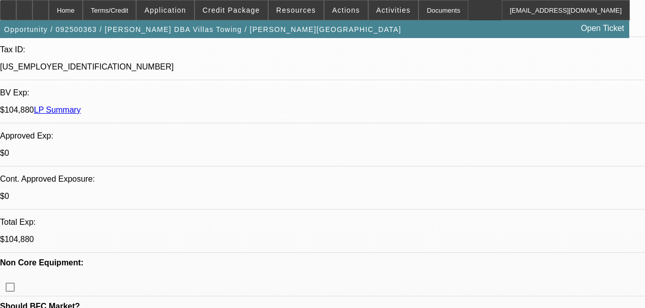
scroll to position [338, 0]
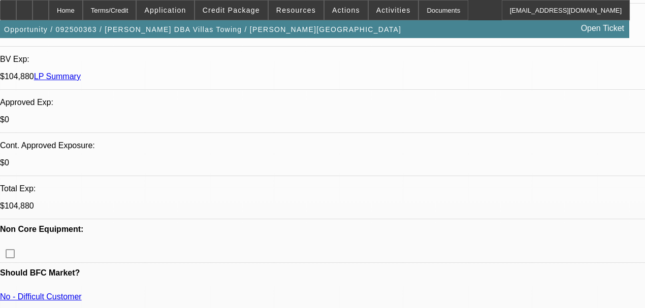
drag, startPoint x: 630, startPoint y: 304, endPoint x: 620, endPoint y: 301, distance: 10.6
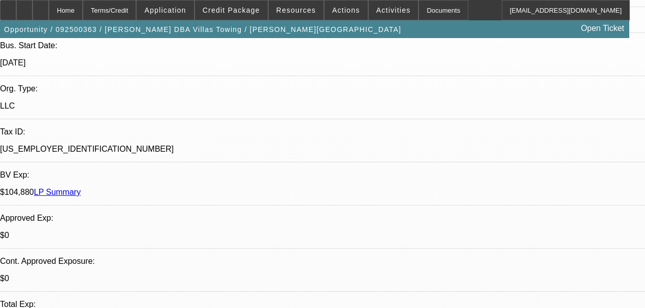
scroll to position [203, 0]
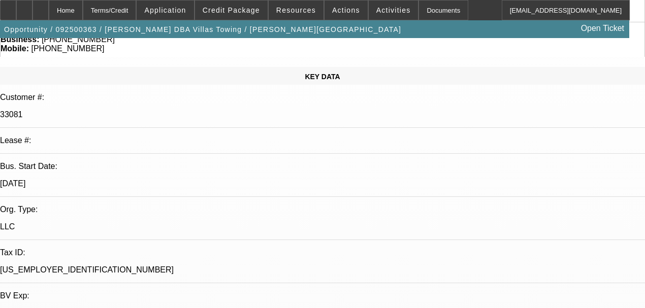
scroll to position [13, 0]
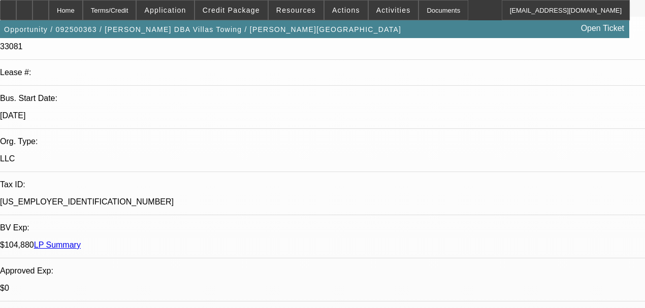
scroll to position [169, 0]
drag, startPoint x: 584, startPoint y: 303, endPoint x: 629, endPoint y: 308, distance: 44.4
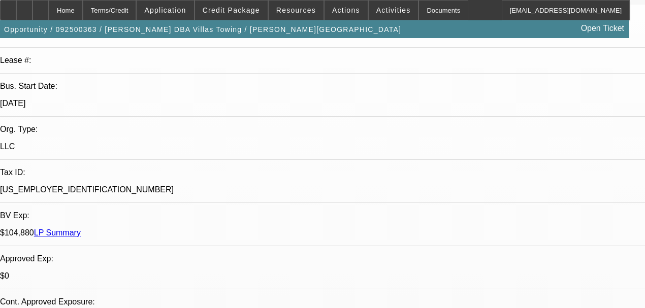
scroll to position [183, 0]
drag, startPoint x: 572, startPoint y: 274, endPoint x: 525, endPoint y: 286, distance: 48.7
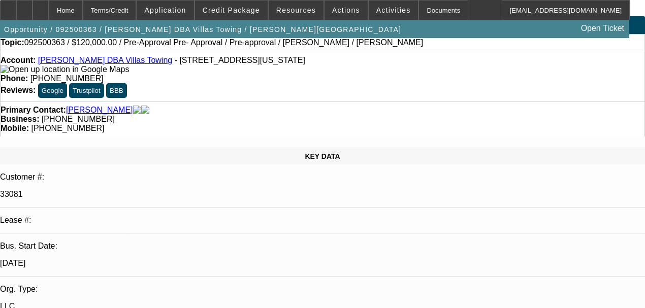
scroll to position [0, 0]
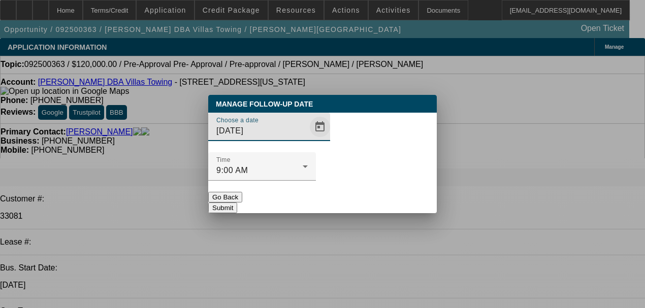
click at [308, 139] on span "Open calendar" at bounding box center [320, 127] width 24 height 24
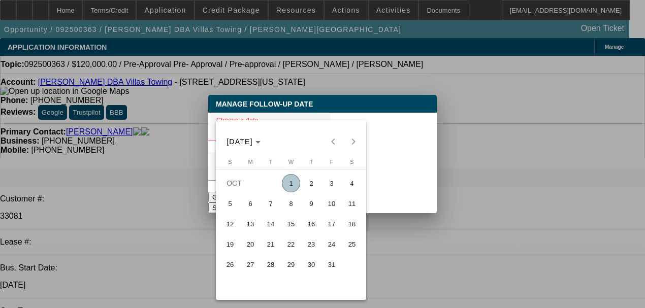
click at [324, 271] on span "31" at bounding box center [332, 265] width 18 height 18
type input "[DATE]"
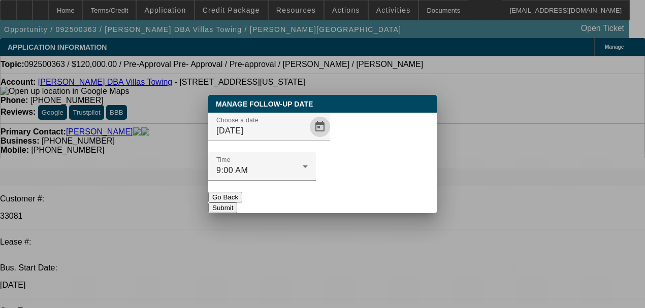
click at [237, 203] on button "Submit" at bounding box center [222, 208] width 29 height 11
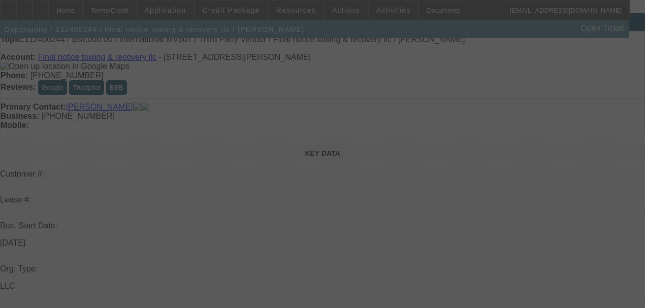
scroll to position [68, 0]
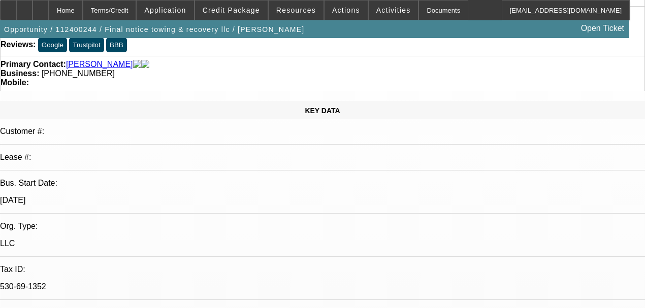
select select "0.2"
select select "2"
select select "0.1"
select select "4"
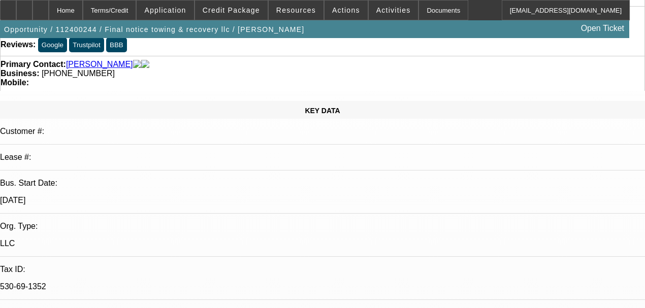
select select "0"
select select "0.1"
select select "4"
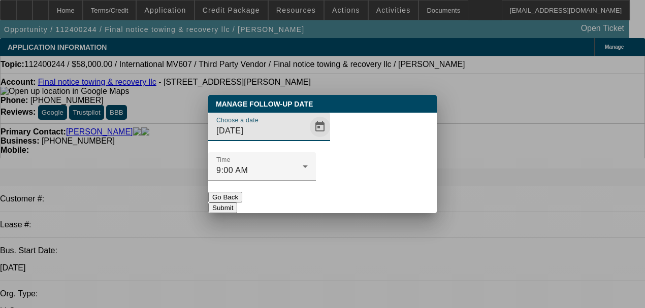
click at [308, 139] on span "Open calendar" at bounding box center [320, 127] width 24 height 24
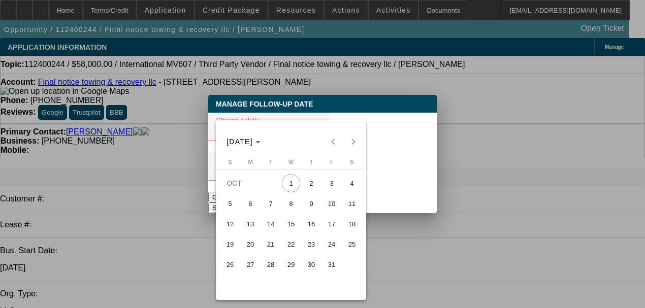
click at [332, 208] on span "10" at bounding box center [332, 204] width 18 height 18
type input "10/10/2025"
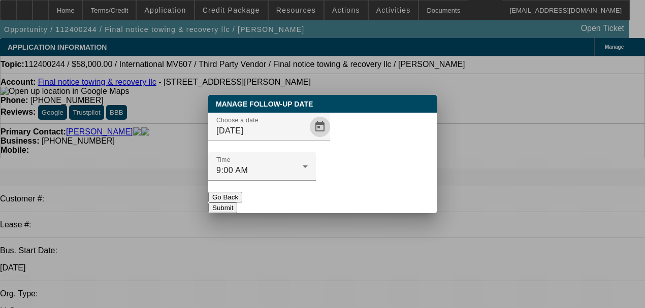
drag, startPoint x: 362, startPoint y: 180, endPoint x: 339, endPoint y: 180, distance: 22.9
click at [237, 203] on button "Submit" at bounding box center [222, 208] width 29 height 11
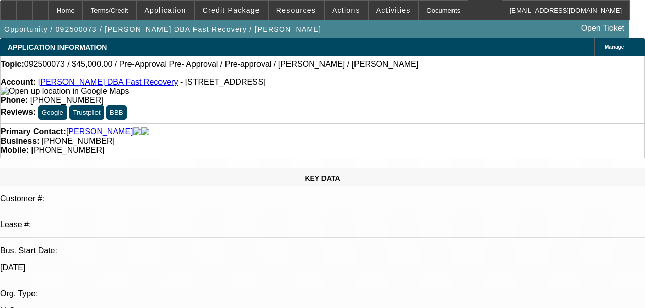
select select "0"
select select "6"
select select "0"
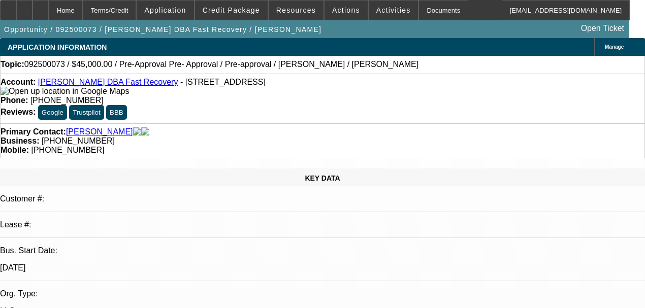
select select "0"
select select "0.1"
select select "4"
select select "0"
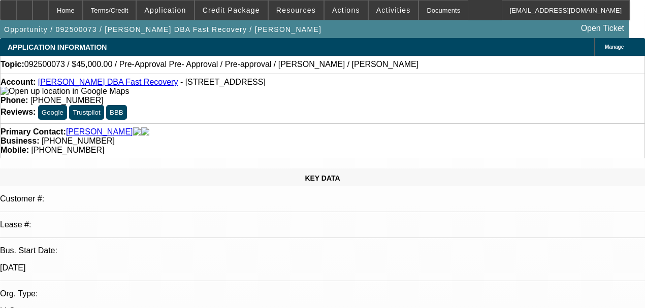
select select "0.1"
select select "4"
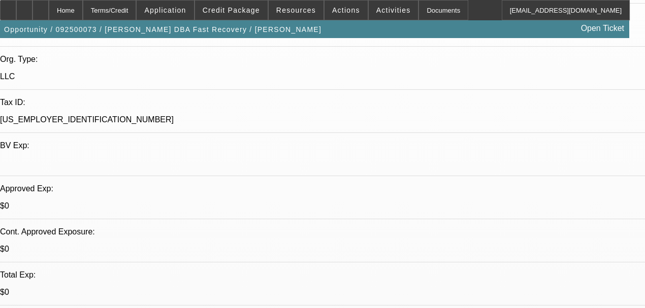
scroll to position [237, 0]
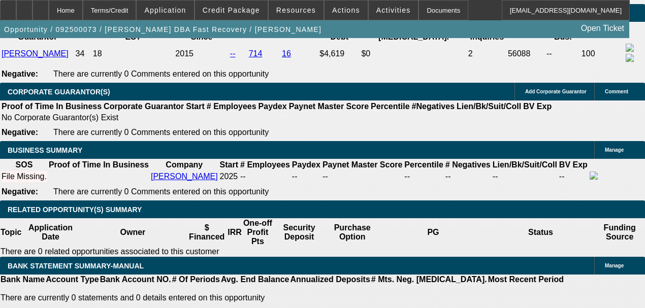
scroll to position [1524, 0]
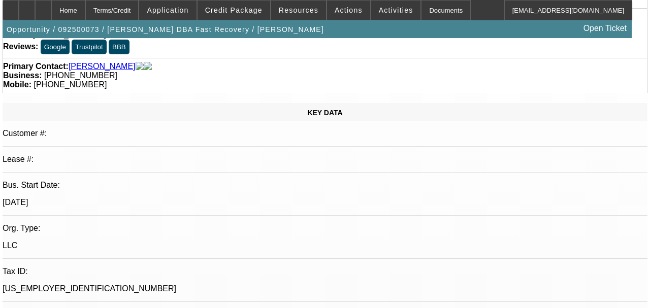
scroll to position [0, 0]
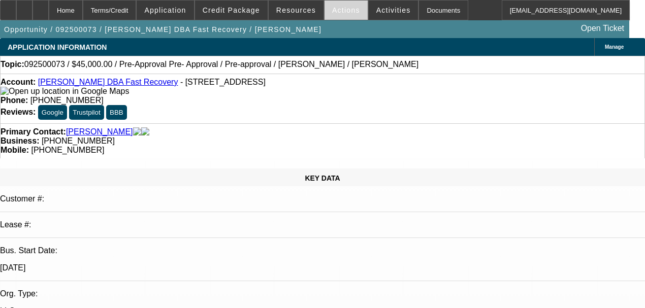
click at [334, 11] on span "Actions" at bounding box center [346, 10] width 28 height 8
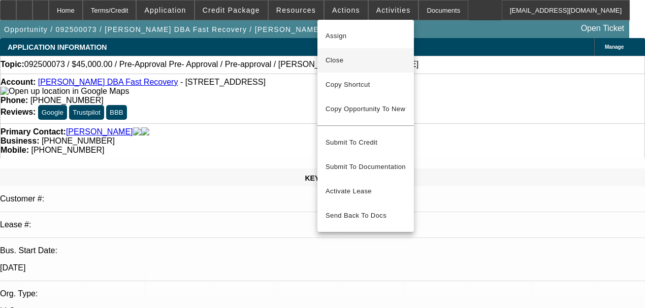
click at [358, 61] on span "Close" at bounding box center [366, 60] width 80 height 12
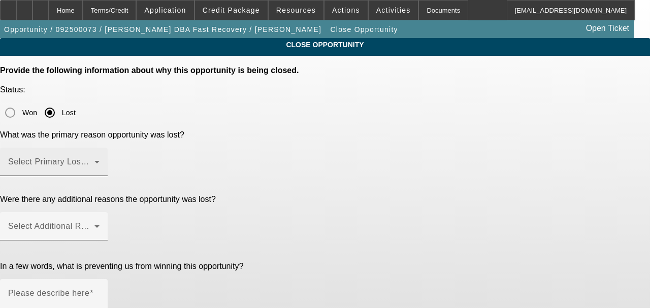
click at [95, 160] on span at bounding box center [51, 166] width 86 height 12
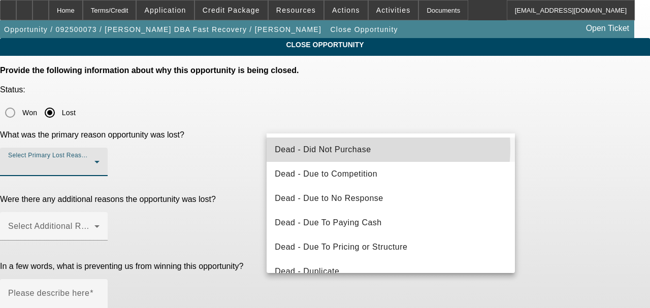
click at [352, 148] on span "Dead - Did Not Purchase" at bounding box center [323, 150] width 96 height 12
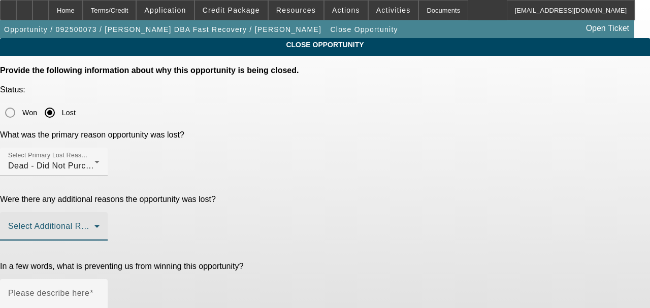
click at [95, 225] on span at bounding box center [51, 231] width 86 height 12
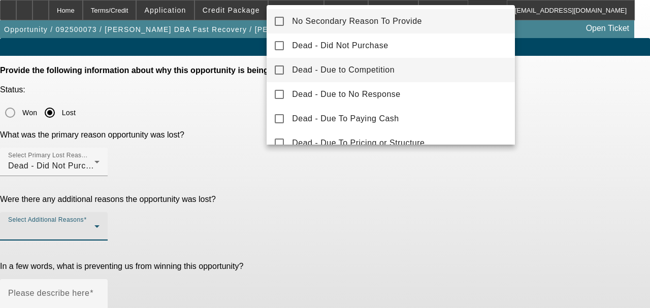
scroll to position [34, 0]
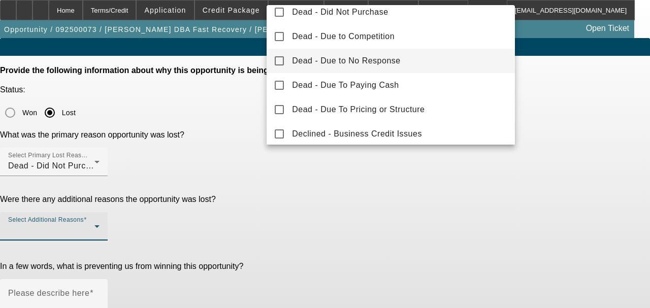
click at [340, 64] on span "Dead - Due to No Response" at bounding box center [346, 61] width 109 height 12
click at [321, 216] on div at bounding box center [325, 154] width 650 height 308
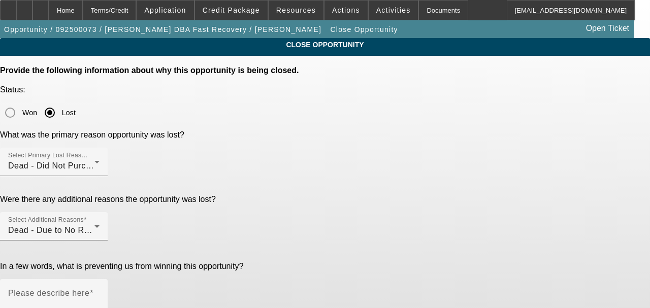
type textarea "No purchase"
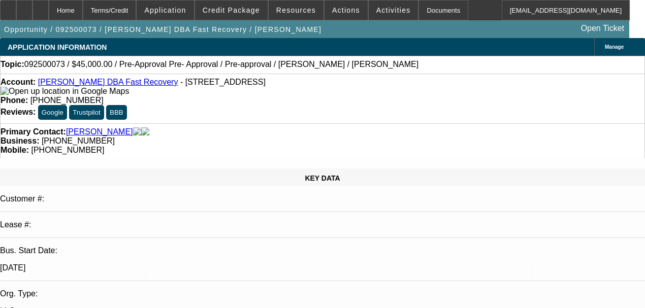
select select "0"
select select "6"
select select "0"
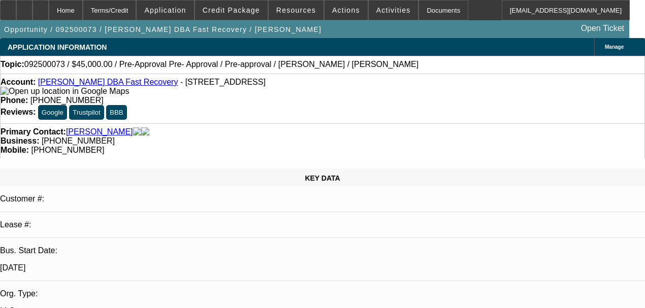
select select "0"
select select "0.1"
select select "4"
select select "0"
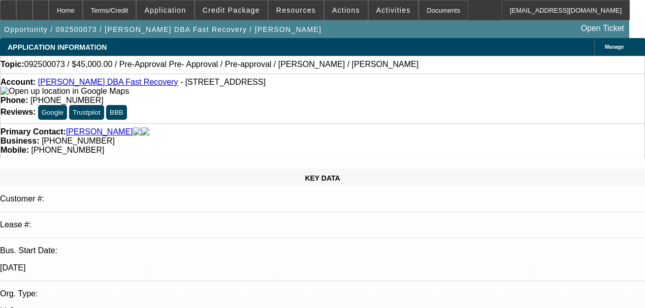
select select "0.1"
select select "4"
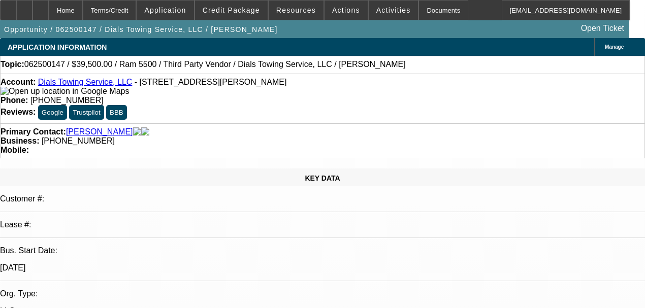
select select "0"
select select "2"
select select "0"
select select "6"
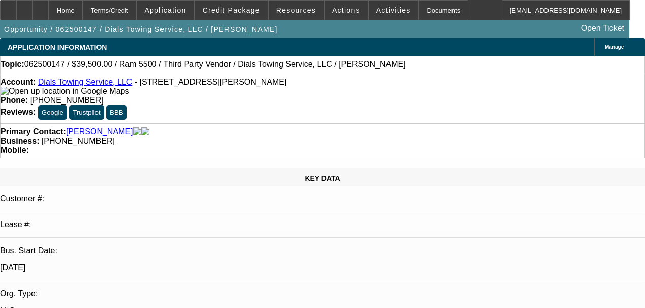
select select "0"
select select "0.1"
select select "4"
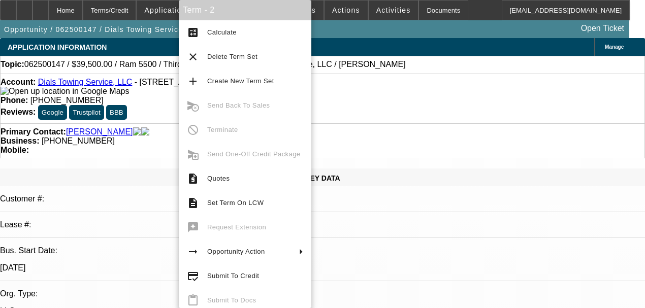
click at [140, 96] on div "Account: Dials Towing Service, LLC - [STREET_ADDRESS][PERSON_NAME]" at bounding box center [323, 87] width 644 height 18
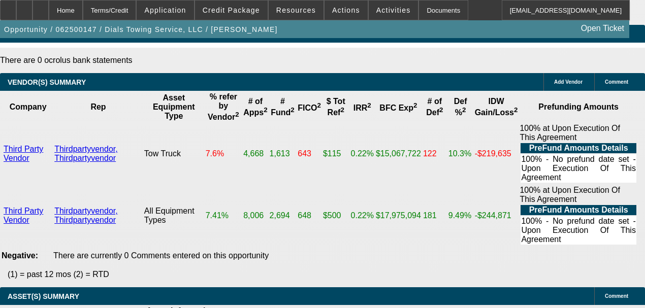
scroll to position [1761, 0]
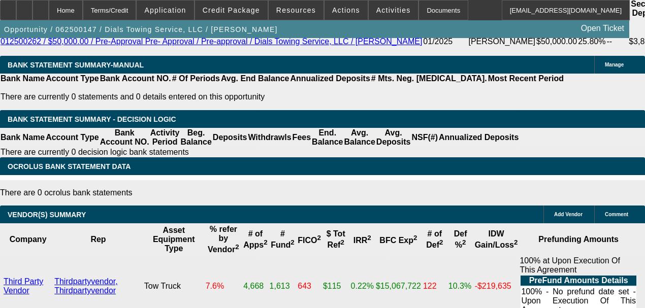
radio input "true"
type textarea "test driving the truck, told him to send over the banks I will line up the numb…"
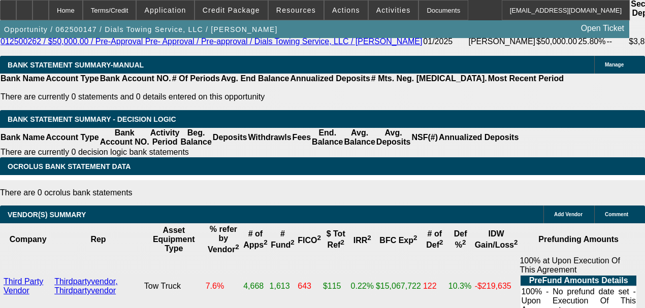
radio input "true"
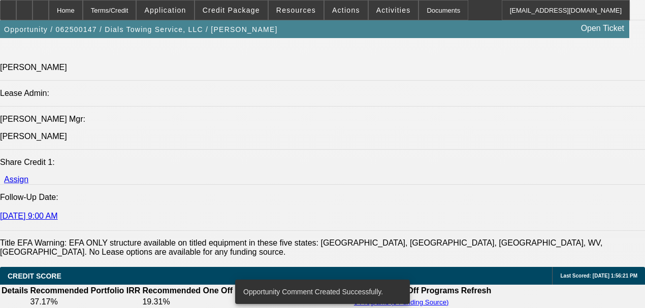
scroll to position [1219, 0]
